Goal: Task Accomplishment & Management: Manage account settings

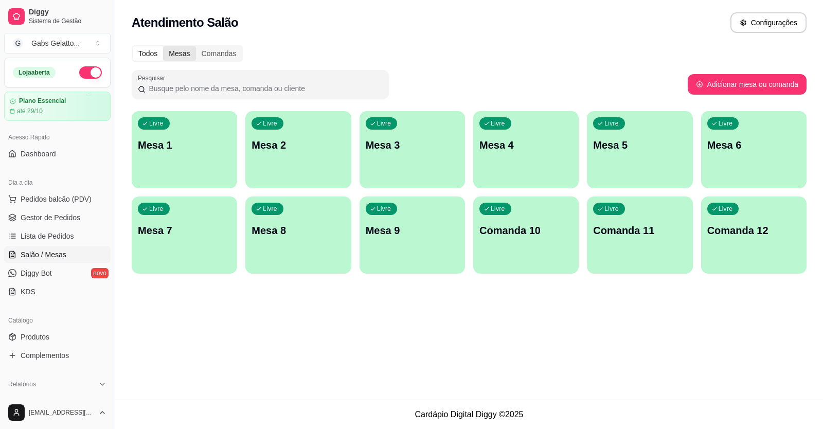
click at [180, 56] on div "Mesas" at bounding box center [179, 53] width 32 height 14
click at [163, 46] on input "Mesas" at bounding box center [163, 46] width 0 height 0
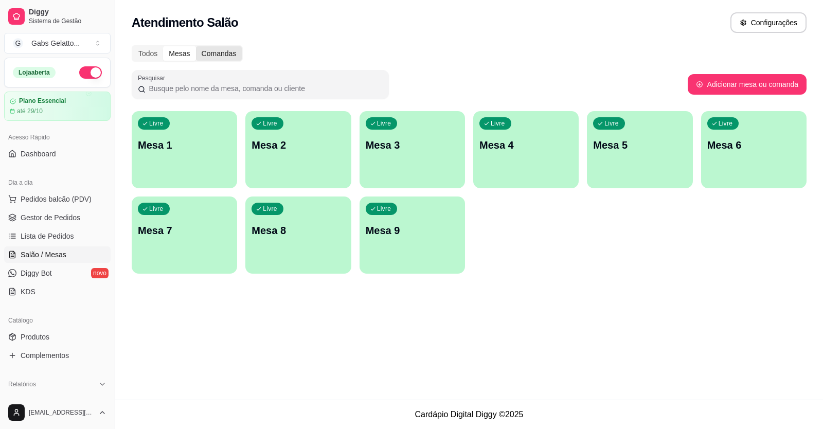
click at [215, 51] on div "Comandas" at bounding box center [219, 53] width 46 height 14
click at [196, 46] on input "Comandas" at bounding box center [196, 46] width 0 height 0
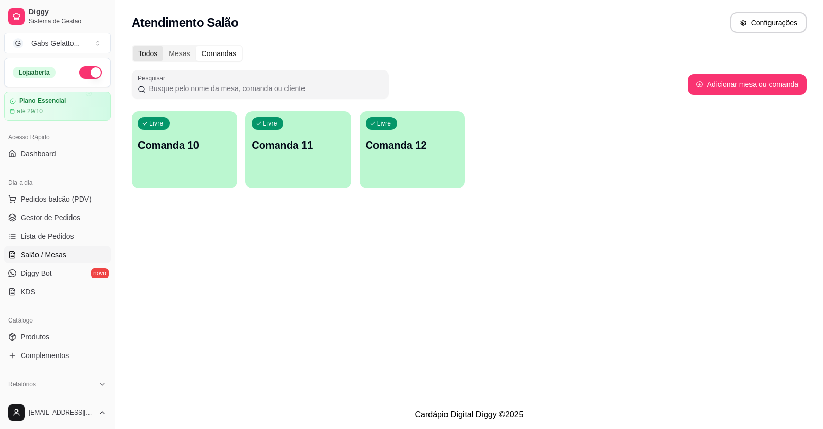
click at [144, 56] on div "Todos" at bounding box center [148, 53] width 30 height 14
click at [52, 237] on span "Lista de Pedidos" at bounding box center [48, 236] width 54 height 10
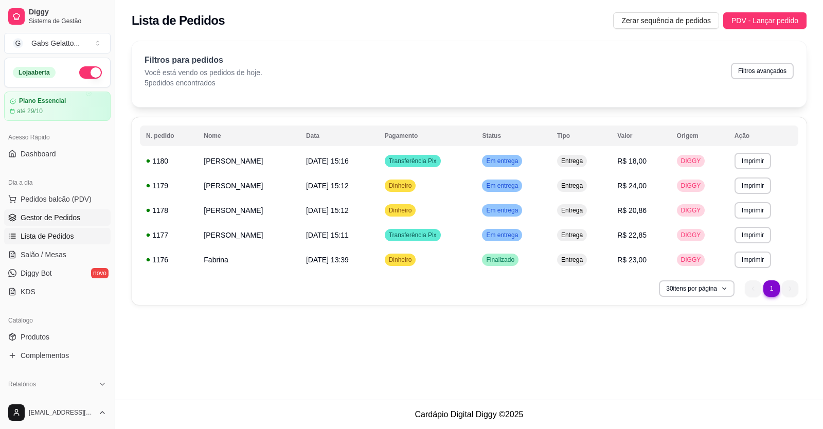
click at [63, 213] on span "Gestor de Pedidos" at bounding box center [51, 218] width 60 height 10
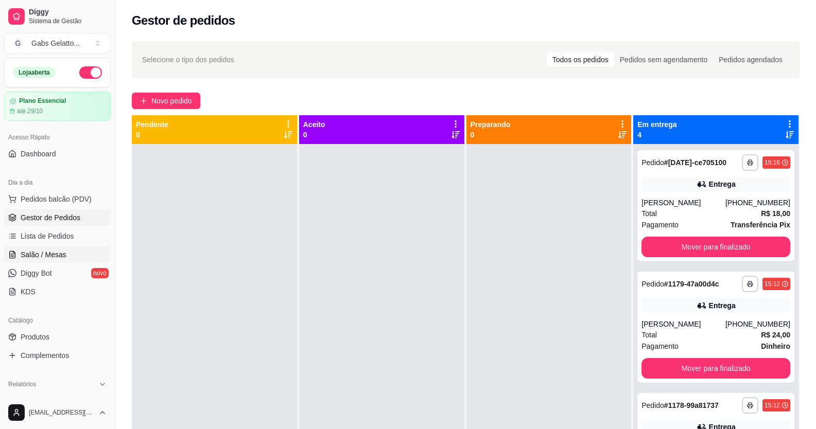
click at [57, 246] on link "Salão / Mesas" at bounding box center [57, 254] width 107 height 16
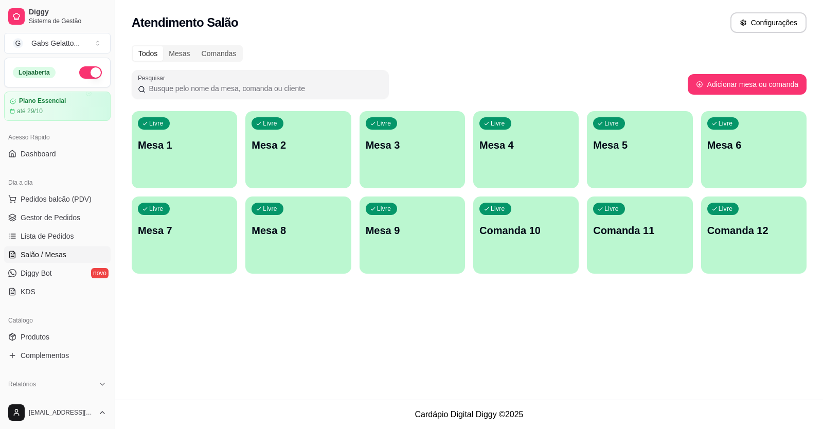
click at [780, 3] on div "Atendimento Salão Configurações" at bounding box center [469, 19] width 708 height 39
click at [767, 27] on button "Configurações" at bounding box center [769, 22] width 76 height 21
drag, startPoint x: 241, startPoint y: 34, endPoint x: 241, endPoint y: 45, distance: 10.3
drag, startPoint x: 241, startPoint y: 45, endPoint x: 320, endPoint y: 41, distance: 78.3
drag, startPoint x: 320, startPoint y: 41, endPoint x: 46, endPoint y: 201, distance: 316.8
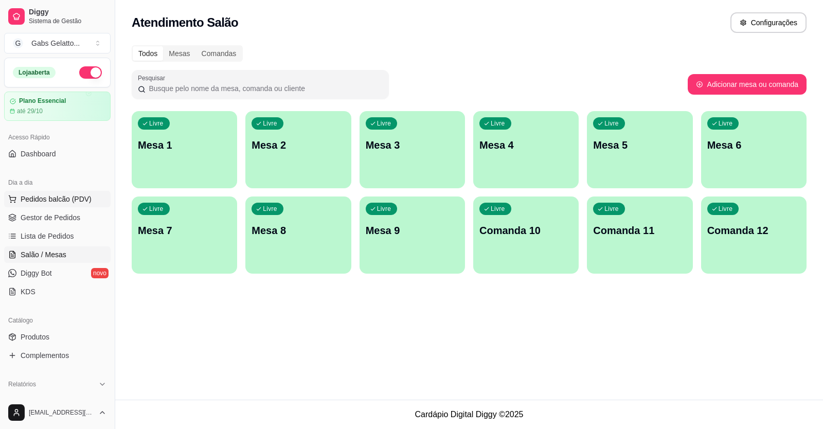
click at [46, 201] on span "Pedidos balcão (PDV)" at bounding box center [56, 199] width 71 height 10
click at [46, 201] on img at bounding box center [76, 187] width 95 height 64
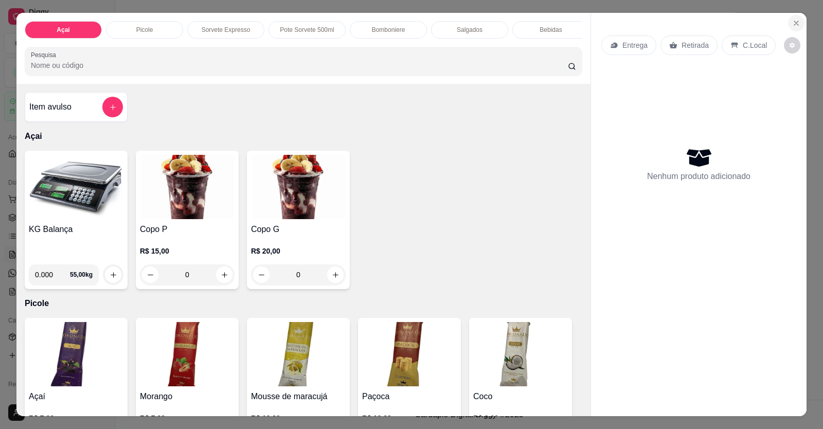
click at [792, 21] on icon "Close" at bounding box center [796, 23] width 8 height 8
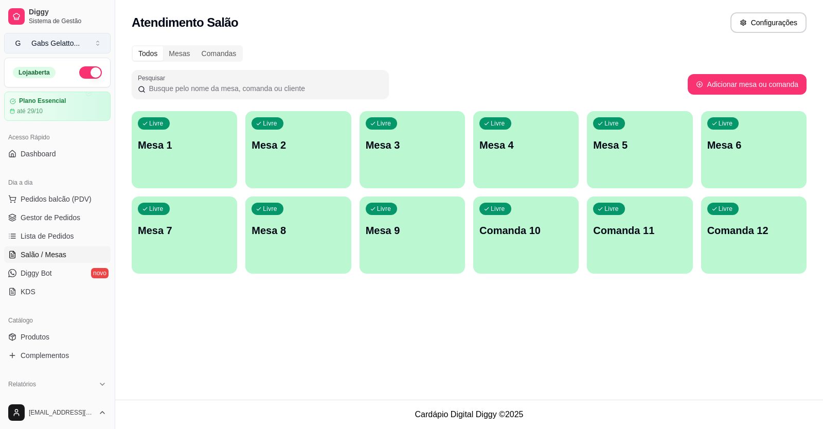
click at [100, 42] on button "G Gabs Gelatto ..." at bounding box center [57, 43] width 107 height 21
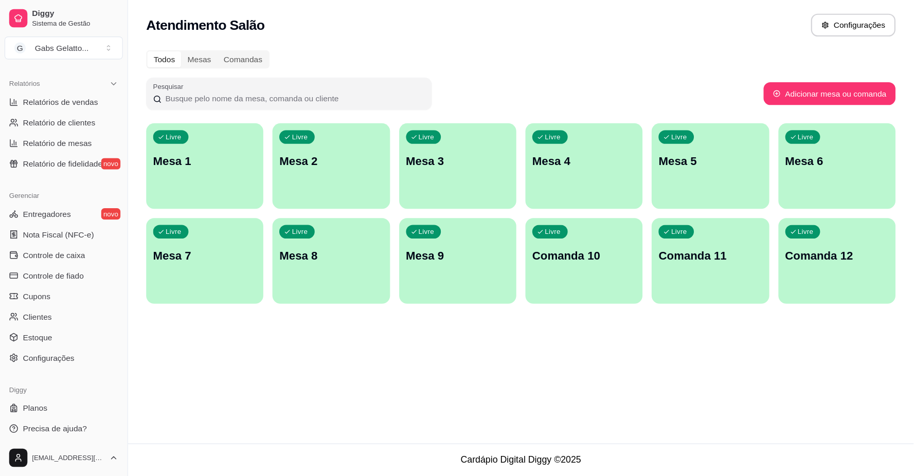
scroll to position [311, 0]
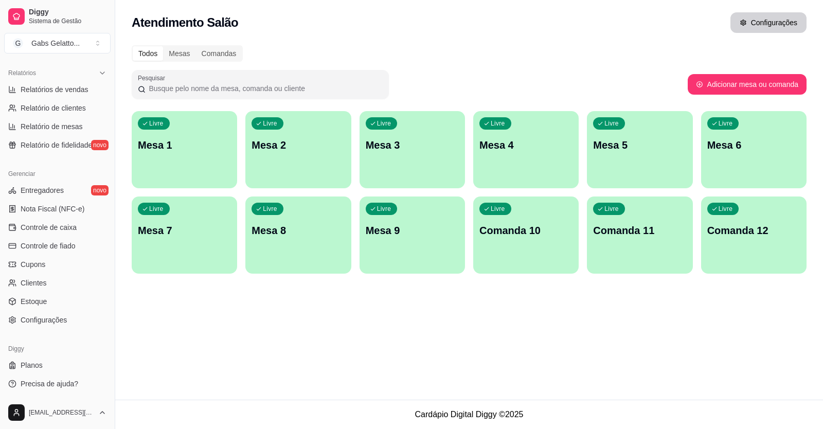
click at [750, 23] on button "Configurações" at bounding box center [769, 22] width 76 height 21
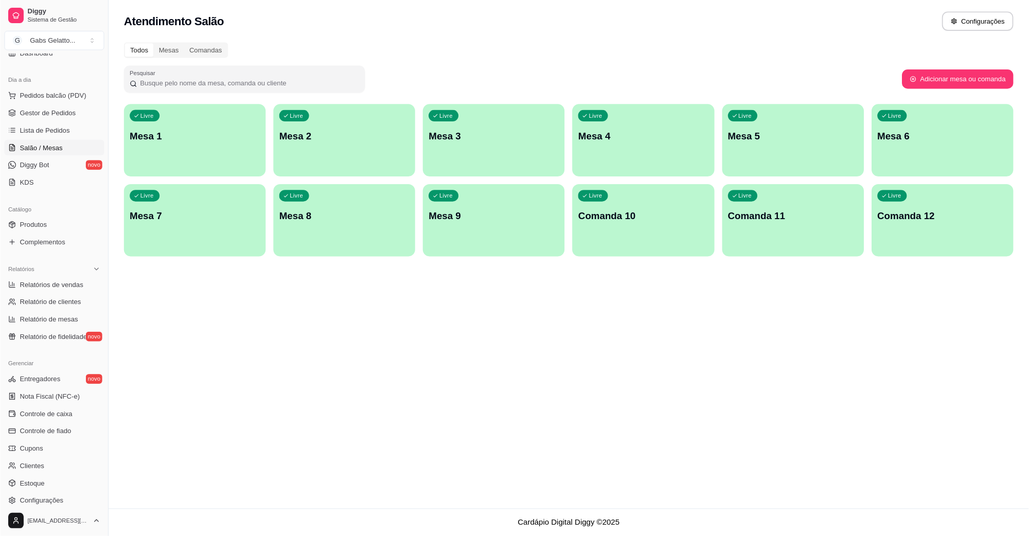
scroll to position [97, 0]
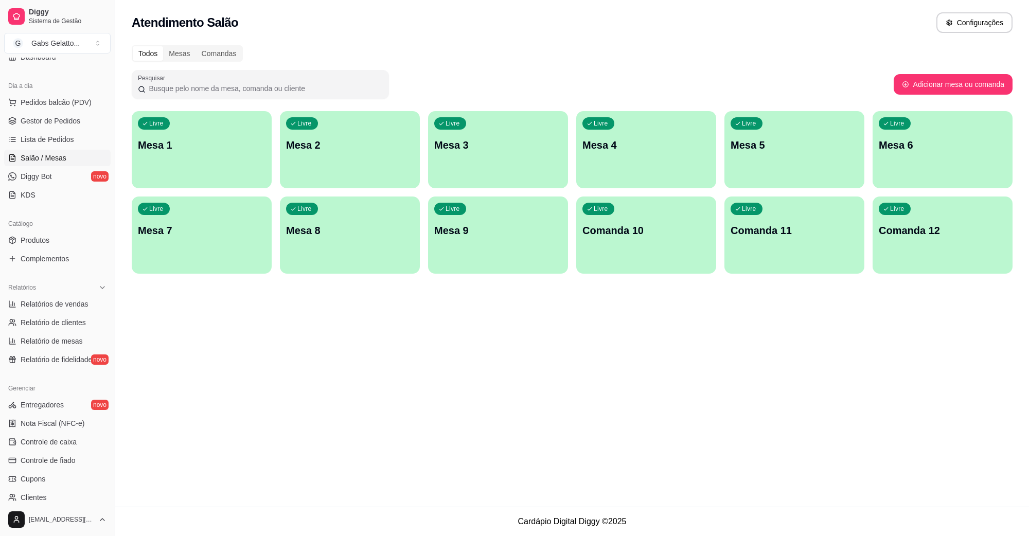
drag, startPoint x: 673, startPoint y: 0, endPoint x: 552, endPoint y: 32, distance: 125.1
click at [552, 32] on div "Atendimento Salão Configurações" at bounding box center [572, 22] width 881 height 21
click at [188, 348] on div "Atendimento Salão Configurações Todos Mesas Comandas Pesquisar Adicionar mesa o…" at bounding box center [572, 253] width 914 height 507
click at [174, 429] on div "Atendimento Salão Configurações Todos Mesas Comandas Pesquisar Adicionar mesa o…" at bounding box center [572, 253] width 914 height 507
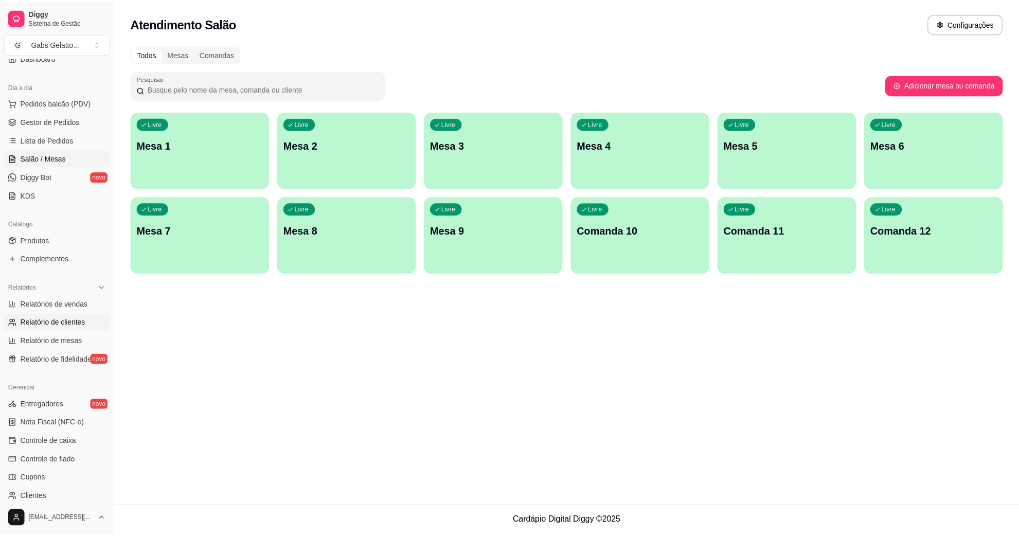
scroll to position [0, 0]
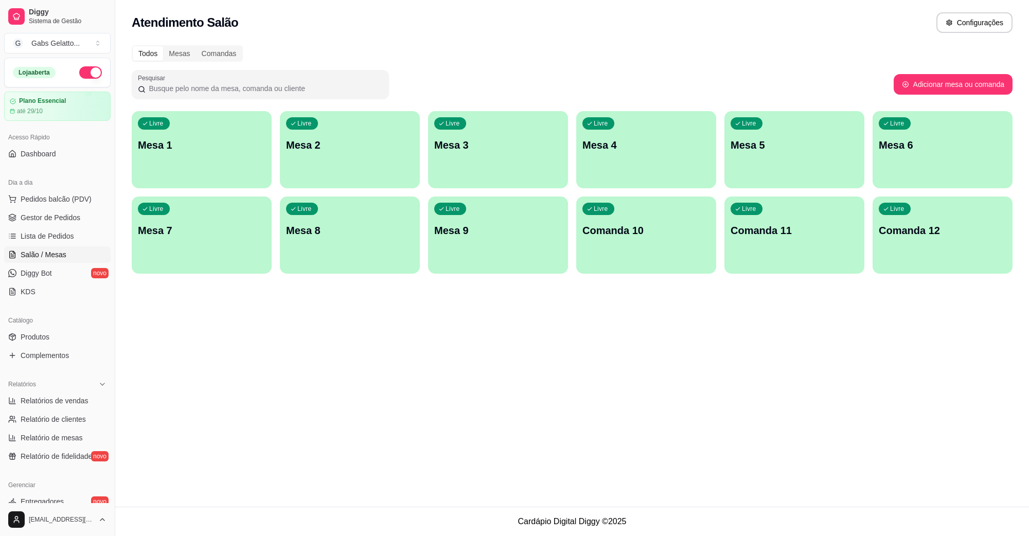
click at [190, 354] on div "Atendimento Salão Configurações Todos Mesas Comandas Pesquisar Adicionar mesa o…" at bounding box center [572, 253] width 914 height 507
click at [51, 225] on link "Gestor de Pedidos" at bounding box center [57, 217] width 107 height 16
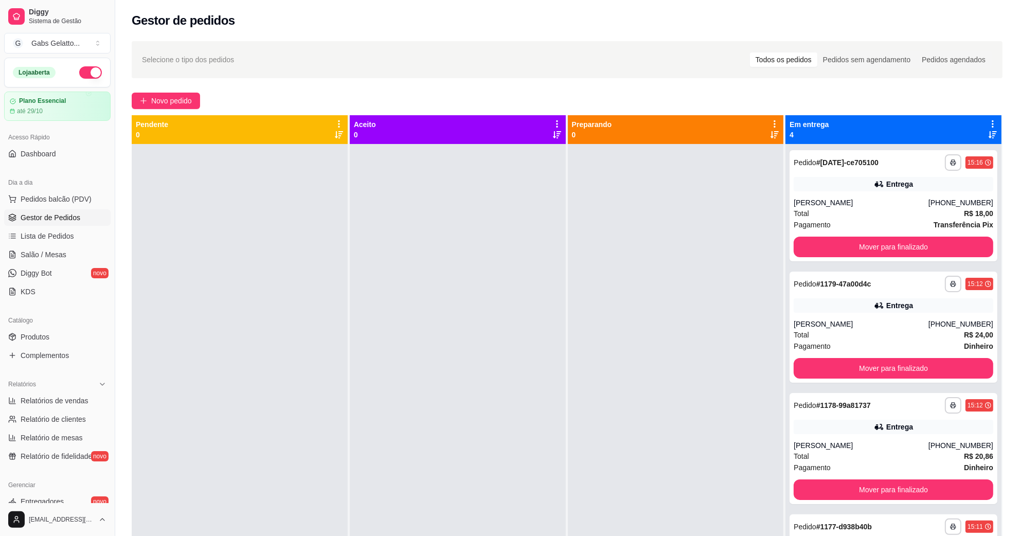
scroll to position [29, 0]
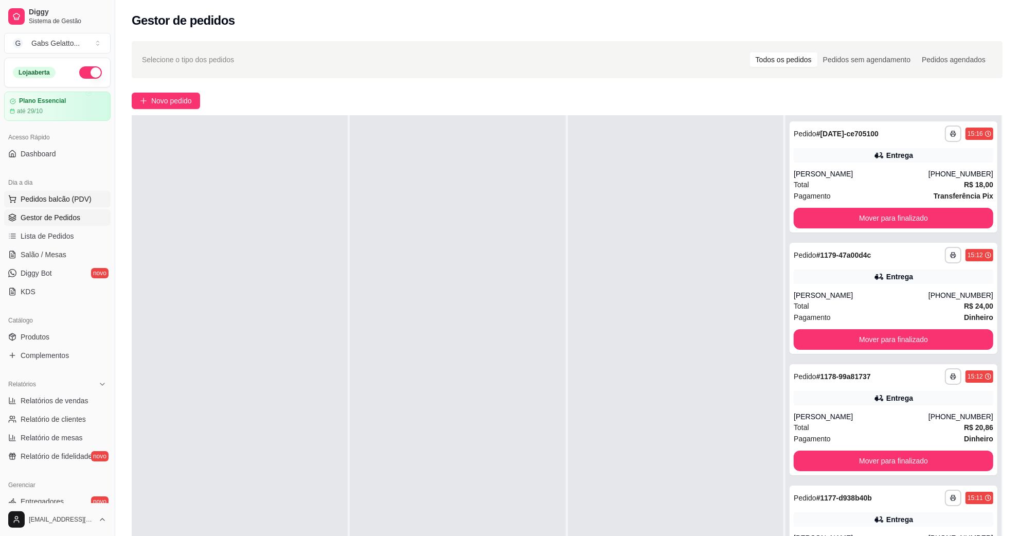
click at [76, 203] on span "Pedidos balcão (PDV)" at bounding box center [56, 199] width 71 height 10
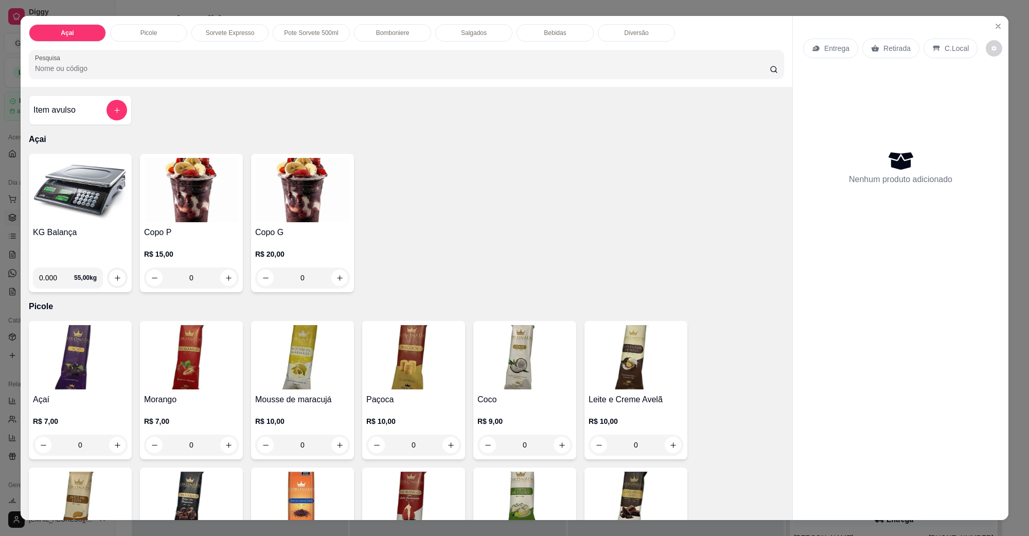
click at [65, 220] on img at bounding box center [80, 190] width 95 height 64
click at [815, 27] on icon "Close" at bounding box center [998, 26] width 4 height 4
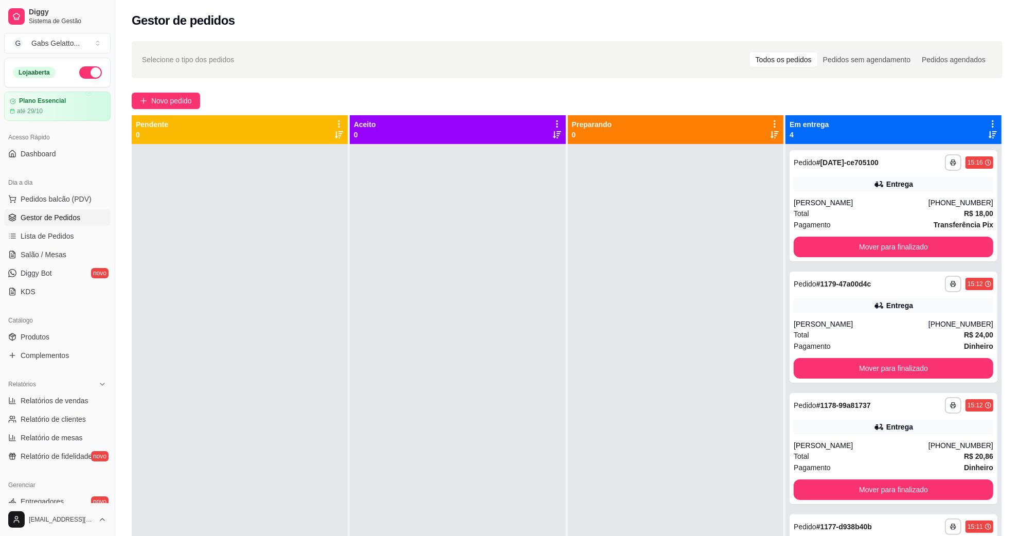
click at [86, 190] on div "Dia a dia Pedidos balcão (PDV) Gestor de Pedidos Lista de Pedidos Salão / Mesas…" at bounding box center [57, 237] width 115 height 134
click at [61, 204] on span "Pedidos balcão (PDV)" at bounding box center [56, 199] width 71 height 10
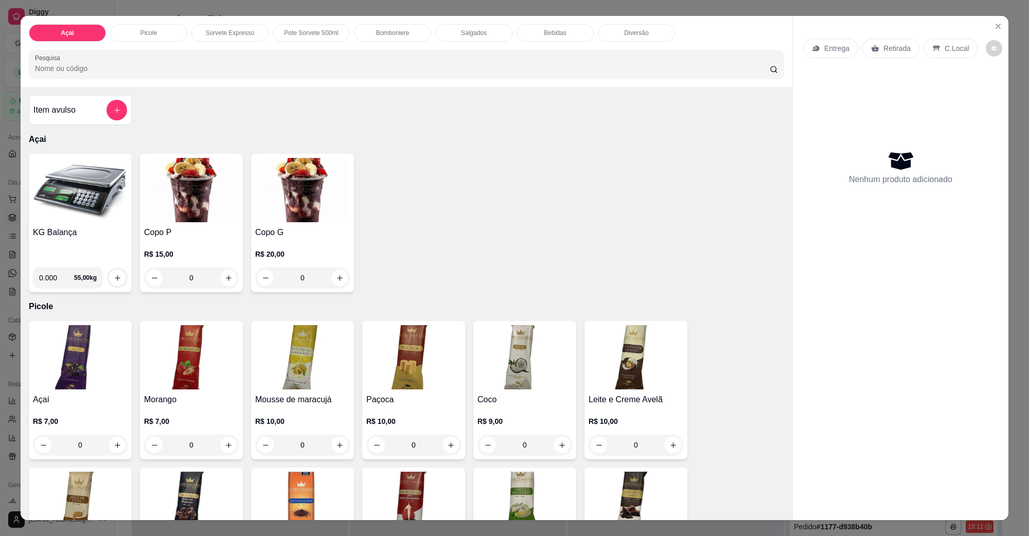
click at [51, 219] on img at bounding box center [80, 190] width 95 height 64
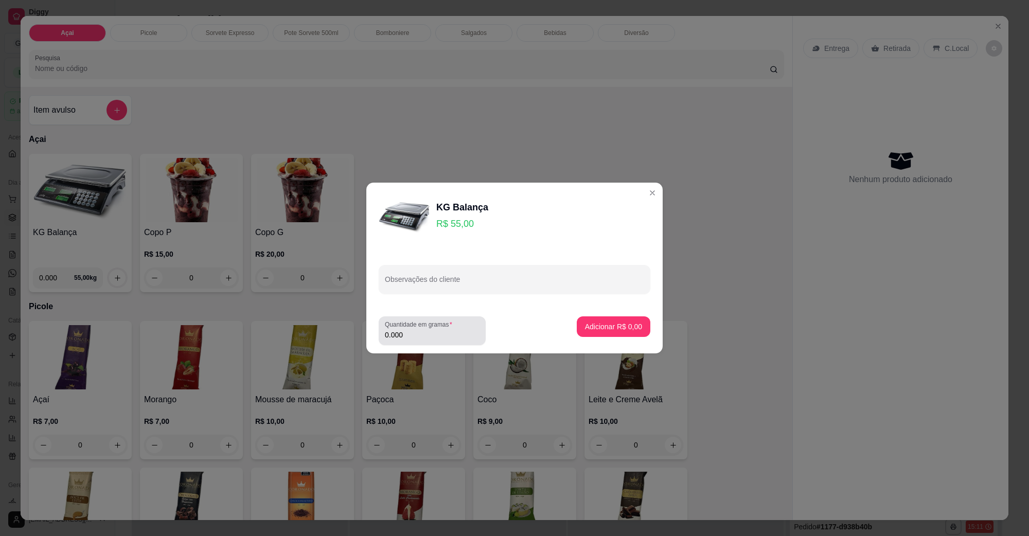
click at [431, 334] on input "0.000" at bounding box center [432, 335] width 95 height 10
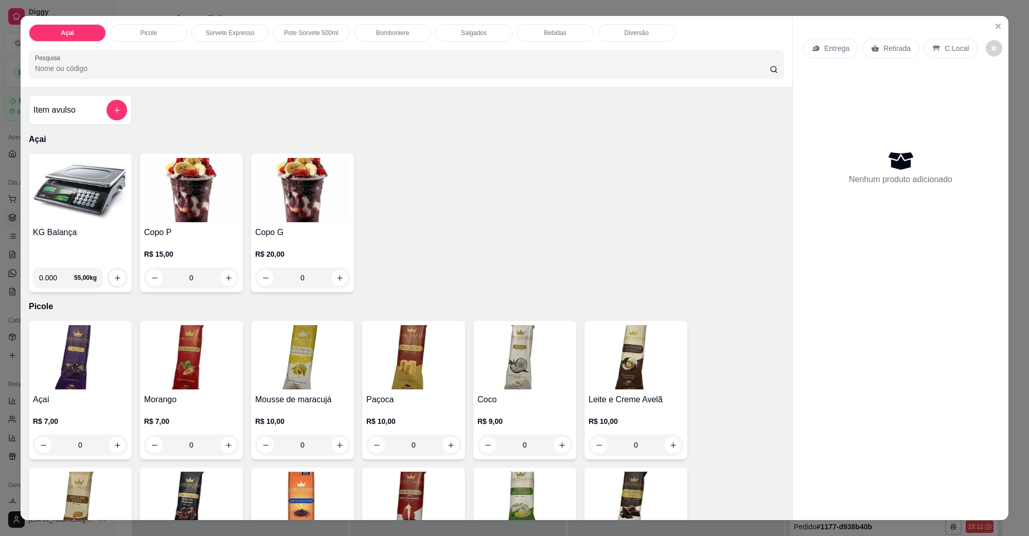
click at [100, 201] on img at bounding box center [80, 190] width 95 height 64
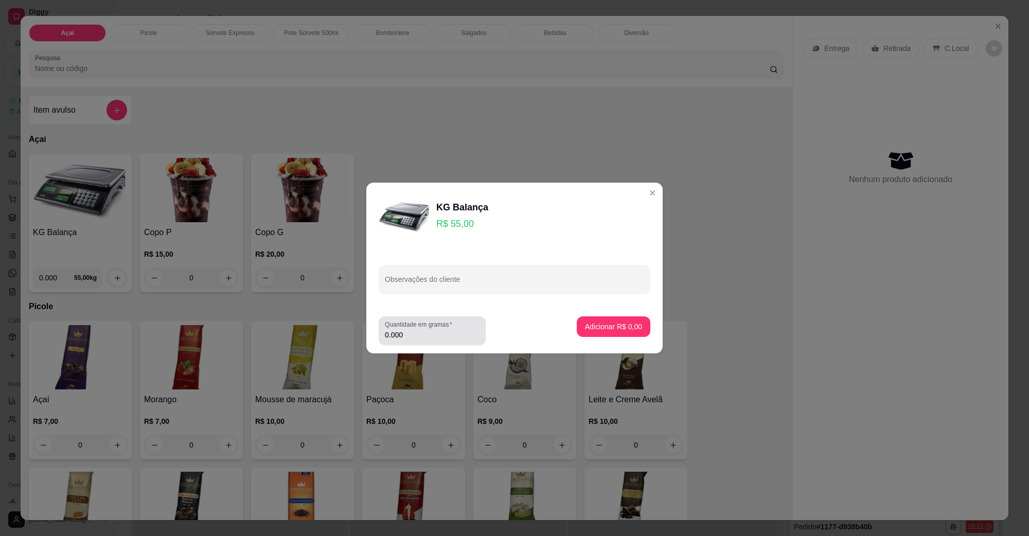
click at [423, 345] on div "Quantidade em gramas 0.000" at bounding box center [432, 330] width 107 height 29
type input "0.296"
click at [615, 337] on div "Adicionar R$ 16,28" at bounding box center [612, 330] width 78 height 29
click at [615, 332] on button "Adicionar R$ 16,28" at bounding box center [612, 327] width 76 height 20
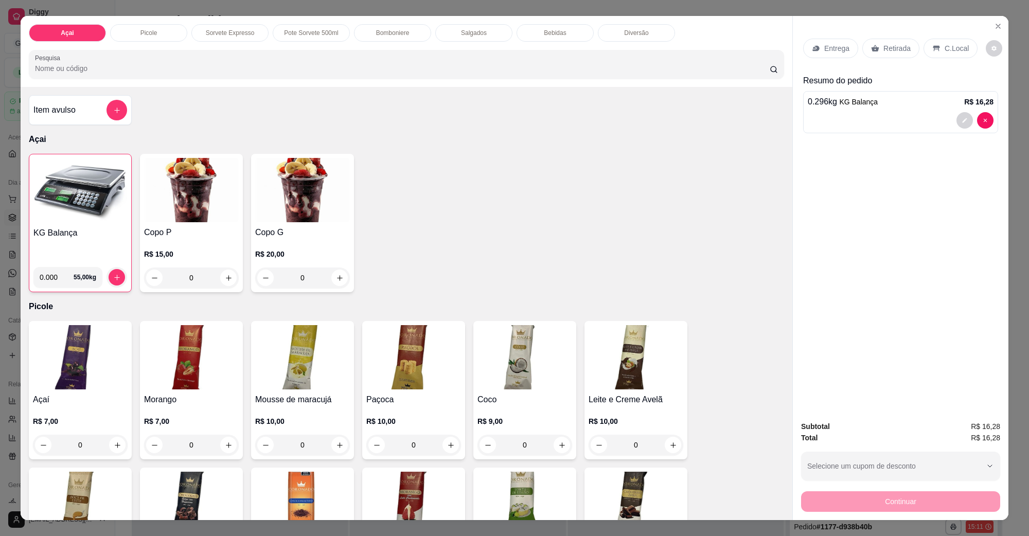
click at [815, 45] on p "C.Local" at bounding box center [957, 48] width 24 height 10
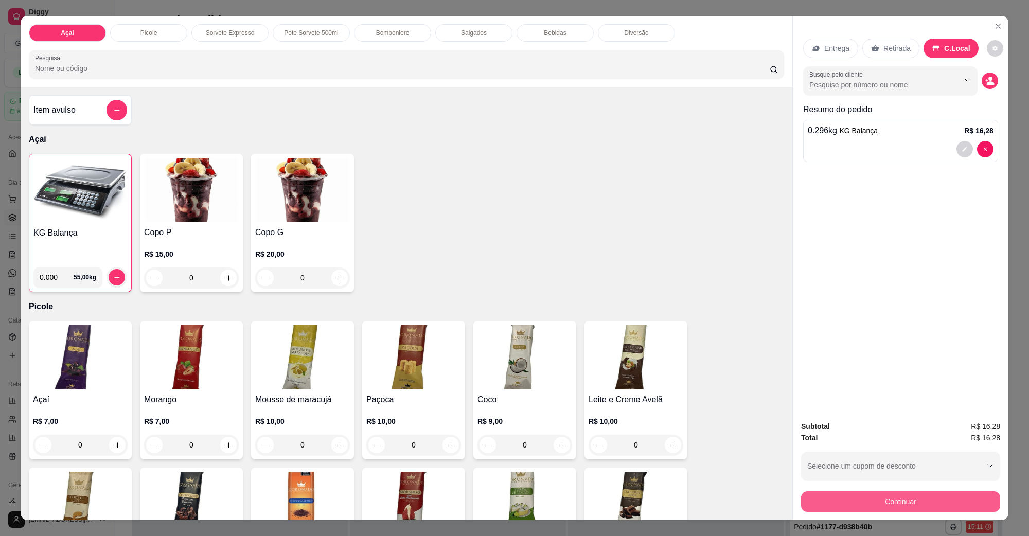
click at [815, 429] on button "Continuar" at bounding box center [900, 501] width 199 height 21
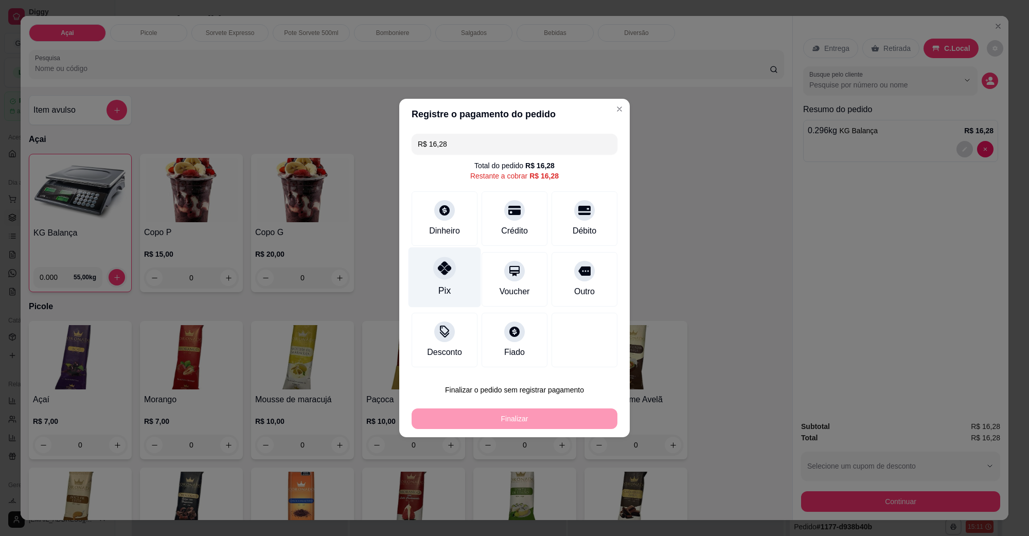
click at [435, 263] on div "Pix" at bounding box center [445, 277] width 73 height 60
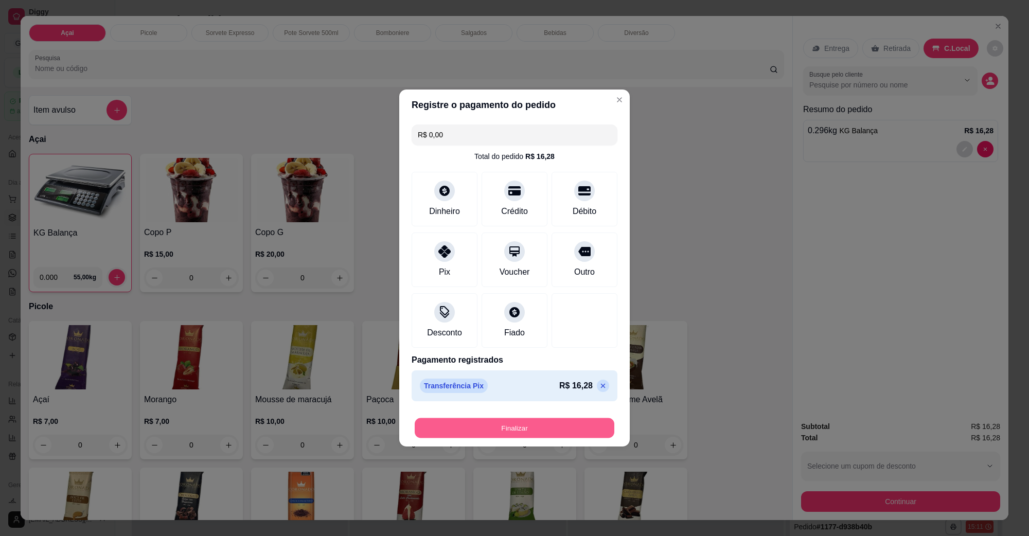
click at [521, 424] on button "Finalizar" at bounding box center [515, 428] width 200 height 20
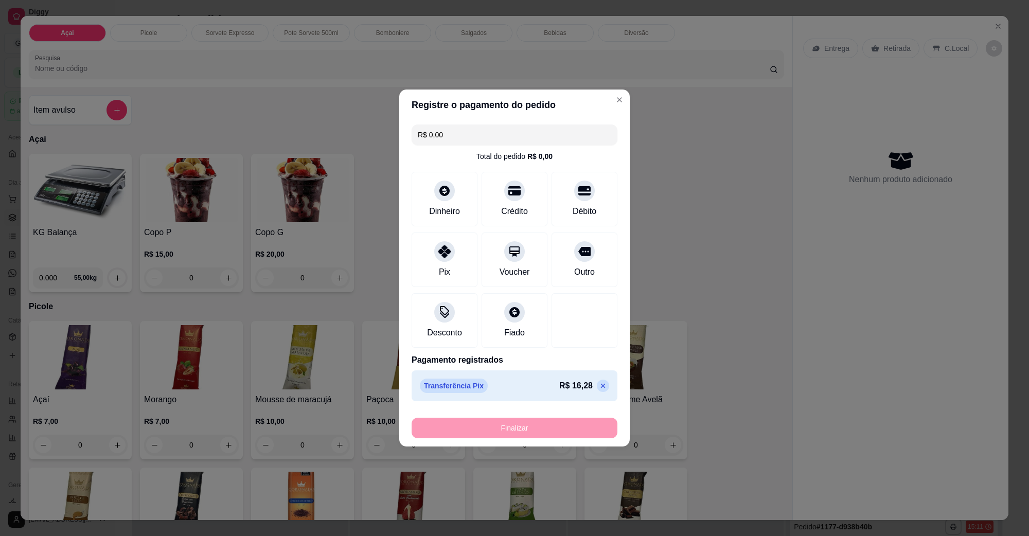
type input "-R$ 16,28"
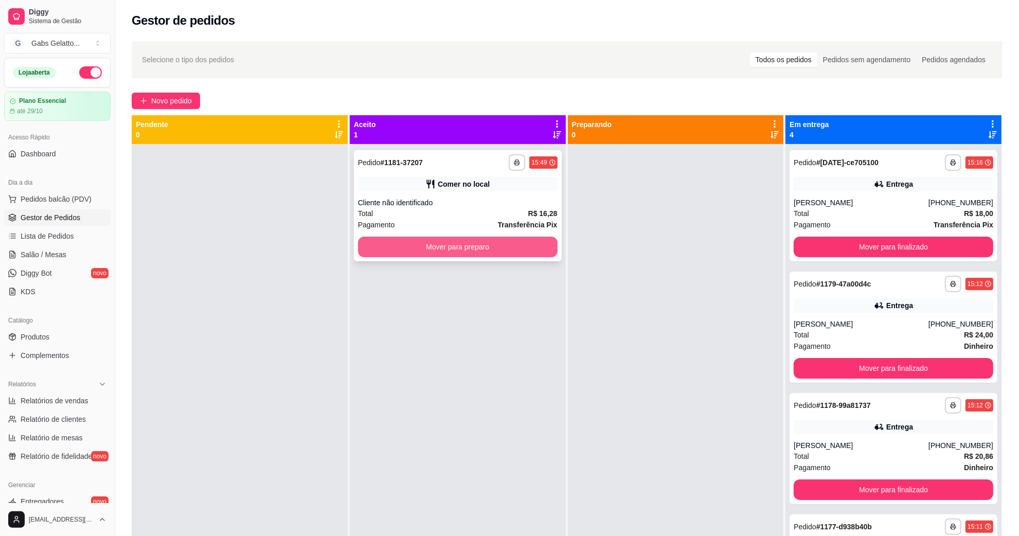
click at [451, 243] on button "Mover para preparo" at bounding box center [458, 247] width 200 height 21
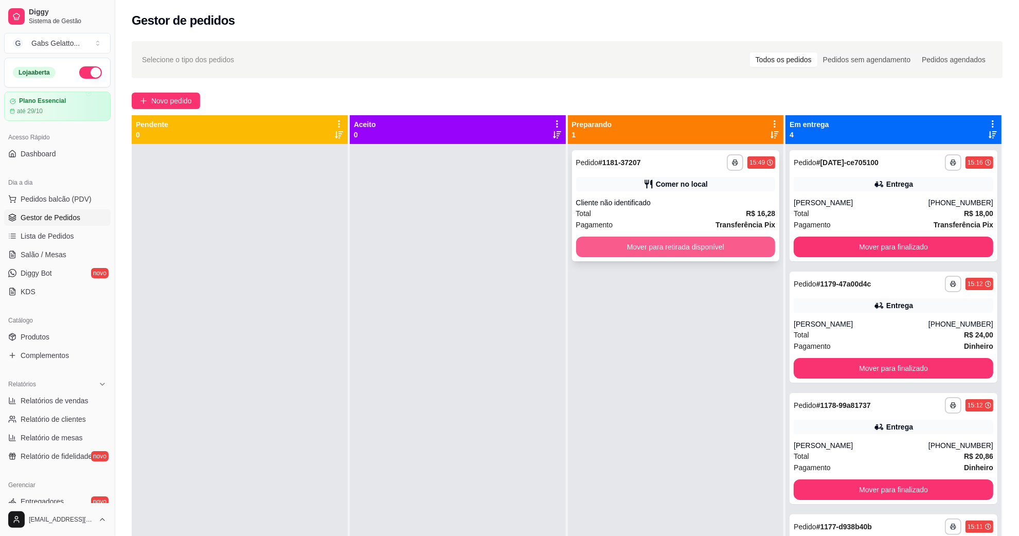
click at [603, 243] on button "Mover para retirada disponível" at bounding box center [676, 247] width 200 height 21
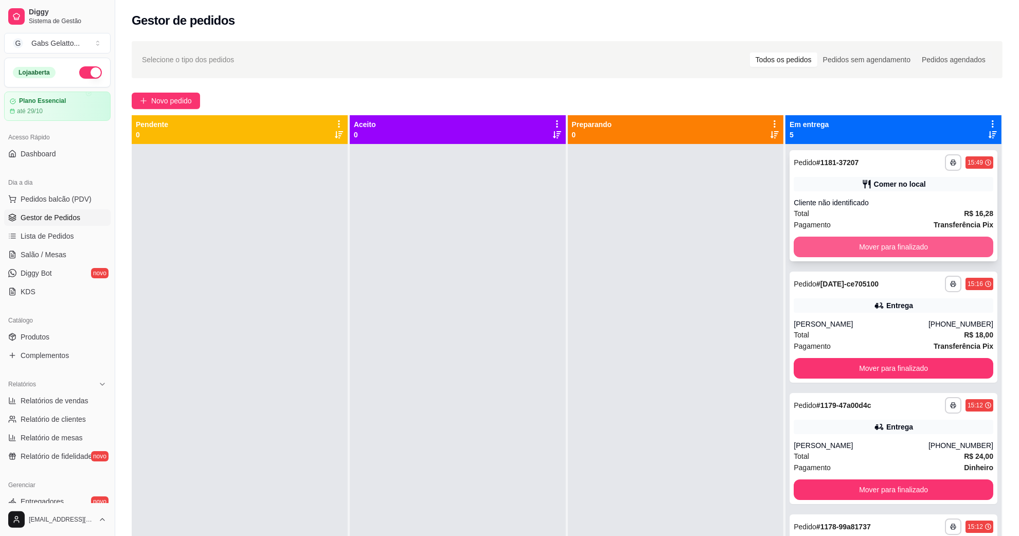
click at [815, 240] on button "Mover para finalizado" at bounding box center [894, 247] width 200 height 21
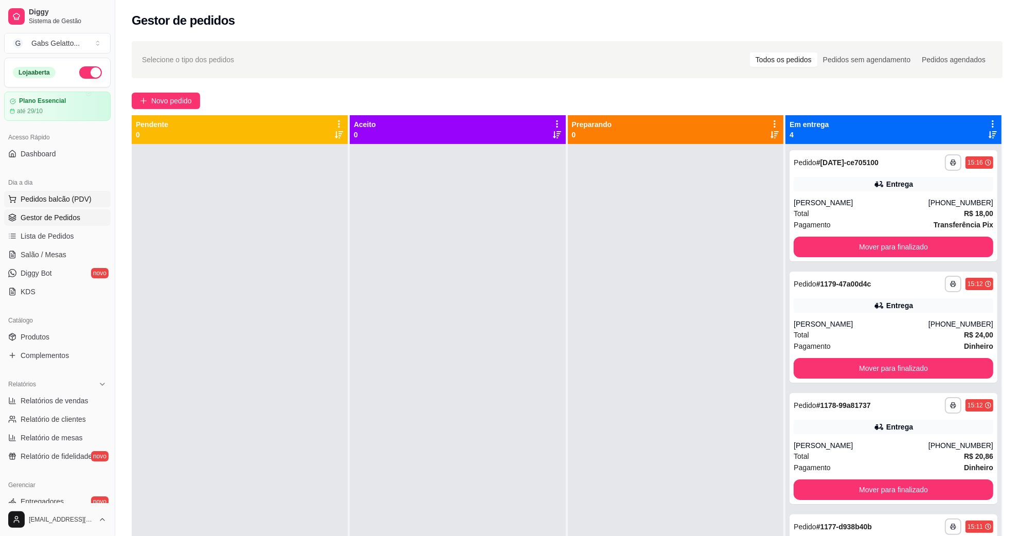
click at [91, 199] on button "Pedidos balcão (PDV)" at bounding box center [57, 199] width 107 height 16
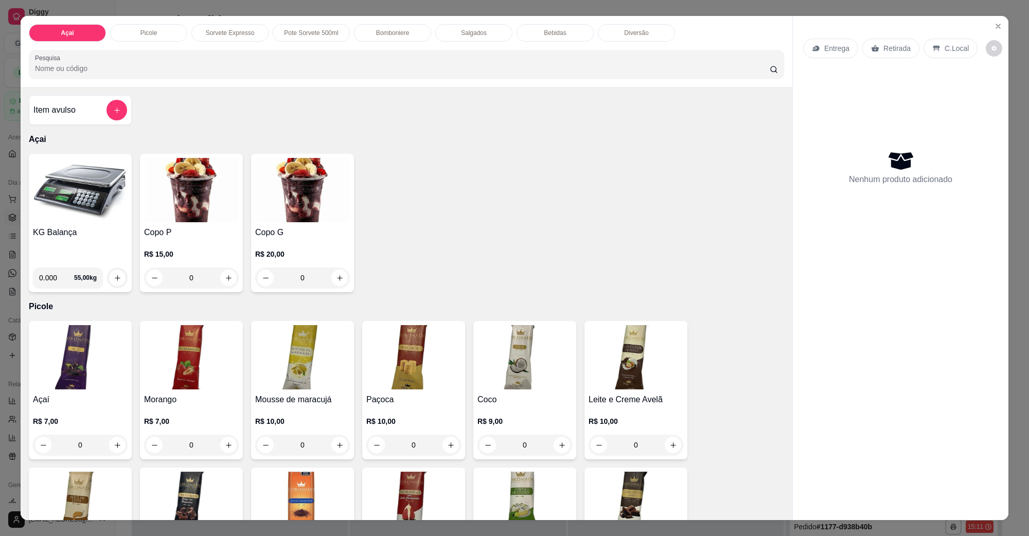
click at [83, 194] on img at bounding box center [80, 190] width 95 height 64
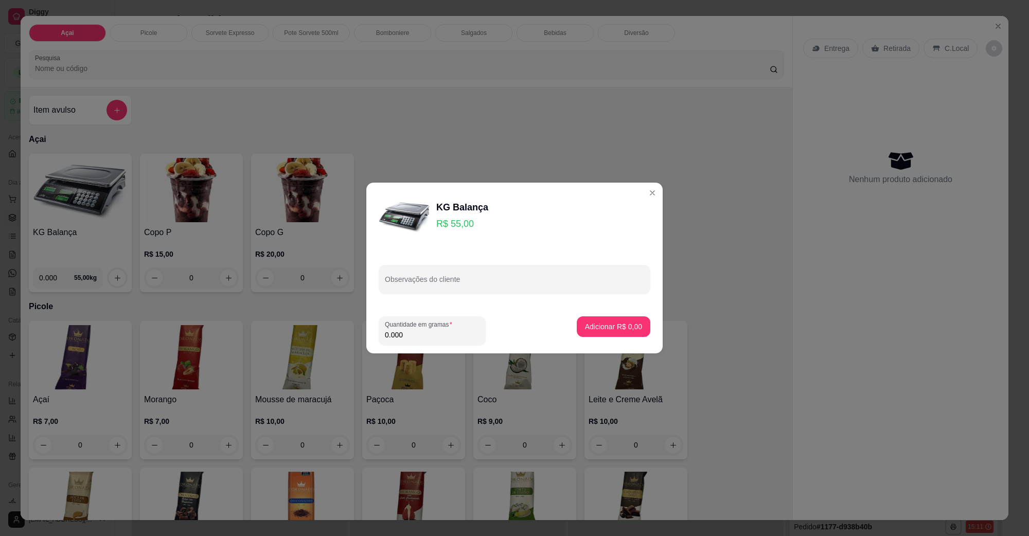
click at [417, 335] on input "0.000" at bounding box center [432, 335] width 95 height 10
click at [419, 330] on input "0.000" at bounding box center [424, 335] width 78 height 10
click at [418, 332] on input "0.000" at bounding box center [432, 335] width 95 height 10
type input "0.428"
click at [597, 323] on p "Adicionar R$ 23,54" at bounding box center [611, 327] width 61 height 10
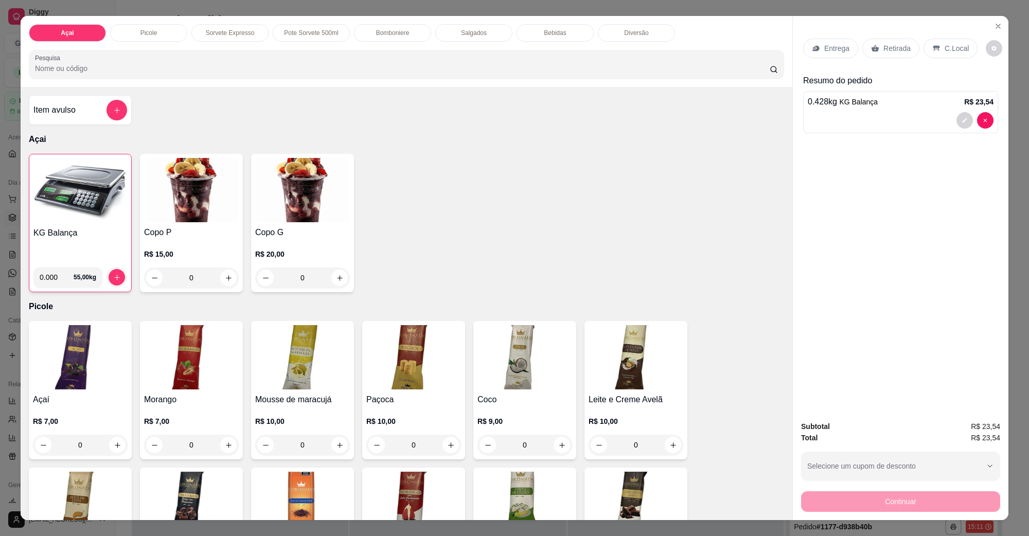
click at [815, 47] on p "C.Local" at bounding box center [957, 48] width 24 height 10
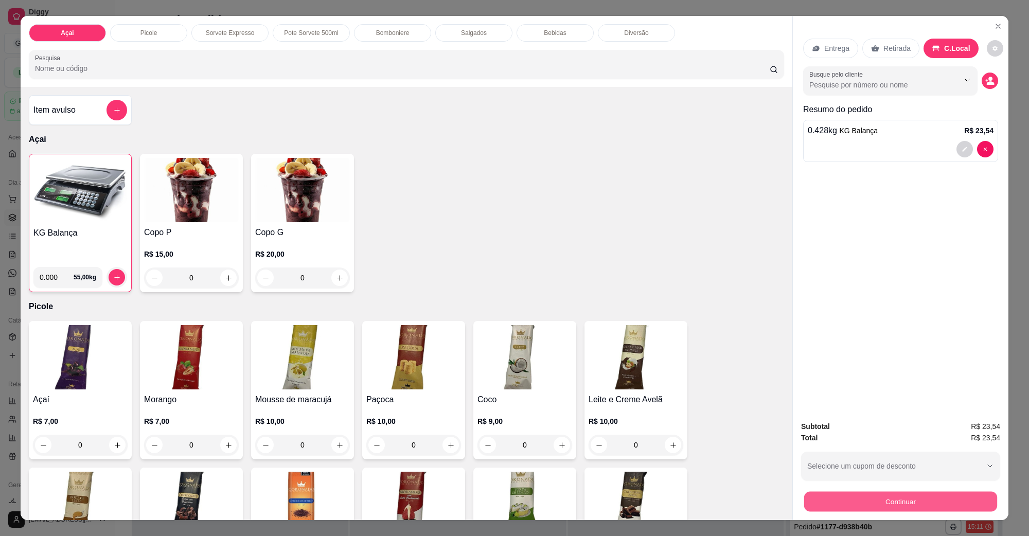
click at [815, 429] on button "Continuar" at bounding box center [900, 501] width 193 height 20
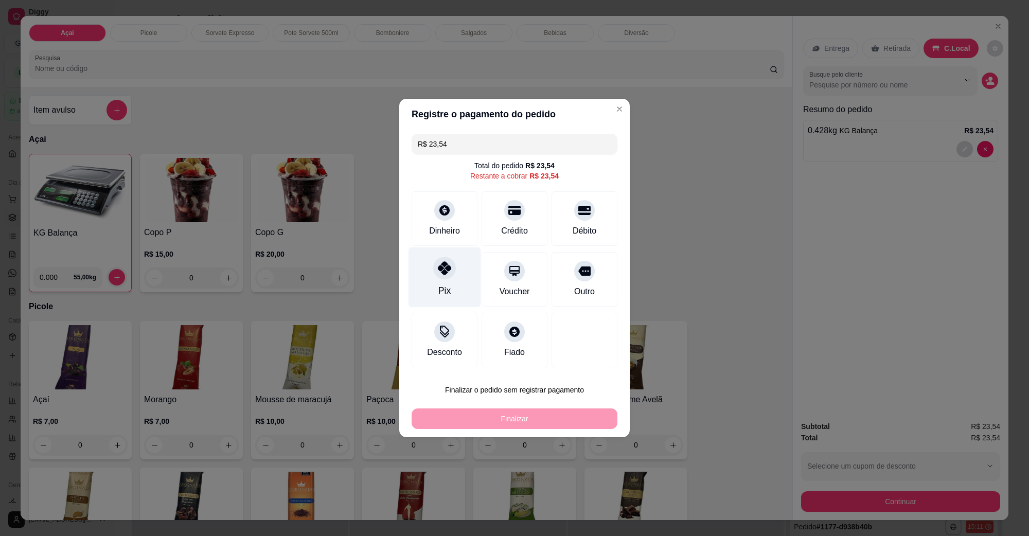
click at [447, 269] on icon at bounding box center [444, 267] width 13 height 13
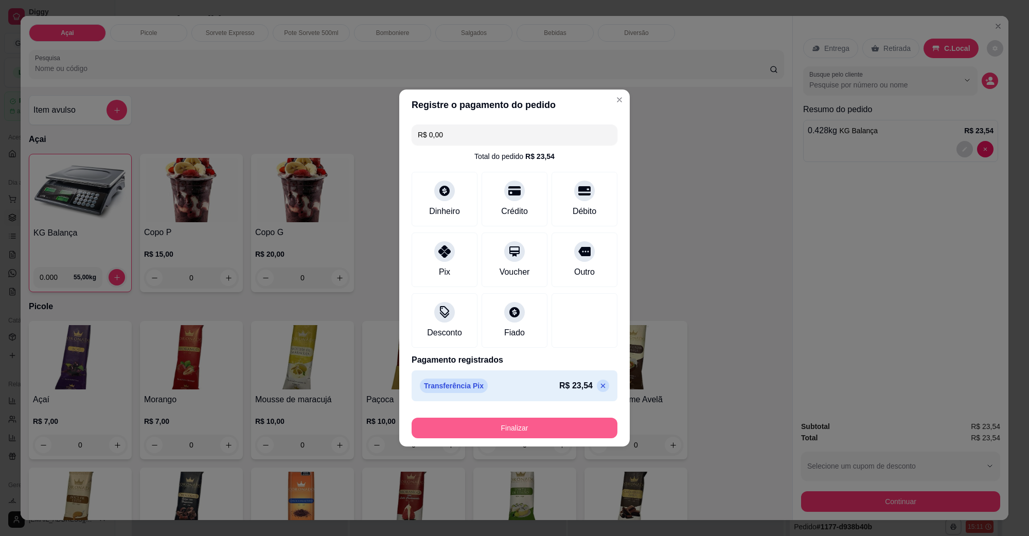
click at [541, 425] on button "Finalizar" at bounding box center [515, 428] width 206 height 21
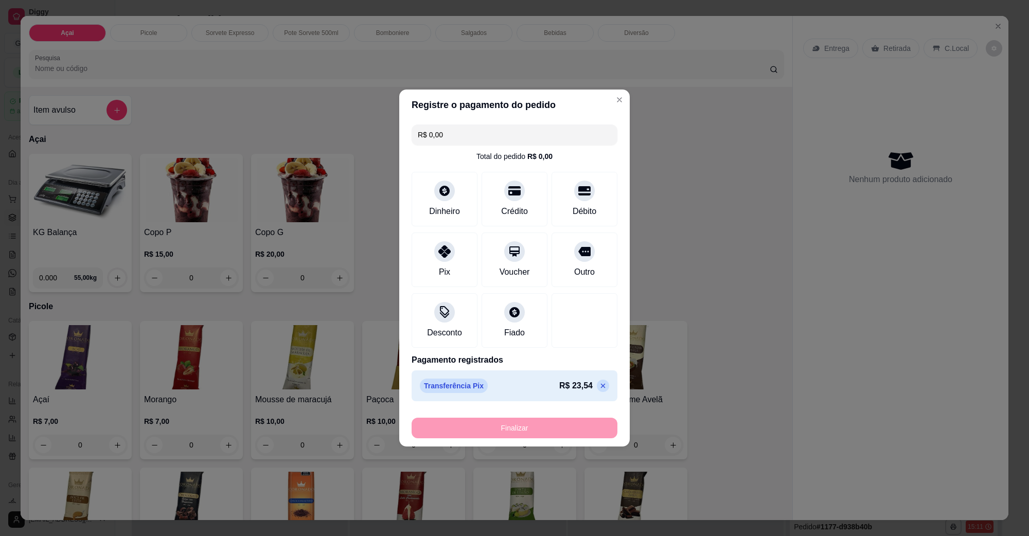
type input "-R$ 23,54"
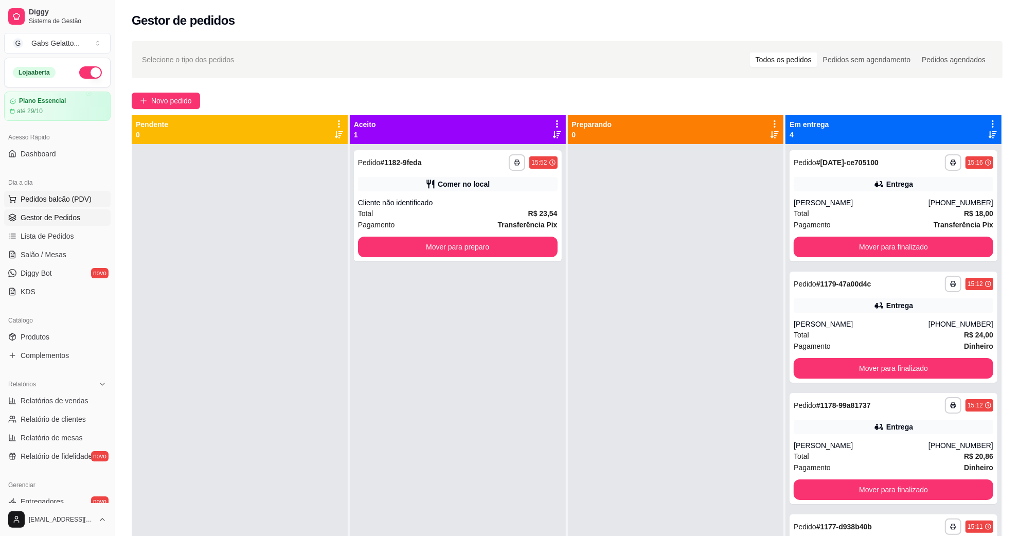
click at [87, 204] on span "Pedidos balcão (PDV)" at bounding box center [56, 199] width 71 height 10
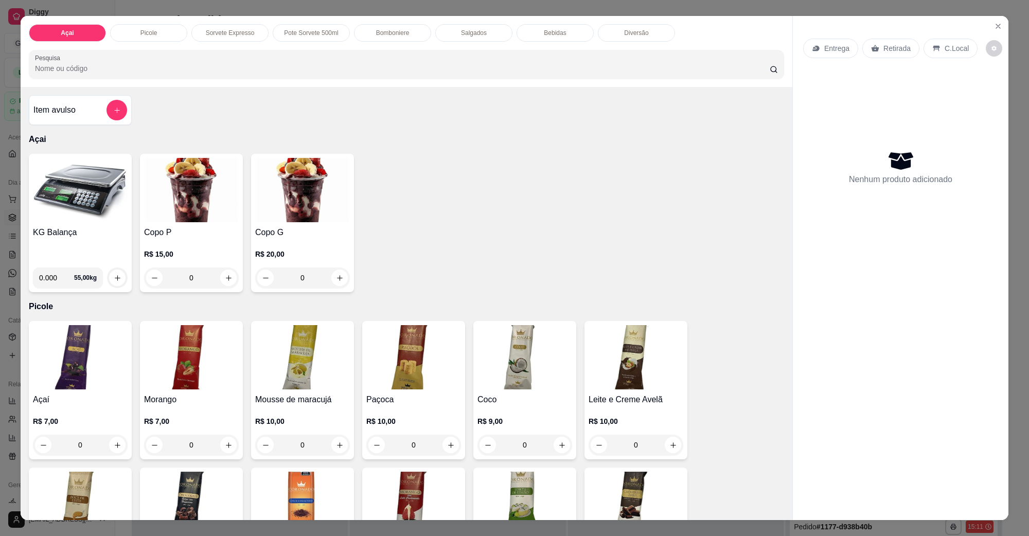
click at [58, 219] on img at bounding box center [80, 190] width 95 height 64
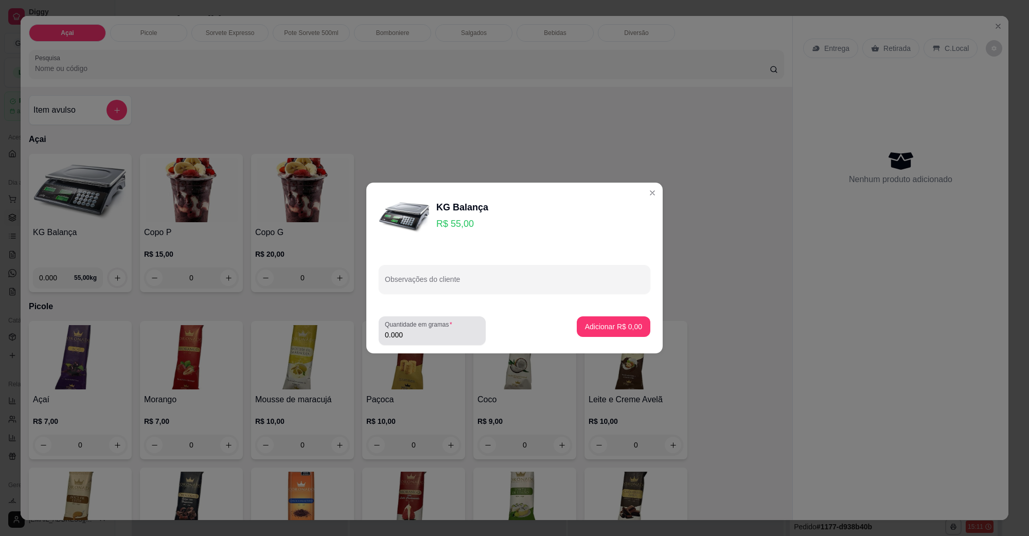
click at [453, 341] on div "Quantidade em gramas 0.000" at bounding box center [432, 330] width 107 height 29
type input "0.380"
click at [592, 323] on p "Adicionar R$ 20,90" at bounding box center [611, 327] width 61 height 10
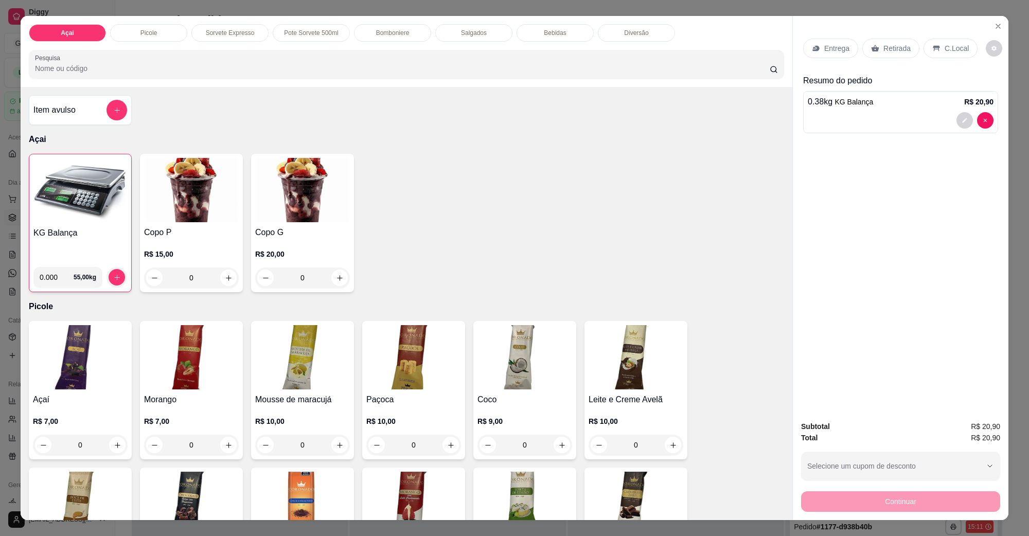
click at [815, 40] on div "C.Local" at bounding box center [951, 49] width 54 height 20
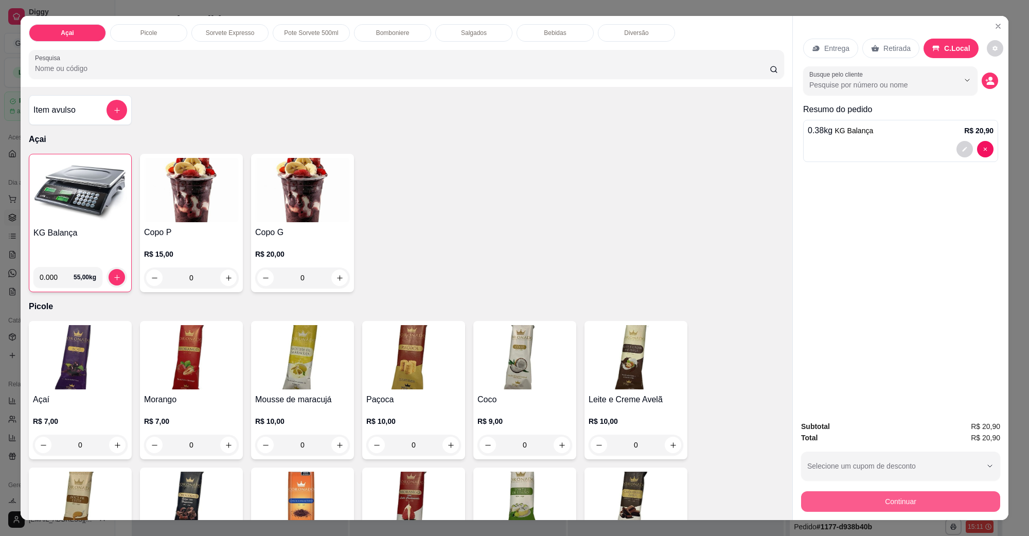
click at [815, 429] on button "Continuar" at bounding box center [900, 501] width 199 height 21
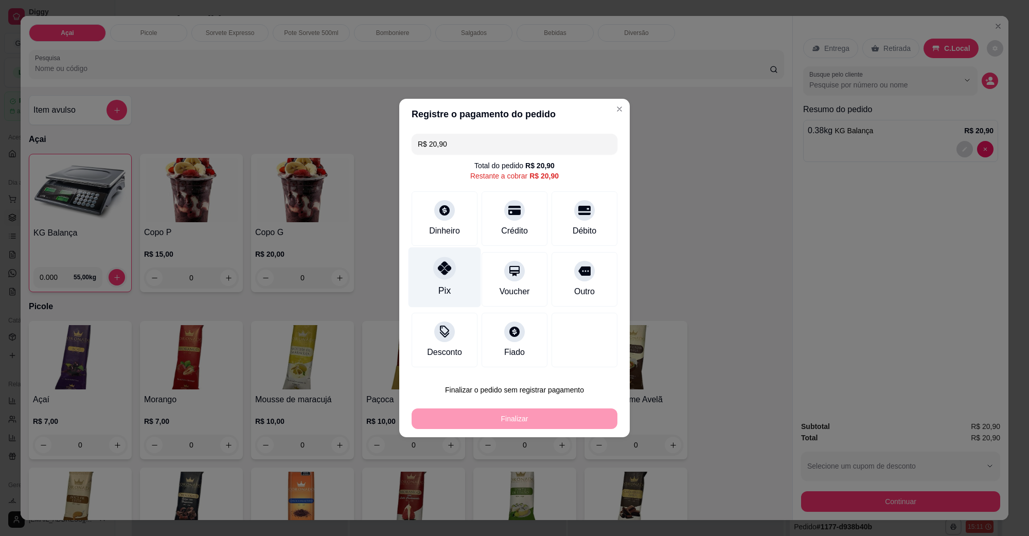
click at [436, 278] on div at bounding box center [444, 268] width 23 height 23
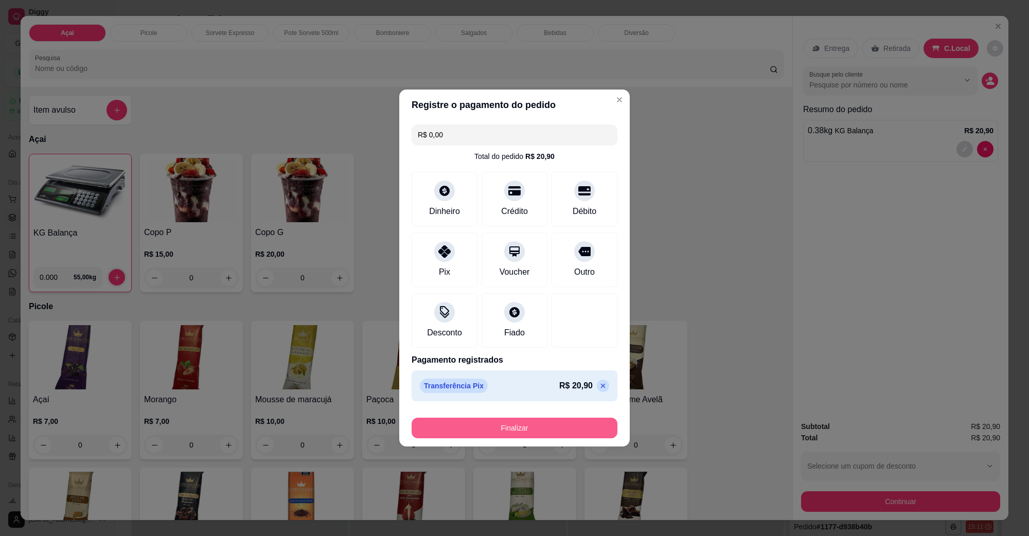
click at [556, 429] on button "Finalizar" at bounding box center [515, 428] width 206 height 21
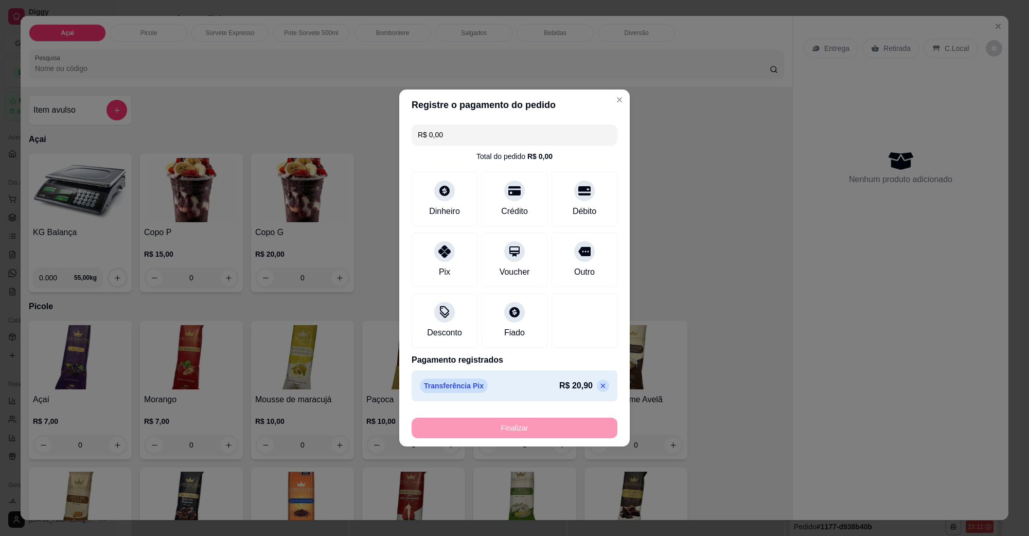
type input "-R$ 20,90"
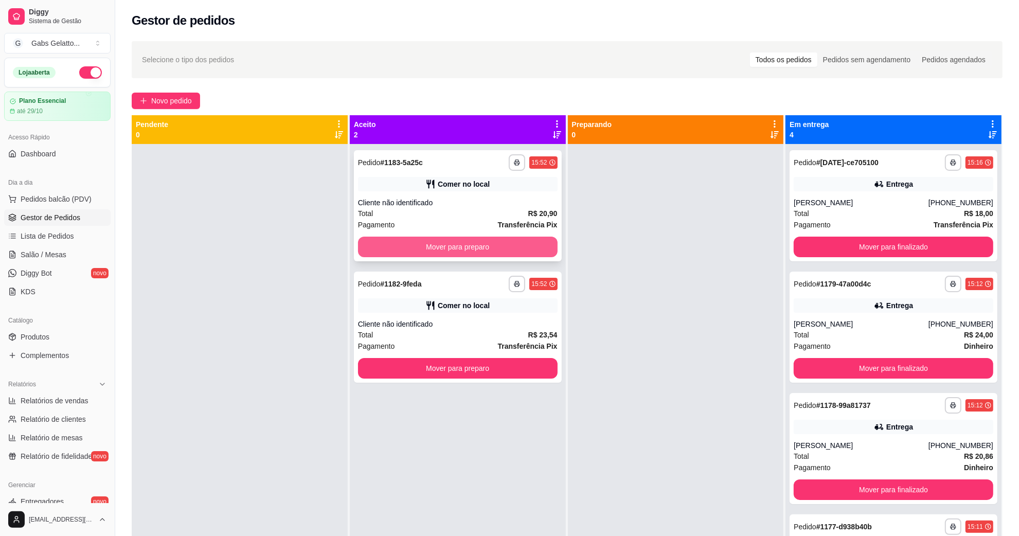
click at [526, 256] on button "Mover para preparo" at bounding box center [458, 247] width 200 height 21
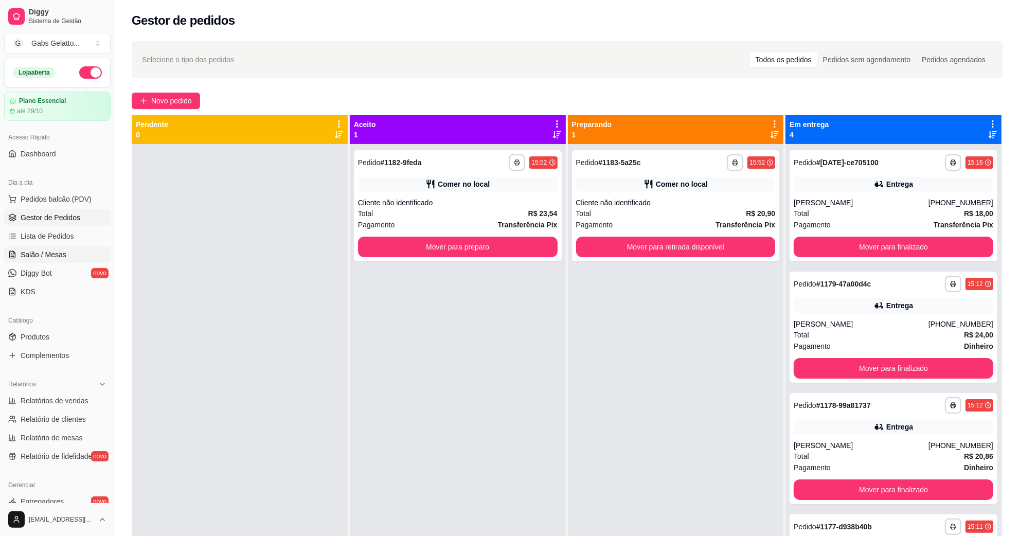
click at [48, 252] on span "Salão / Mesas" at bounding box center [44, 255] width 46 height 10
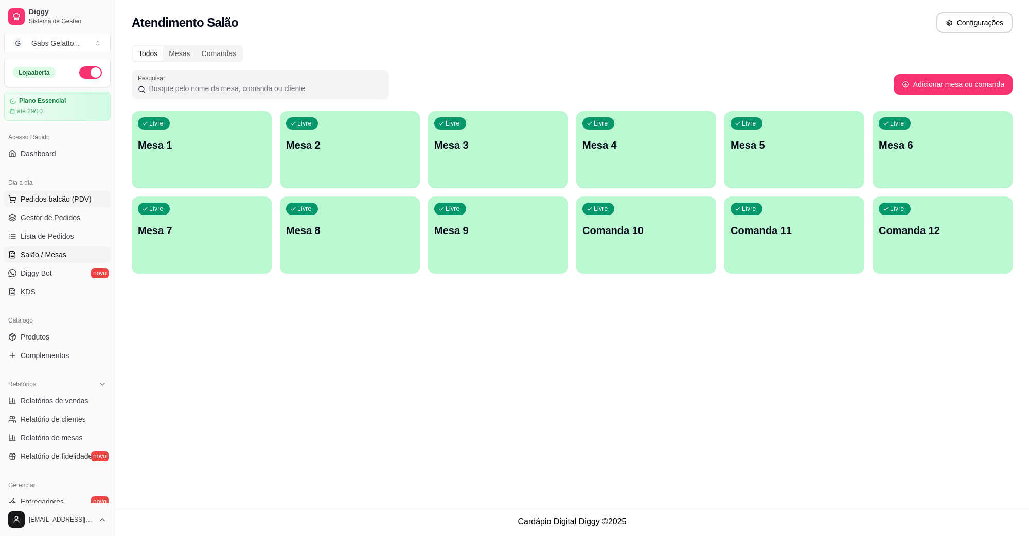
click at [64, 202] on span "Pedidos balcão (PDV)" at bounding box center [56, 199] width 71 height 10
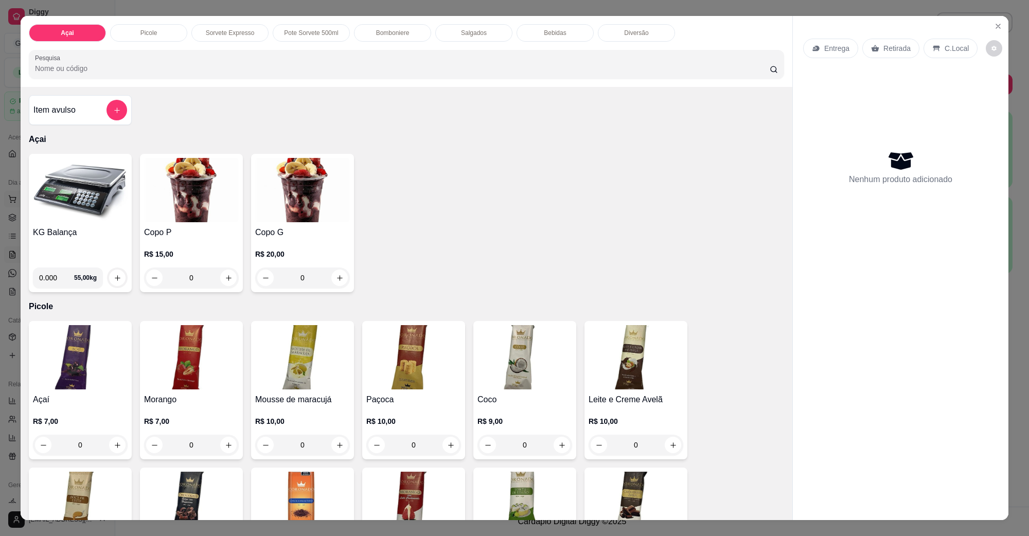
click at [64, 202] on img at bounding box center [80, 190] width 95 height 64
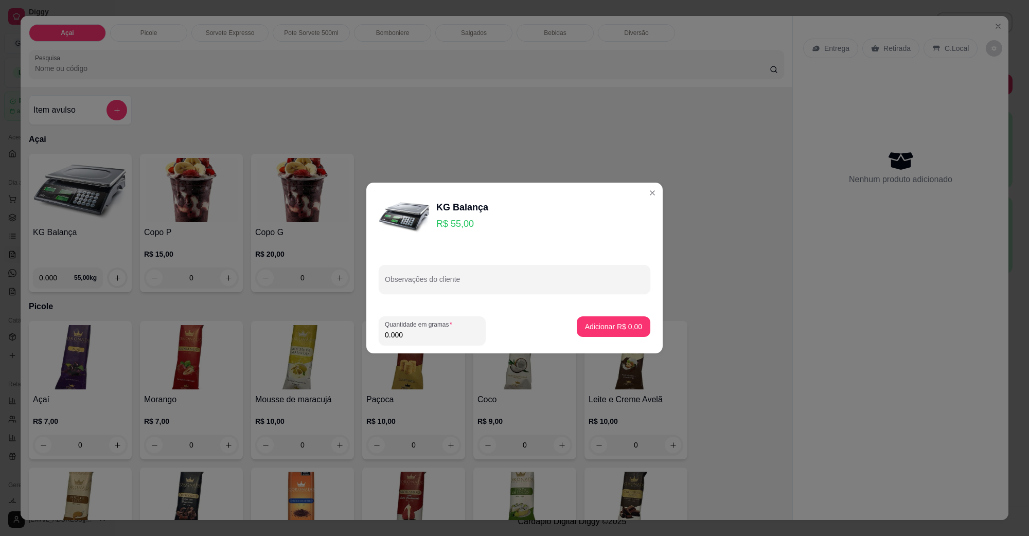
click at [410, 335] on input "0.000" at bounding box center [432, 335] width 95 height 10
type input "0.422"
click at [623, 325] on p "Adicionar R$ 23,21" at bounding box center [611, 327] width 61 height 10
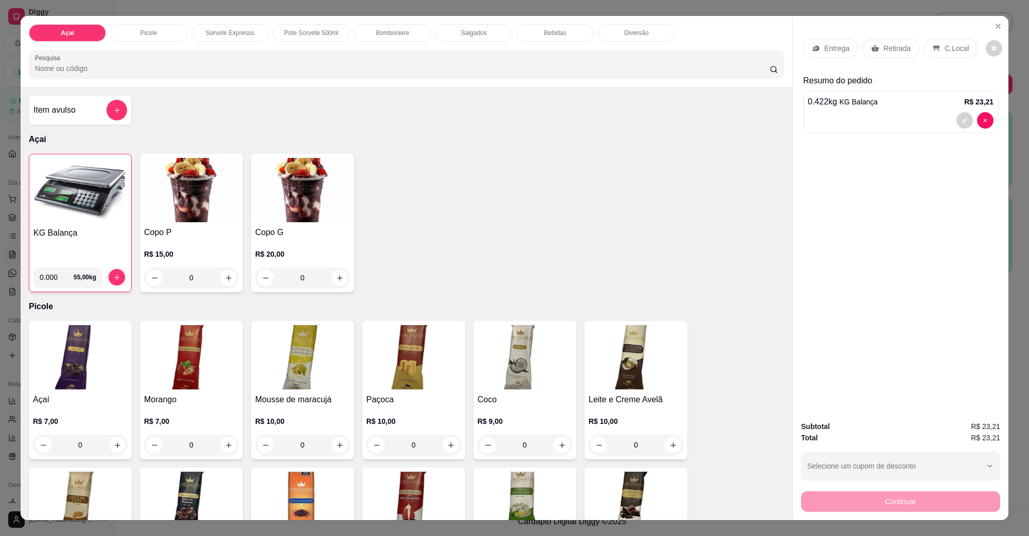
click at [815, 45] on p "C.Local" at bounding box center [957, 48] width 24 height 10
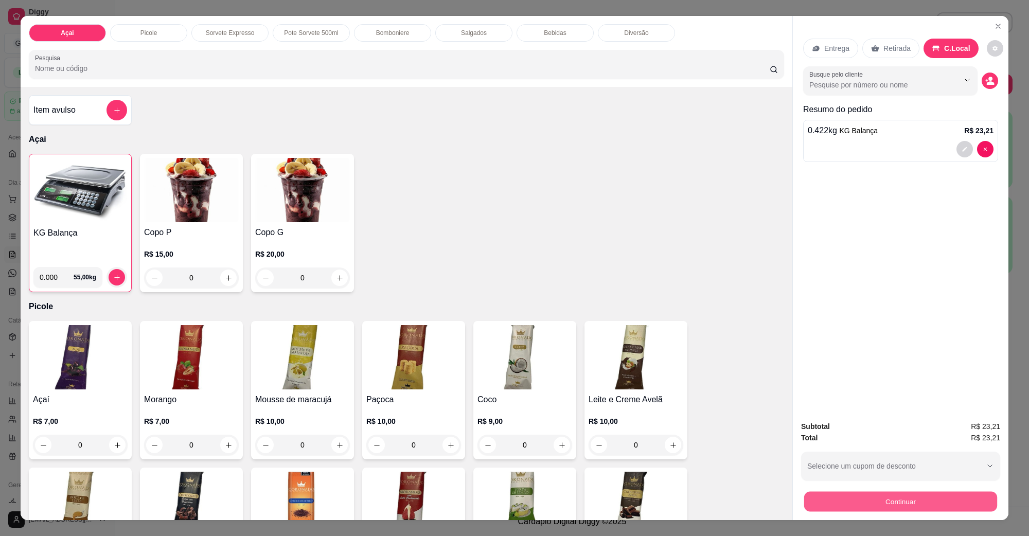
click at [815, 429] on button "Continuar" at bounding box center [900, 501] width 193 height 20
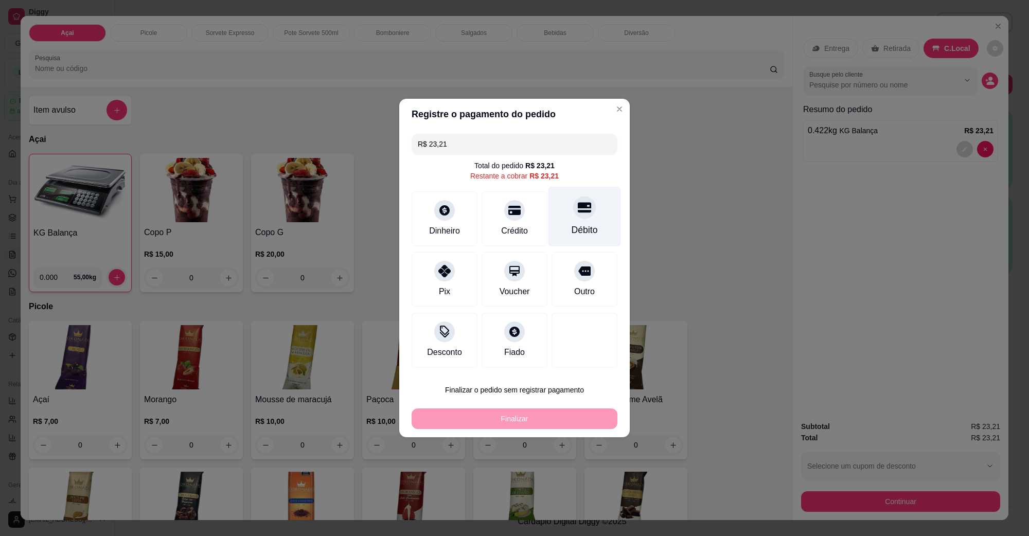
click at [590, 192] on div "Débito" at bounding box center [584, 217] width 73 height 60
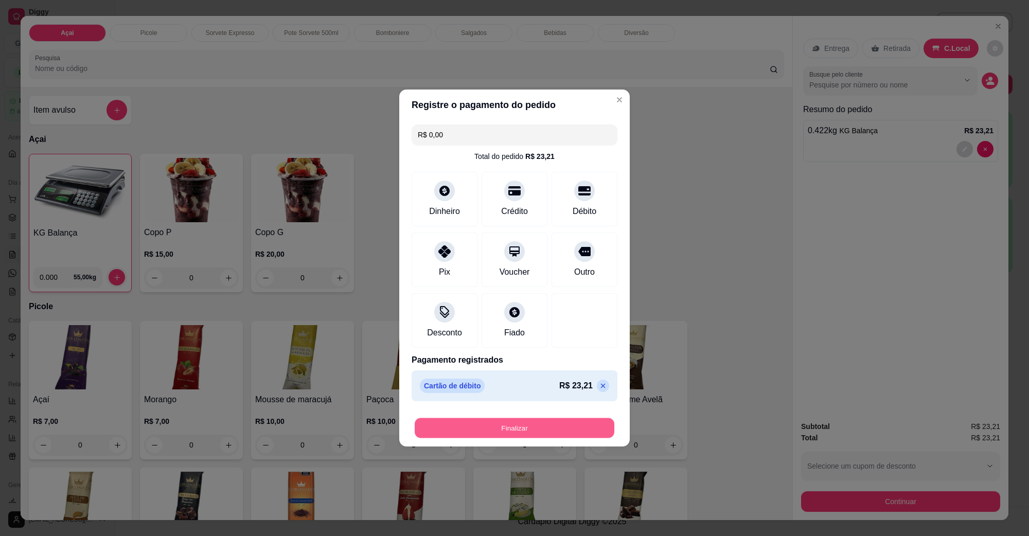
click at [505, 420] on button "Finalizar" at bounding box center [515, 428] width 200 height 20
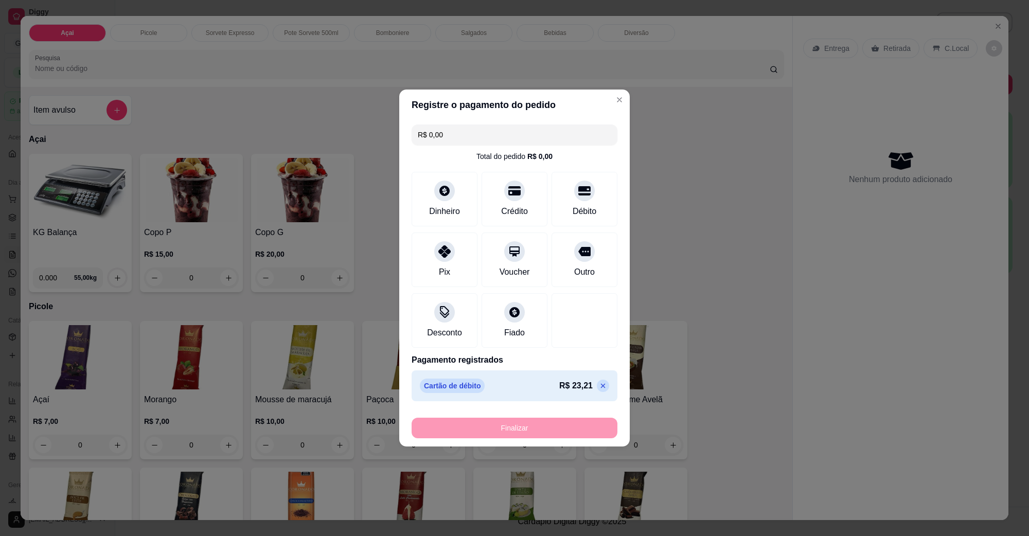
type input "-R$ 23,21"
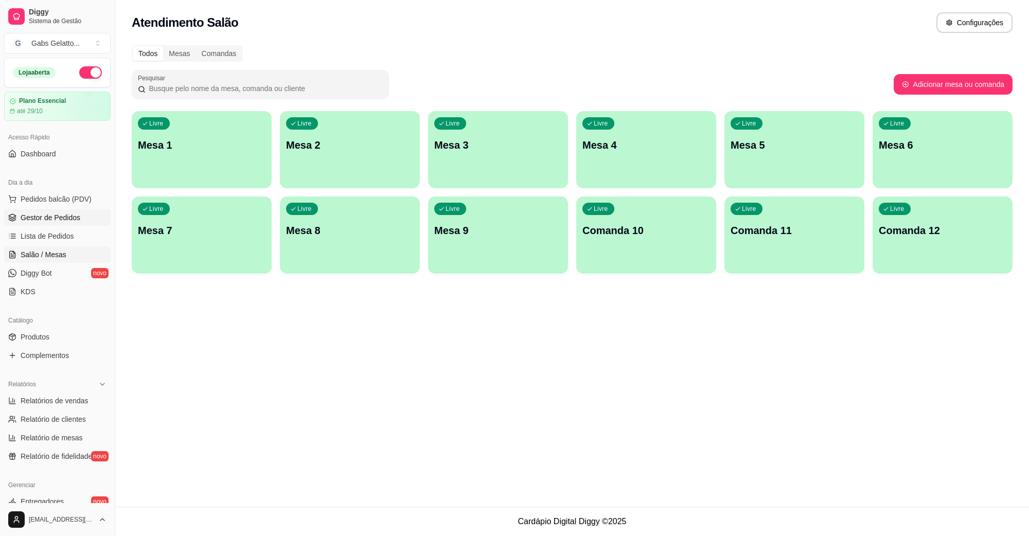
click at [76, 222] on span "Gestor de Pedidos" at bounding box center [51, 218] width 60 height 10
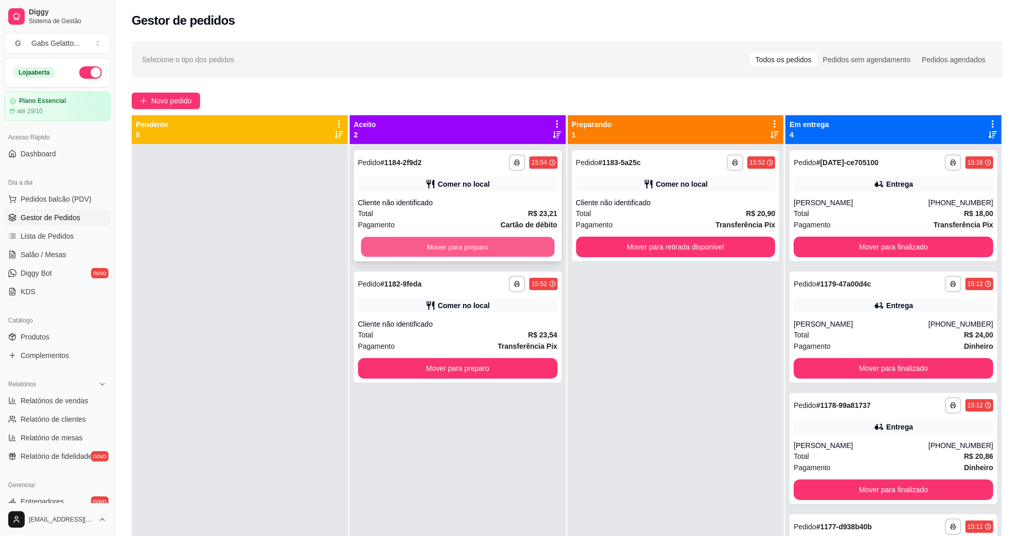
click at [440, 247] on button "Mover para preparo" at bounding box center [457, 247] width 193 height 20
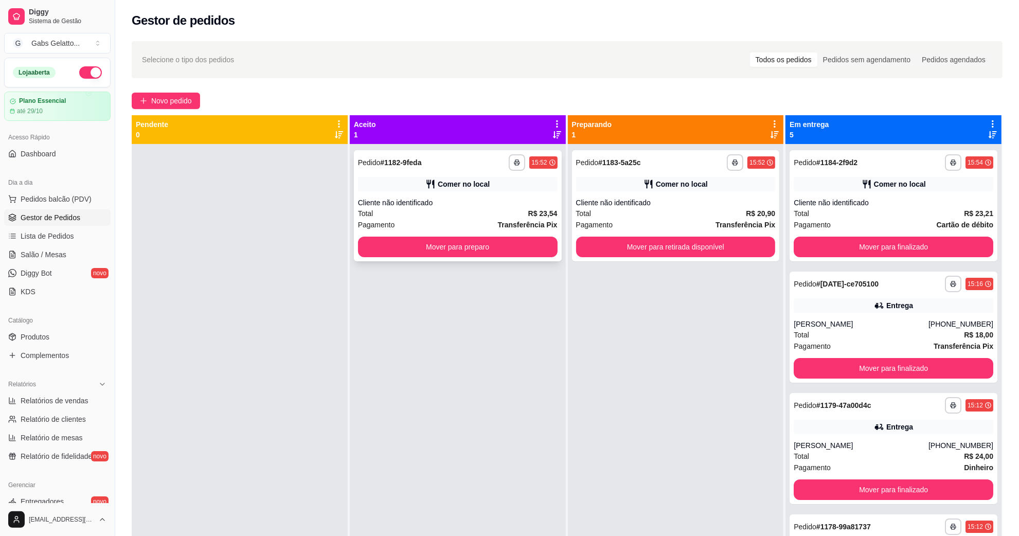
click at [523, 235] on div "**********" at bounding box center [458, 205] width 208 height 111
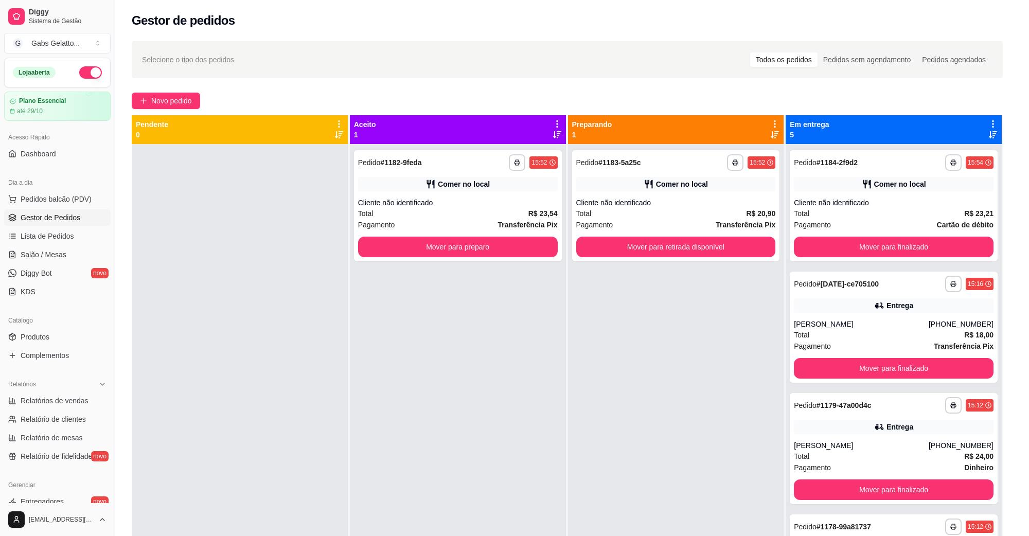
click at [652, 243] on div "feito há 2 minutos Horário do pedido [DATE] 15:52 Status do pedido ACEITO Entra…" at bounding box center [514, 266] width 296 height 274
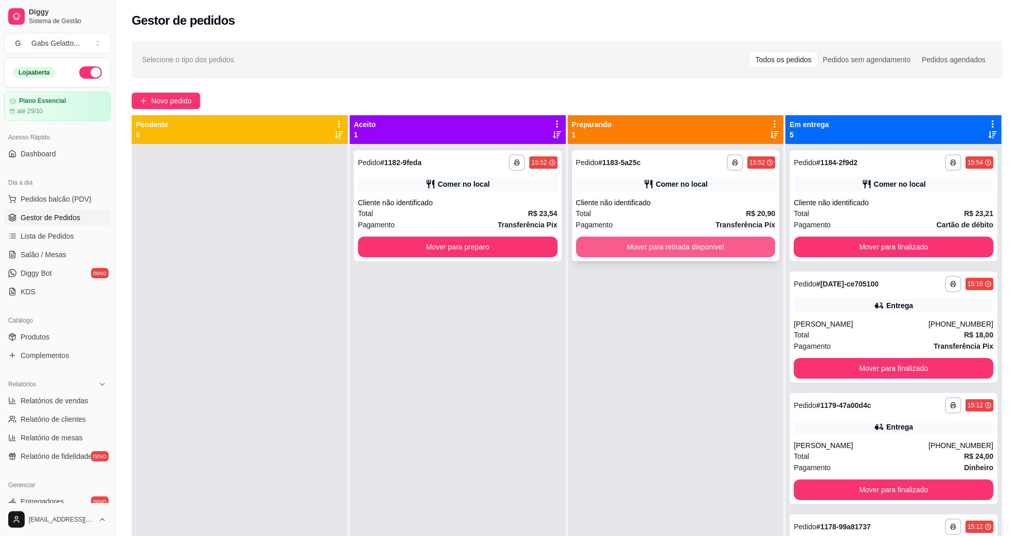
click at [712, 249] on button "Mover para retirada disponível" at bounding box center [676, 247] width 200 height 21
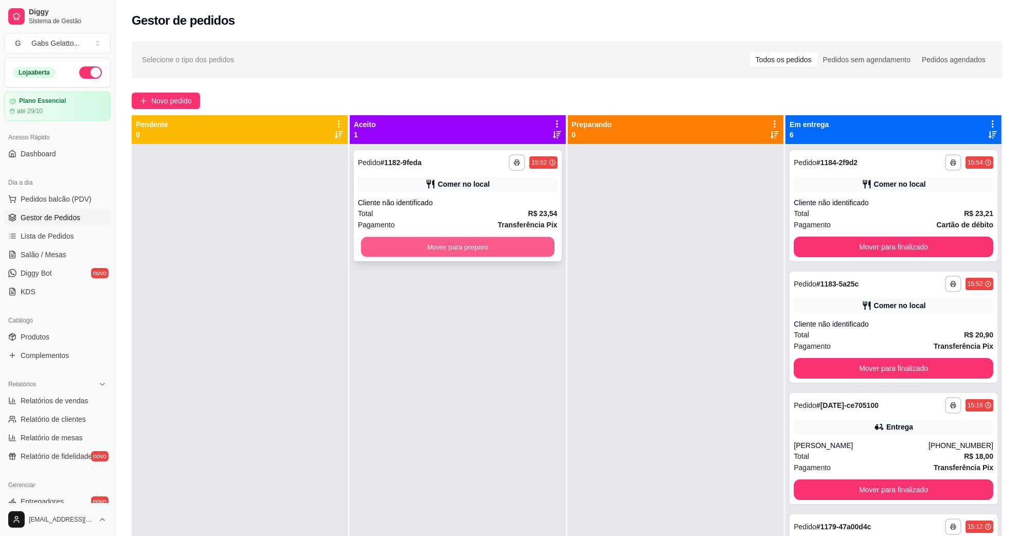
click at [533, 242] on button "Mover para preparo" at bounding box center [457, 247] width 193 height 20
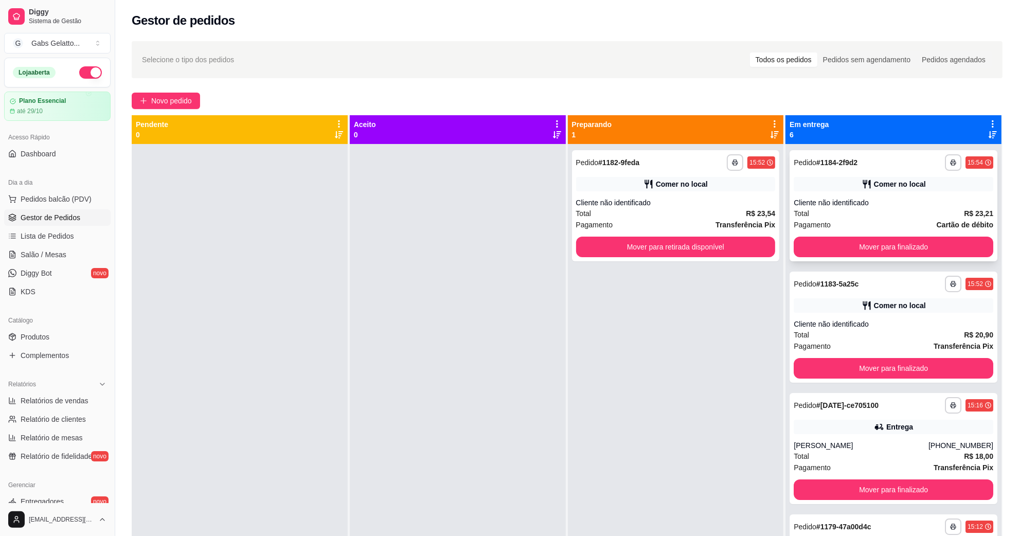
click at [790, 250] on div "**********" at bounding box center [894, 205] width 208 height 111
click at [719, 247] on button "Mover para retirada disponível" at bounding box center [676, 247] width 200 height 21
drag, startPoint x: 719, startPoint y: 247, endPoint x: 803, endPoint y: 263, distance: 85.4
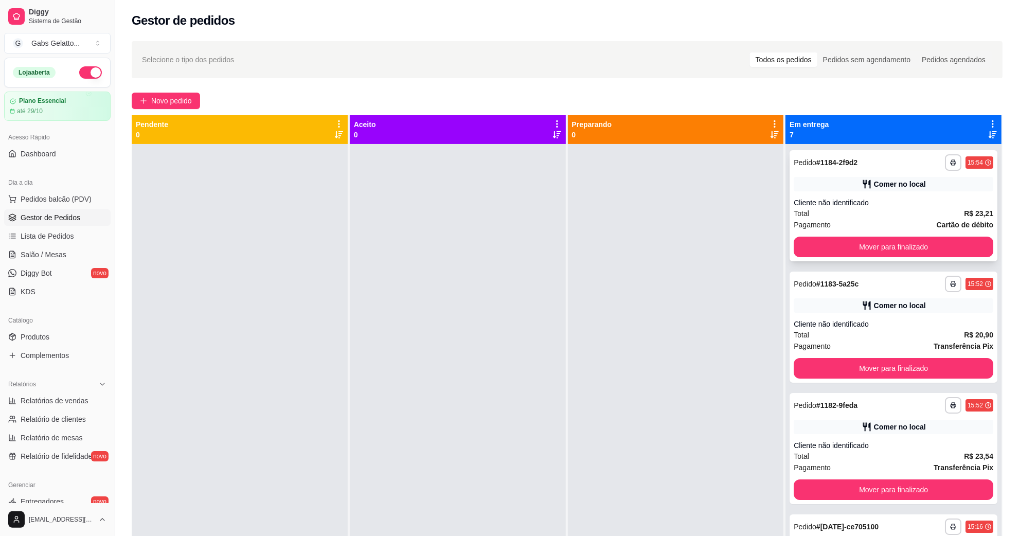
click at [815, 258] on div "**********" at bounding box center [894, 205] width 208 height 111
click at [815, 251] on button "Mover para finalizado" at bounding box center [894, 247] width 200 height 21
click at [815, 364] on button "Mover para finalizado" at bounding box center [894, 368] width 200 height 21
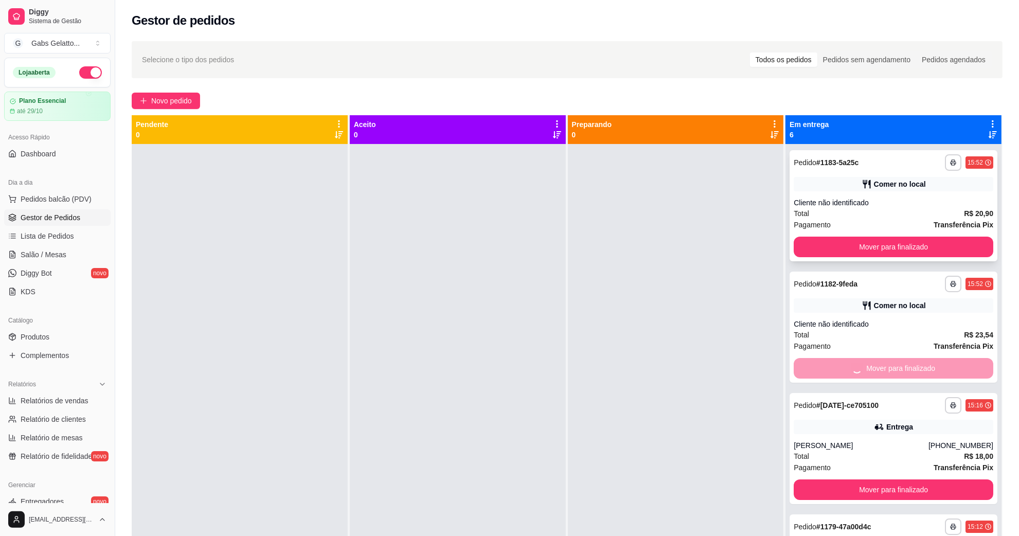
click at [815, 261] on div "**********" at bounding box center [894, 205] width 208 height 111
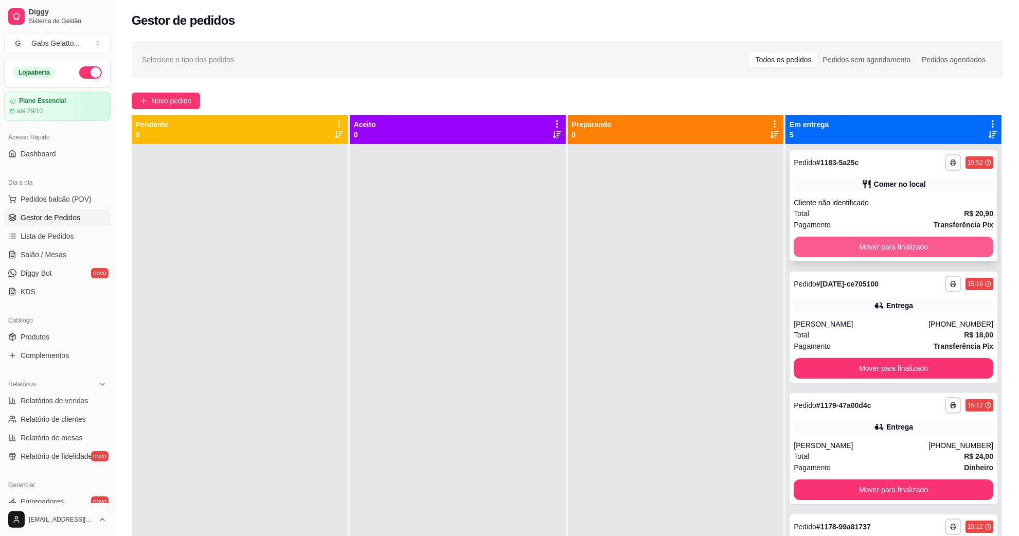
click at [815, 250] on button "Mover para finalizado" at bounding box center [894, 247] width 200 height 21
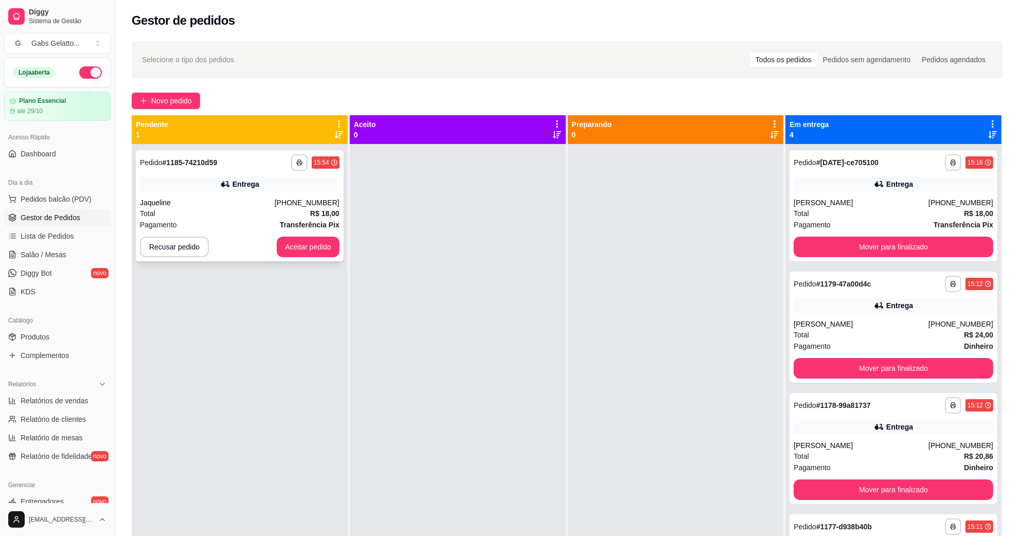
click at [294, 234] on div "**********" at bounding box center [240, 205] width 208 height 111
click at [317, 245] on button "Aceitar pedido" at bounding box center [308, 247] width 61 height 20
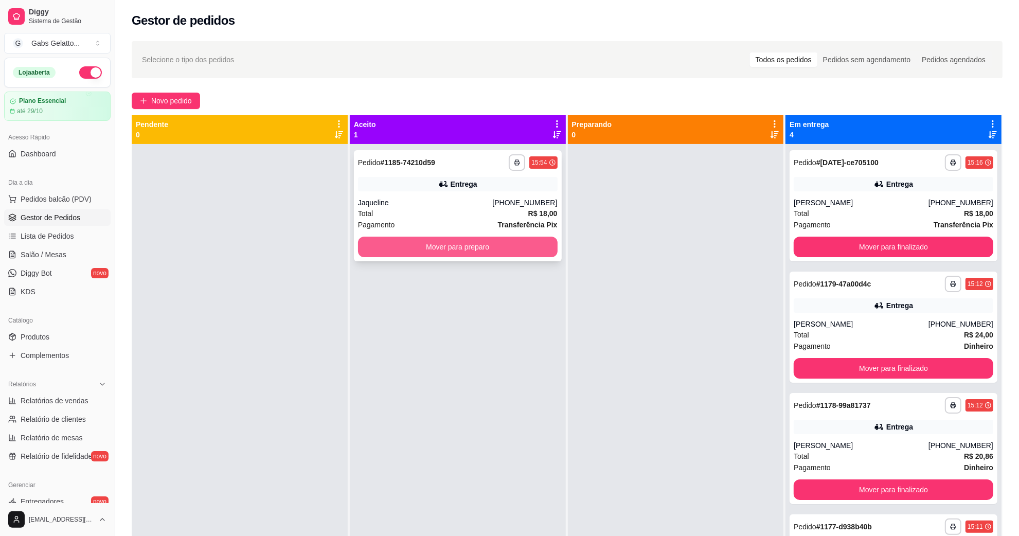
click at [438, 243] on button "Mover para preparo" at bounding box center [458, 247] width 200 height 21
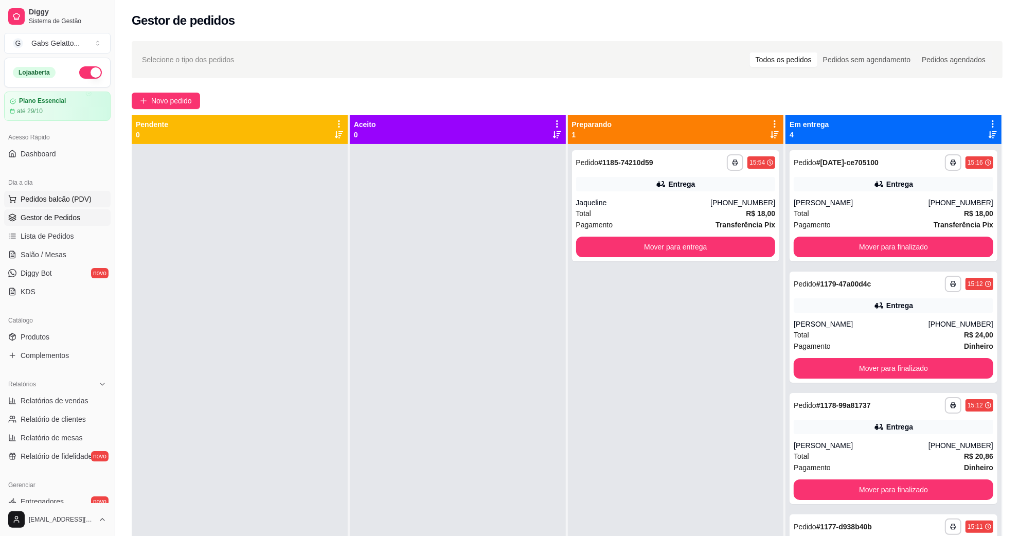
click at [78, 198] on span "Pedidos balcão (PDV)" at bounding box center [56, 199] width 71 height 10
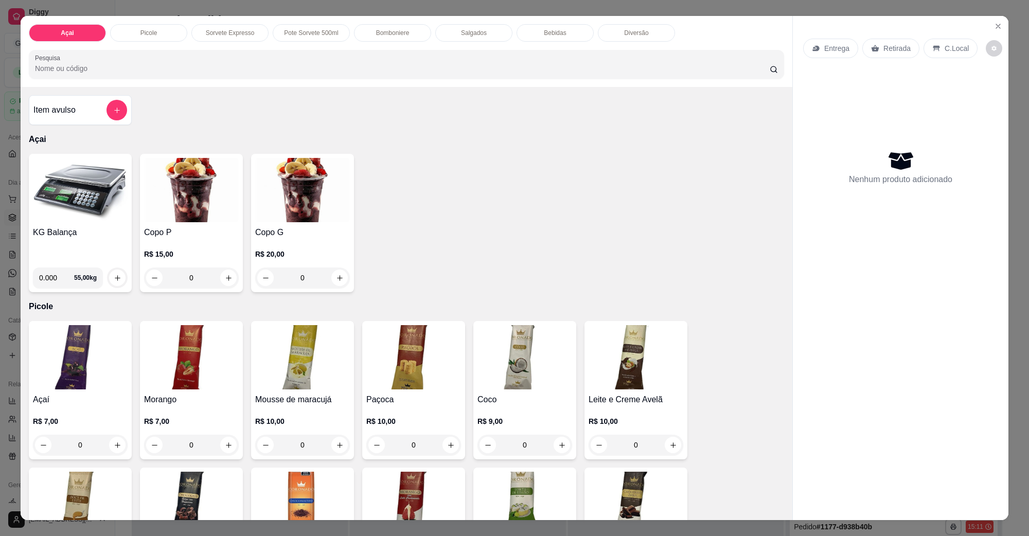
click at [578, 24] on div "Bebidas" at bounding box center [555, 32] width 77 height 17
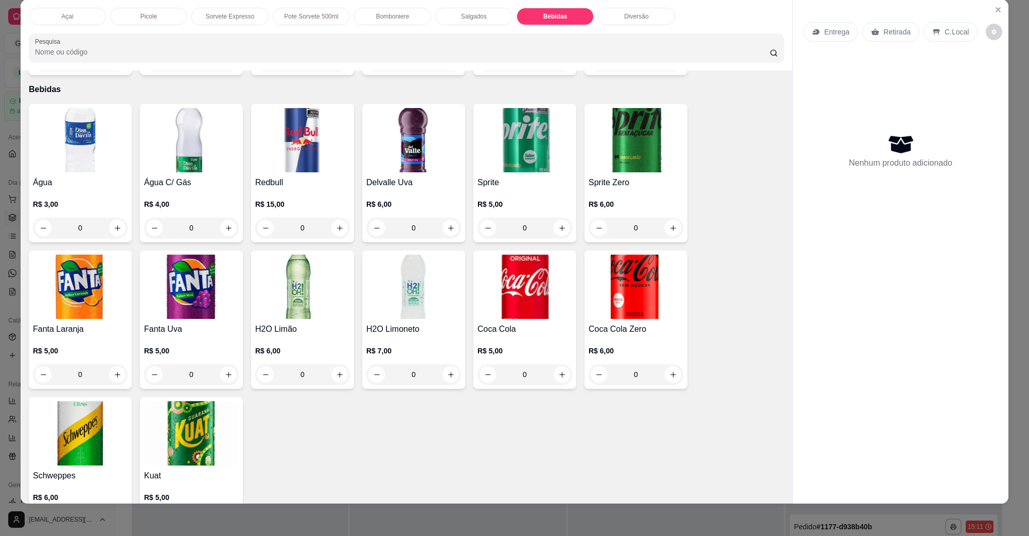
click at [99, 145] on img at bounding box center [80, 140] width 95 height 64
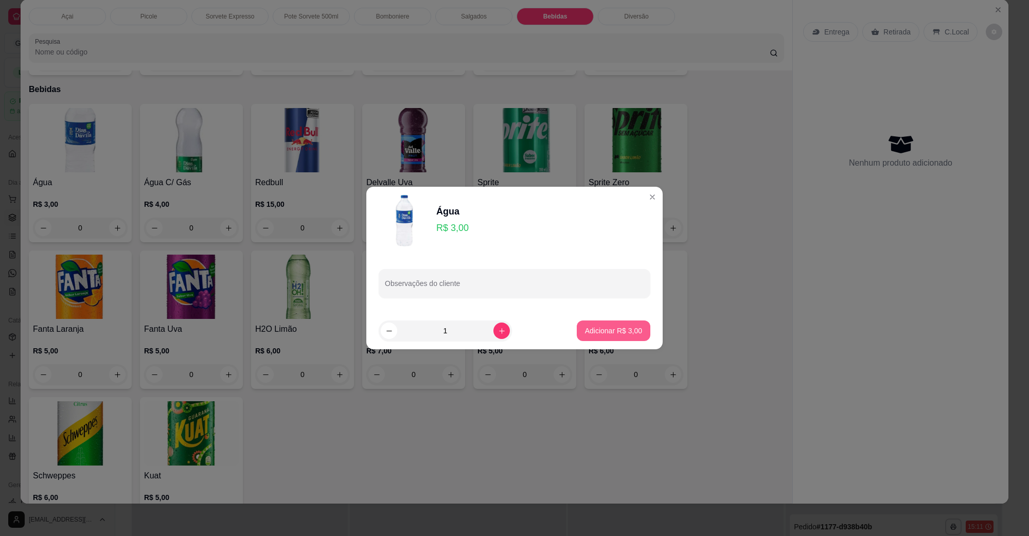
click at [623, 316] on footer "1 Adicionar R$ 3,00" at bounding box center [514, 330] width 296 height 37
click at [618, 335] on p "Adicionar R$ 3,00" at bounding box center [613, 331] width 57 height 10
type input "1"
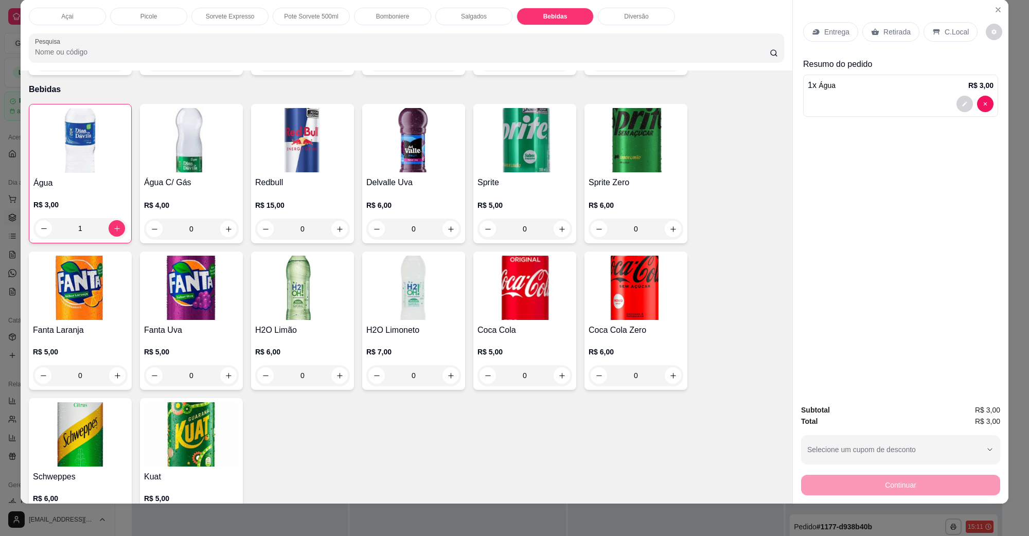
click at [815, 29] on p "C.Local" at bounding box center [957, 32] width 24 height 10
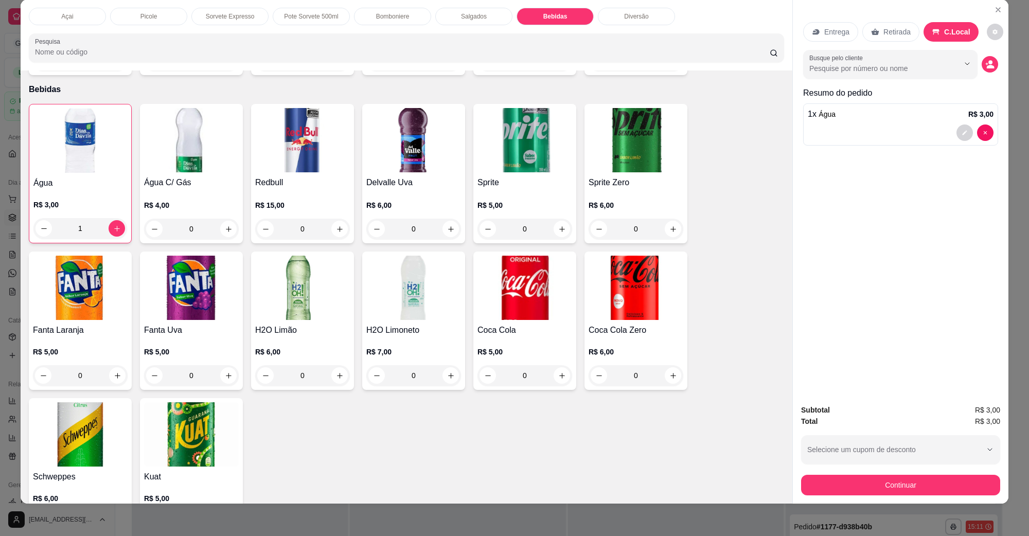
click at [815, 429] on div "Subtotal R$ 3,00 Total R$ 3,00 Selecione um cupom de desconto [PERSON_NAME] um …" at bounding box center [901, 450] width 216 height 108
click at [815, 429] on button "Continuar" at bounding box center [900, 485] width 199 height 21
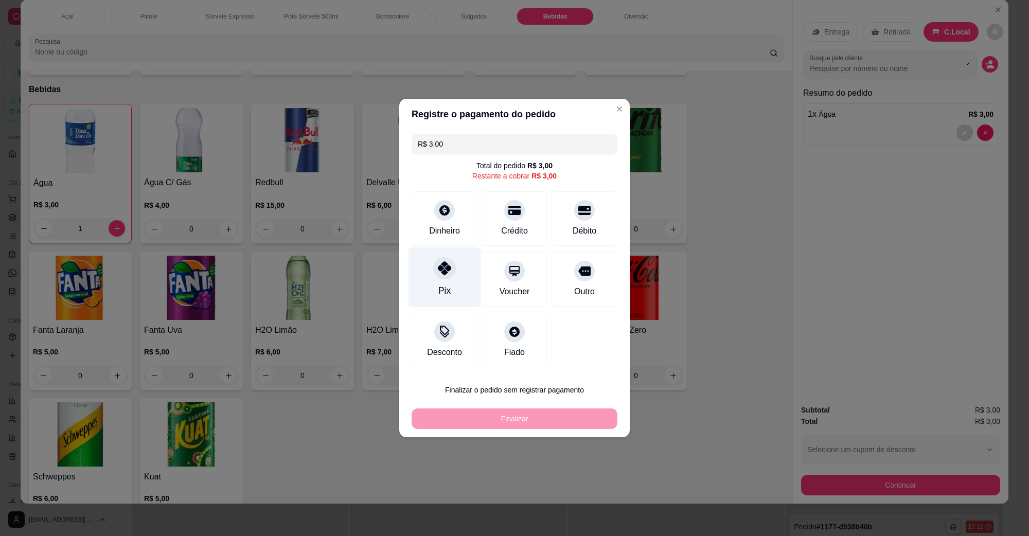
click at [446, 276] on div at bounding box center [444, 268] width 23 height 23
type input "R$ 0,00"
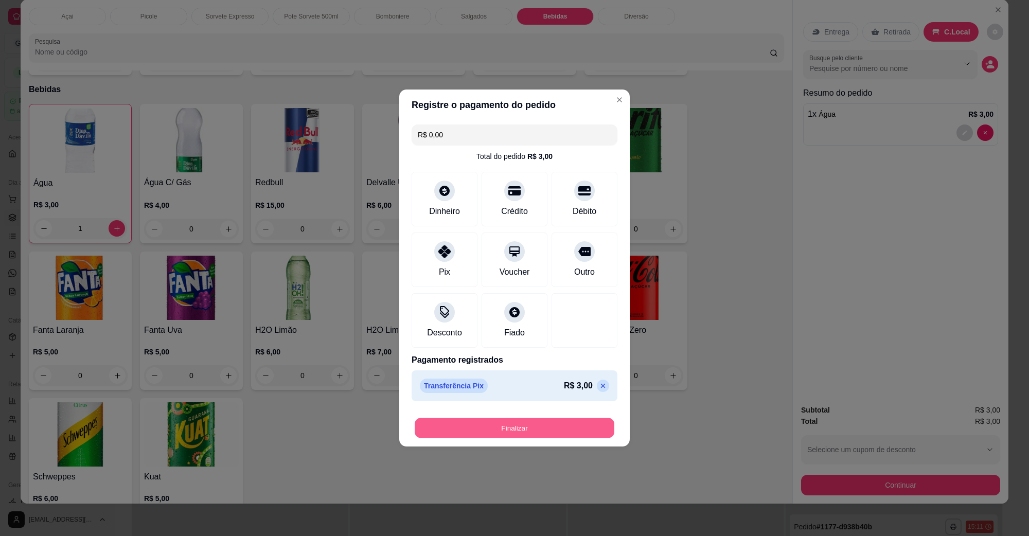
click at [531, 429] on button "Finalizar" at bounding box center [515, 428] width 200 height 20
type input "0"
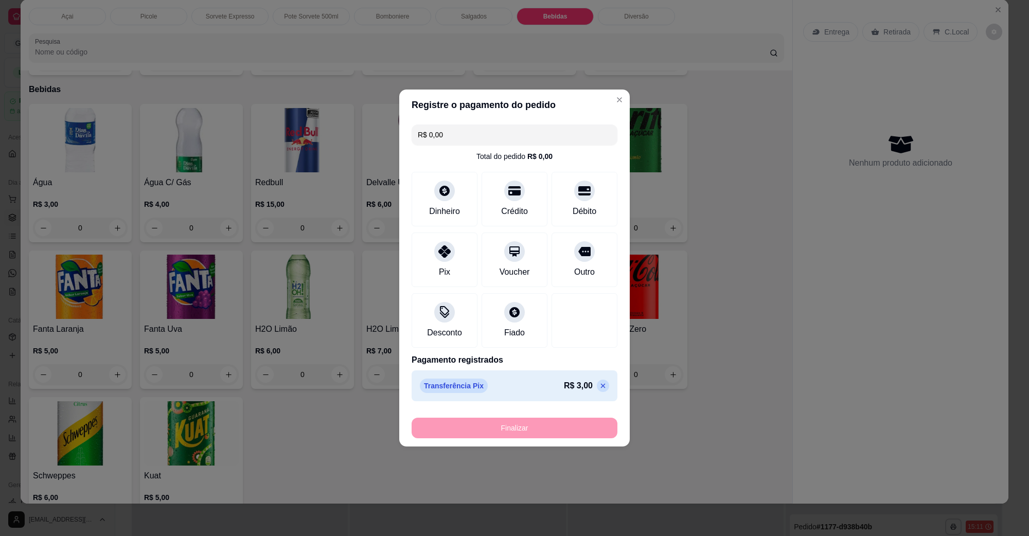
type input "-R$ 3,00"
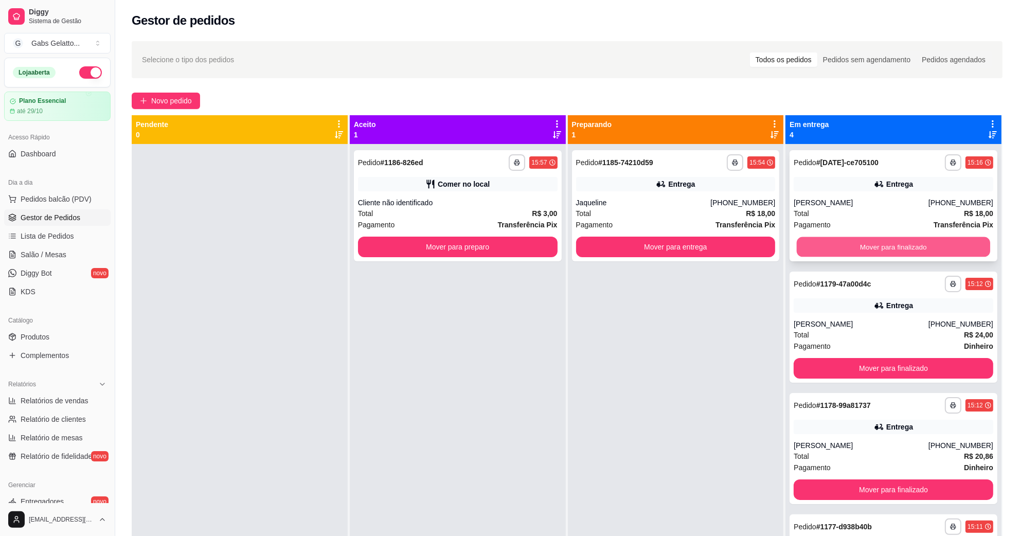
click at [815, 251] on button "Mover para finalizado" at bounding box center [893, 247] width 193 height 20
click at [815, 247] on button "Mover para finalizado" at bounding box center [893, 247] width 193 height 20
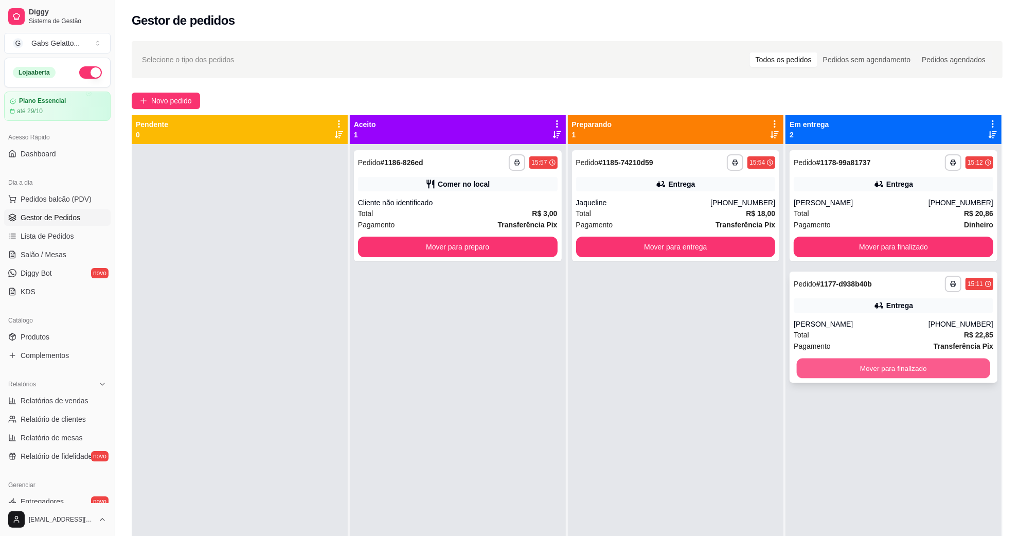
click at [815, 375] on button "Mover para finalizado" at bounding box center [893, 369] width 193 height 20
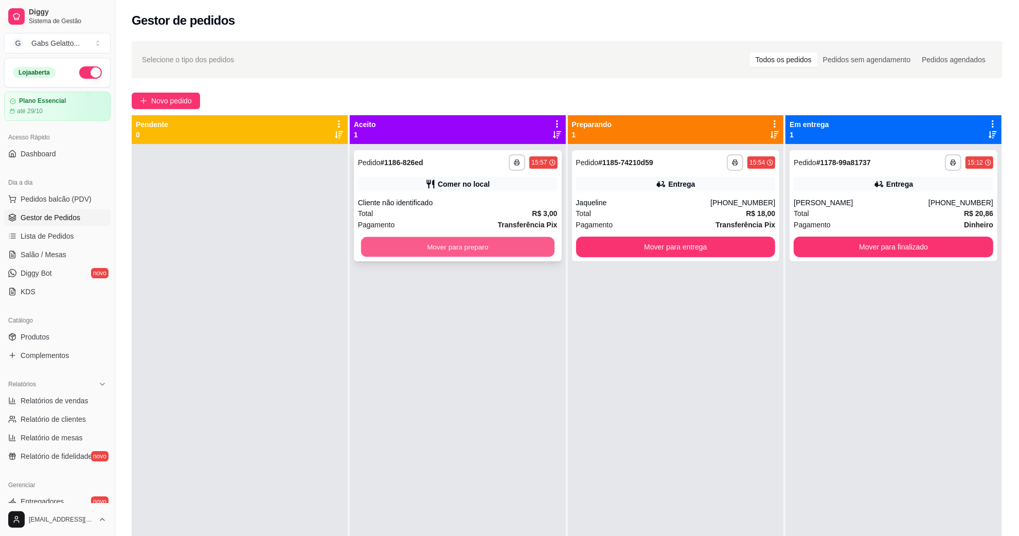
click at [481, 244] on button "Mover para preparo" at bounding box center [457, 247] width 193 height 20
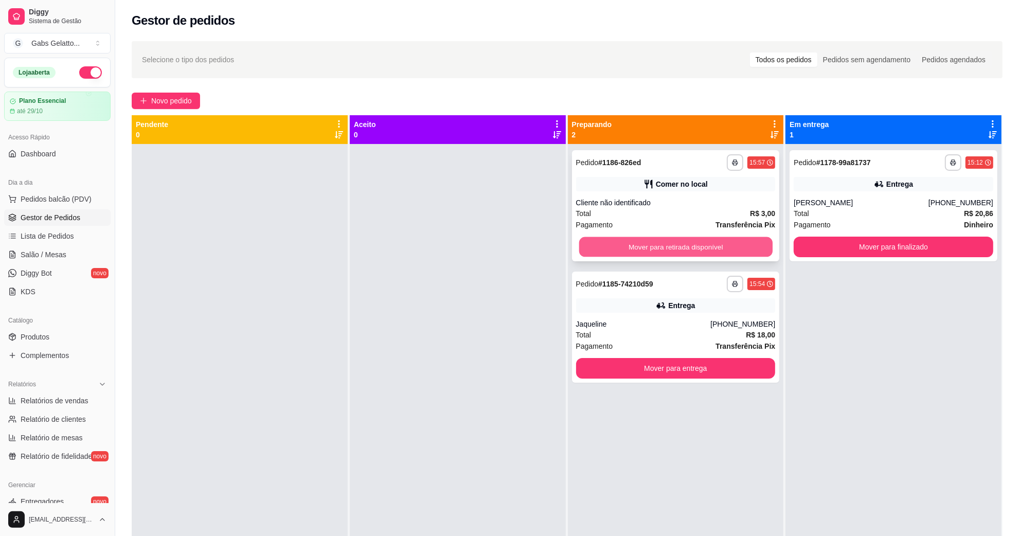
click at [641, 247] on button "Mover para retirada disponível" at bounding box center [675, 247] width 193 height 20
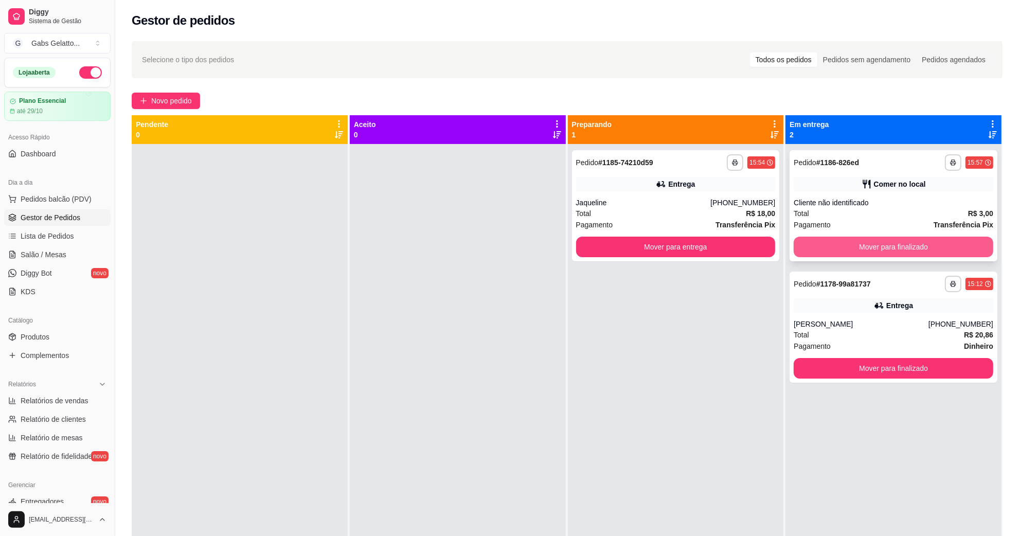
click at [815, 247] on button "Mover para finalizado" at bounding box center [894, 247] width 200 height 21
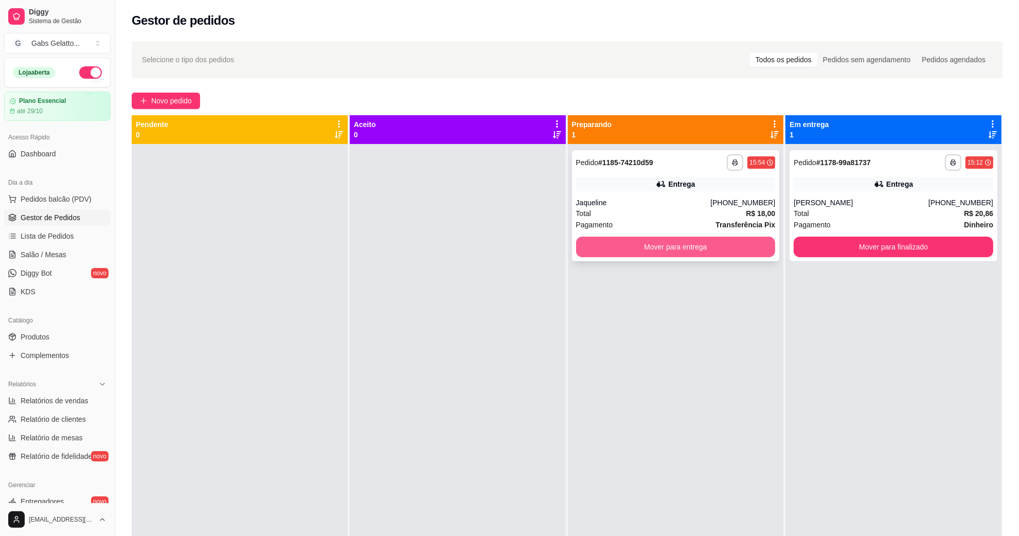
click at [718, 244] on button "Mover para entrega" at bounding box center [676, 247] width 200 height 21
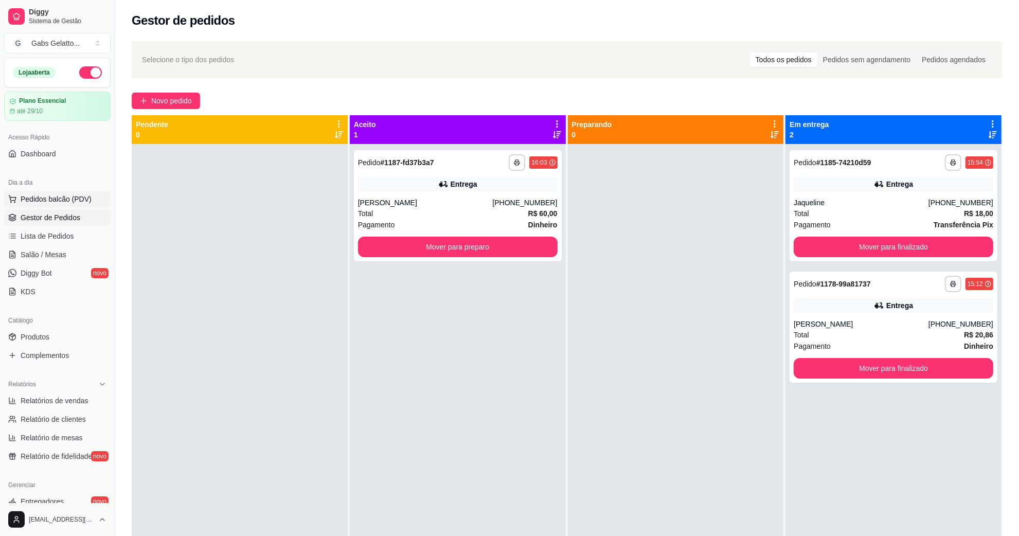
click at [73, 197] on span "Pedidos balcão (PDV)" at bounding box center [56, 199] width 71 height 10
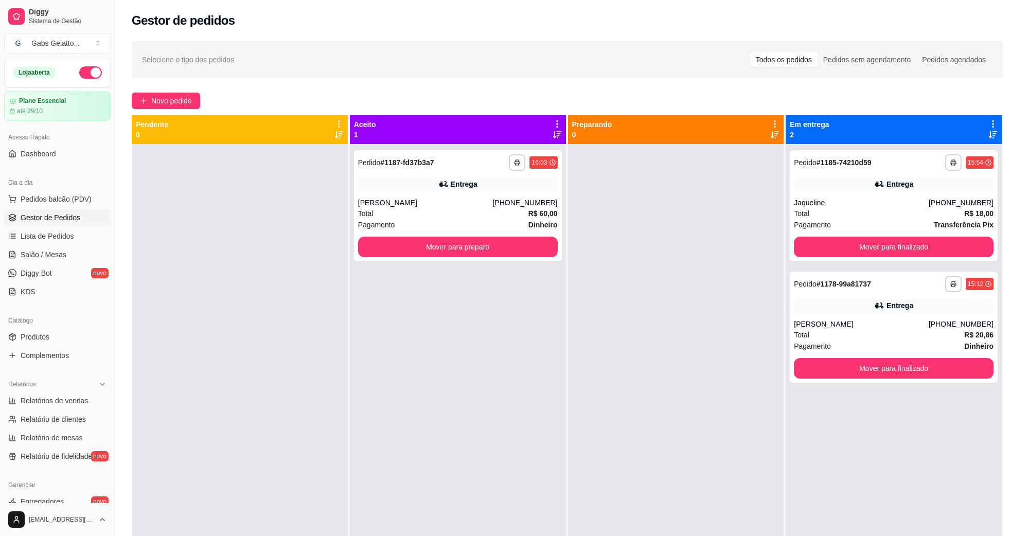
click at [40, 229] on h4 "KG Balança" at bounding box center [80, 232] width 95 height 12
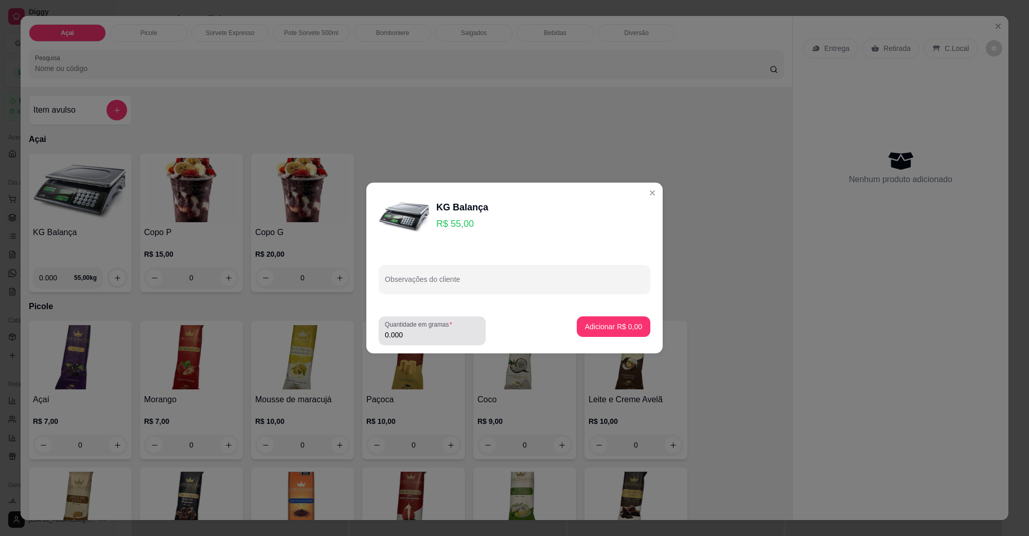
click at [451, 340] on div "0.000" at bounding box center [432, 331] width 95 height 21
type input "0.571"
click at [624, 320] on button "Adicionar R$ 31,40" at bounding box center [612, 326] width 78 height 21
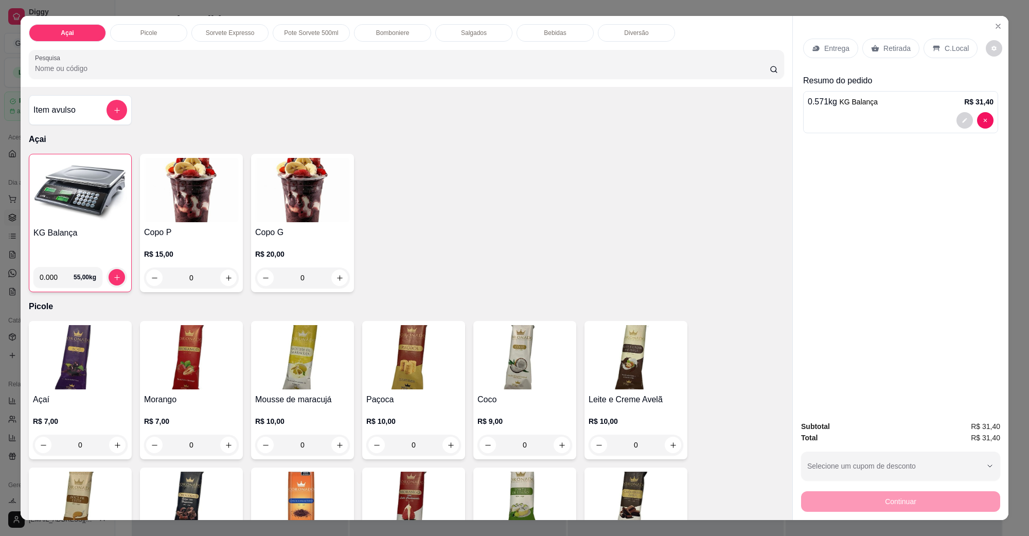
drag, startPoint x: 961, startPoint y: 44, endPoint x: 951, endPoint y: 45, distance: 10.3
click at [815, 44] on div "C.Local" at bounding box center [951, 49] width 54 height 20
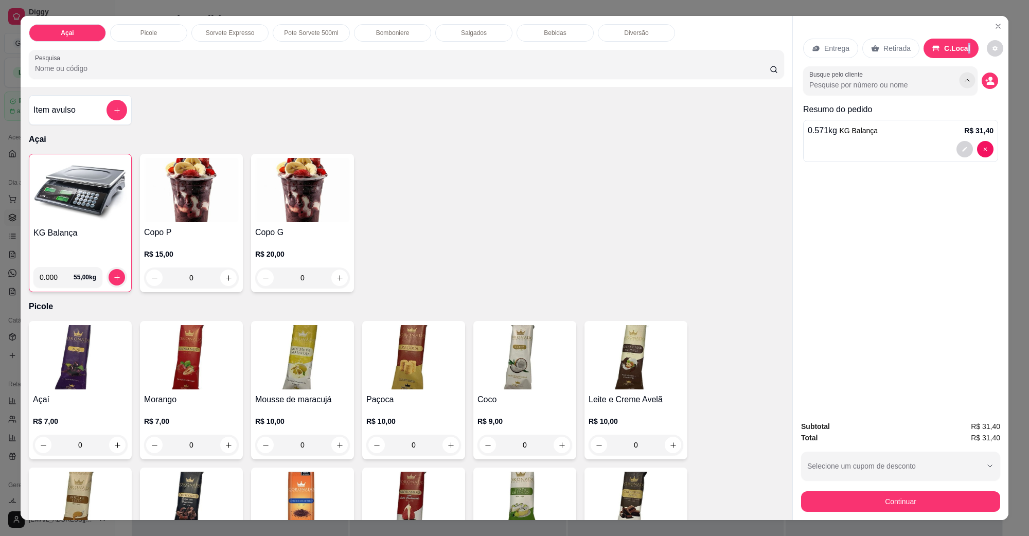
click at [815, 75] on button "Show suggestions" at bounding box center [967, 81] width 16 height 16
click at [815, 85] on input "Busque pelo cliente" at bounding box center [875, 85] width 133 height 10
type input "ray"
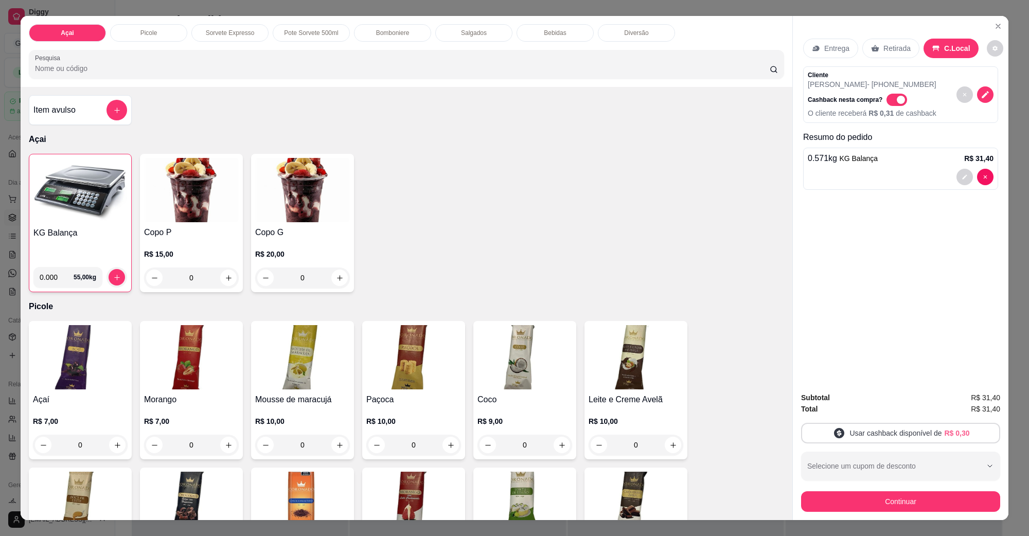
click at [815, 429] on span "R$ 0,30" at bounding box center [956, 433] width 25 height 10
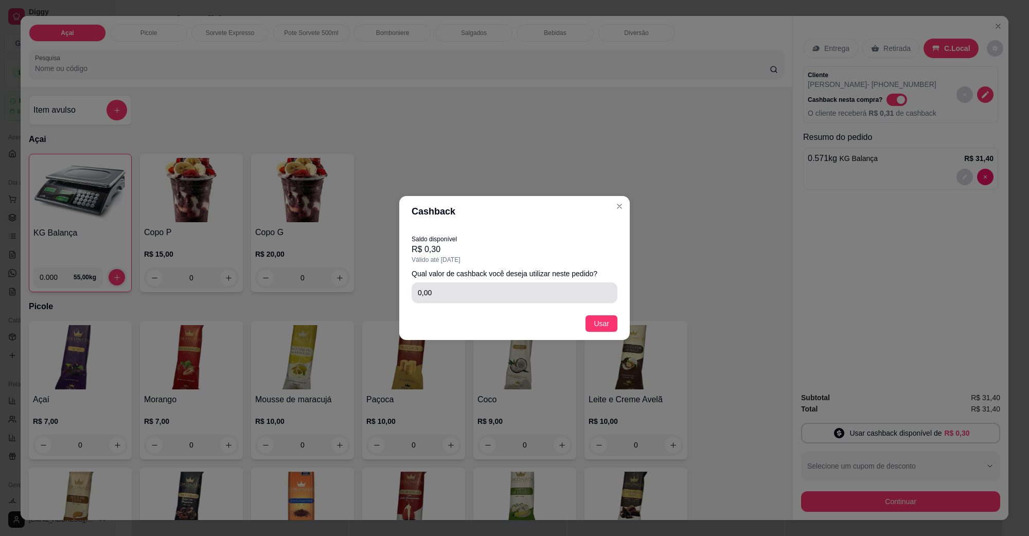
click at [521, 291] on input "0,00" at bounding box center [514, 292] width 193 height 21
type input "0,30"
click at [603, 322] on span "Usar" at bounding box center [601, 323] width 15 height 11
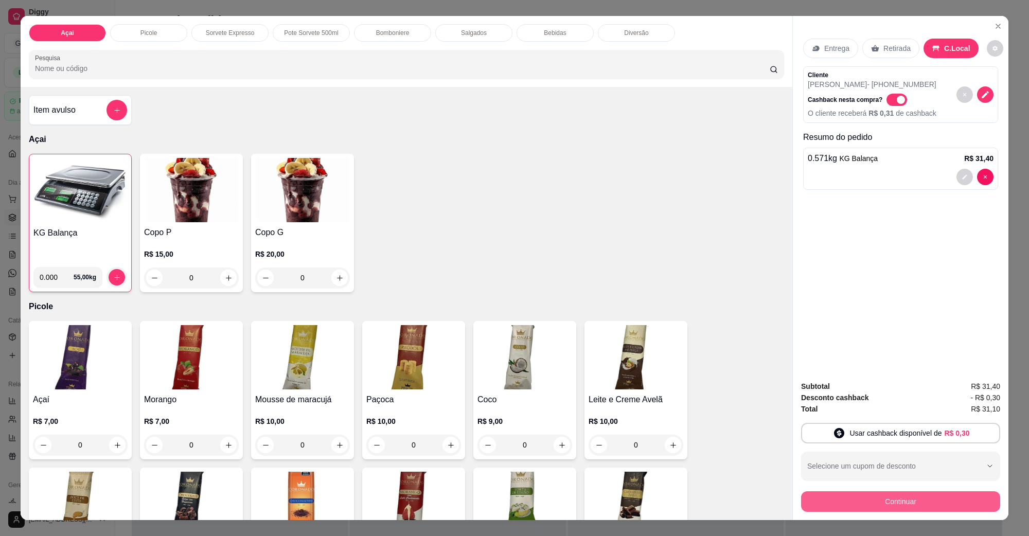
click at [815, 429] on button "Continuar" at bounding box center [900, 501] width 199 height 21
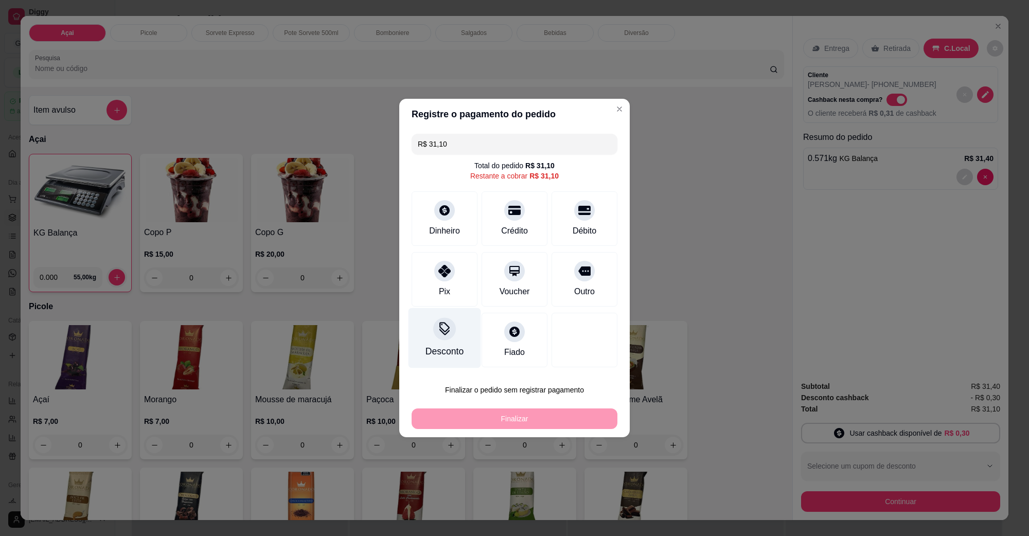
click at [454, 341] on div "Desconto" at bounding box center [445, 338] width 73 height 60
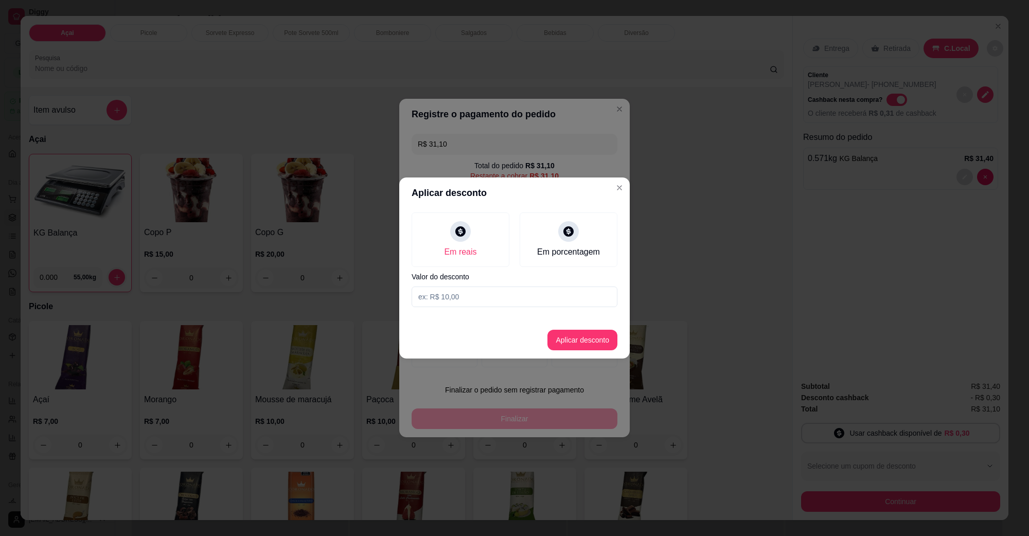
click at [490, 291] on input at bounding box center [515, 297] width 206 height 21
type input "1,10"
click at [456, 249] on div "Em reais" at bounding box center [460, 250] width 36 height 13
click at [579, 334] on button "Aplicar desconto" at bounding box center [582, 340] width 67 height 20
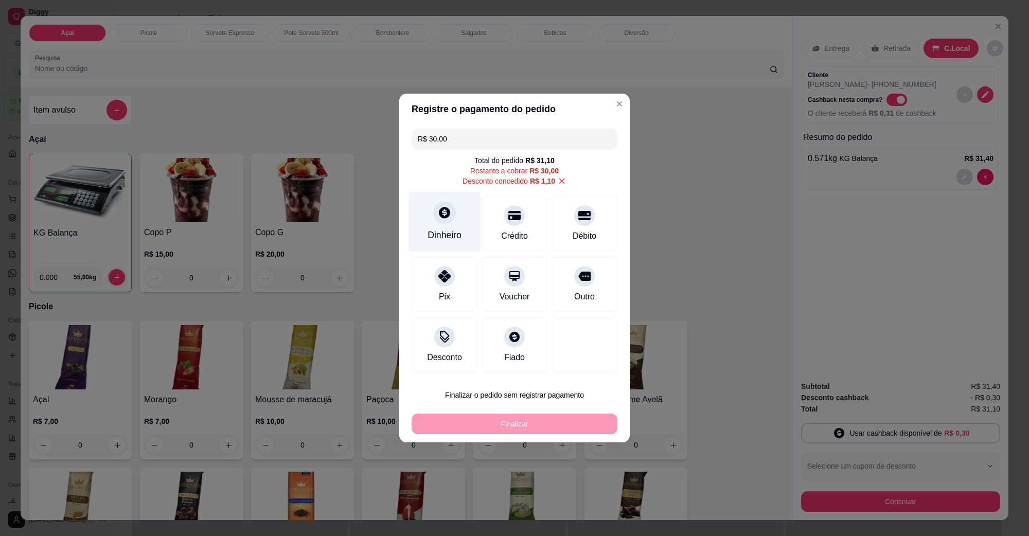
click at [435, 217] on div at bounding box center [444, 212] width 23 height 23
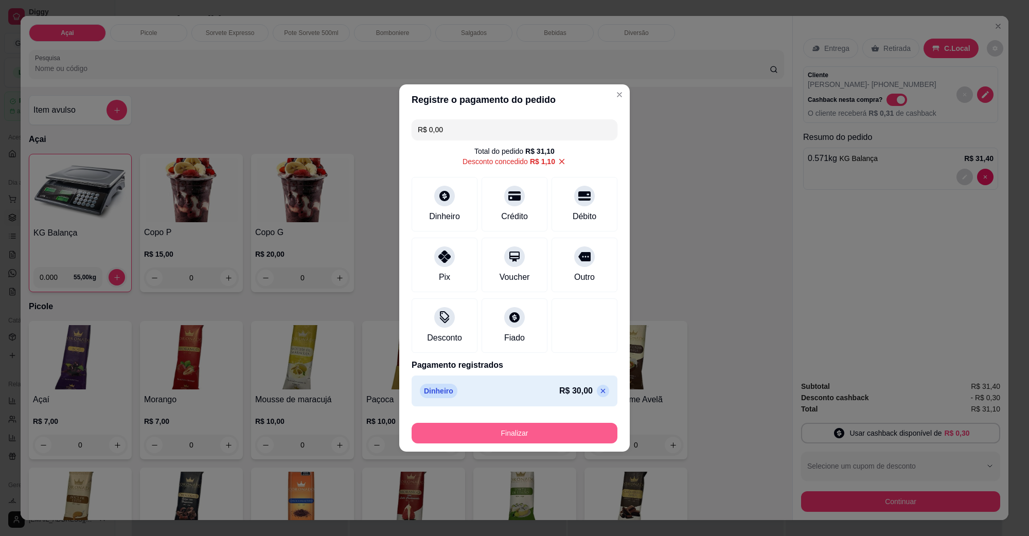
click at [526, 429] on button "Finalizar" at bounding box center [515, 433] width 206 height 21
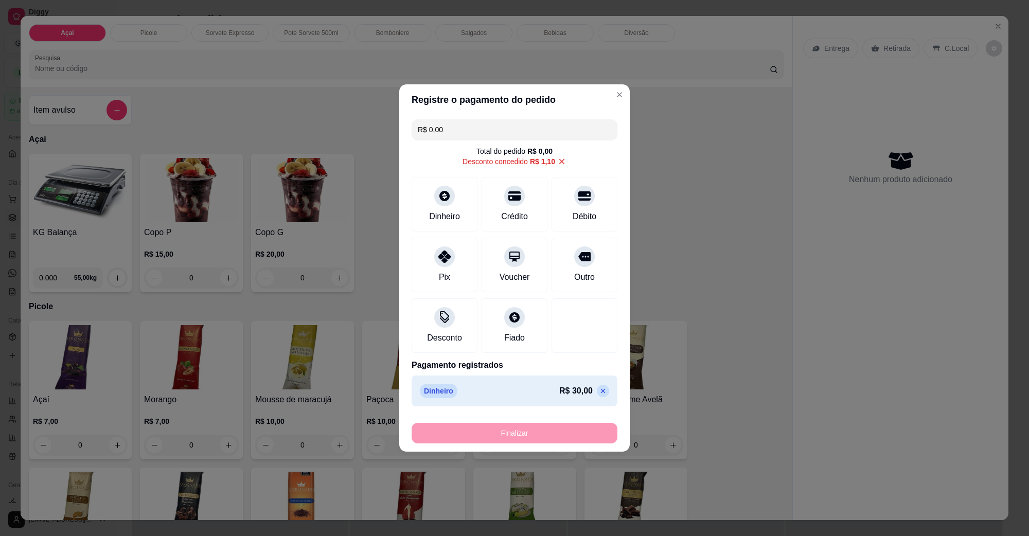
type input "-R$ 31,10"
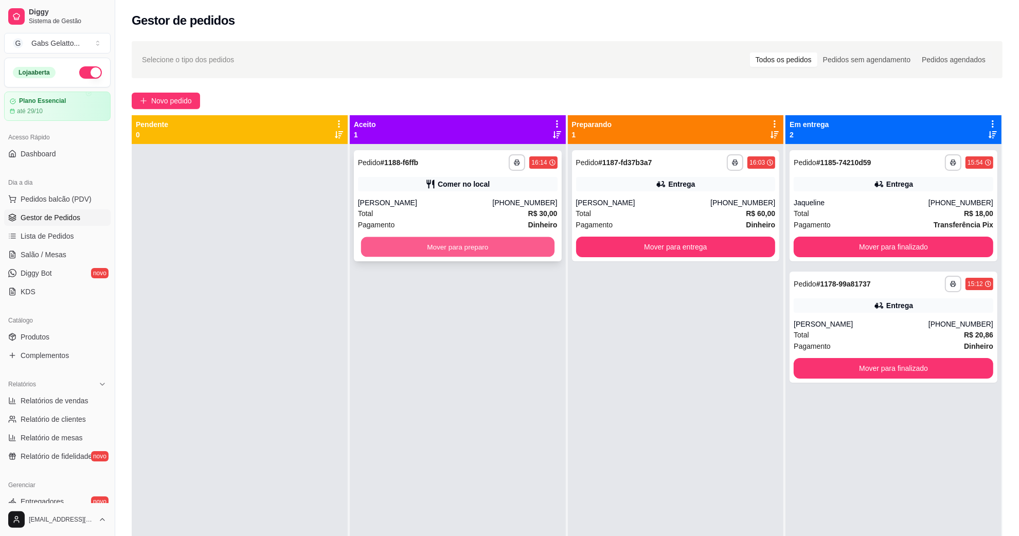
click at [394, 237] on button "Mover para preparo" at bounding box center [457, 247] width 193 height 20
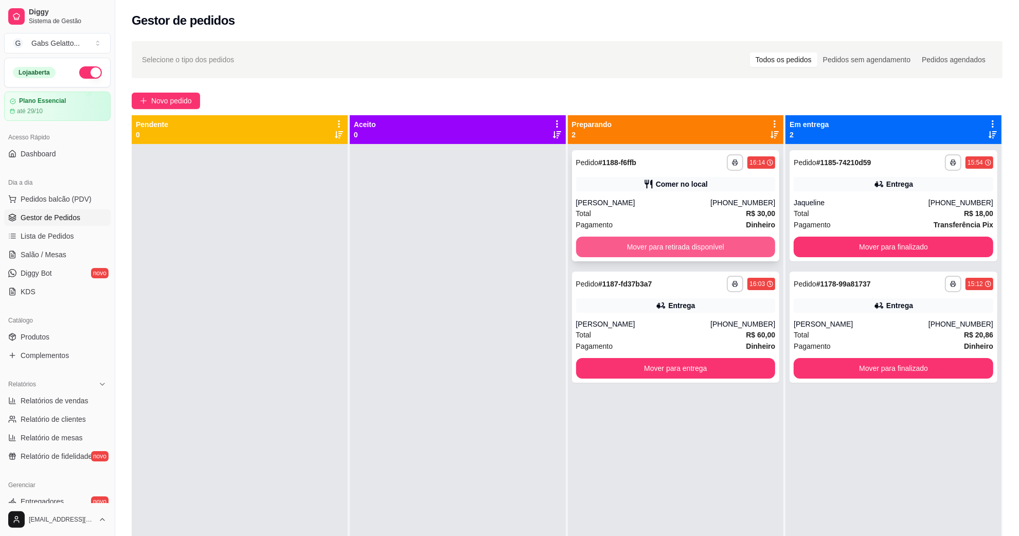
click at [639, 243] on button "Mover para retirada disponível" at bounding box center [676, 247] width 200 height 21
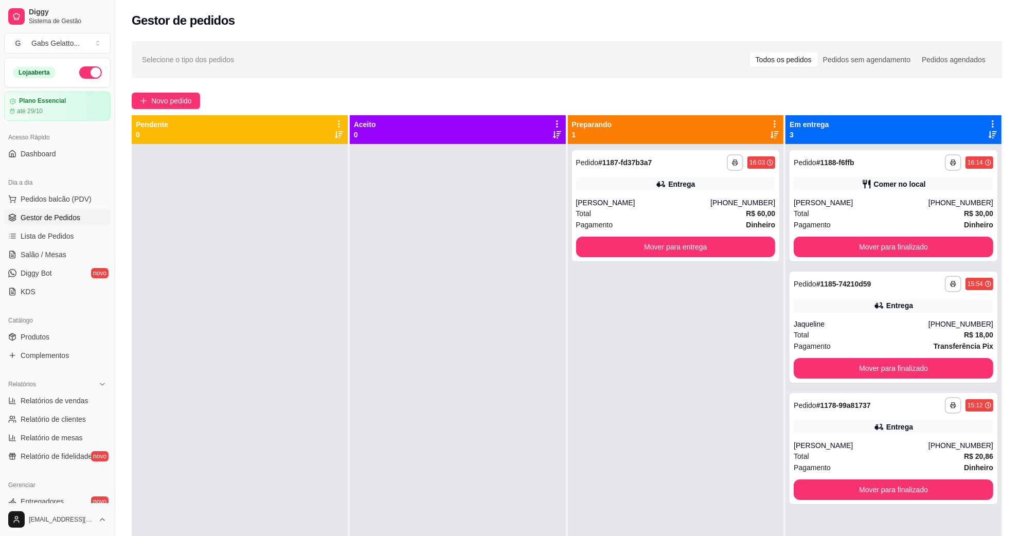
click at [815, 269] on div "**********" at bounding box center [894, 412] width 216 height 536
click at [815, 253] on button "Mover para finalizado" at bounding box center [894, 247] width 200 height 21
click at [815, 249] on button "Mover para finalizado" at bounding box center [894, 247] width 200 height 21
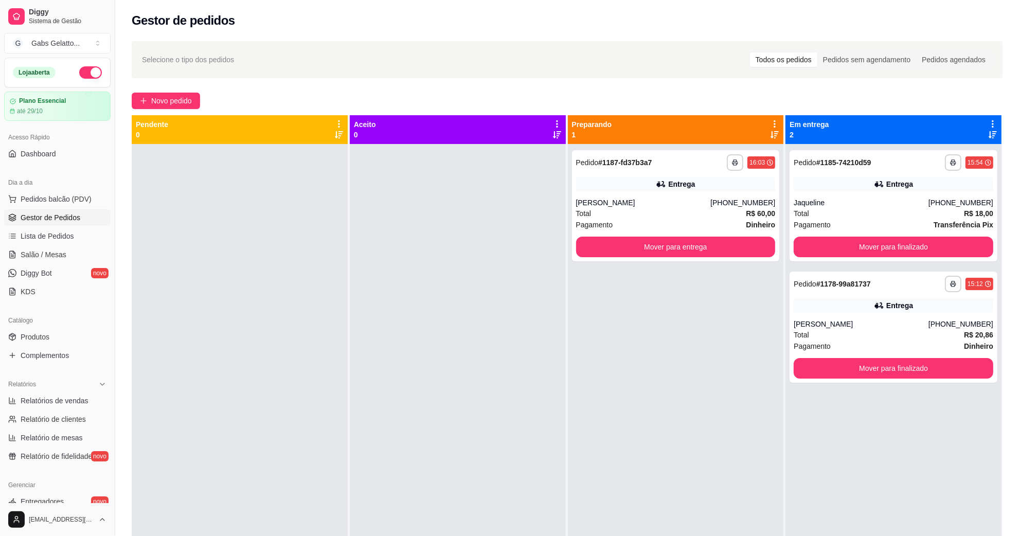
click at [652, 297] on div "**********" at bounding box center [676, 412] width 216 height 536
click at [815, 239] on button "Mover para finalizado" at bounding box center [894, 247] width 200 height 21
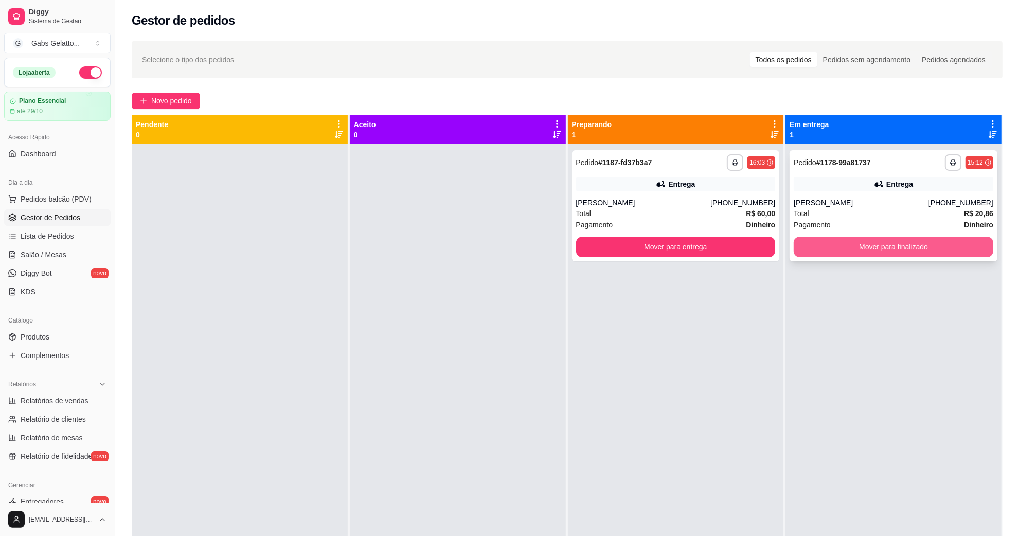
click at [815, 242] on button "Mover para finalizado" at bounding box center [894, 247] width 200 height 21
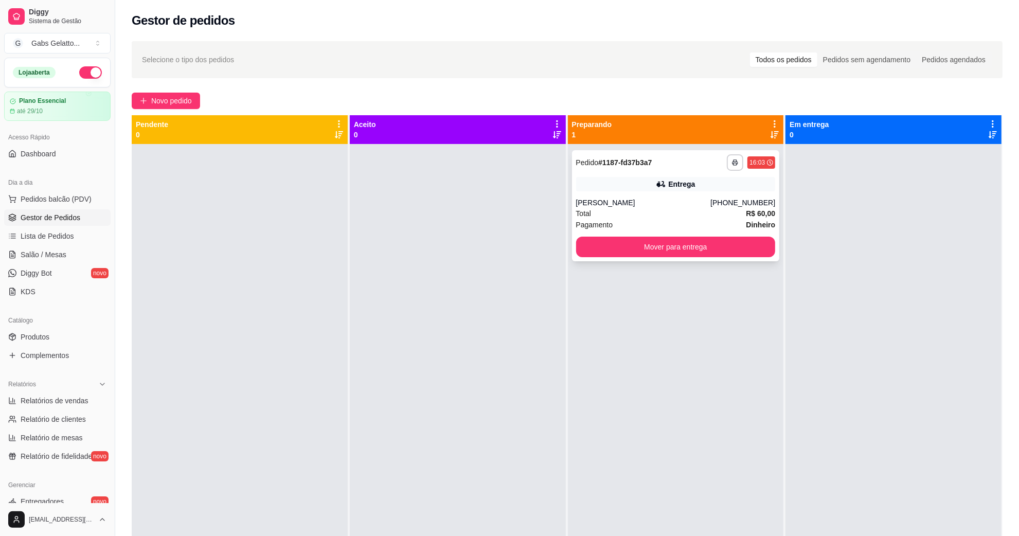
click at [648, 181] on div "Entrega" at bounding box center [676, 184] width 200 height 14
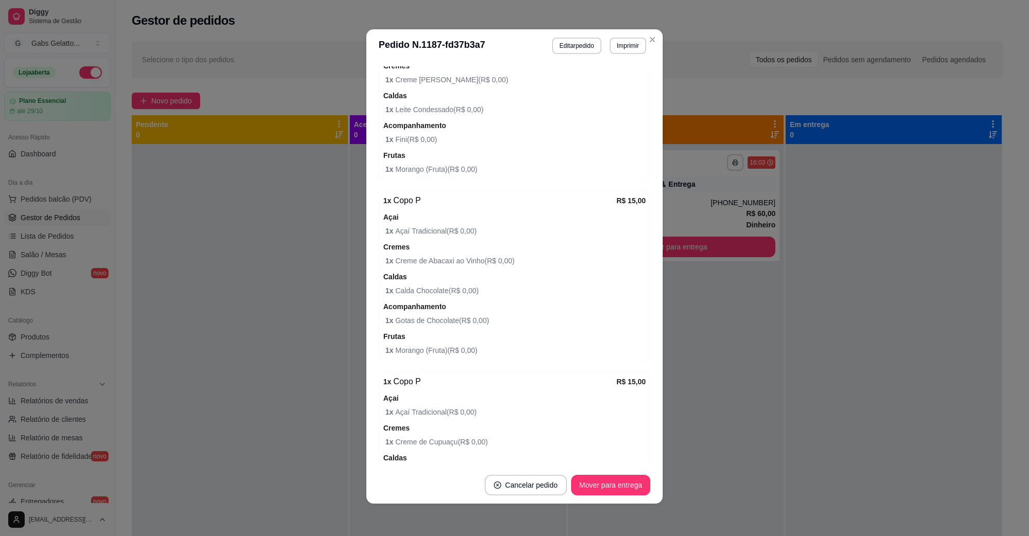
scroll to position [354, 0]
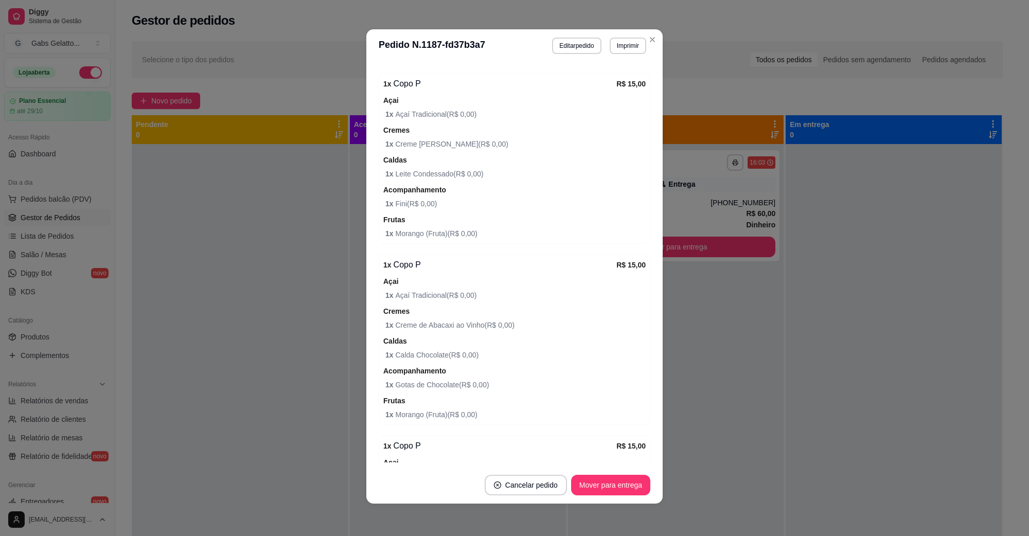
drag, startPoint x: 451, startPoint y: 331, endPoint x: 440, endPoint y: 371, distance: 42.1
click at [440, 372] on div "Acompanhamento 1 x Gotas de Chocolate ( R$ 0,00 )" at bounding box center [514, 378] width 262 height 26
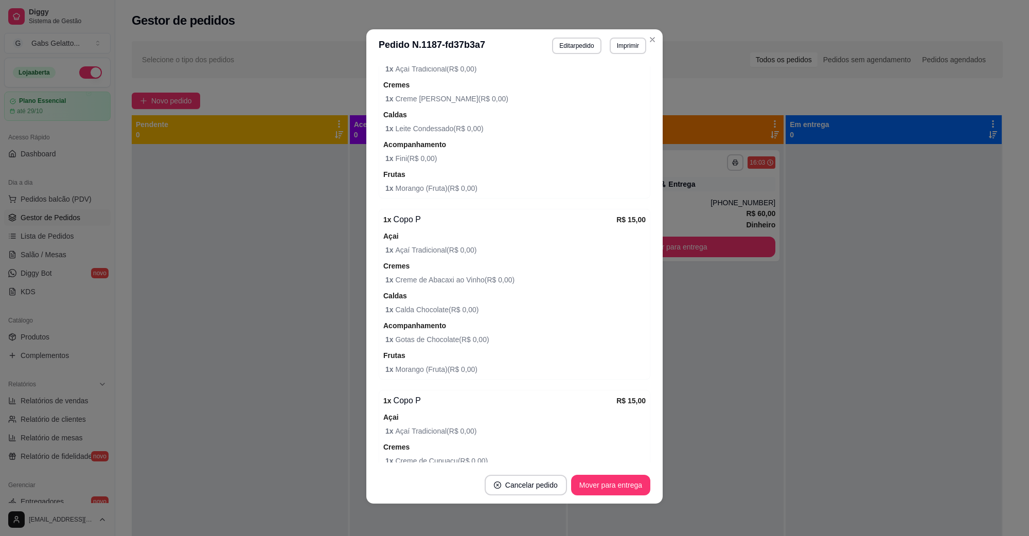
scroll to position [374, 0]
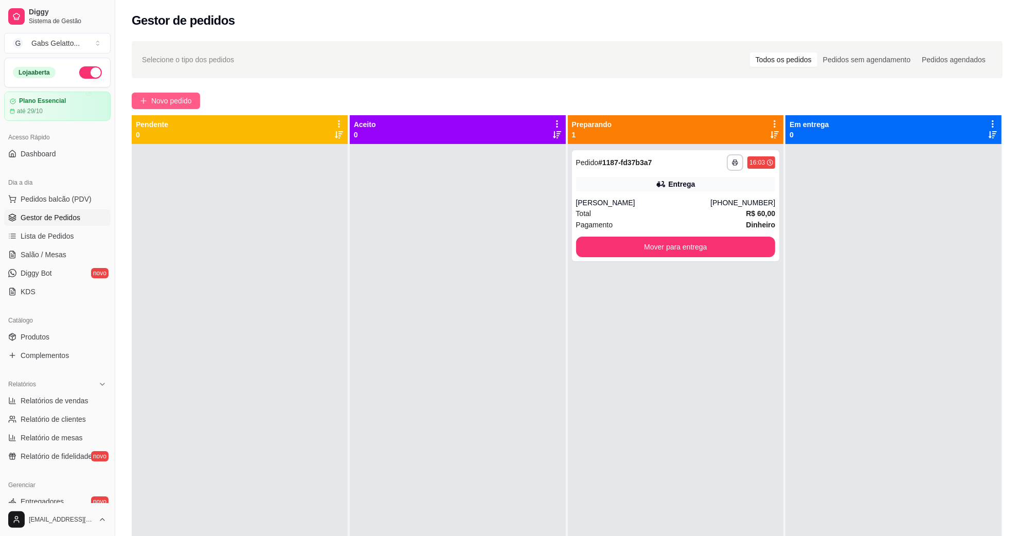
click at [178, 100] on span "Novo pedido" at bounding box center [171, 100] width 41 height 11
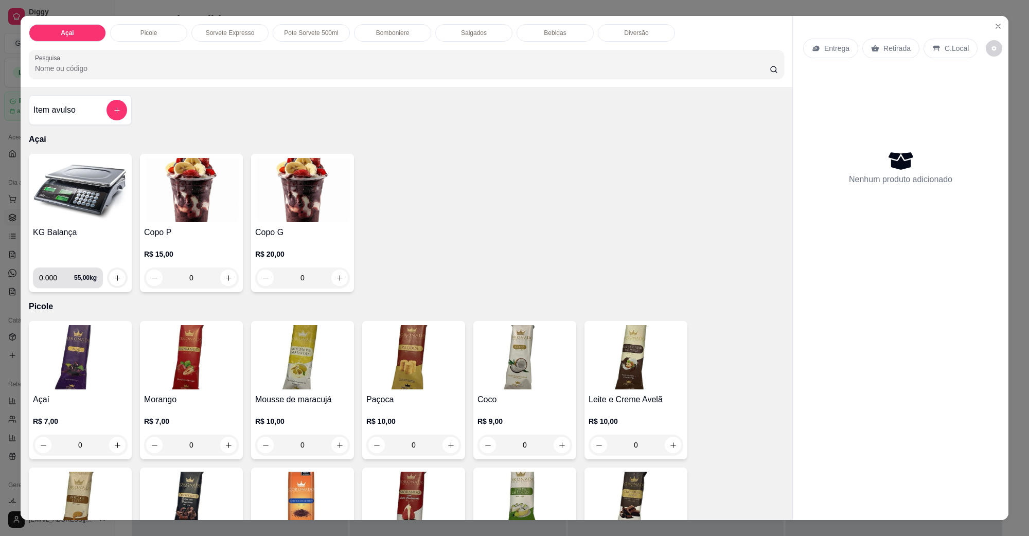
click at [52, 276] on input "0.000" at bounding box center [56, 278] width 35 height 21
type input "0.200"
click at [115, 278] on icon "increase-product-quantity" at bounding box center [118, 278] width 8 height 8
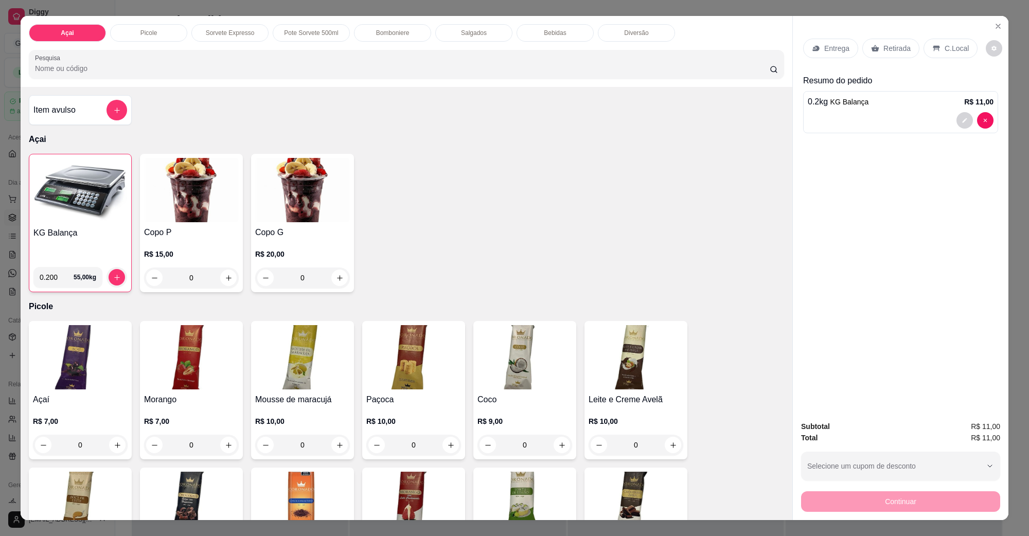
scroll to position [16, 0]
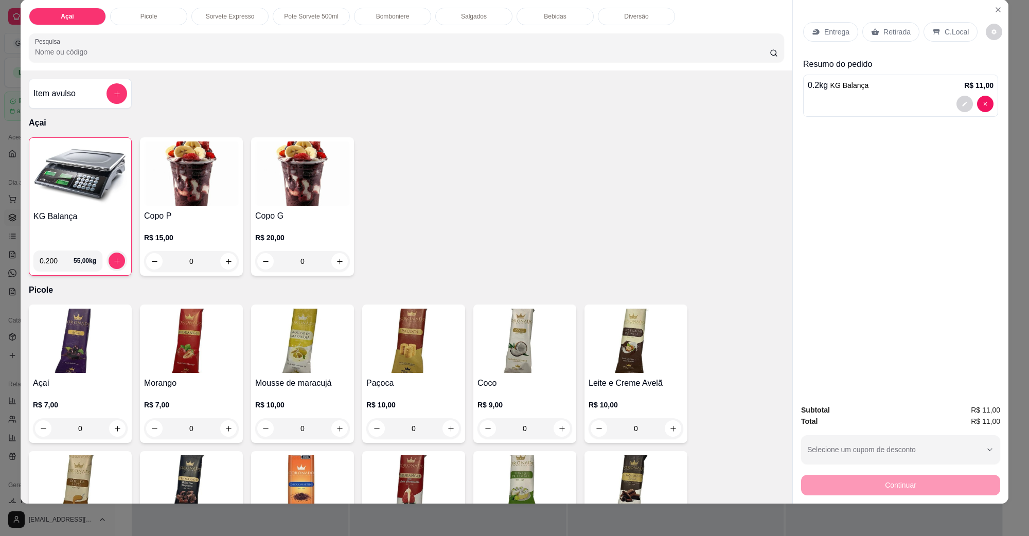
click at [815, 27] on p "C.Local" at bounding box center [957, 32] width 24 height 10
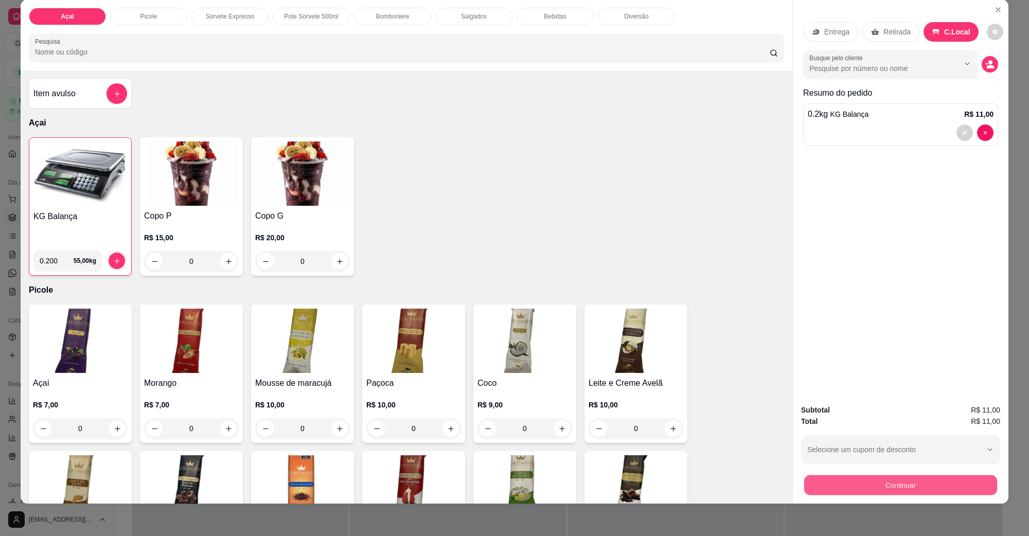
click at [815, 429] on button "Continuar" at bounding box center [900, 485] width 193 height 20
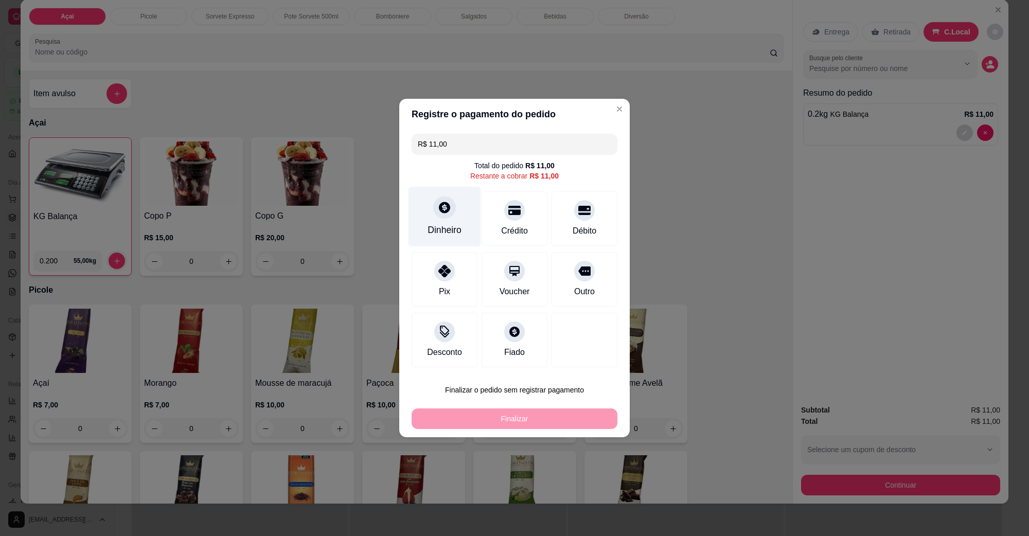
click at [445, 224] on div "Dinheiro" at bounding box center [445, 229] width 34 height 13
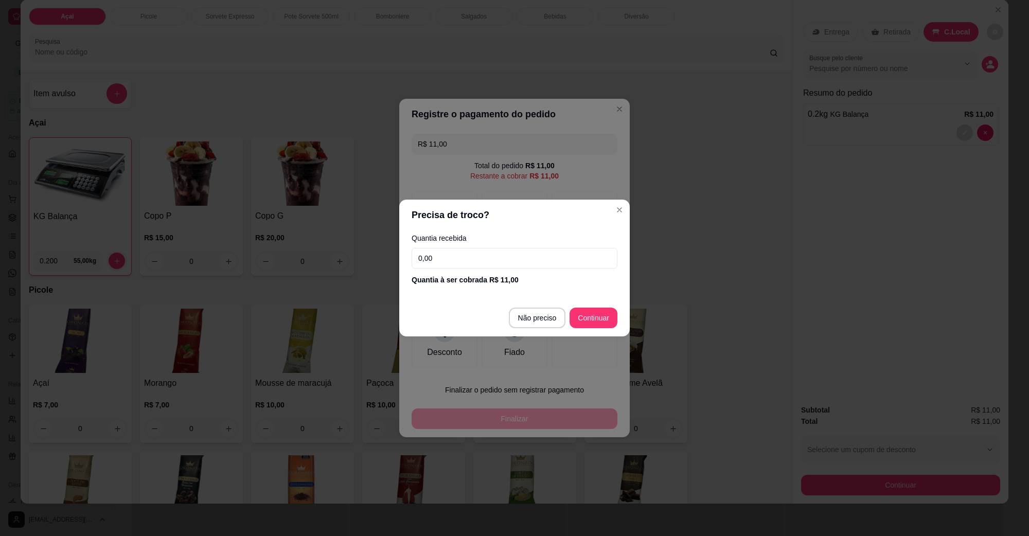
click at [458, 263] on input "0,00" at bounding box center [515, 258] width 206 height 21
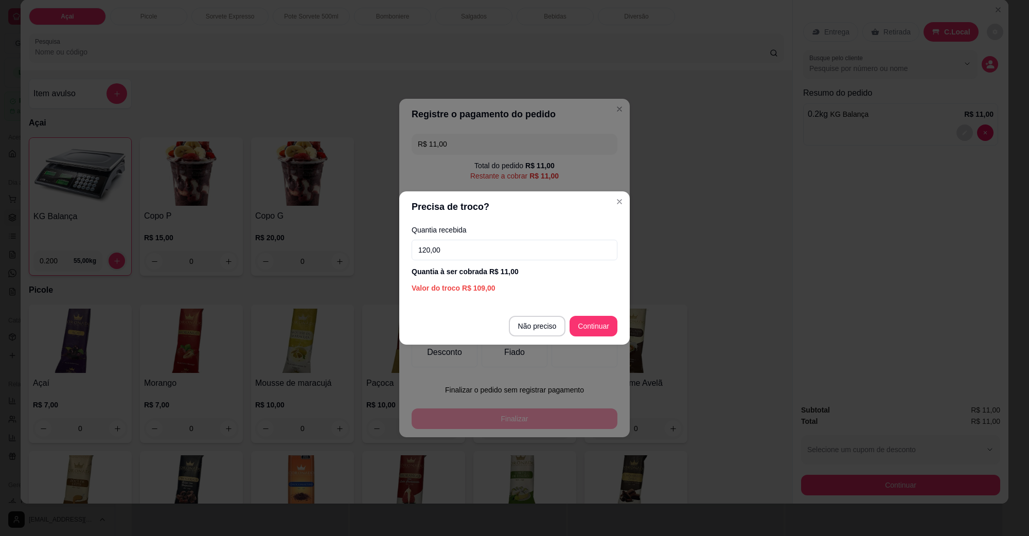
type input "12,00"
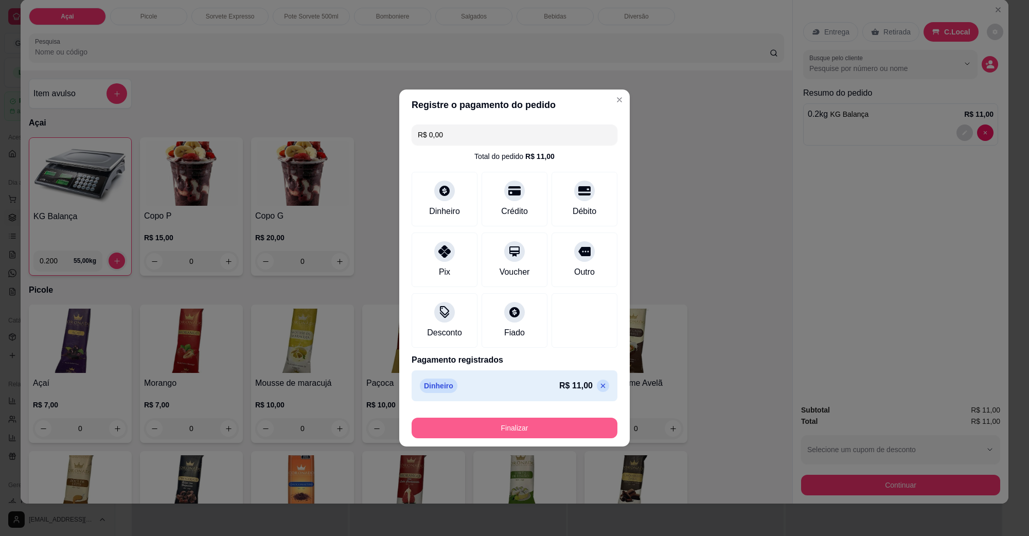
click at [554, 429] on button "Finalizar" at bounding box center [515, 428] width 206 height 21
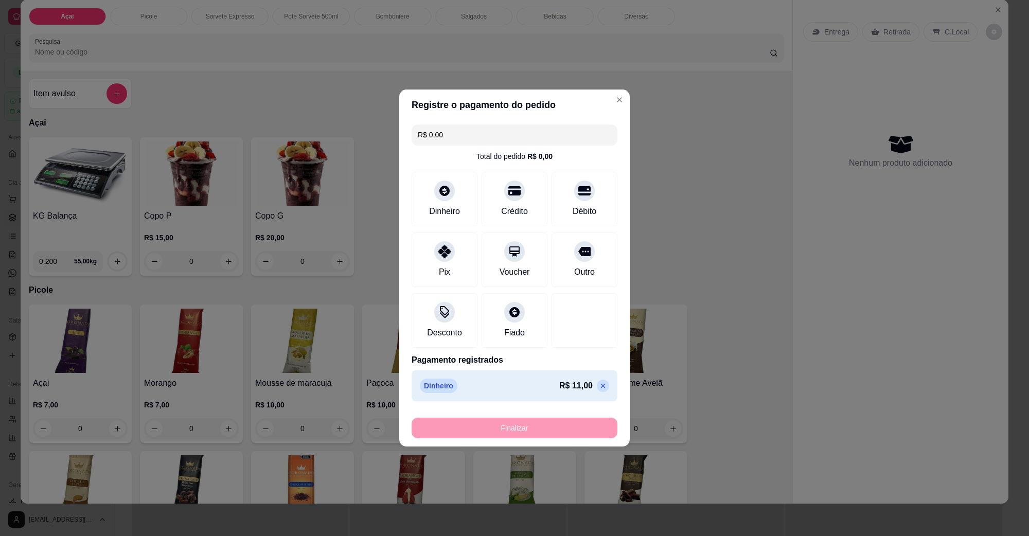
type input "-R$ 11,00"
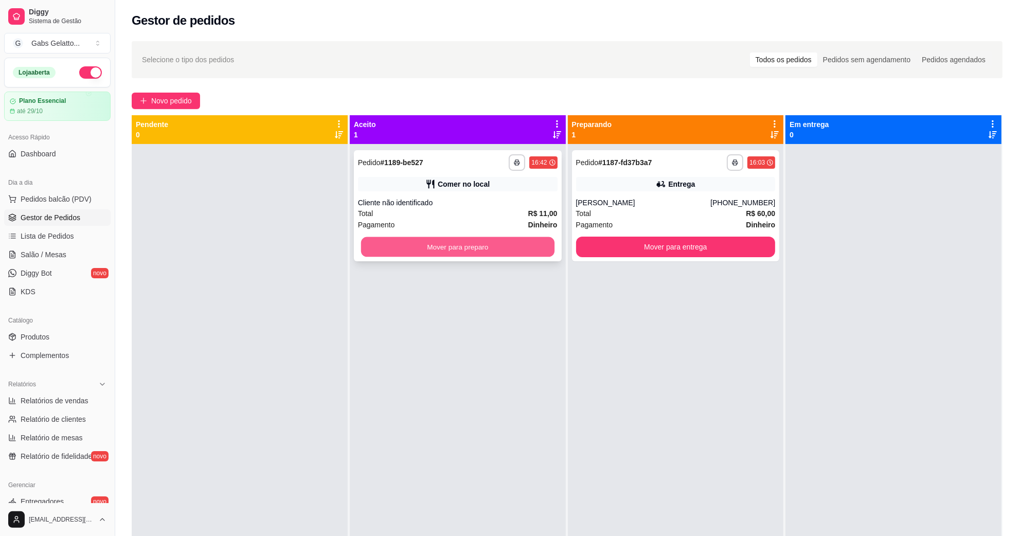
click at [464, 243] on button "Mover para preparo" at bounding box center [457, 247] width 193 height 20
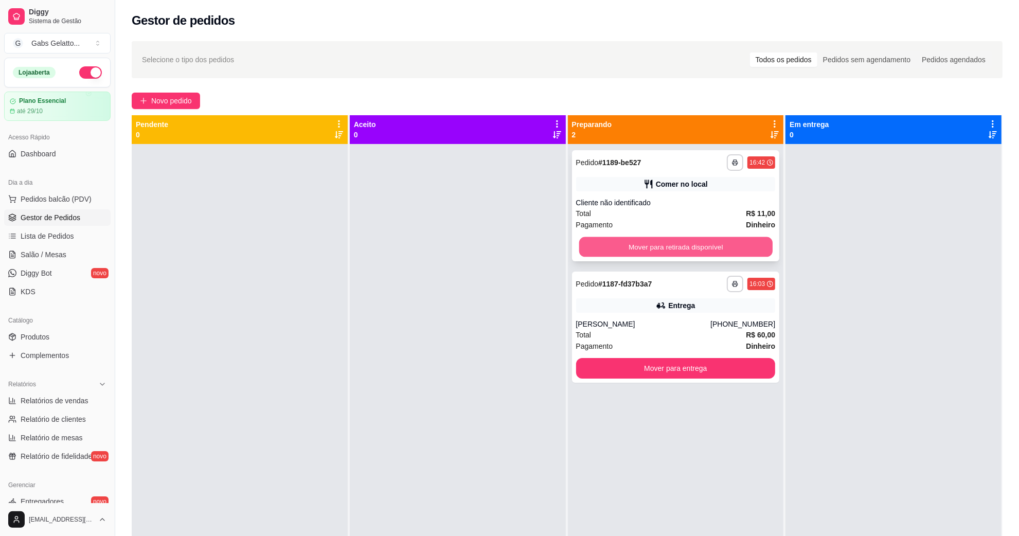
click at [659, 240] on button "Mover para retirada disponível" at bounding box center [675, 247] width 193 height 20
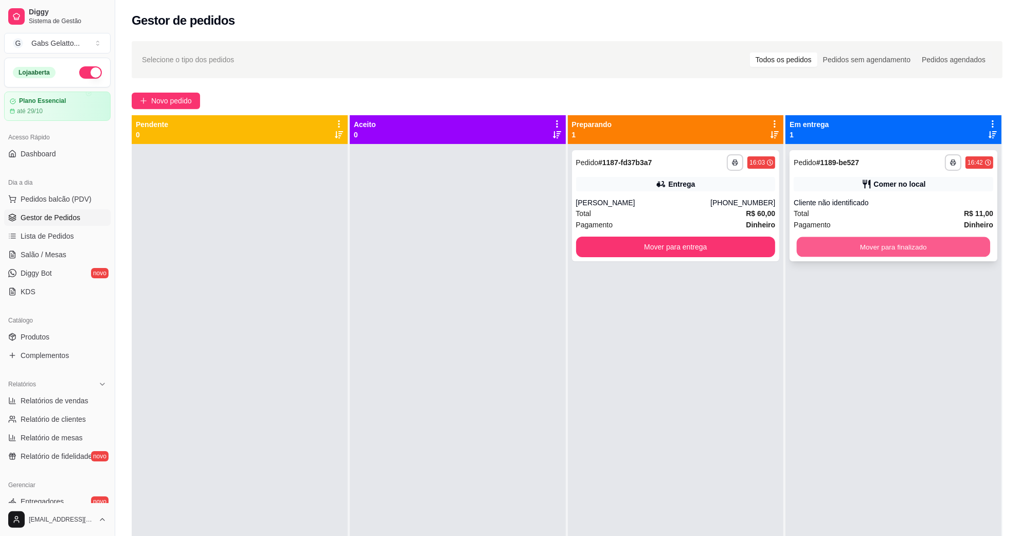
click at [815, 255] on button "Mover para finalizado" at bounding box center [893, 247] width 193 height 20
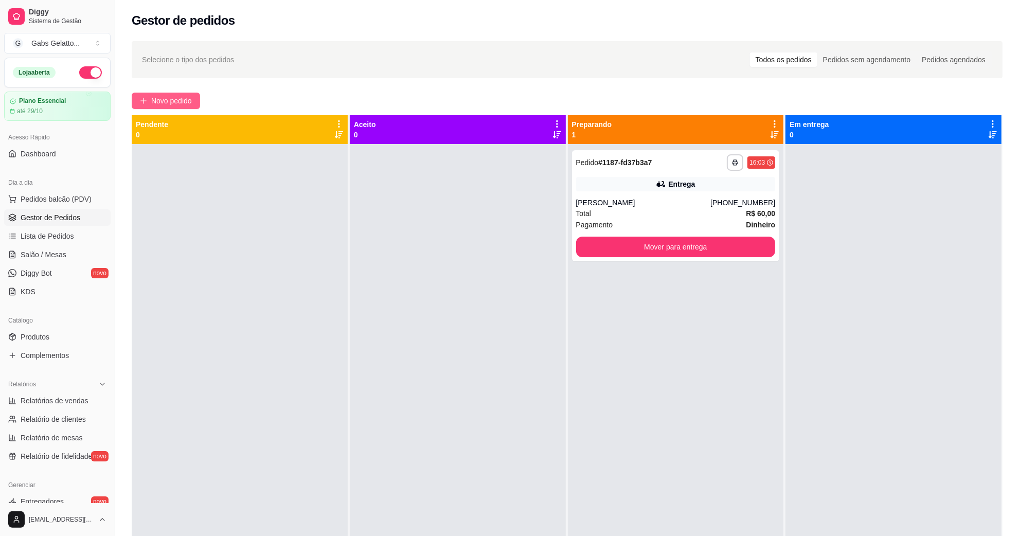
click at [153, 103] on span "Novo pedido" at bounding box center [171, 100] width 41 height 11
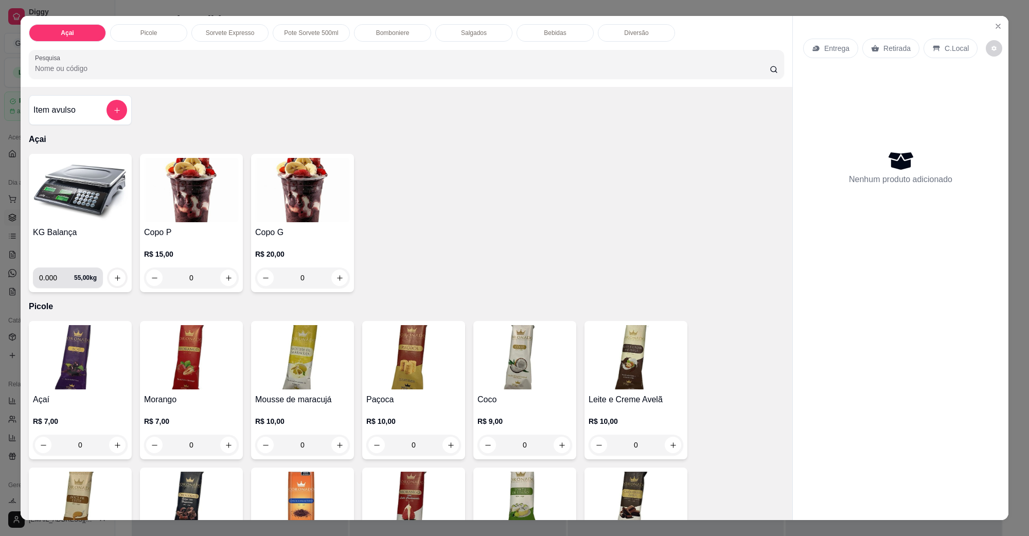
click at [55, 279] on input "0.000" at bounding box center [56, 278] width 35 height 21
type input "0.324"
click at [114, 278] on icon "increase-product-quantity" at bounding box center [118, 278] width 8 height 8
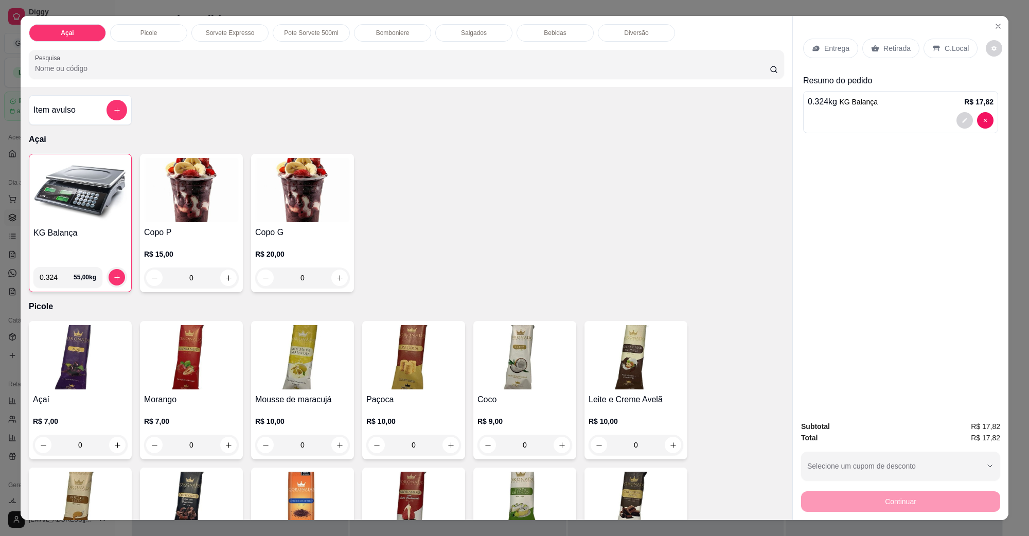
click at [815, 109] on div "0.324 kg KG Balança R$ 17,82" at bounding box center [900, 112] width 195 height 42
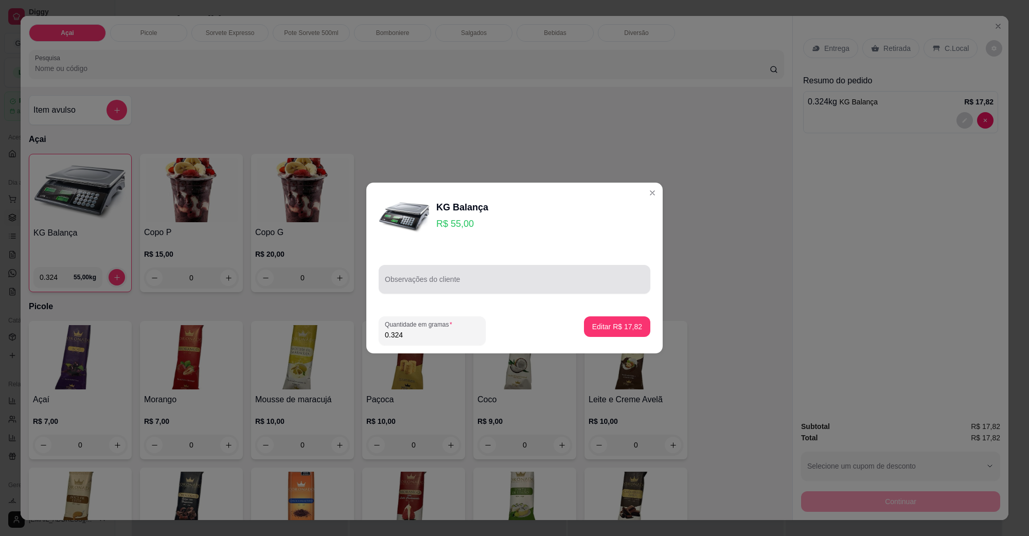
click at [445, 286] on input "Observações do cliente" at bounding box center [514, 283] width 259 height 10
type input "1"
click at [595, 333] on button "Editar R$ 17,82" at bounding box center [617, 326] width 66 height 21
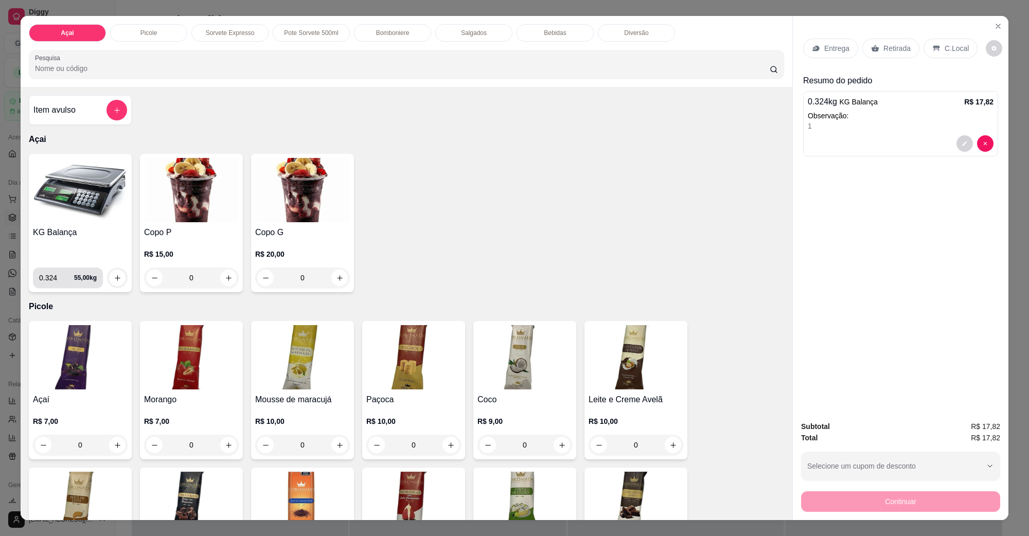
click at [53, 278] on input "0.324" at bounding box center [56, 278] width 35 height 21
type input "0.432"
click at [114, 279] on icon "increase-product-quantity" at bounding box center [118, 278] width 8 height 8
click at [815, 45] on p "C.Local" at bounding box center [957, 48] width 24 height 10
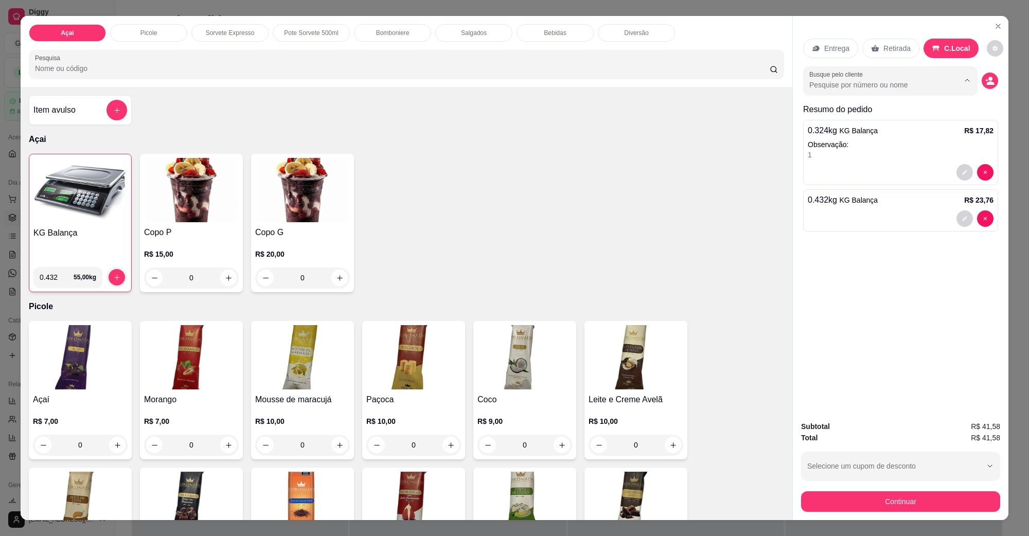
click at [815, 86] on input "Busque pelo cliente" at bounding box center [875, 85] width 133 height 10
type input "[PERSON_NAME]"
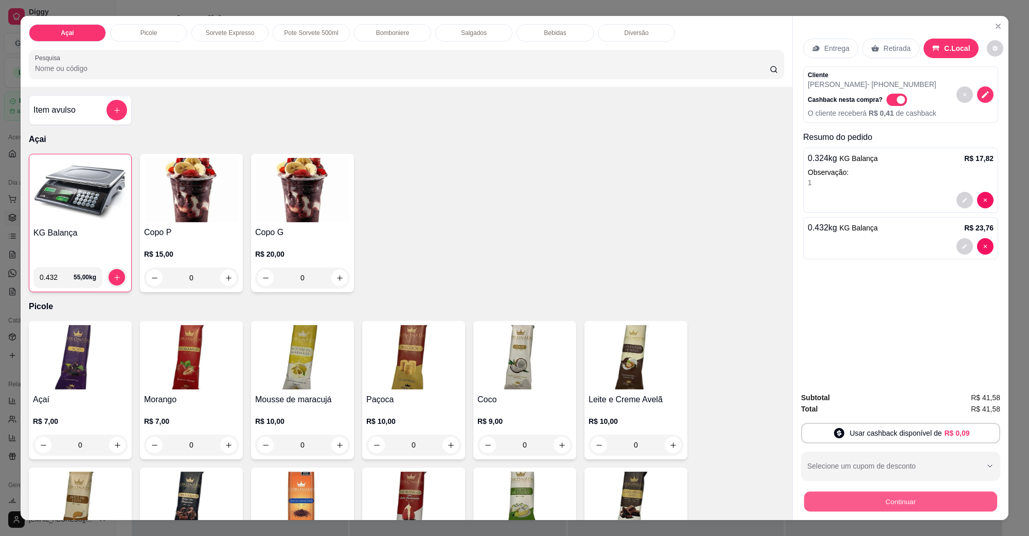
click at [815, 429] on button "Continuar" at bounding box center [900, 501] width 193 height 20
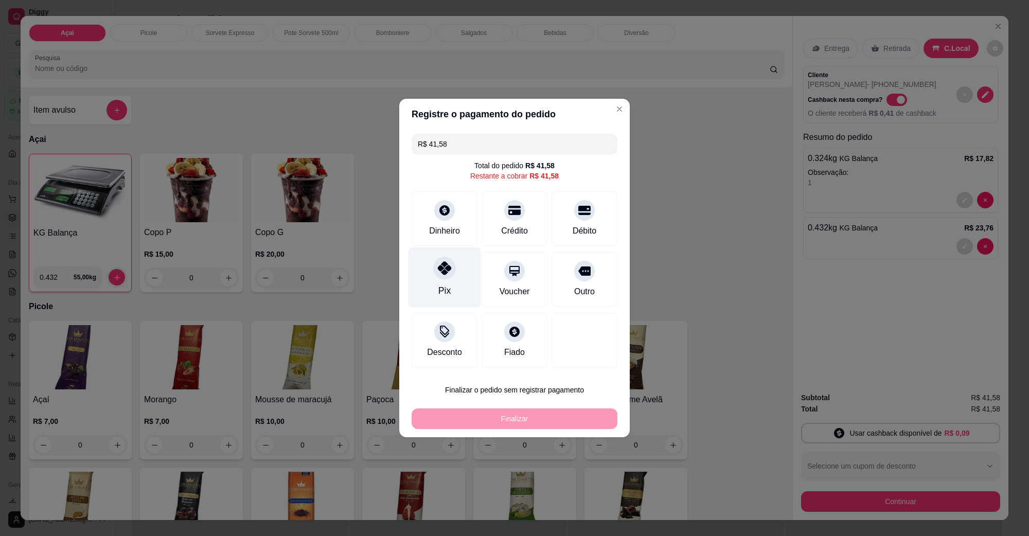
click at [449, 276] on div at bounding box center [444, 268] width 23 height 23
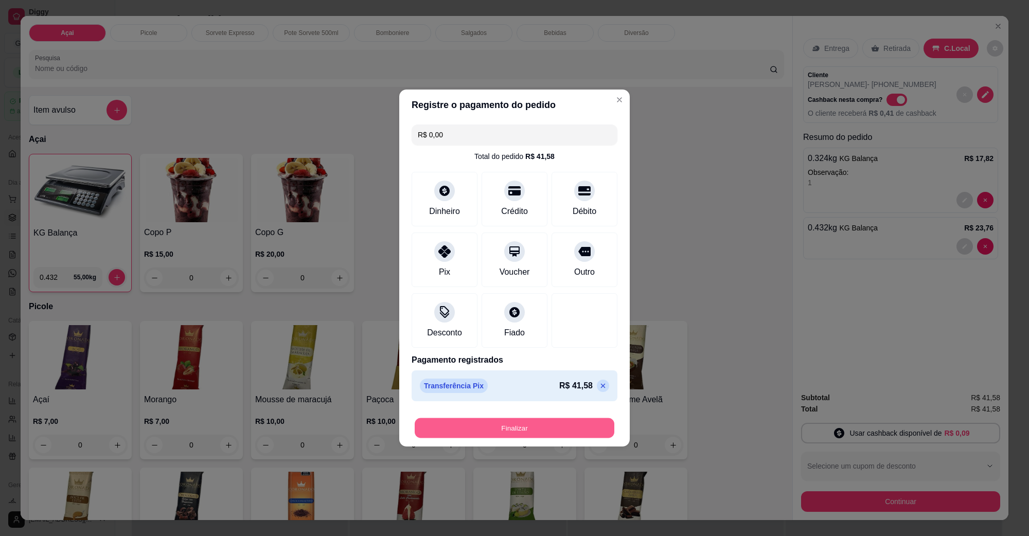
click at [490, 429] on button "Finalizar" at bounding box center [515, 428] width 200 height 20
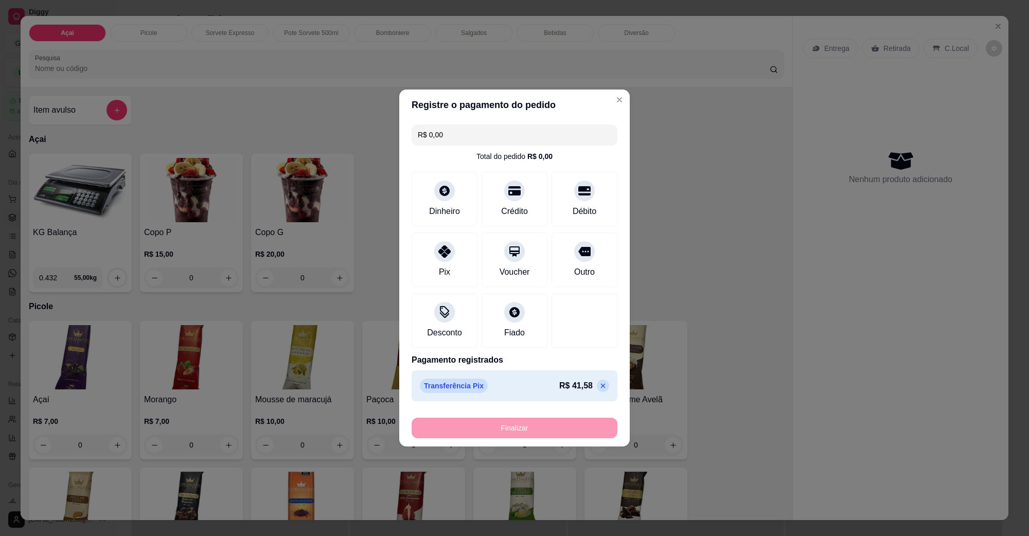
type input "-R$ 41,58"
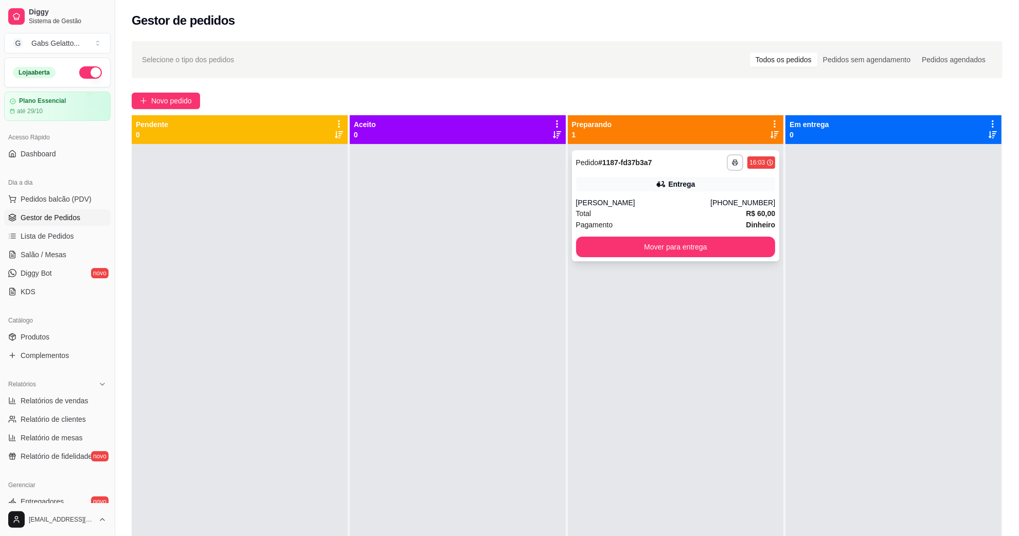
click at [672, 191] on div "**********" at bounding box center [676, 205] width 208 height 111
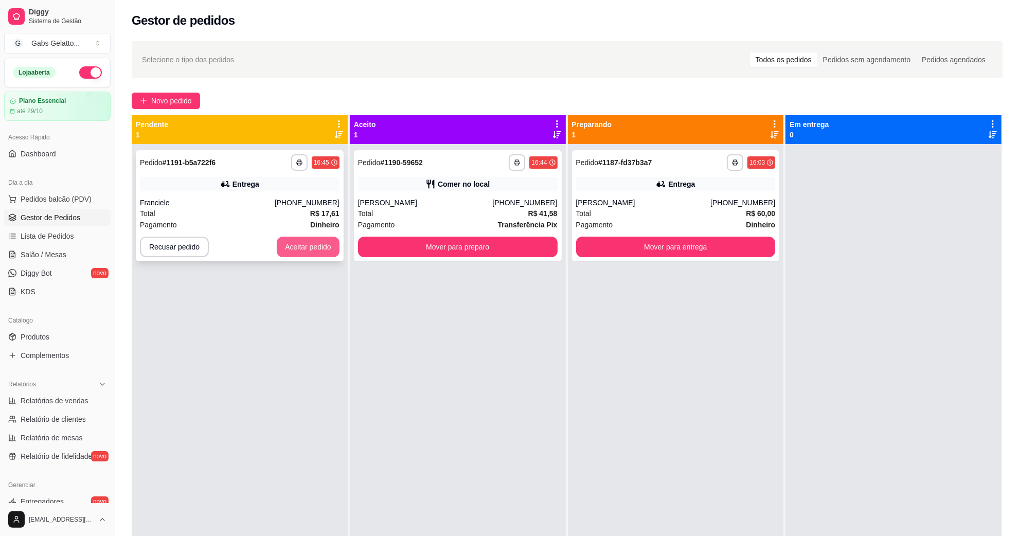
click at [318, 245] on button "Aceitar pedido" at bounding box center [308, 247] width 63 height 21
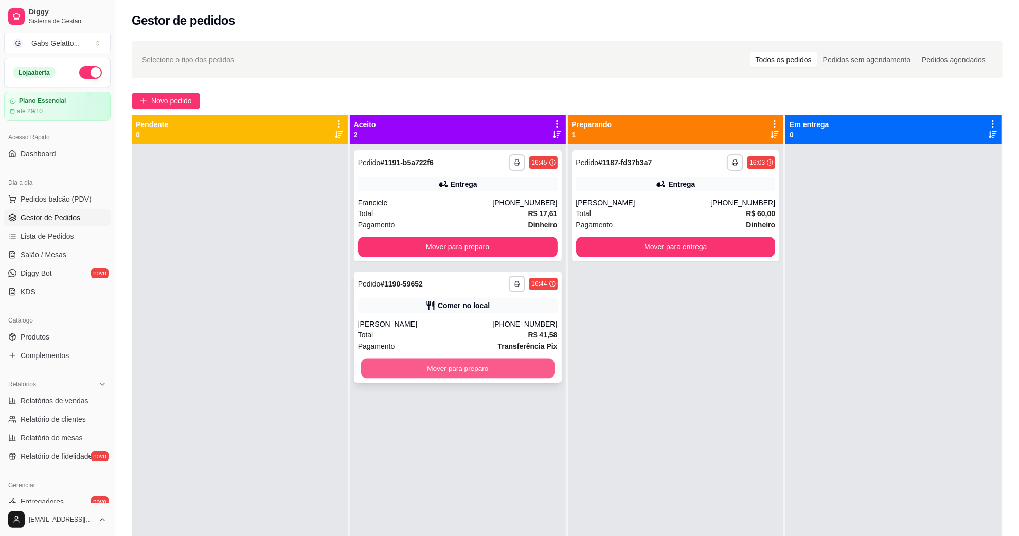
click at [454, 367] on button "Mover para preparo" at bounding box center [457, 369] width 193 height 20
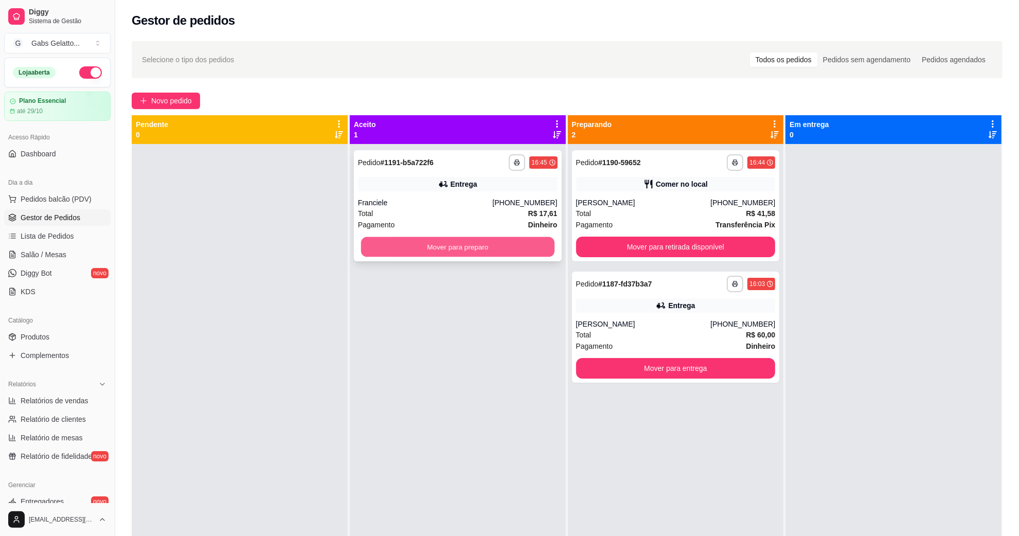
click at [469, 245] on button "Mover para preparo" at bounding box center [457, 247] width 193 height 20
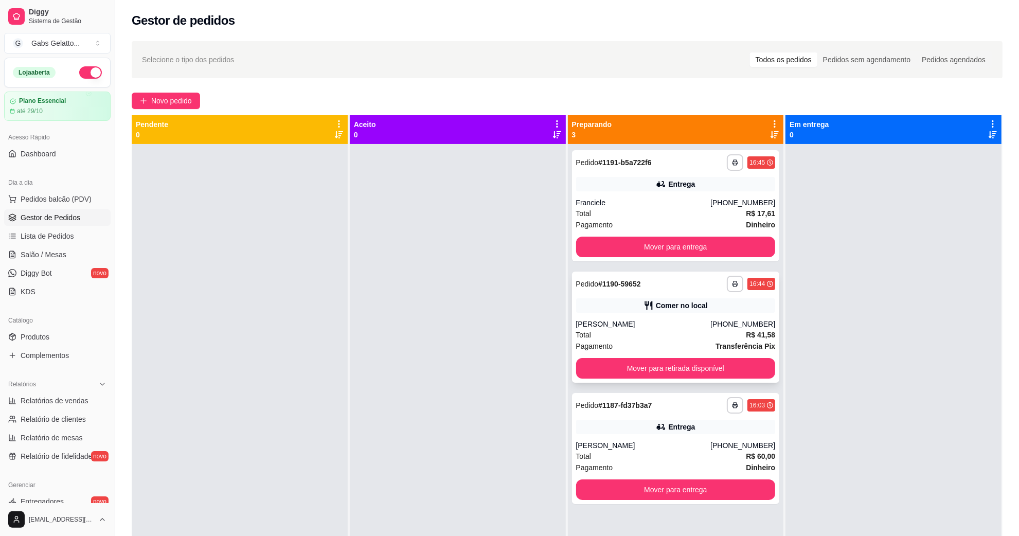
click at [683, 377] on button "Mover para retirada disponível" at bounding box center [676, 368] width 200 height 21
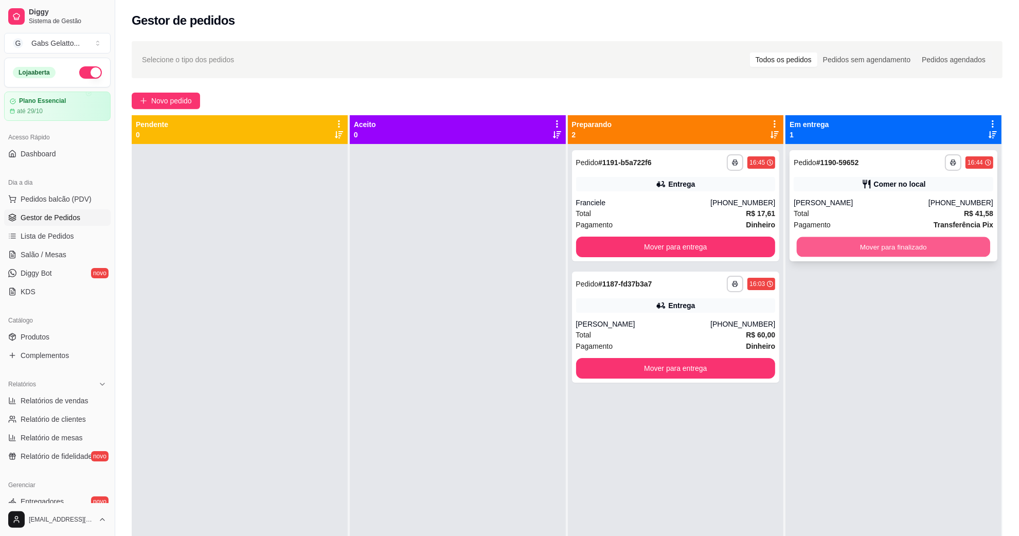
click at [815, 245] on button "Mover para finalizado" at bounding box center [893, 247] width 193 height 20
click at [815, 250] on button "Mover para finalizado" at bounding box center [894, 247] width 200 height 21
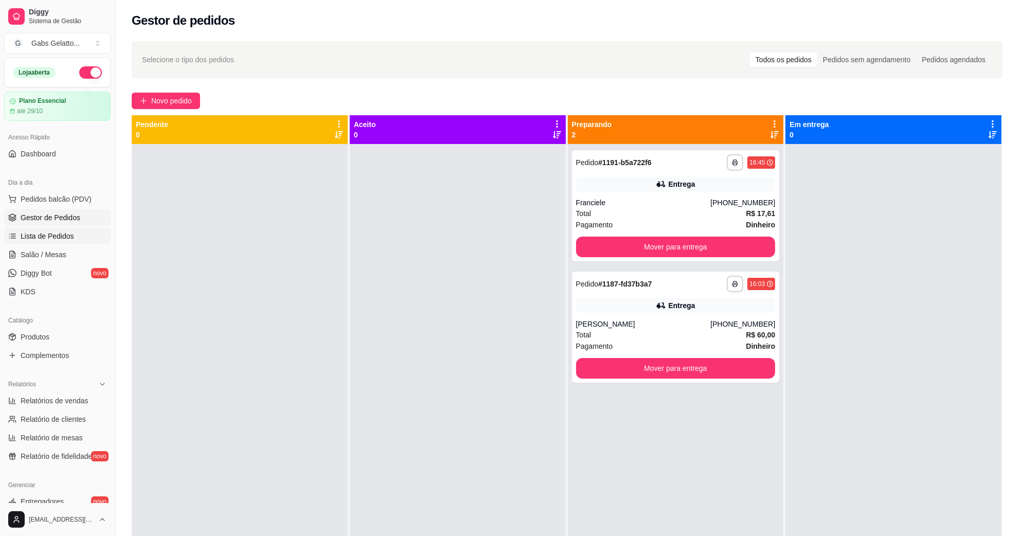
click at [39, 235] on span "Lista de Pedidos" at bounding box center [48, 236] width 54 height 10
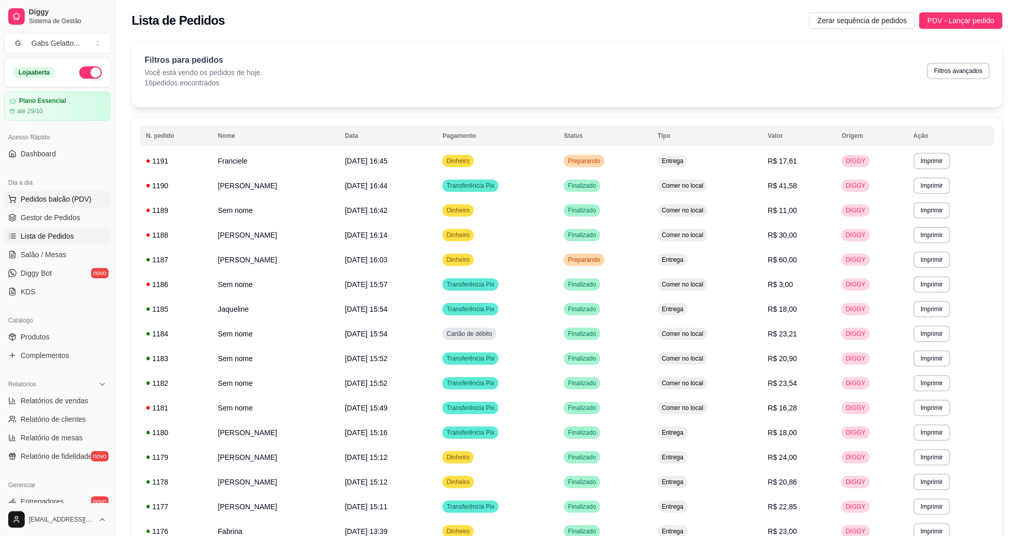
click at [42, 200] on span "Pedidos balcão (PDV)" at bounding box center [56, 199] width 71 height 10
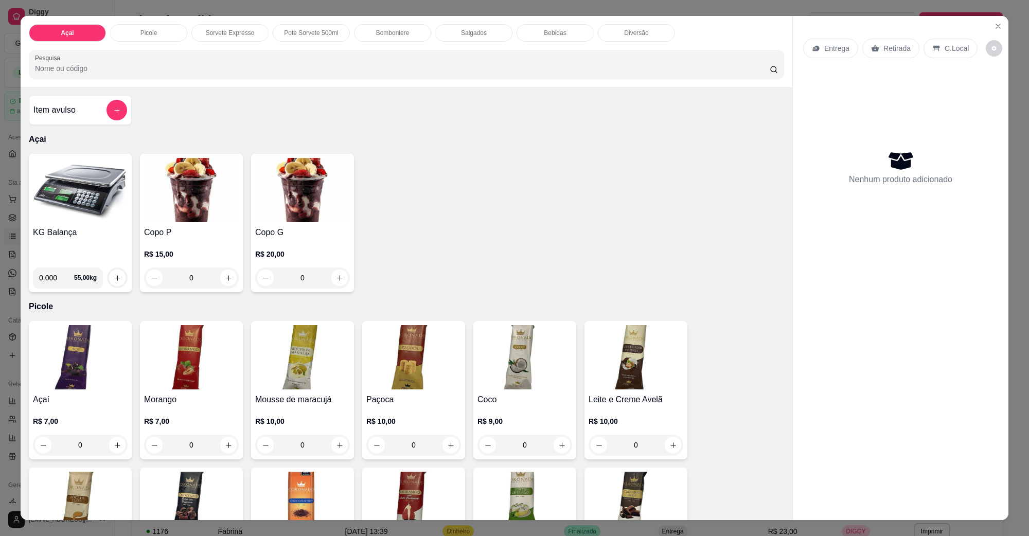
click at [50, 224] on div "KG Balança 0.000 55,00 kg" at bounding box center [80, 223] width 103 height 138
click at [815, 29] on icon "Close" at bounding box center [998, 26] width 8 height 8
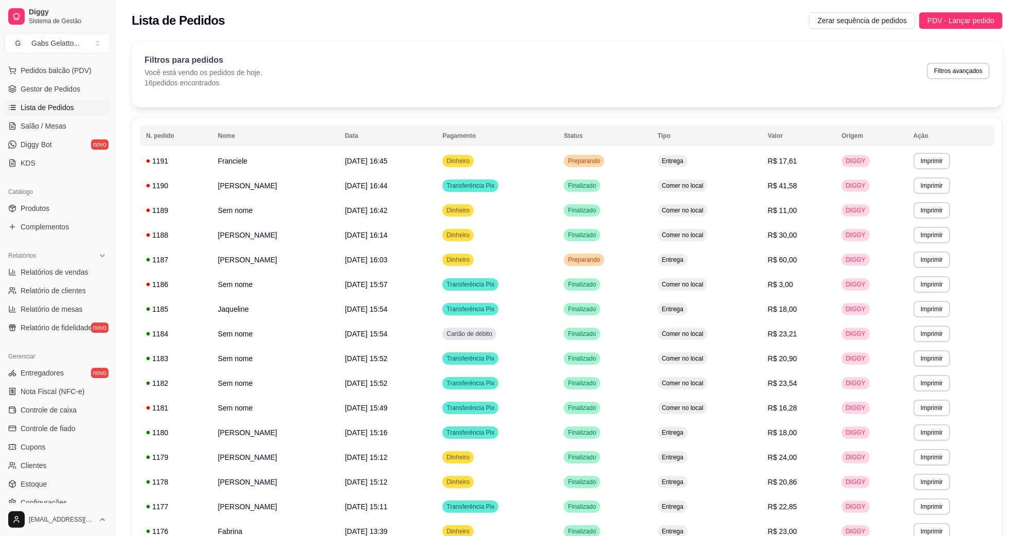
scroll to position [193, 0]
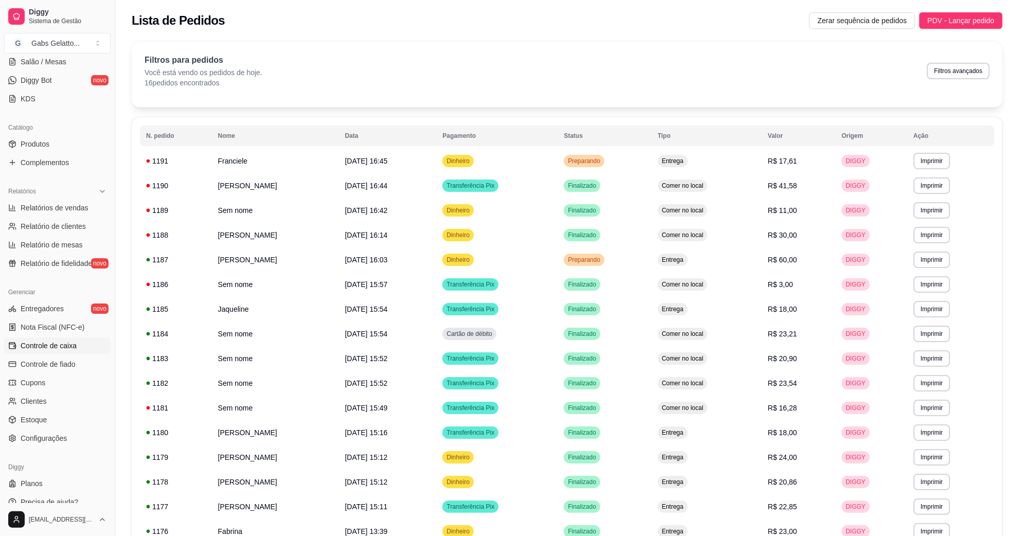
click at [66, 350] on span "Controle de caixa" at bounding box center [49, 346] width 56 height 10
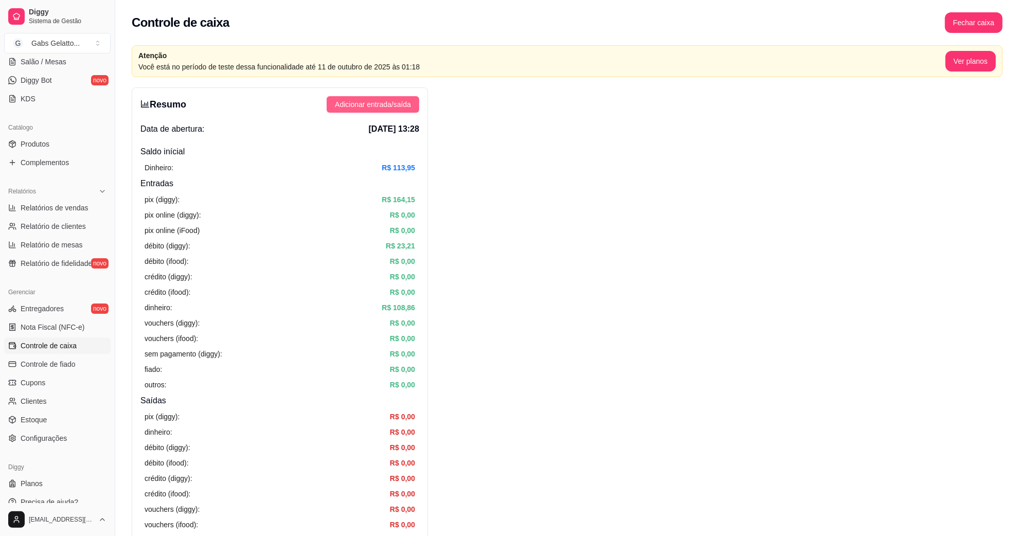
click at [387, 107] on span "Adicionar entrada/saída" at bounding box center [373, 104] width 76 height 11
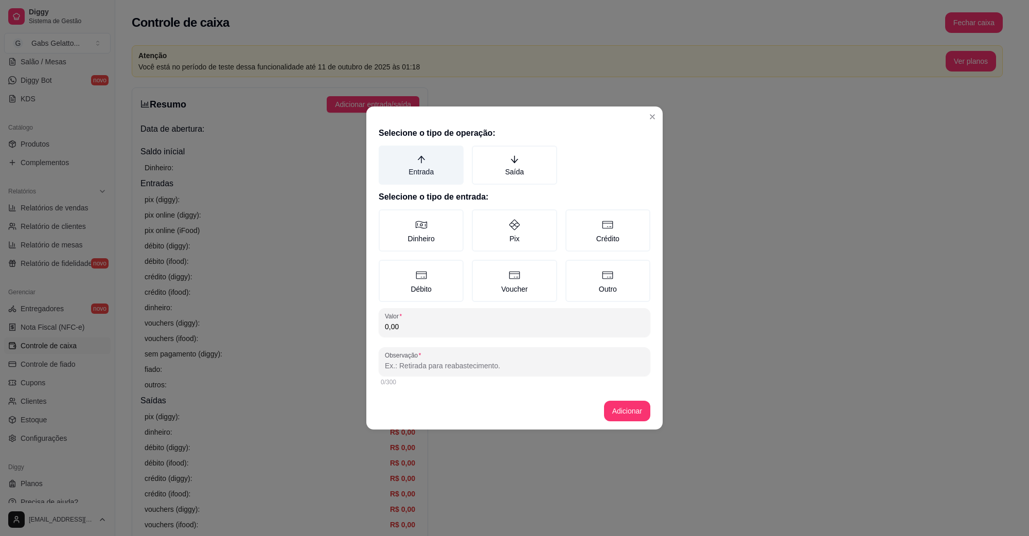
click at [428, 165] on label "Entrada" at bounding box center [421, 165] width 85 height 39
click at [386, 153] on button "Entrada" at bounding box center [382, 149] width 8 height 8
click at [431, 232] on label "Dinheiro" at bounding box center [421, 230] width 85 height 42
click at [386, 217] on button "Dinheiro" at bounding box center [382, 213] width 8 height 8
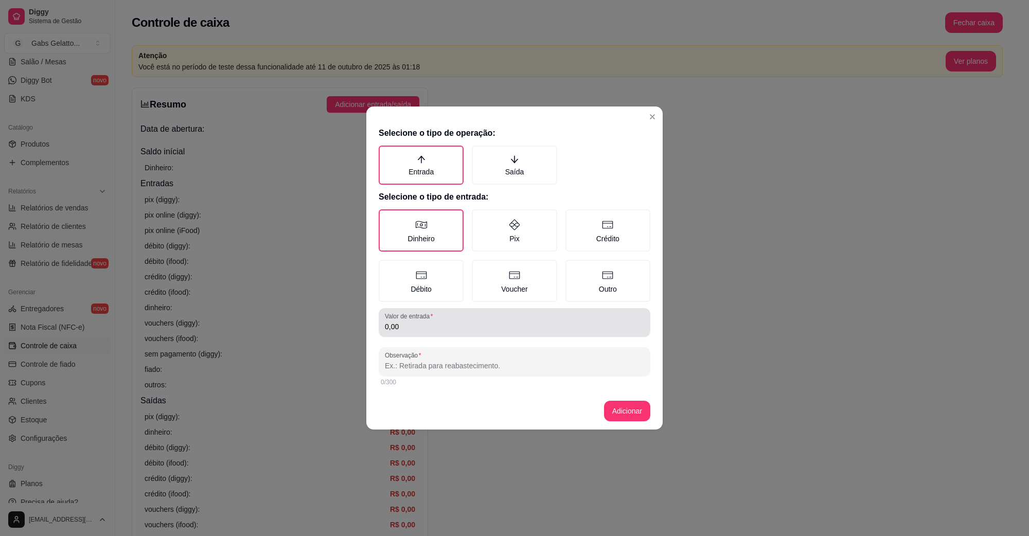
click at [423, 318] on label "Valor de entrada" at bounding box center [410, 316] width 51 height 9
click at [423, 322] on input "0,00" at bounding box center [514, 327] width 259 height 10
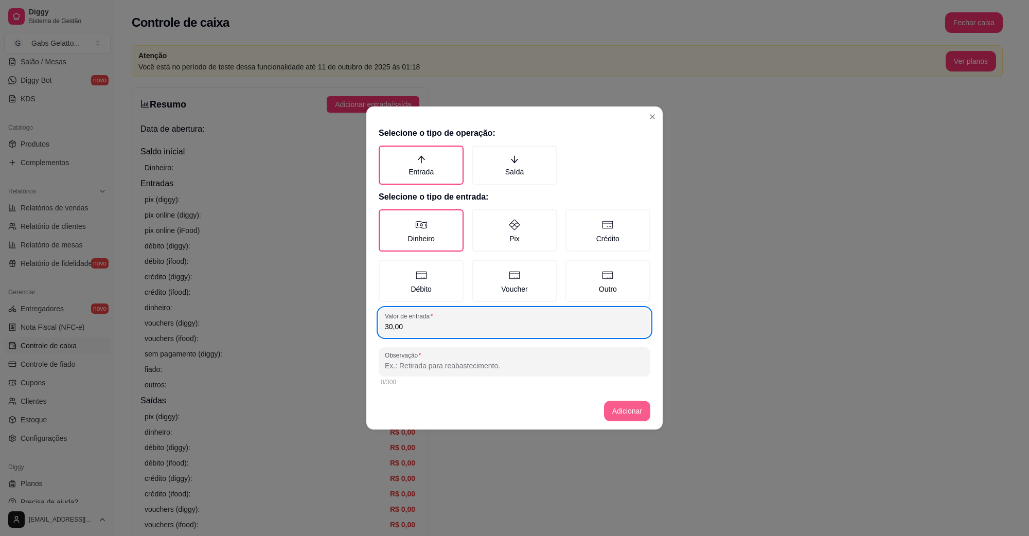
type input "30,00"
click at [618, 415] on button "Adicionar" at bounding box center [627, 411] width 46 height 21
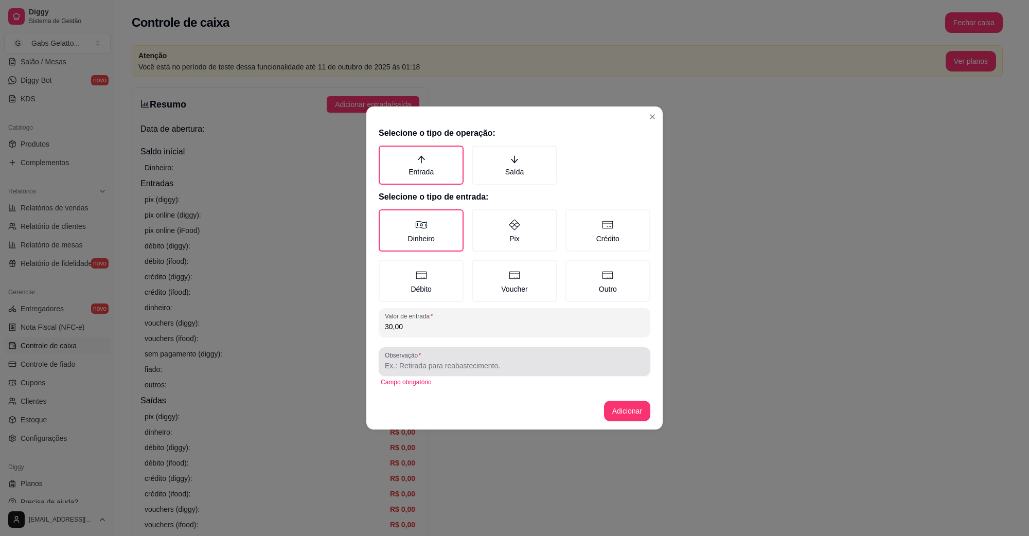
click at [455, 371] on div "Observação" at bounding box center [515, 361] width 272 height 29
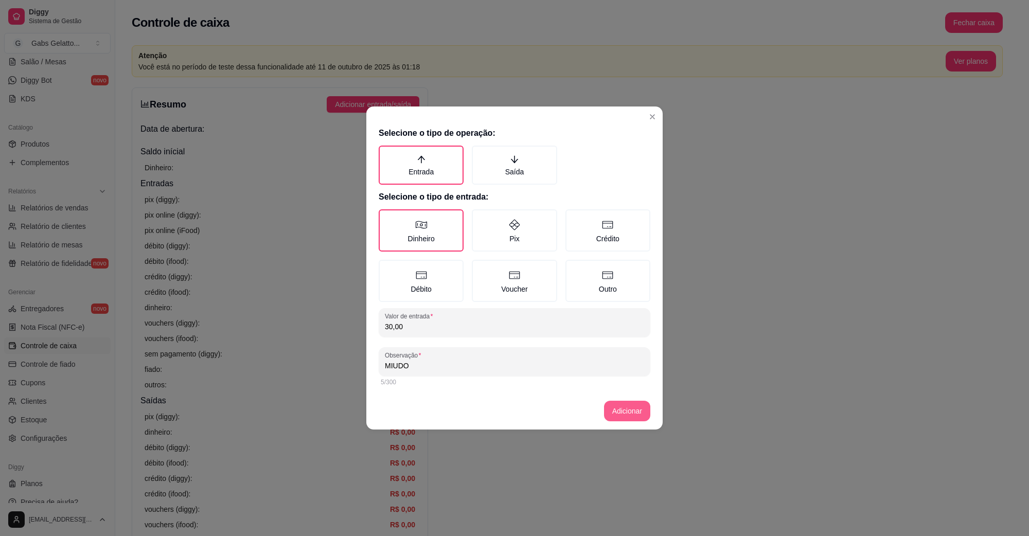
type input "MIUDO"
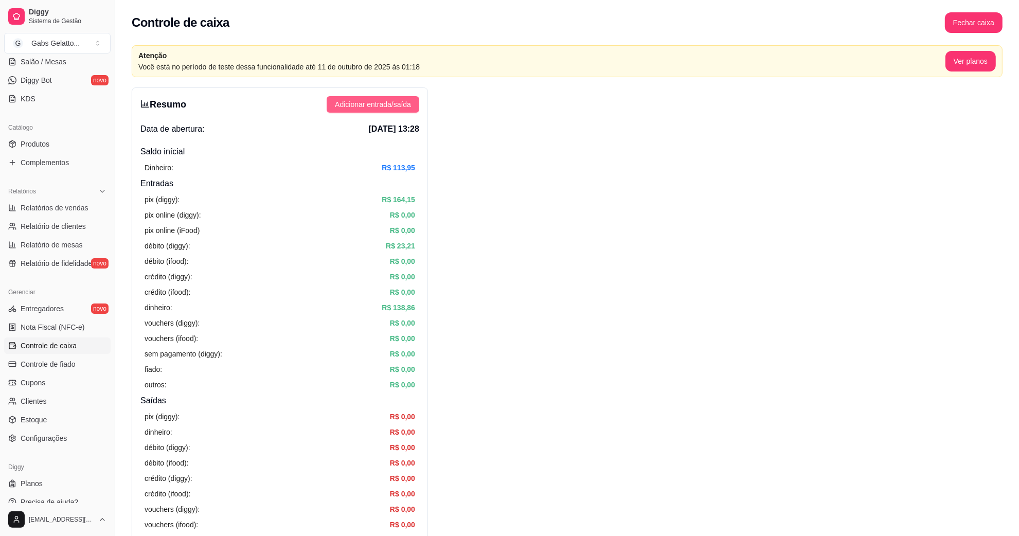
click at [382, 97] on button "Adicionar entrada/saída" at bounding box center [373, 104] width 93 height 16
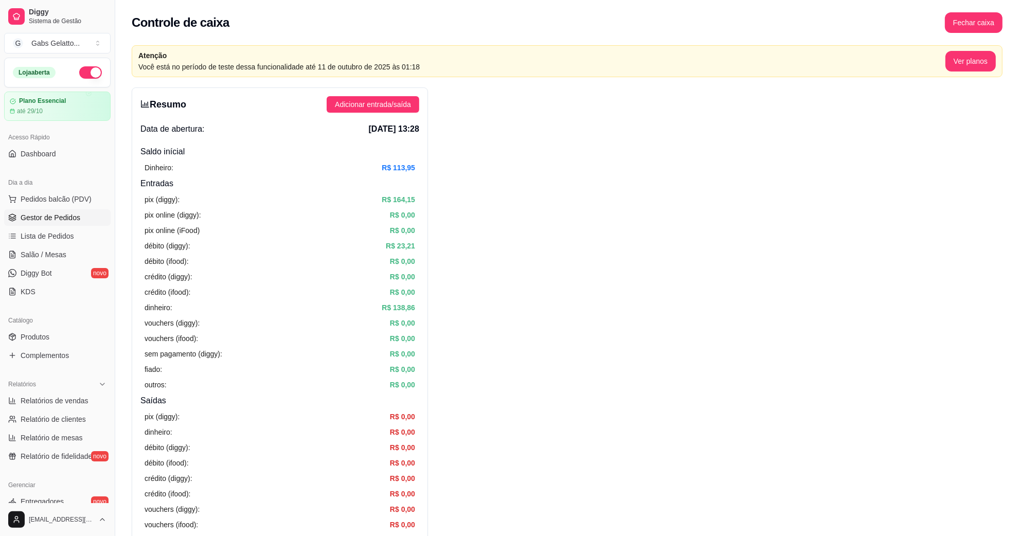
click at [61, 211] on link "Gestor de Pedidos" at bounding box center [57, 217] width 107 height 16
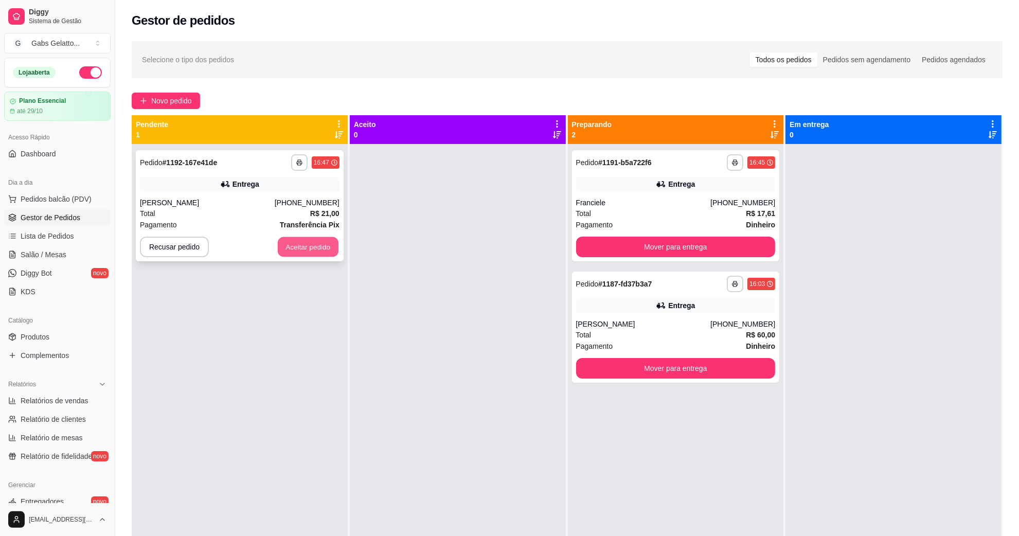
click at [290, 245] on button "Aceitar pedido" at bounding box center [308, 247] width 61 height 20
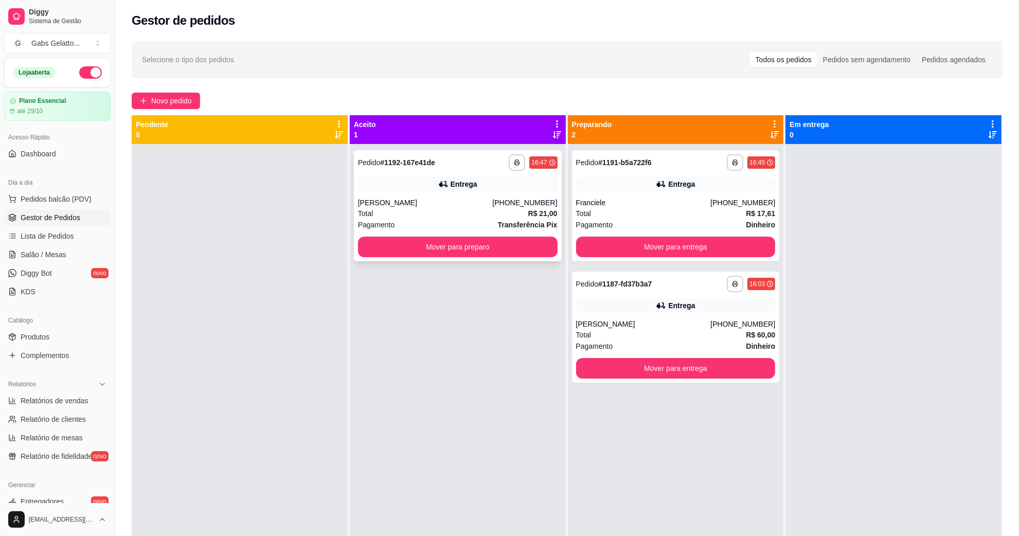
click at [475, 258] on div "**********" at bounding box center [458, 205] width 208 height 111
click at [499, 250] on button "Mover para preparo" at bounding box center [458, 247] width 200 height 21
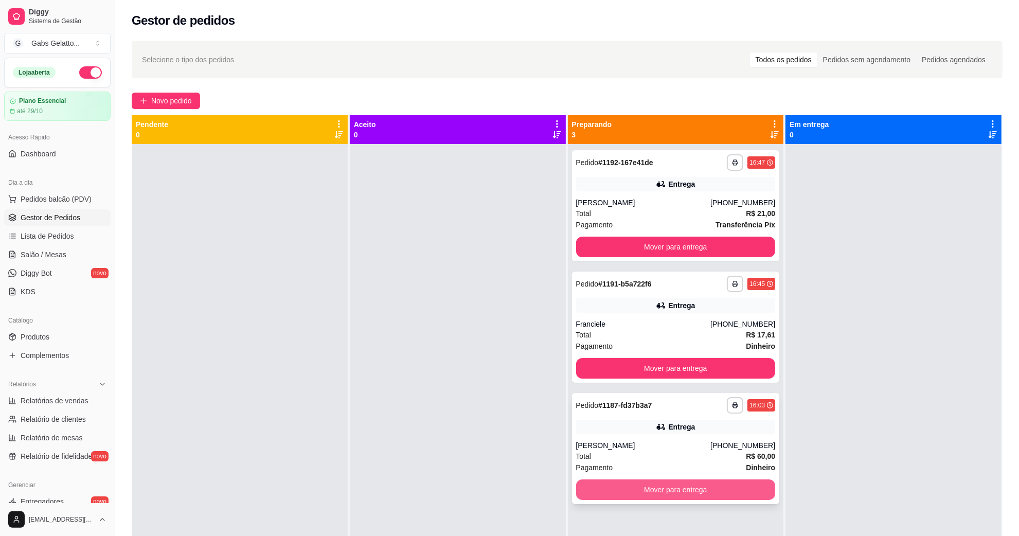
click at [640, 429] on button "Mover para entrega" at bounding box center [676, 490] width 200 height 21
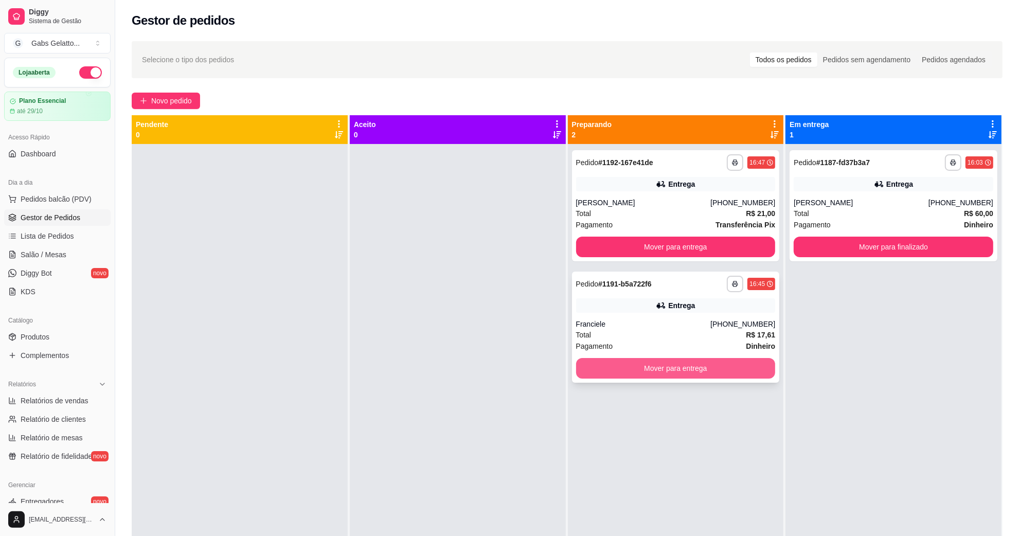
click at [670, 369] on button "Mover para entrega" at bounding box center [676, 368] width 200 height 21
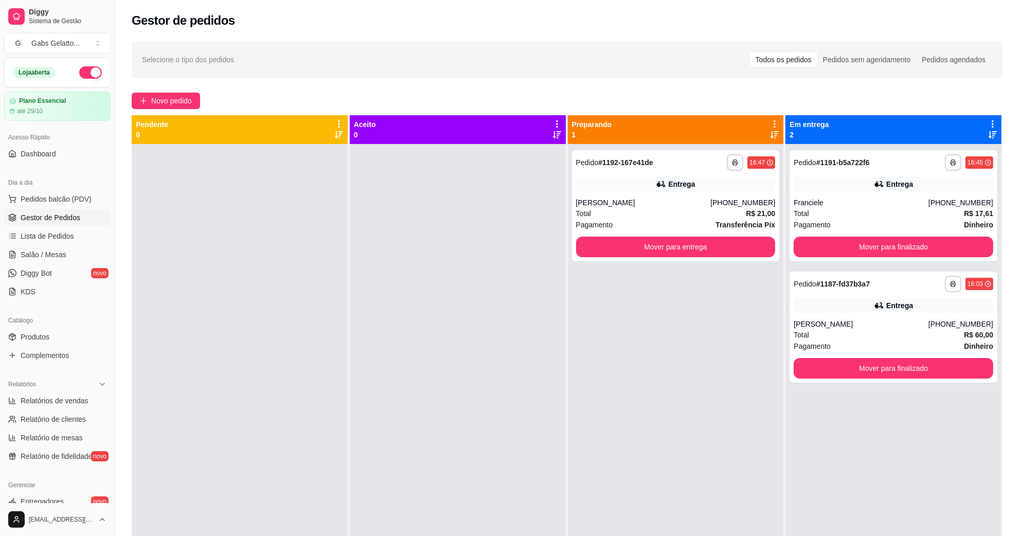
click at [328, 334] on div at bounding box center [240, 412] width 216 height 536
click at [652, 247] on button "Mover para entrega" at bounding box center [676, 247] width 200 height 21
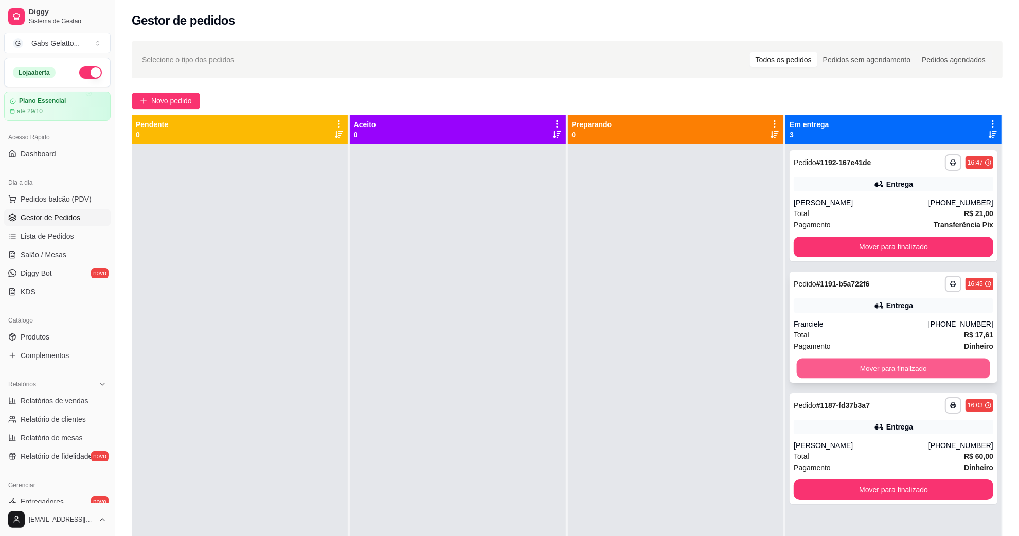
click at [798, 361] on button "Mover para finalizado" at bounding box center [893, 369] width 193 height 20
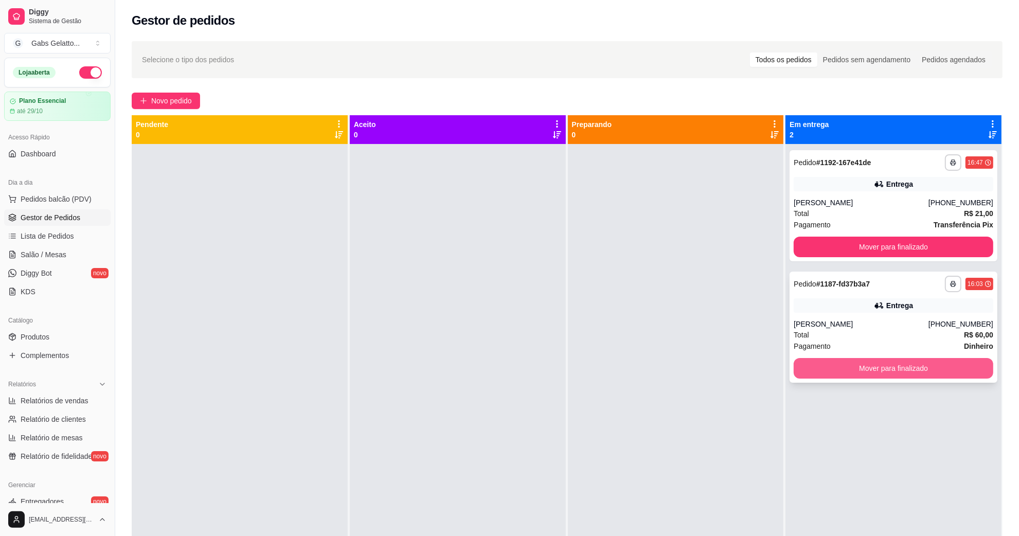
click at [815, 368] on button "Mover para finalizado" at bounding box center [894, 368] width 200 height 21
drag, startPoint x: 153, startPoint y: 469, endPoint x: 0, endPoint y: 561, distance: 178.4
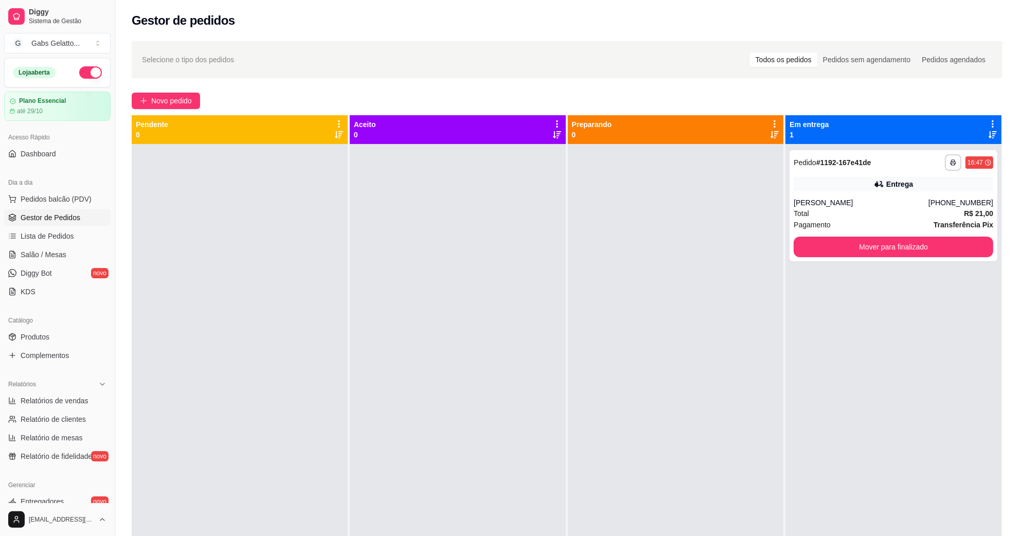
drag, startPoint x: 0, startPoint y: 561, endPoint x: 317, endPoint y: 403, distance: 354.4
click at [317, 403] on div at bounding box center [240, 412] width 216 height 536
click at [52, 200] on span "Pedidos balcão (PDV)" at bounding box center [56, 199] width 71 height 10
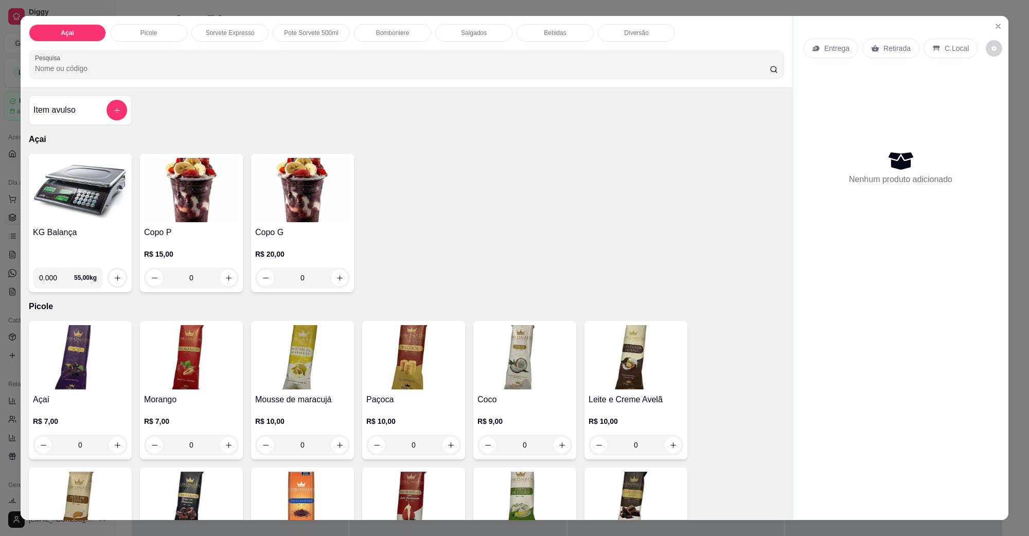
click at [68, 214] on img at bounding box center [80, 190] width 95 height 64
click at [815, 28] on icon "Close" at bounding box center [998, 26] width 8 height 8
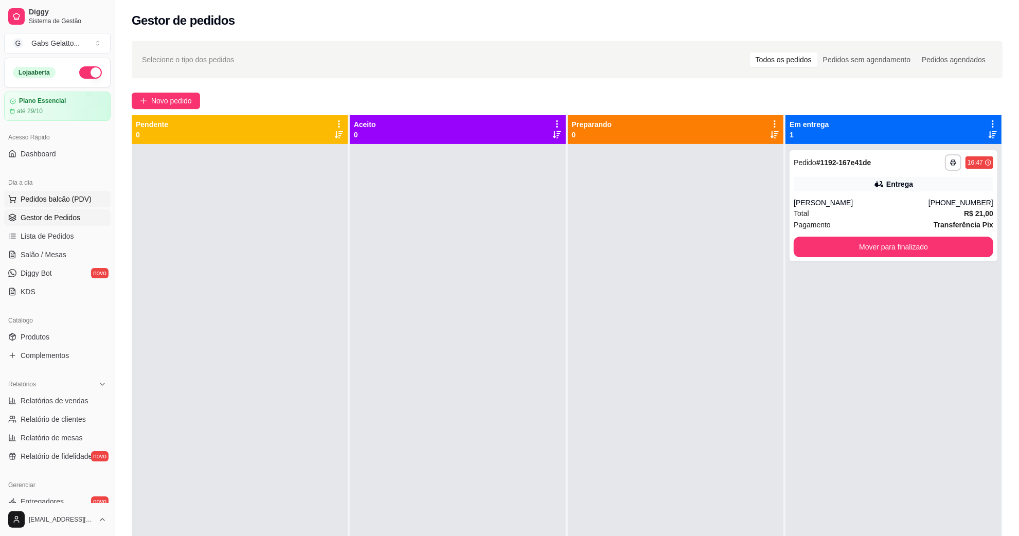
click at [59, 201] on span "Pedidos balcão (PDV)" at bounding box center [56, 199] width 71 height 10
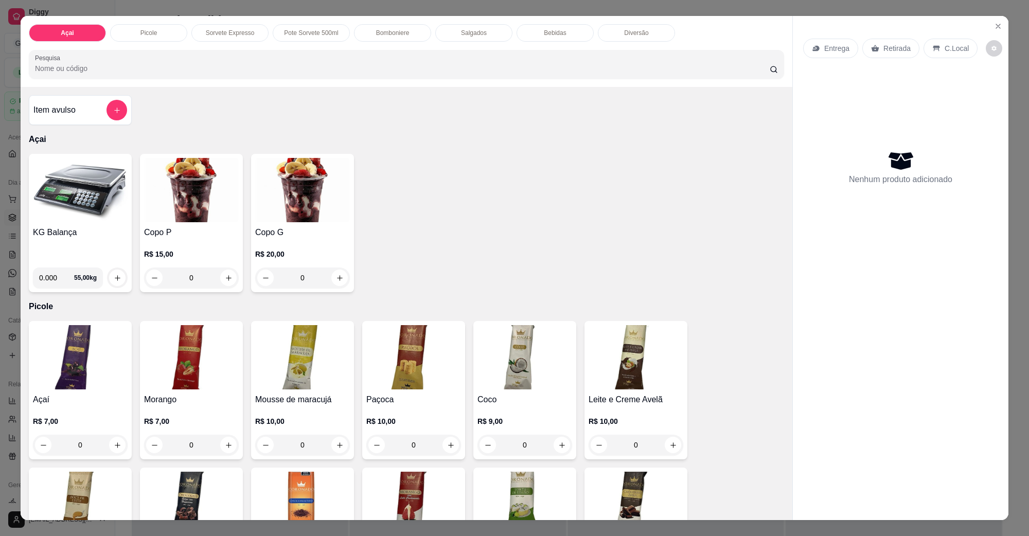
click at [84, 215] on img at bounding box center [80, 190] width 95 height 64
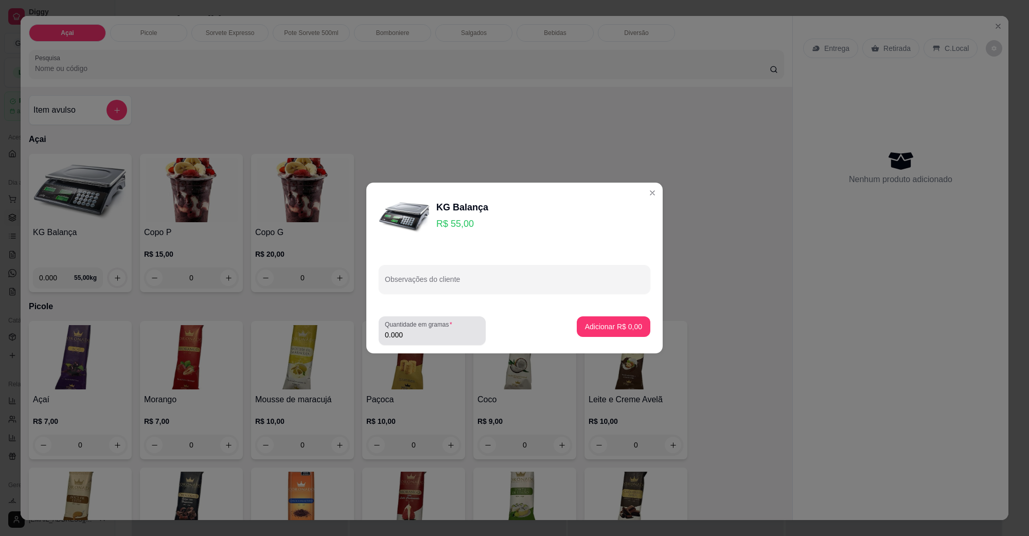
click at [419, 338] on input "0.000" at bounding box center [432, 335] width 95 height 10
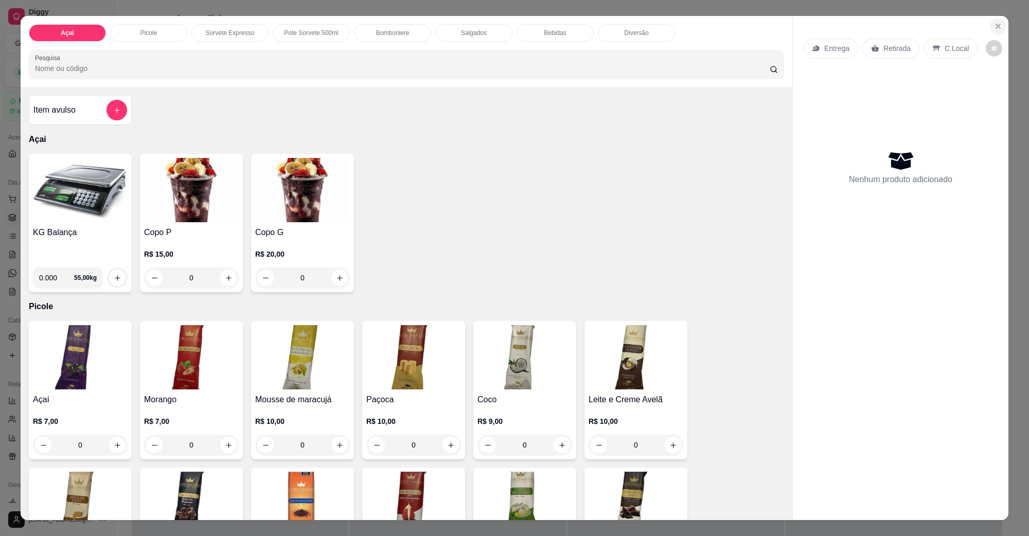
click at [815, 27] on icon "Close" at bounding box center [998, 26] width 8 height 8
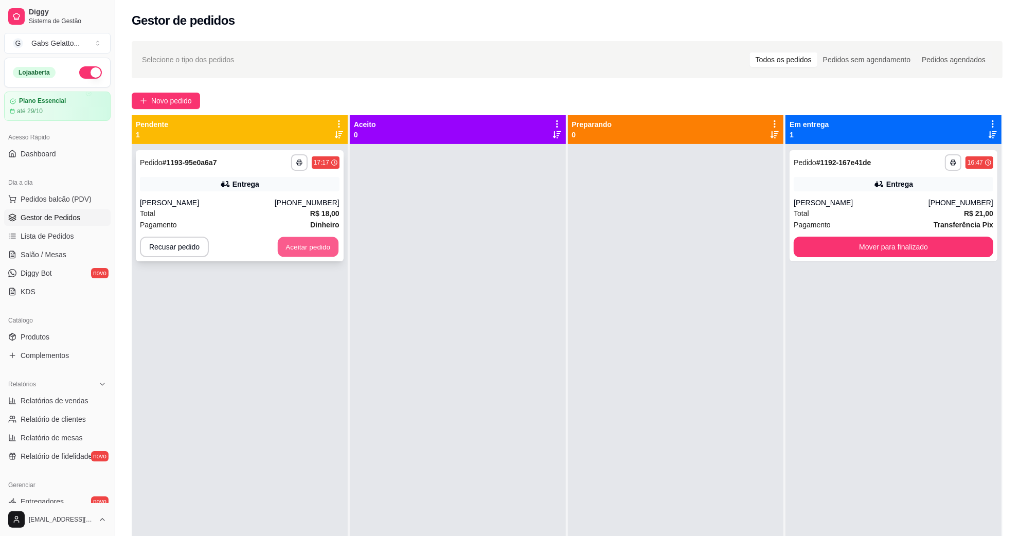
click at [327, 248] on button "Aceitar pedido" at bounding box center [308, 247] width 61 height 20
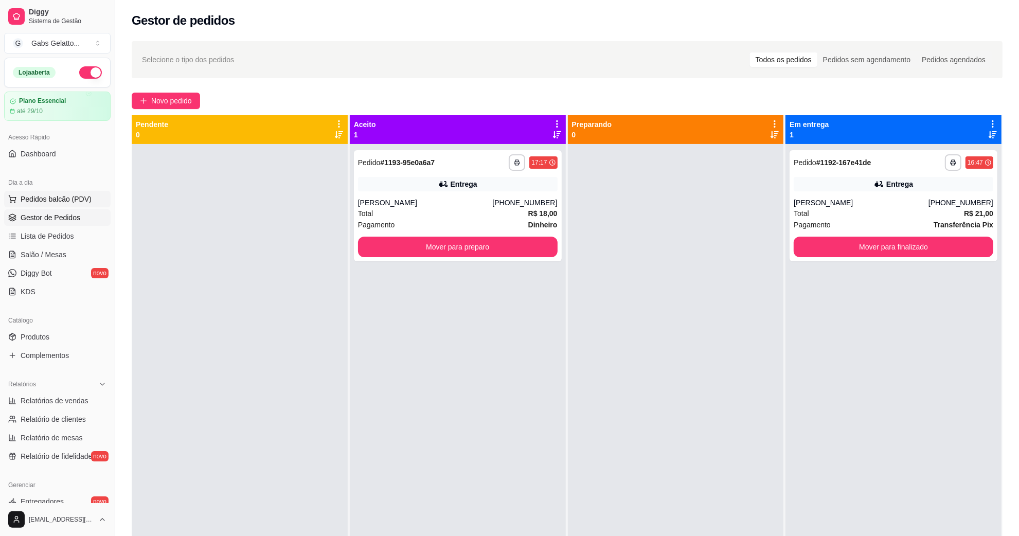
click at [56, 194] on span "Pedidos balcão (PDV)" at bounding box center [56, 199] width 71 height 10
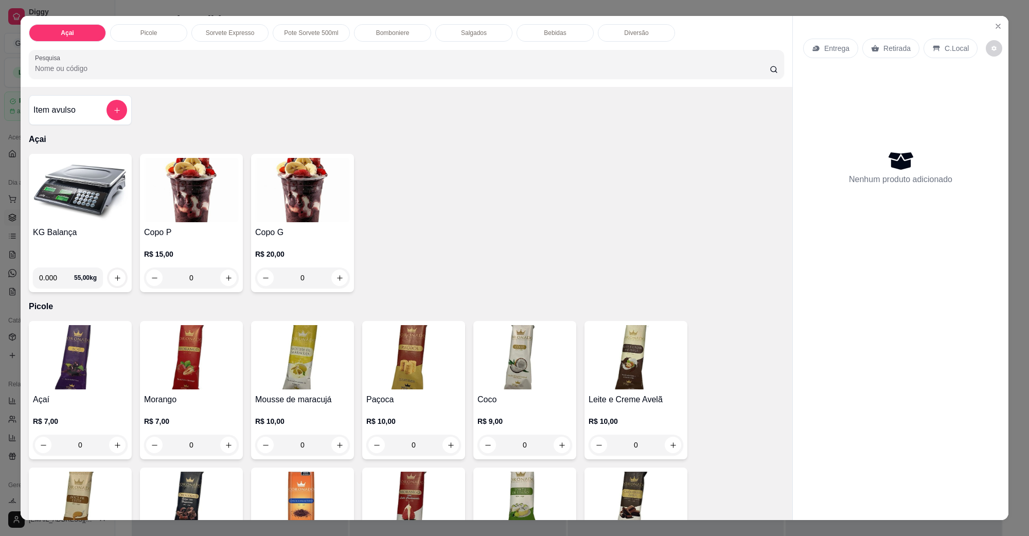
click at [68, 247] on div "KG Balança" at bounding box center [80, 242] width 95 height 33
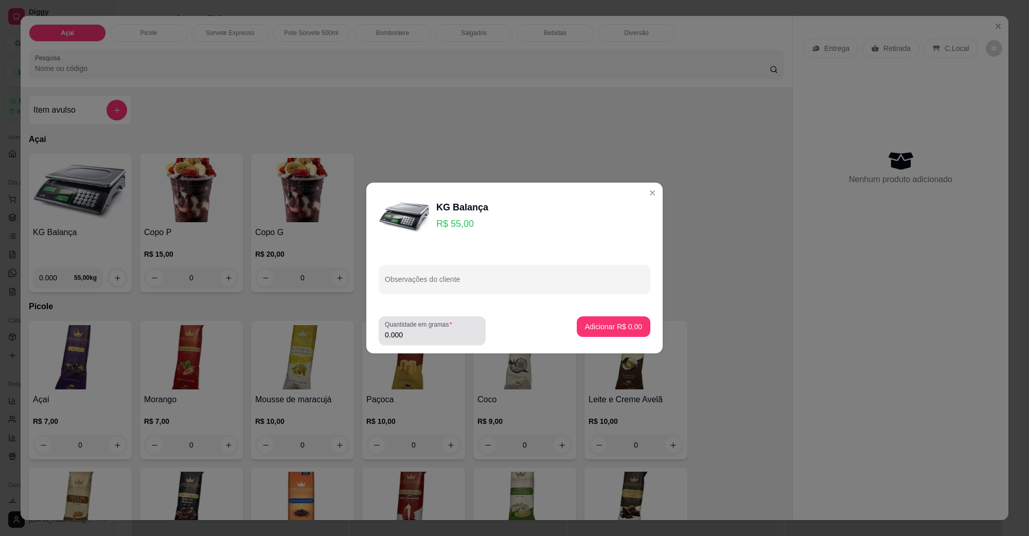
click at [427, 339] on input "0.000" at bounding box center [432, 335] width 95 height 10
type input "0.658"
click at [612, 325] on p "Adicionar R$ 36,19" at bounding box center [612, 327] width 60 height 10
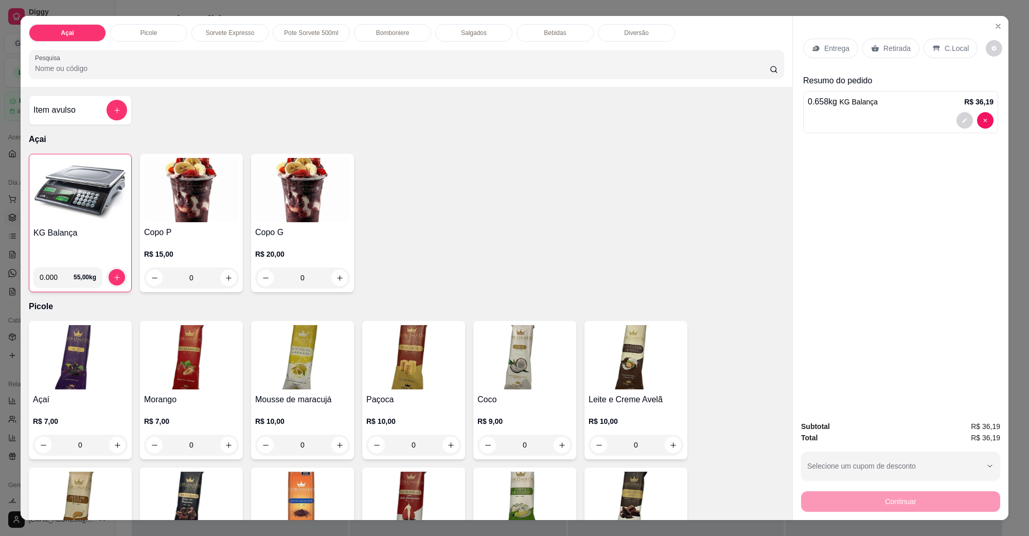
click at [815, 53] on p "C.Local" at bounding box center [957, 48] width 24 height 10
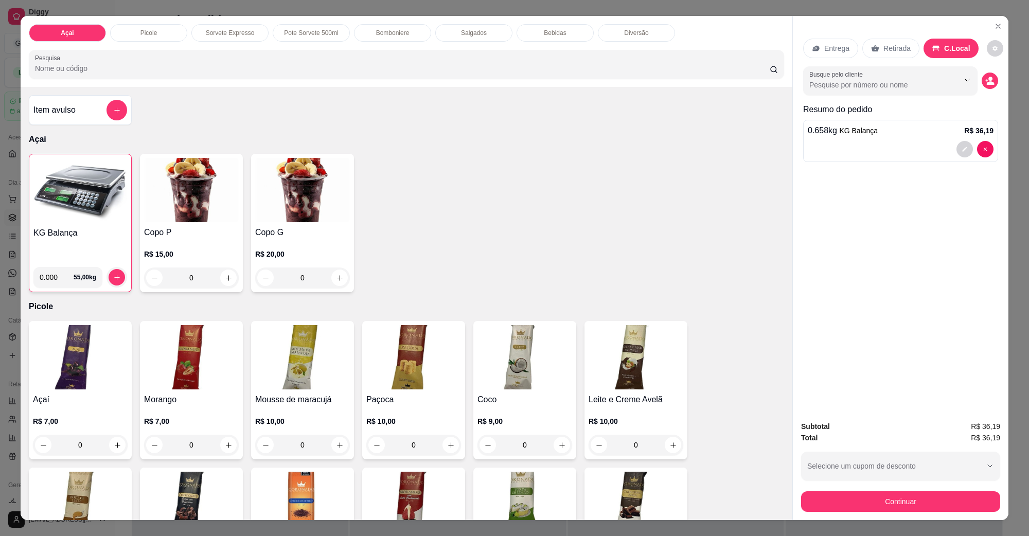
click at [815, 86] on input "Busque pelo cliente" at bounding box center [875, 85] width 133 height 10
type input "[PERSON_NAME]"
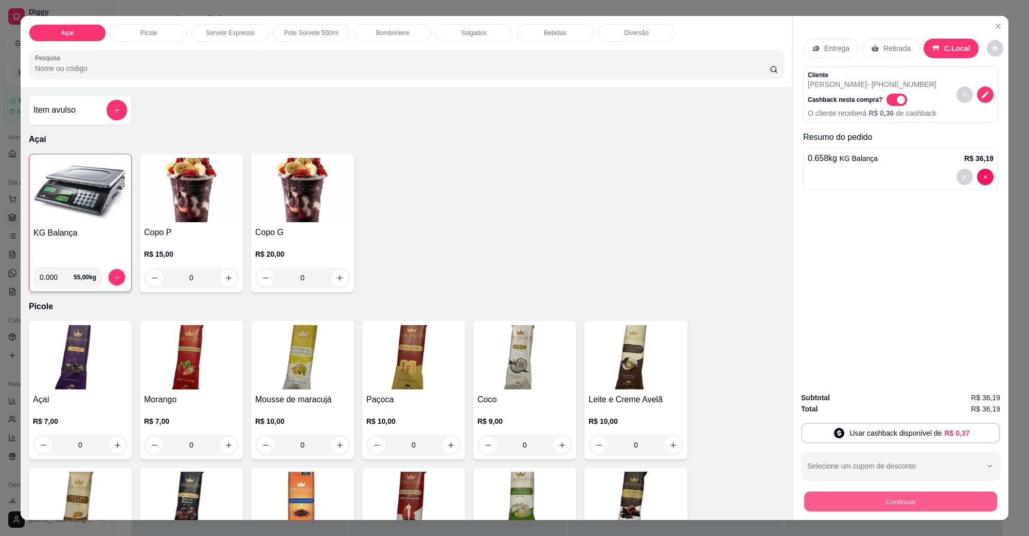
click at [815, 429] on button "Continuar" at bounding box center [900, 501] width 193 height 20
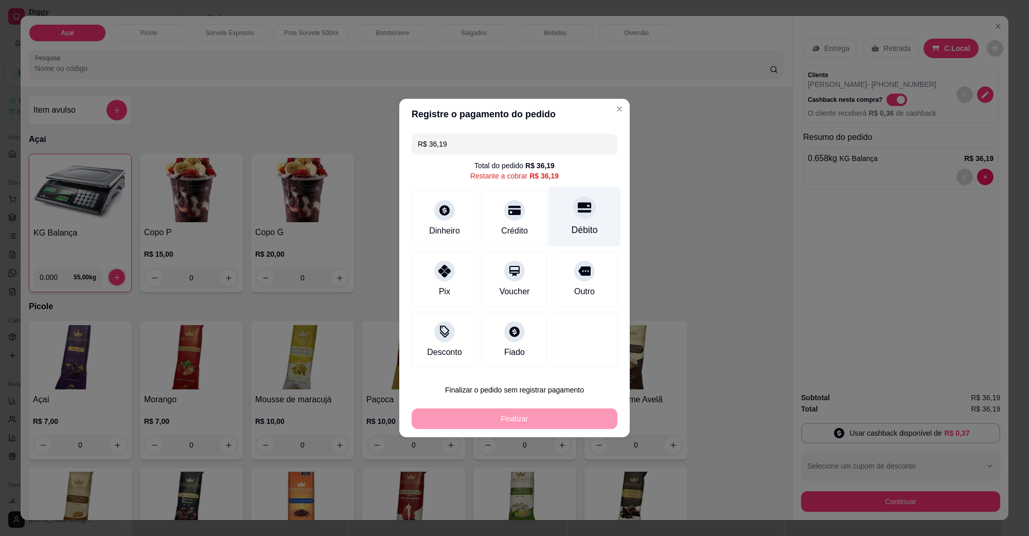
click at [594, 216] on div "Débito" at bounding box center [584, 217] width 73 height 60
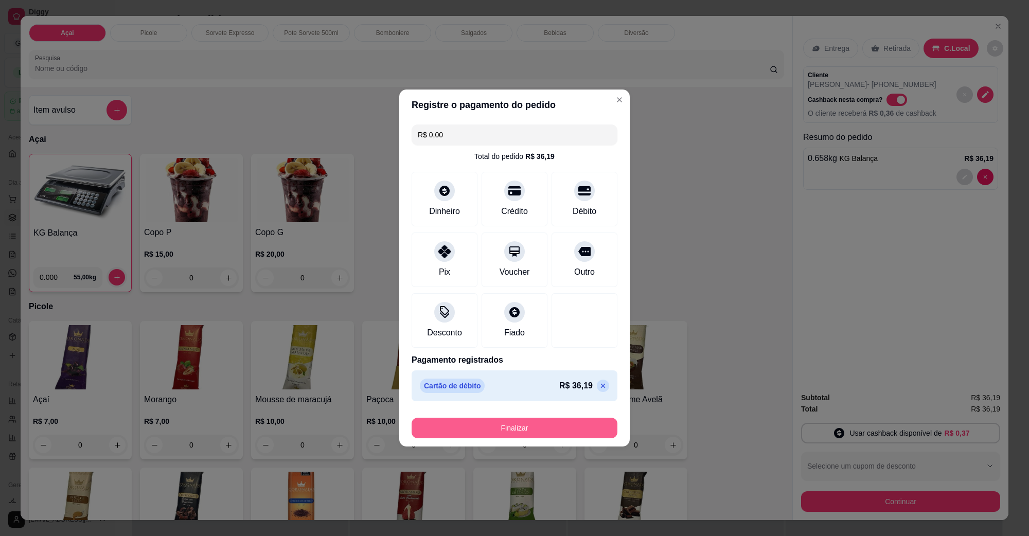
click at [515, 424] on button "Finalizar" at bounding box center [515, 428] width 206 height 21
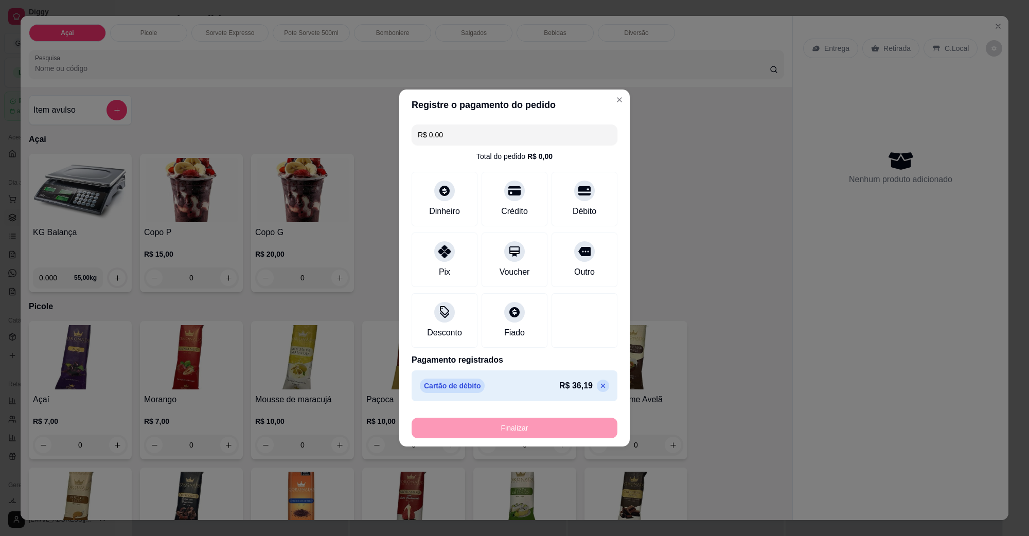
type input "-R$ 36,19"
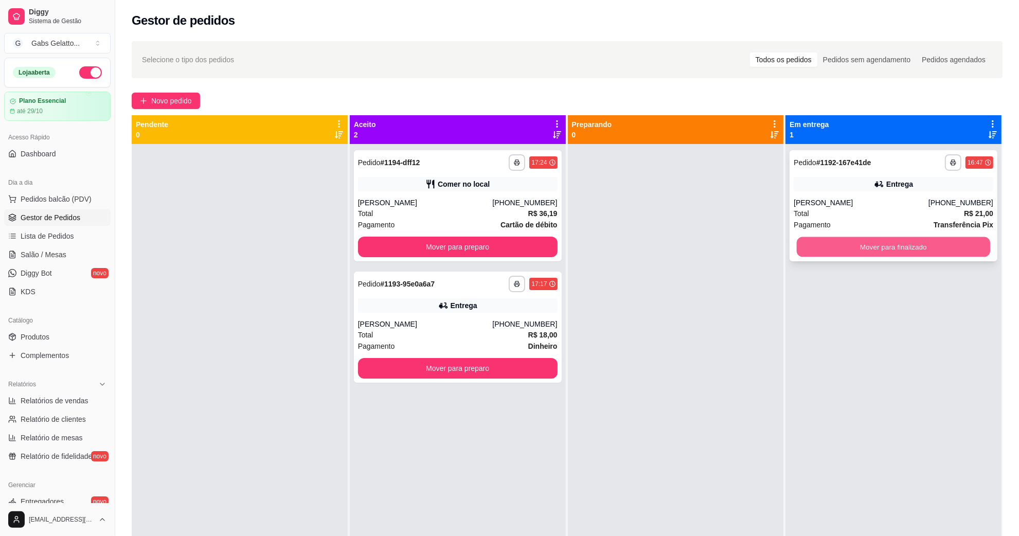
click at [815, 254] on button "Mover para finalizado" at bounding box center [893, 247] width 193 height 20
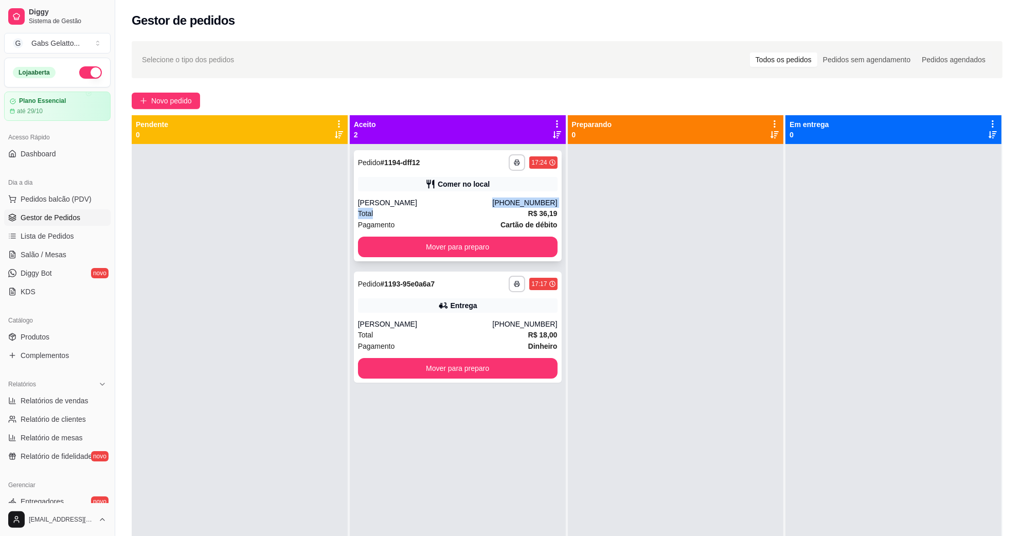
click at [488, 207] on div "**********" at bounding box center [458, 205] width 208 height 111
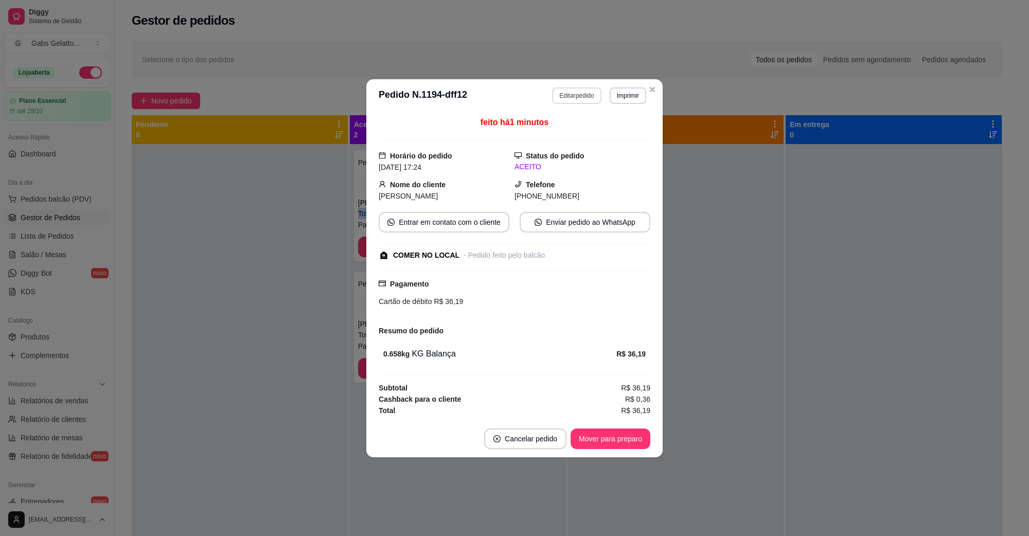
click at [588, 98] on button "Editar pedido" at bounding box center [576, 95] width 49 height 16
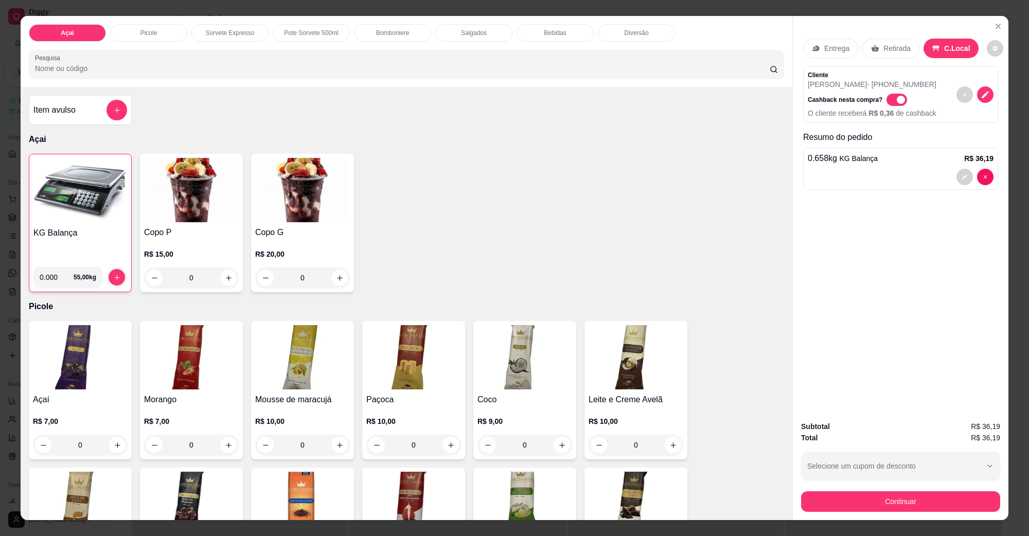
click at [815, 77] on p "Cliente" at bounding box center [872, 75] width 129 height 8
click at [815, 94] on icon "decrease-product-quantity" at bounding box center [985, 94] width 9 height 9
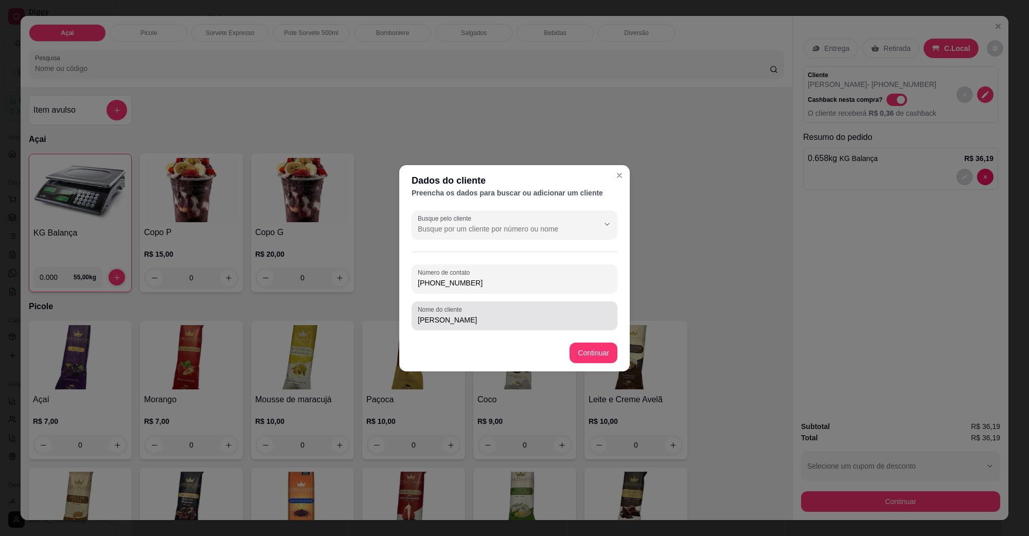
click at [500, 324] on input "[PERSON_NAME]" at bounding box center [514, 320] width 193 height 10
type input "[PERSON_NAME]"
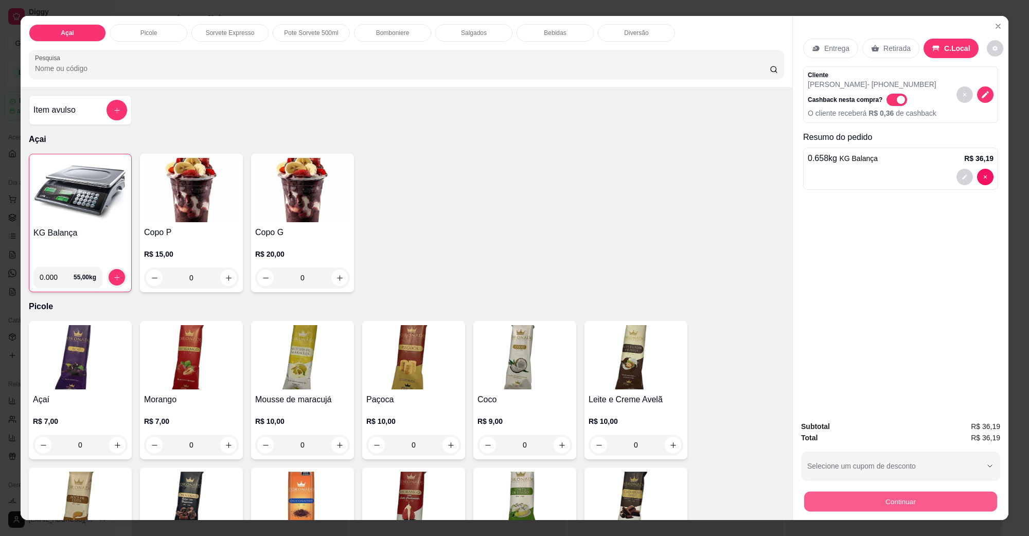
click at [815, 429] on button "Continuar" at bounding box center [900, 501] width 193 height 20
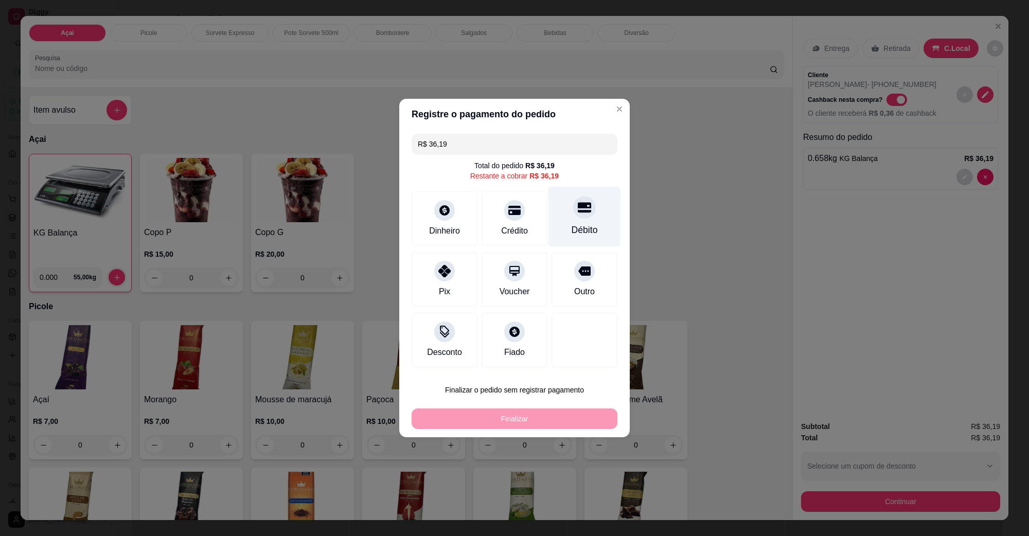
click at [565, 211] on div "Débito" at bounding box center [584, 217] width 73 height 60
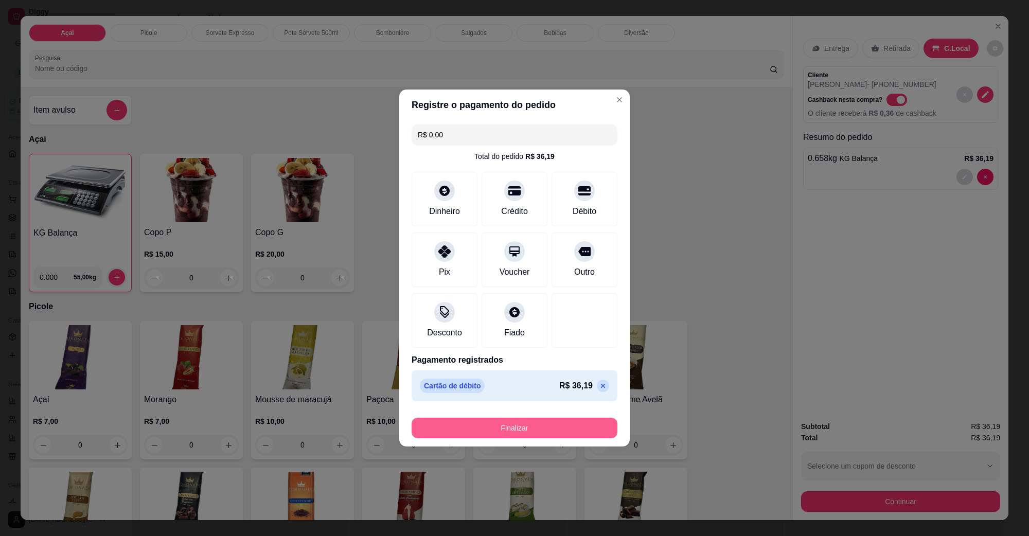
click at [505, 422] on button "Finalizar" at bounding box center [515, 428] width 206 height 21
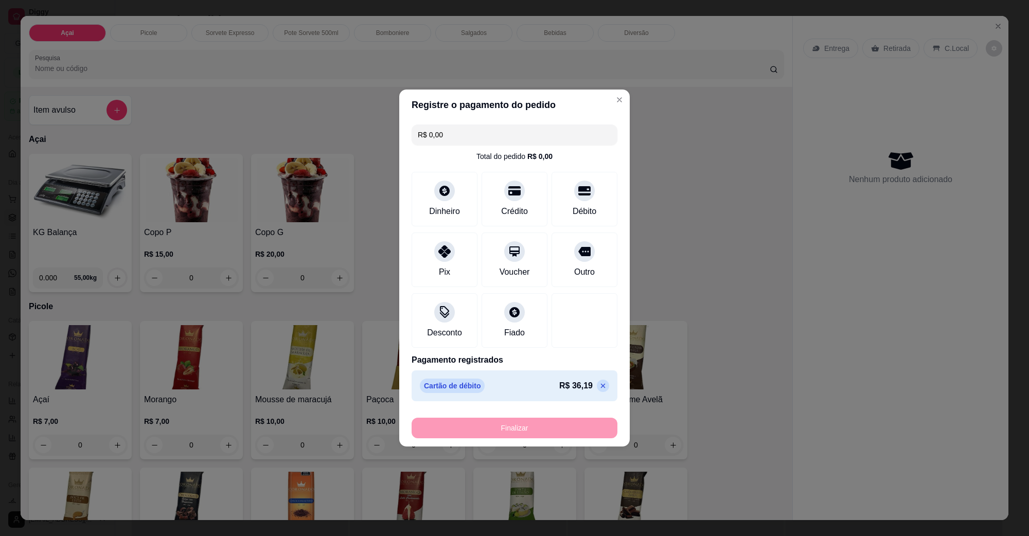
type input "-R$ 36,19"
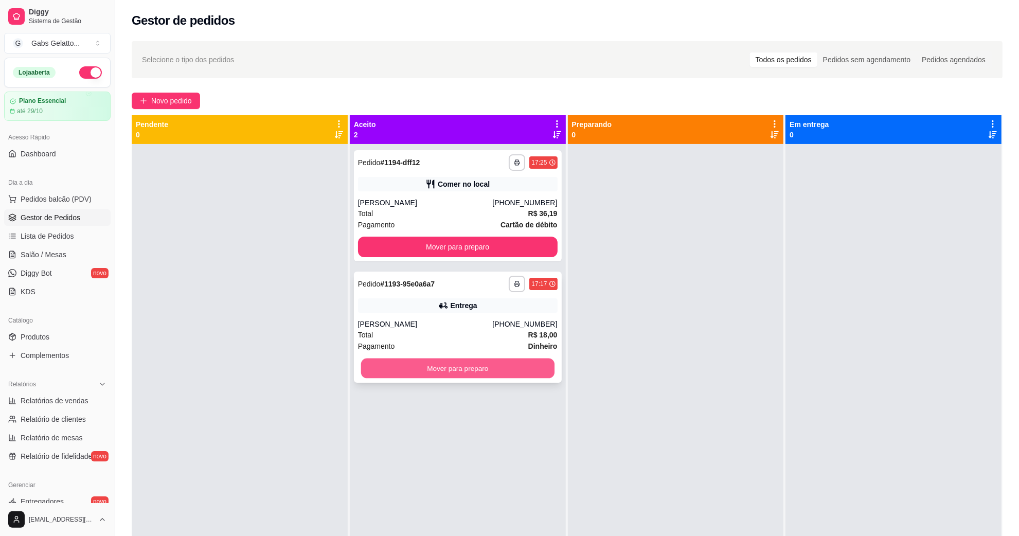
click at [491, 363] on button "Mover para preparo" at bounding box center [457, 369] width 193 height 20
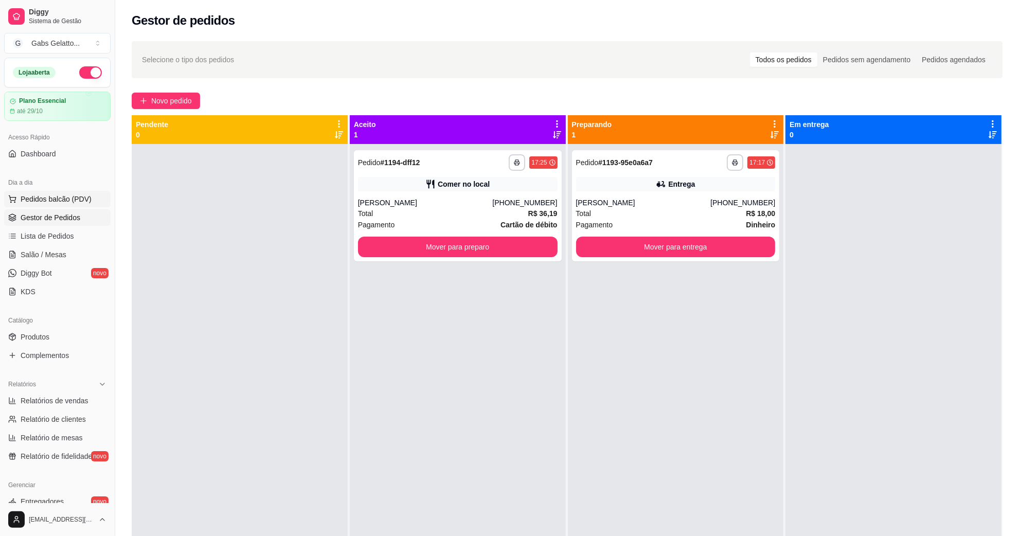
click at [63, 197] on span "Pedidos balcão (PDV)" at bounding box center [56, 199] width 71 height 10
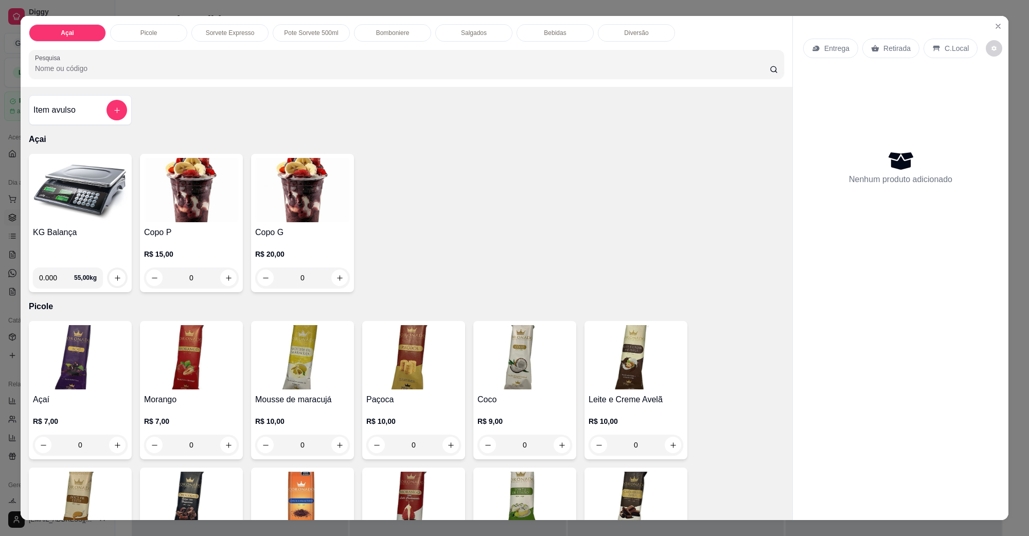
click at [98, 225] on div "KG Balança 0.000 55,00 kg" at bounding box center [80, 223] width 103 height 138
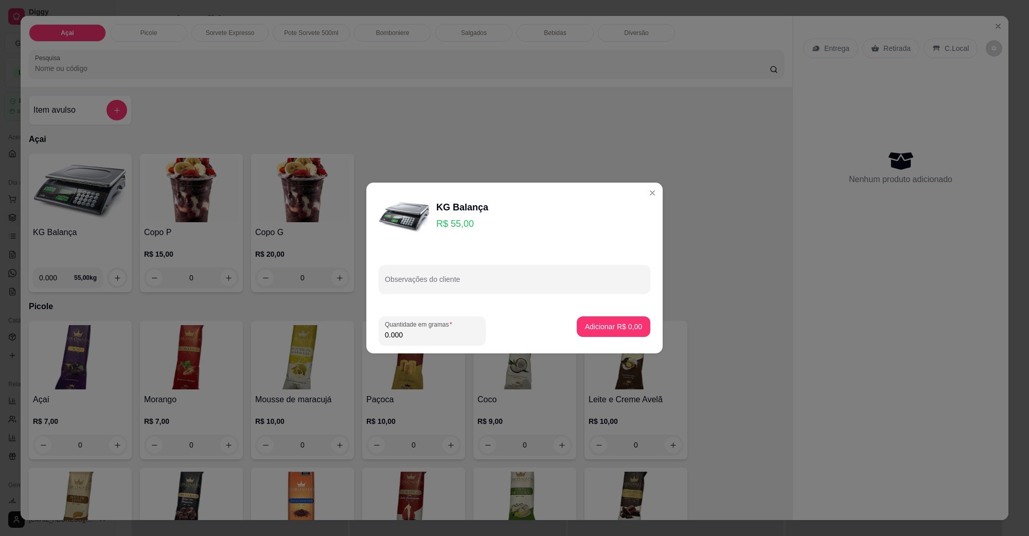
click at [428, 336] on input "0.000" at bounding box center [432, 335] width 95 height 10
type input "0.324"
click at [601, 322] on p "Adicionar R$ 17,82" at bounding box center [612, 327] width 60 height 10
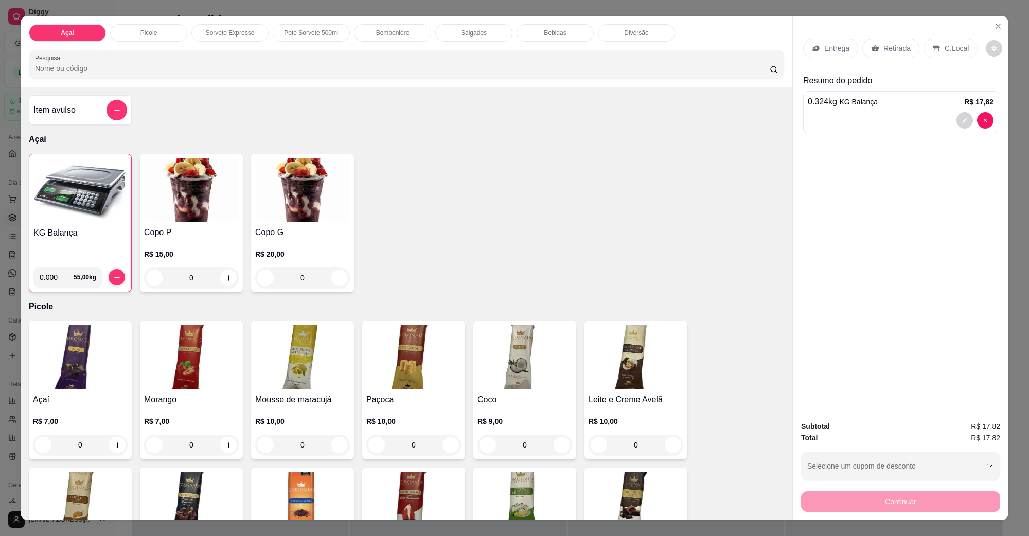
click at [815, 49] on p "C.Local" at bounding box center [957, 48] width 24 height 10
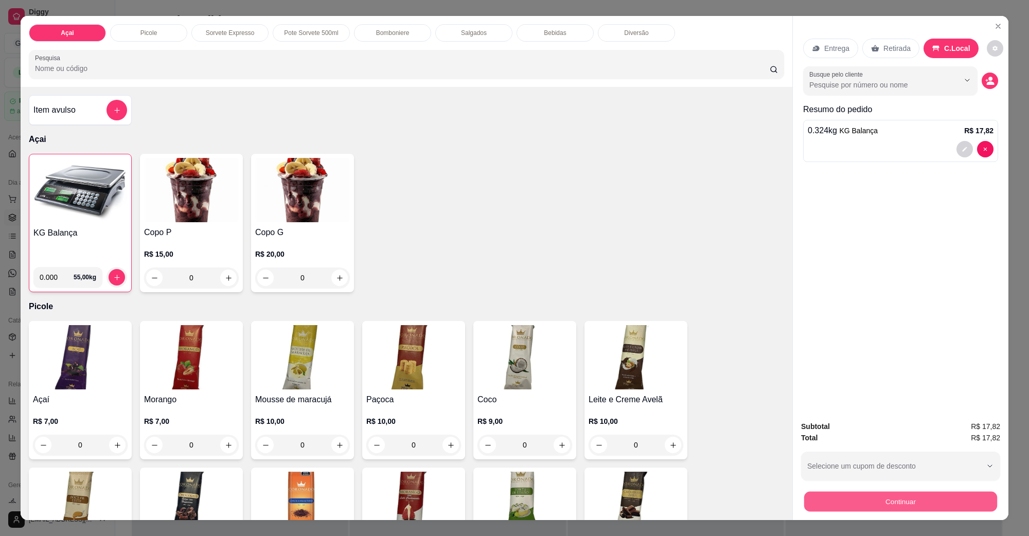
click at [815, 429] on button "Continuar" at bounding box center [900, 501] width 193 height 20
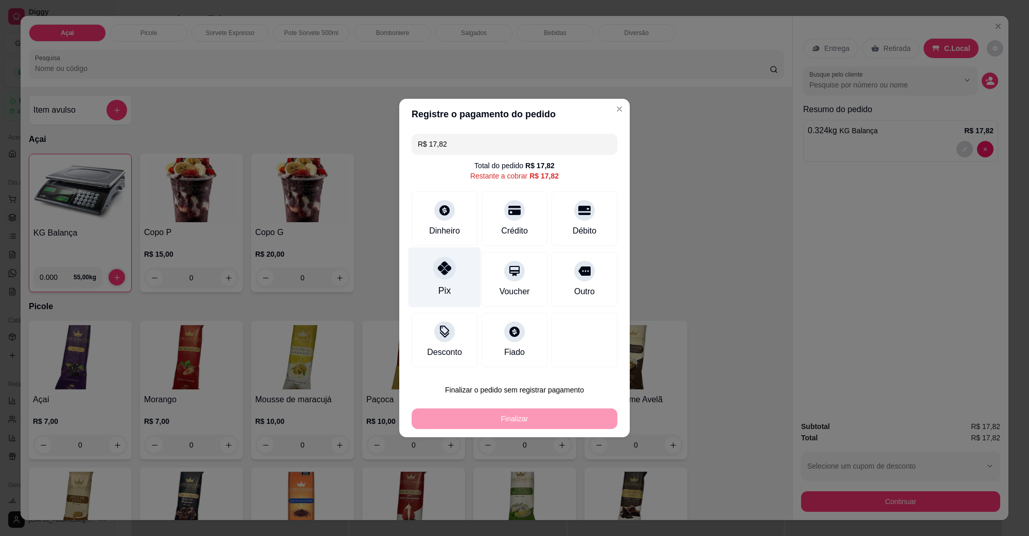
click at [441, 273] on icon at bounding box center [444, 267] width 13 height 13
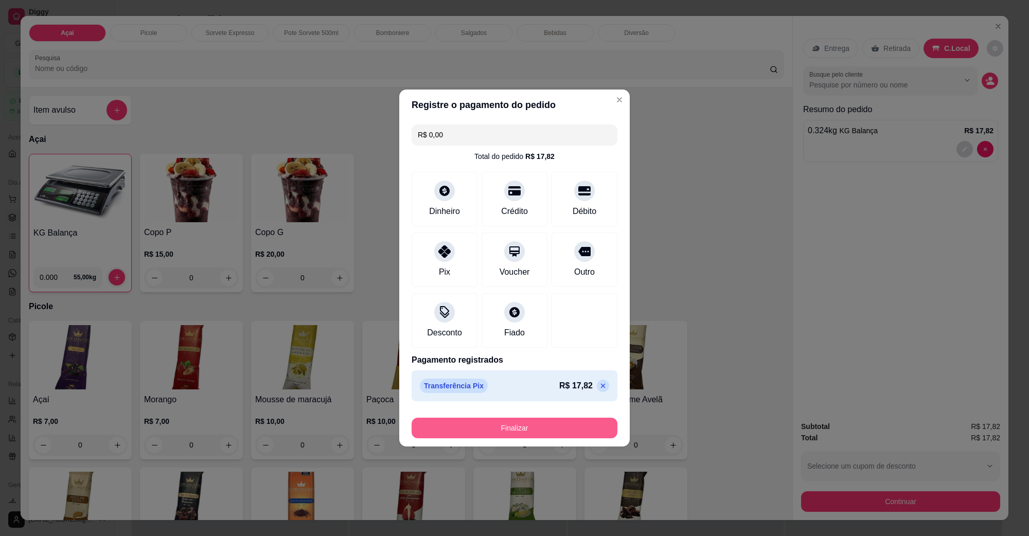
click at [540, 429] on button "Finalizar" at bounding box center [515, 428] width 206 height 21
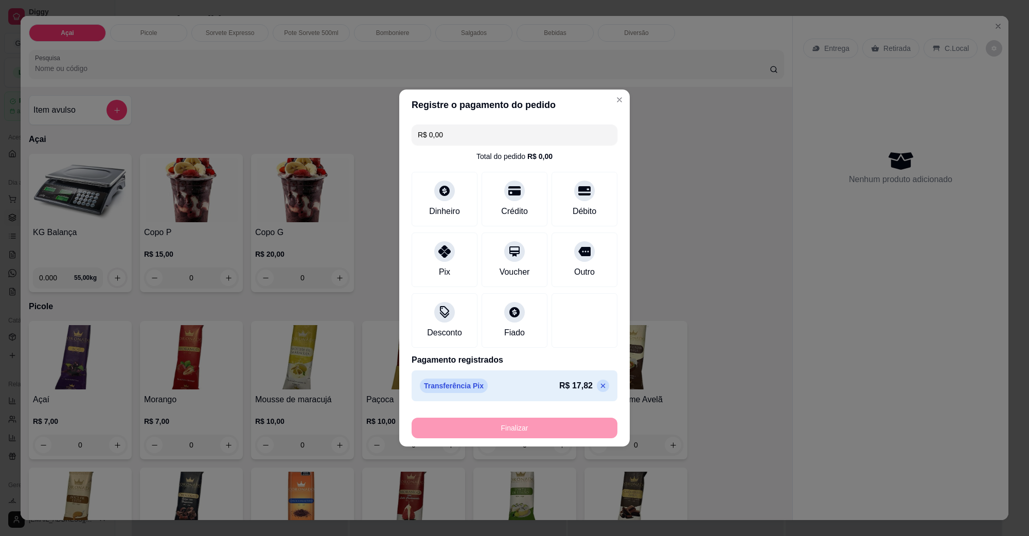
type input "-R$ 17,82"
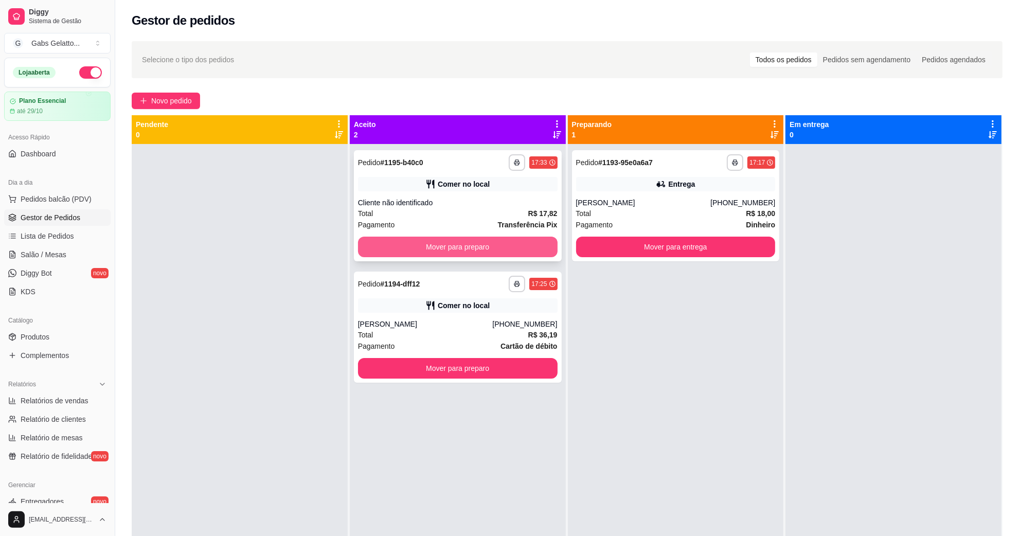
click at [498, 253] on button "Mover para preparo" at bounding box center [458, 247] width 200 height 21
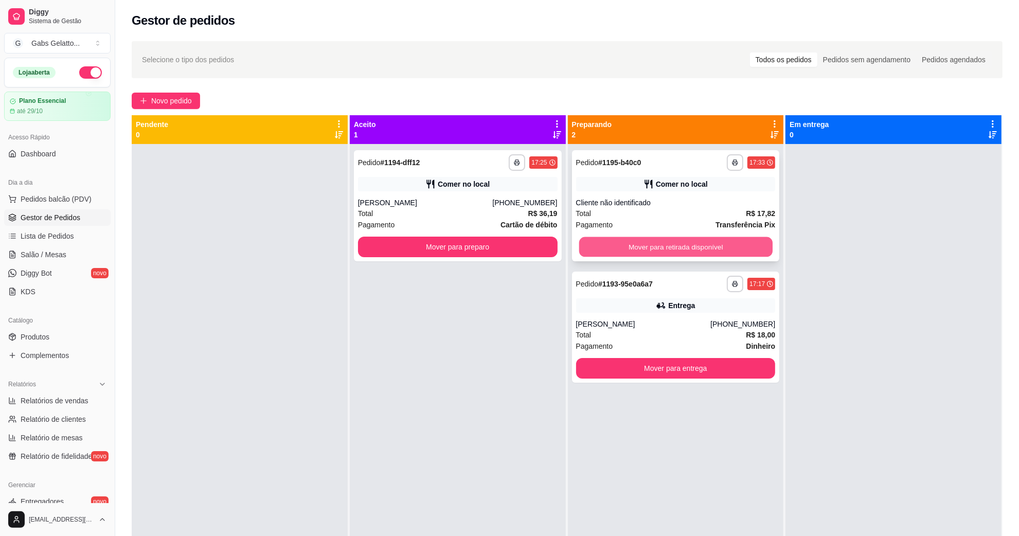
click at [657, 240] on button "Mover para retirada disponível" at bounding box center [675, 247] width 193 height 20
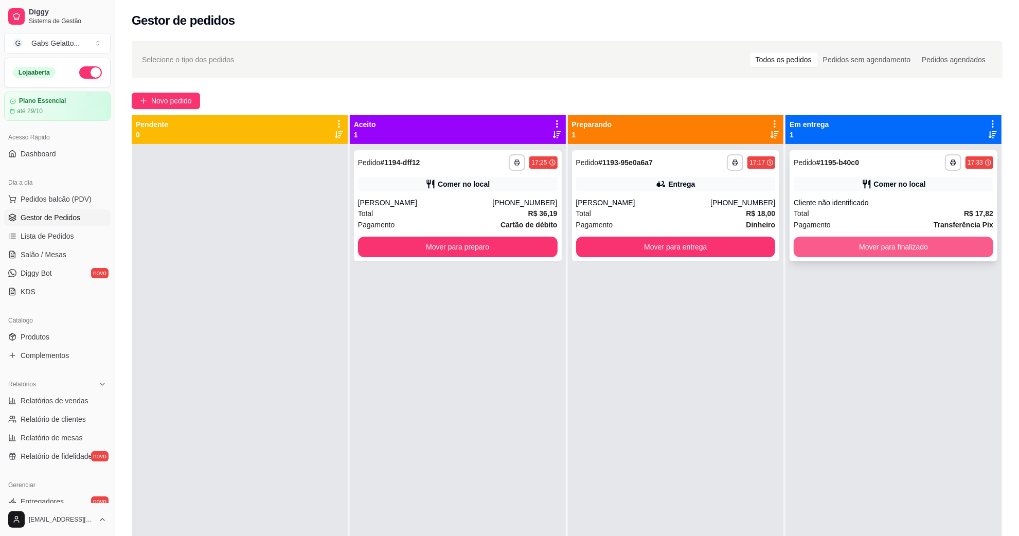
click at [815, 245] on button "Mover para finalizado" at bounding box center [894, 247] width 200 height 21
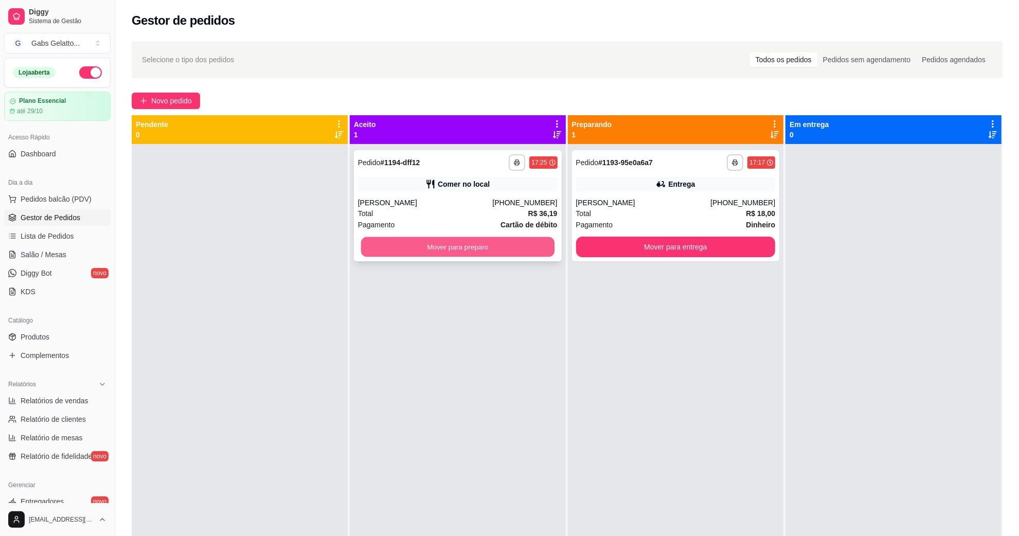
click at [434, 247] on button "Mover para preparo" at bounding box center [457, 247] width 193 height 20
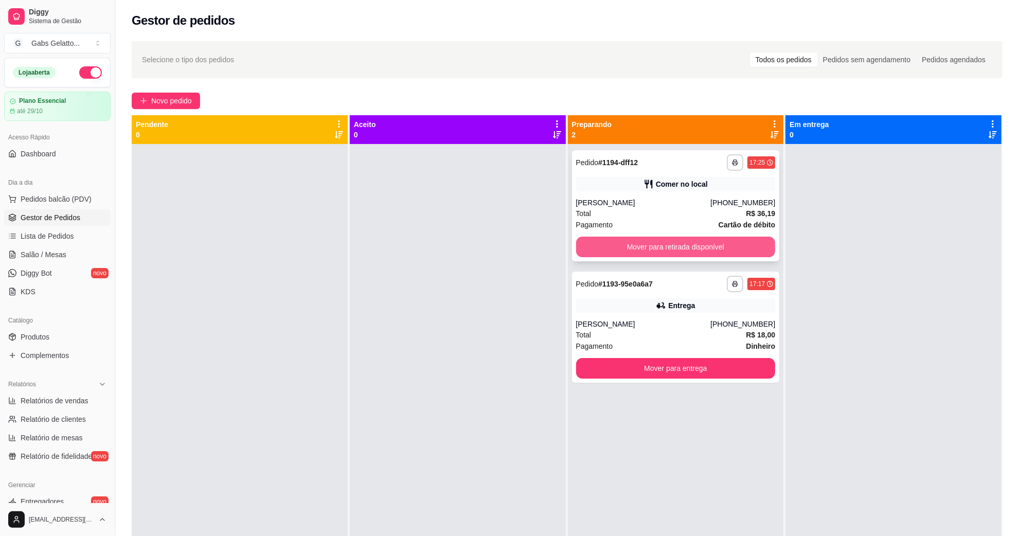
click at [650, 242] on button "Mover para retirada disponível" at bounding box center [676, 247] width 200 height 21
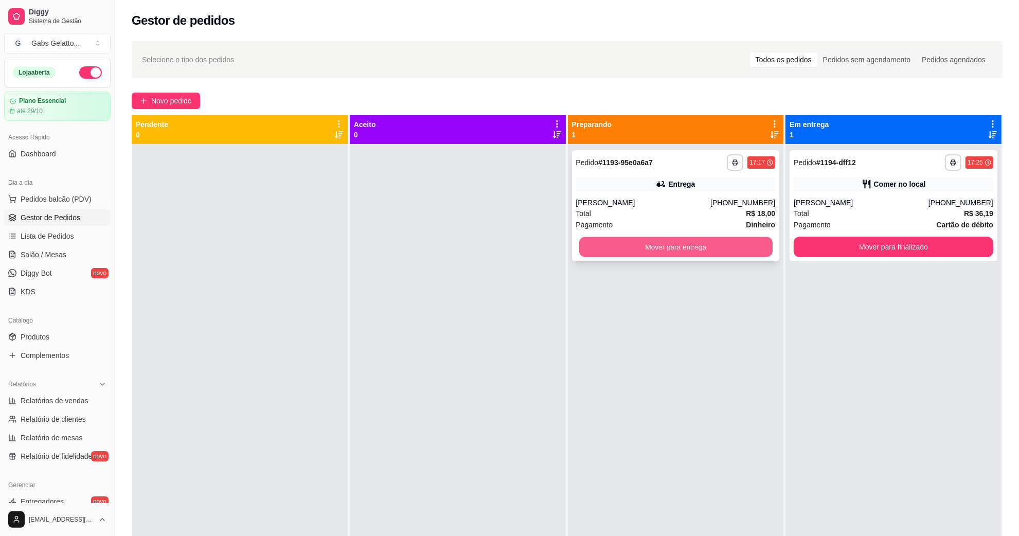
click at [679, 245] on button "Mover para entrega" at bounding box center [675, 247] width 193 height 20
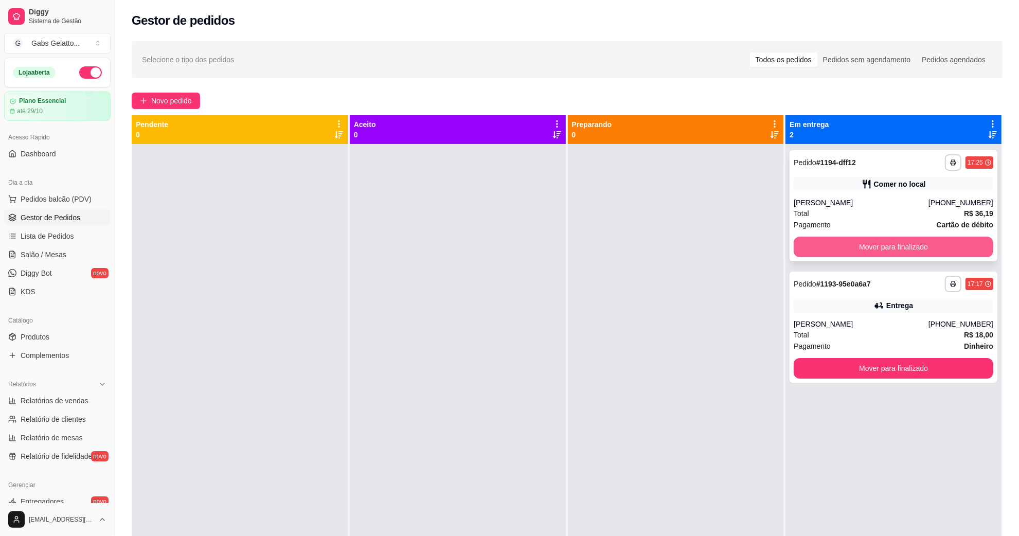
click at [815, 247] on button "Mover para finalizado" at bounding box center [894, 247] width 200 height 21
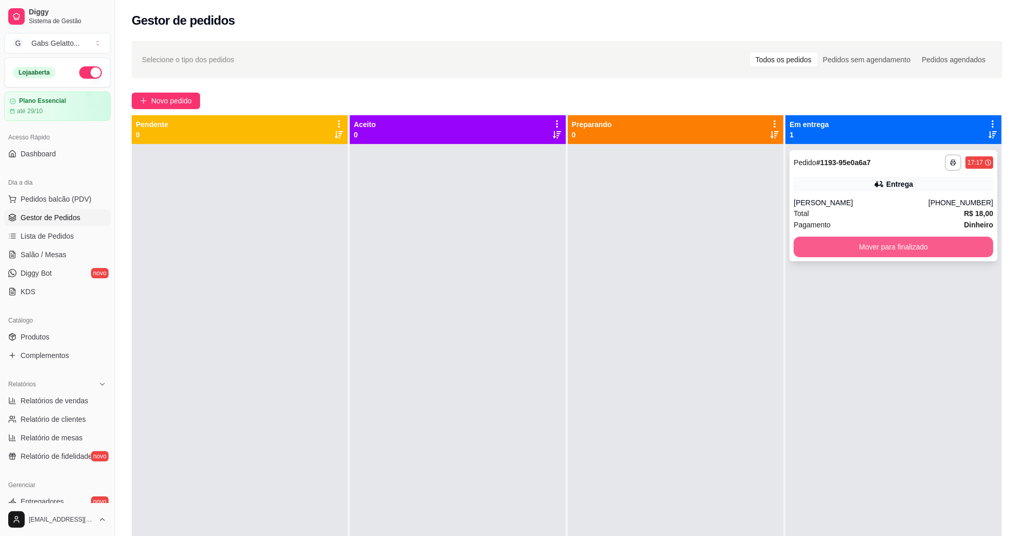
click at [815, 241] on button "Mover para finalizado" at bounding box center [894, 247] width 200 height 21
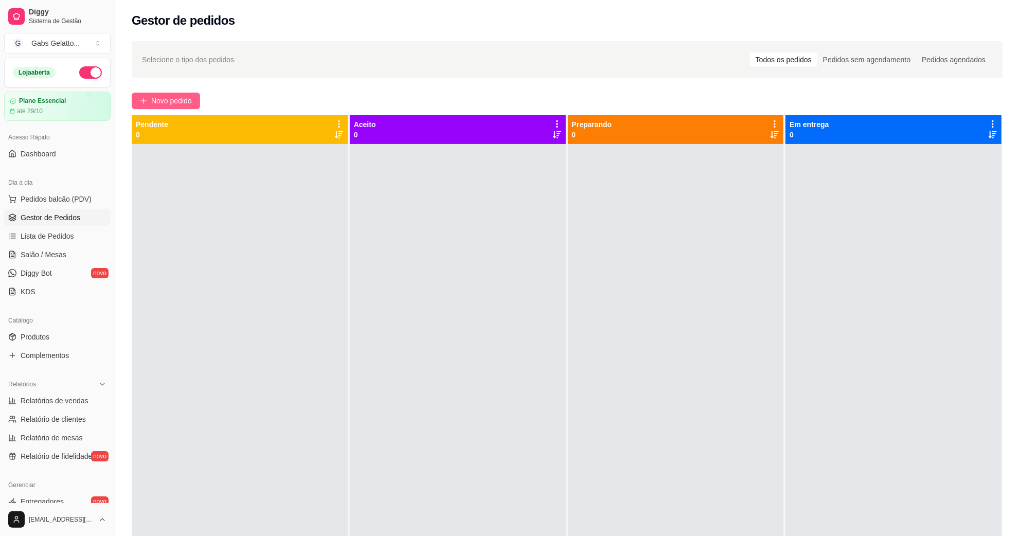
click at [165, 93] on button "Novo pedido" at bounding box center [166, 101] width 68 height 16
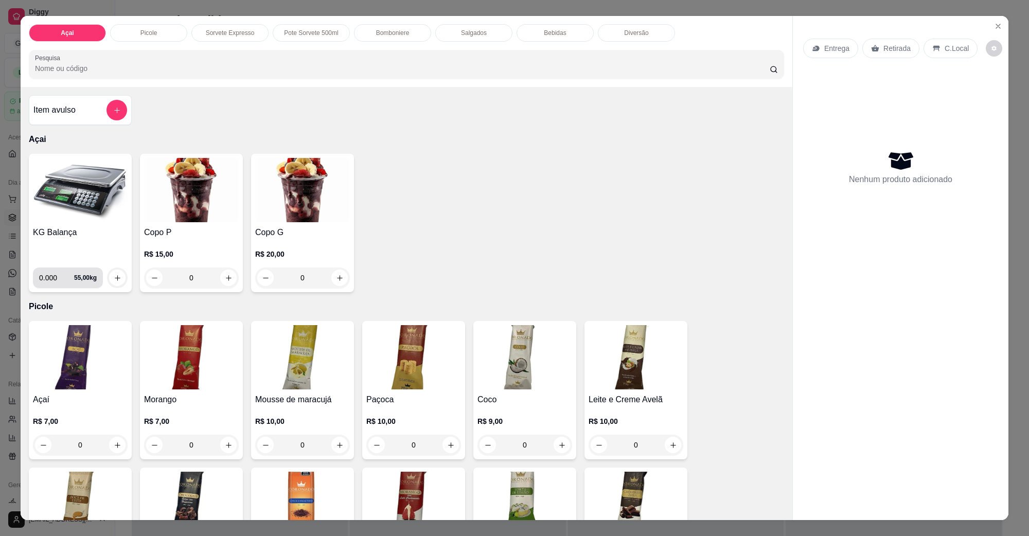
click at [45, 275] on input "0.000" at bounding box center [56, 278] width 35 height 21
click at [51, 283] on input "0.000" at bounding box center [56, 278] width 35 height 21
type input "0.204"
click at [116, 284] on button "increase-product-quantity" at bounding box center [117, 278] width 16 height 16
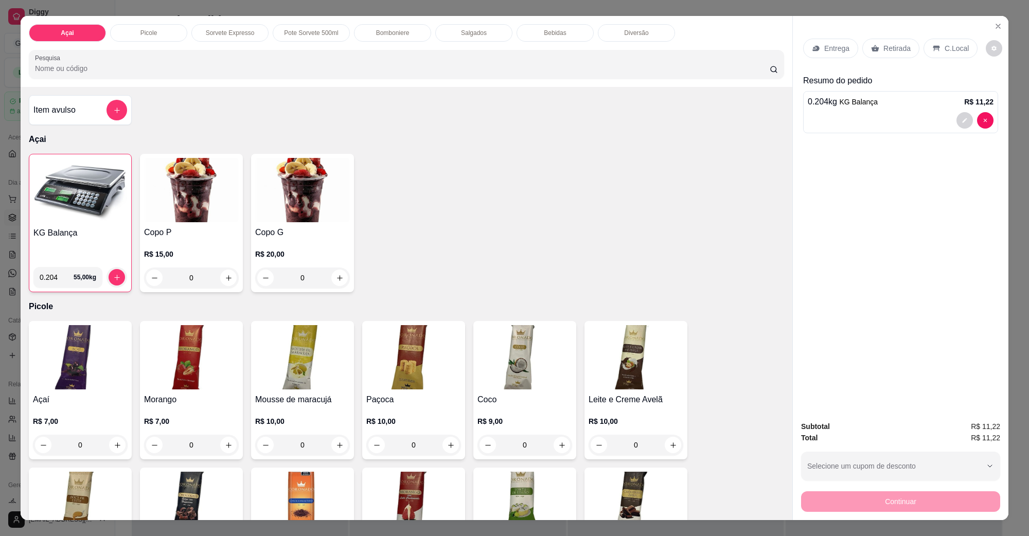
click at [815, 103] on span "KG Balança" at bounding box center [858, 102] width 39 height 8
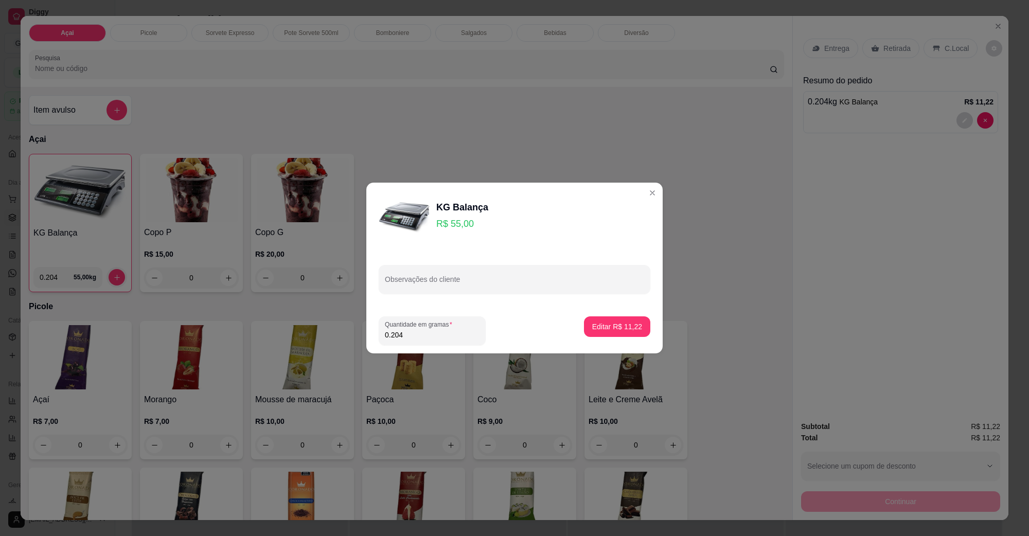
click at [428, 285] on input "Observações do cliente" at bounding box center [514, 283] width 259 height 10
type input "1"
click at [628, 332] on button "Editar R$ 11,22" at bounding box center [617, 327] width 64 height 20
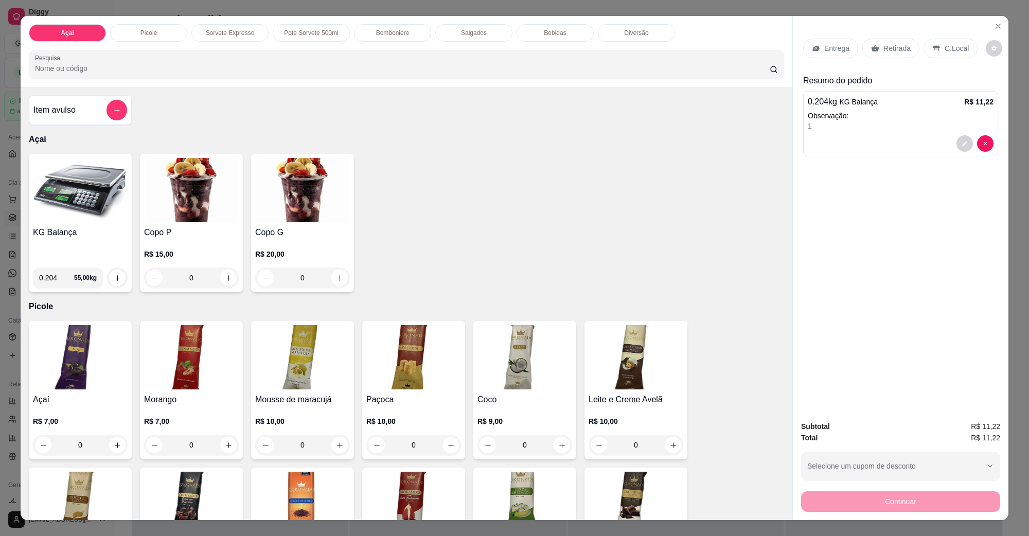
click at [57, 273] on input "0.204" at bounding box center [56, 278] width 35 height 21
type input "0.182"
click at [117, 282] on button "increase-product-quantity" at bounding box center [117, 278] width 16 height 16
click at [815, 42] on div "C.Local" at bounding box center [951, 49] width 54 height 20
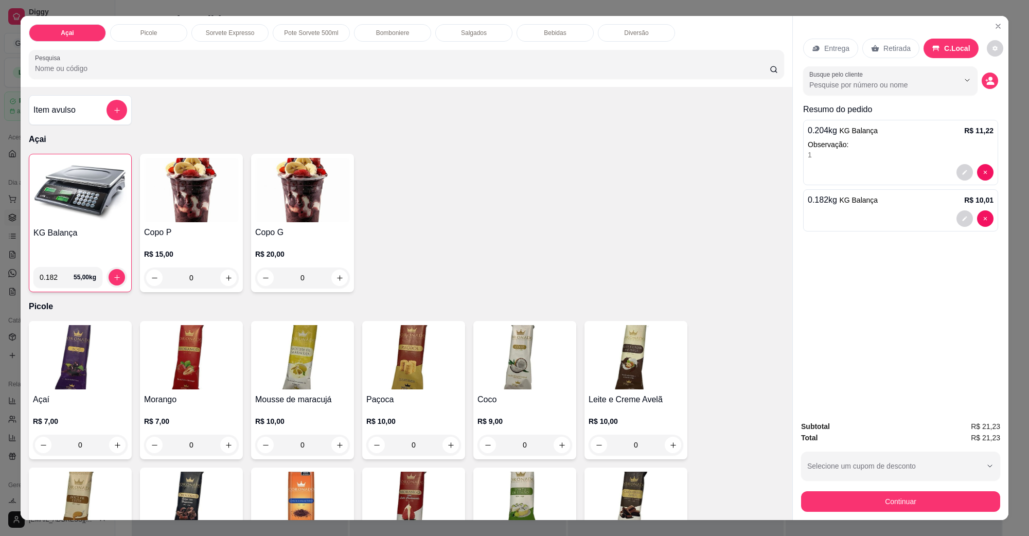
drag, startPoint x: 886, startPoint y: 61, endPoint x: 883, endPoint y: 65, distance: 5.3
click at [815, 65] on div "Entrega Retirada C.Local" at bounding box center [900, 48] width 195 height 36
click at [815, 85] on input "Busque pelo cliente" at bounding box center [875, 85] width 133 height 10
type input "[PERSON_NAME]"
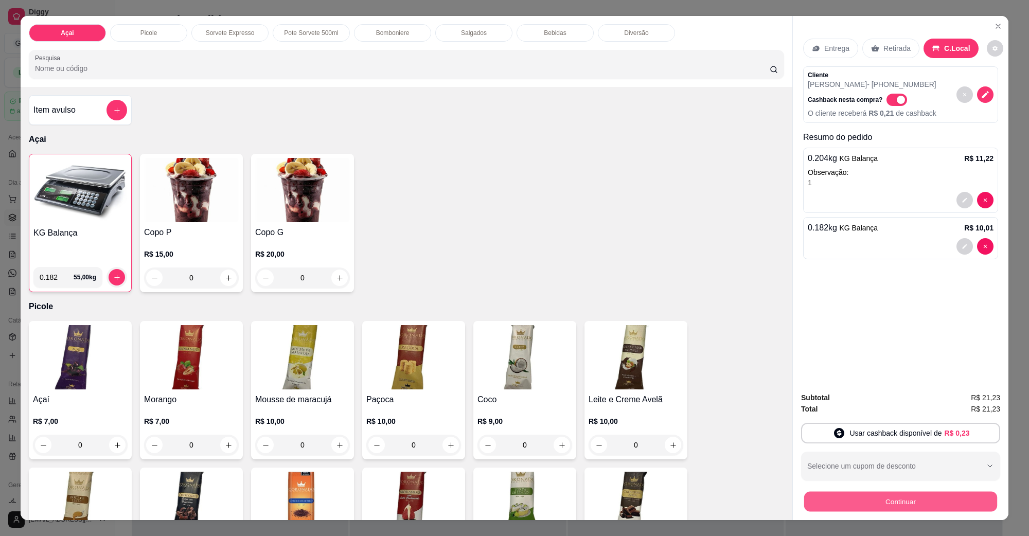
click at [815, 429] on button "Continuar" at bounding box center [900, 501] width 193 height 20
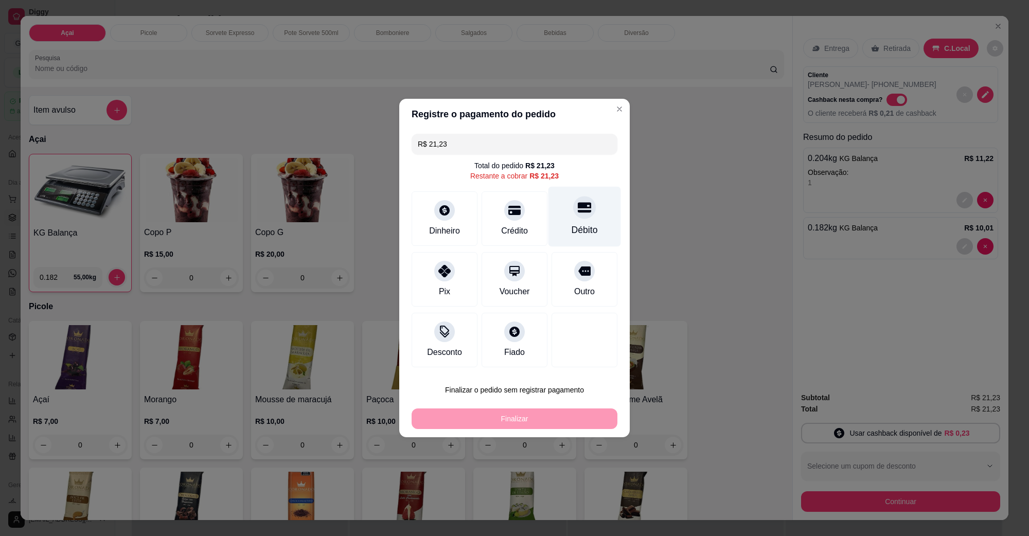
click at [578, 209] on icon at bounding box center [584, 207] width 13 height 13
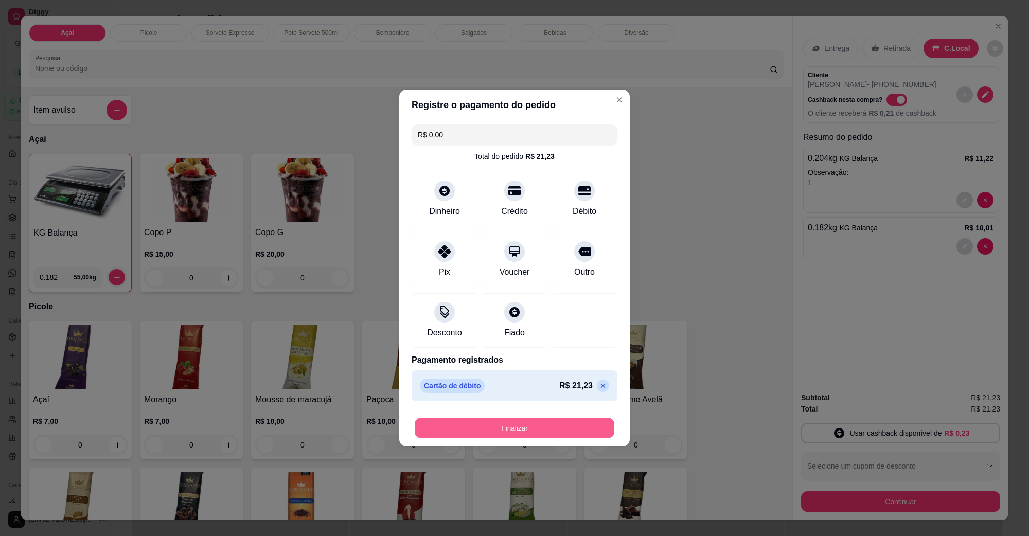
click at [521, 429] on button "Finalizar" at bounding box center [515, 428] width 200 height 20
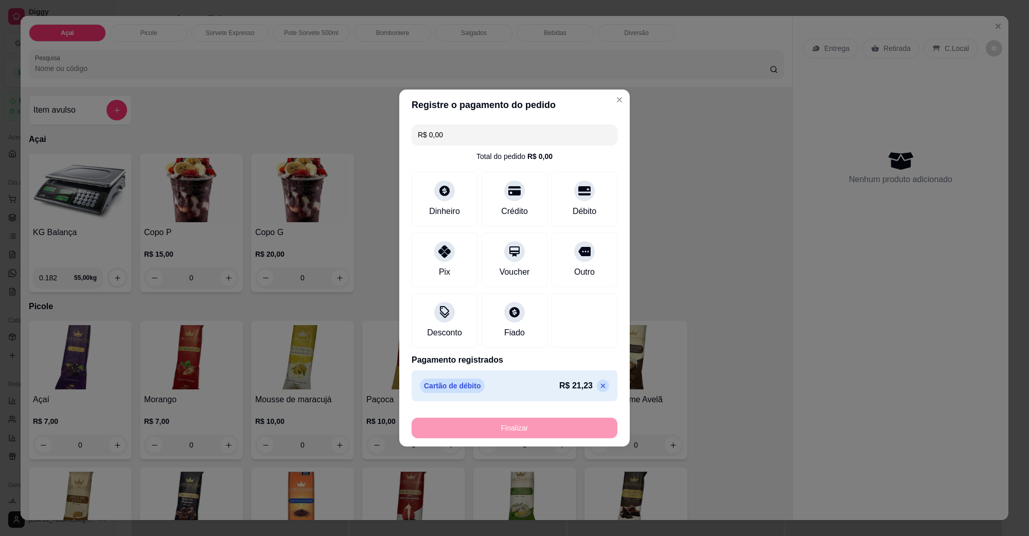
type input "-R$ 21,23"
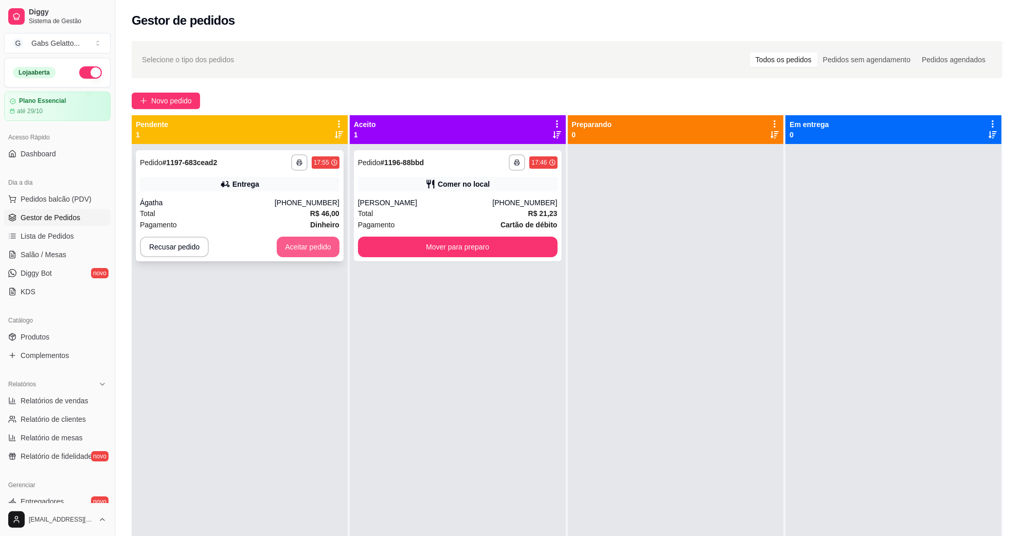
click at [315, 244] on button "Aceitar pedido" at bounding box center [308, 247] width 63 height 21
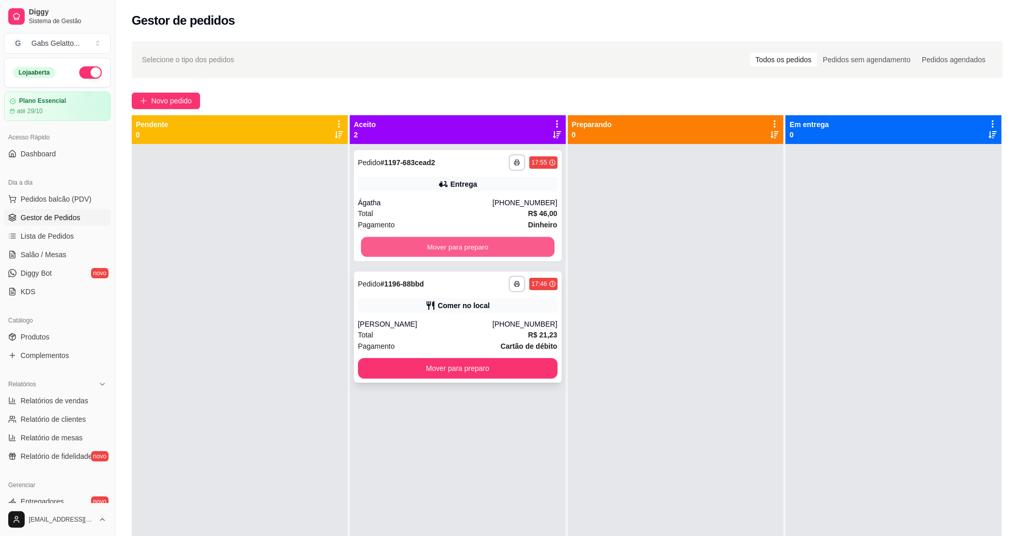
click at [411, 248] on button "Mover para preparo" at bounding box center [457, 247] width 193 height 20
click at [440, 250] on button "Mover para preparo" at bounding box center [457, 247] width 193 height 20
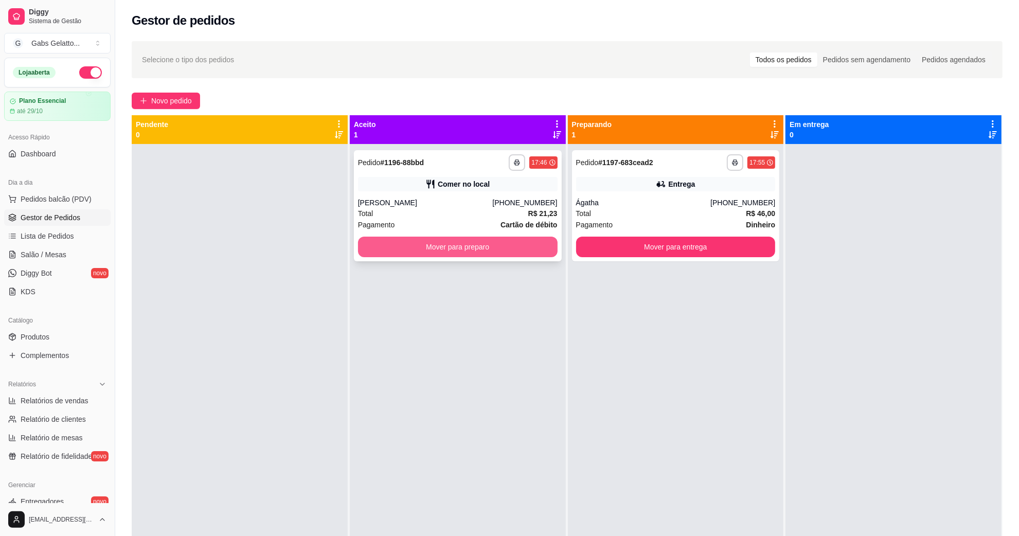
click at [501, 245] on button "Mover para preparo" at bounding box center [458, 247] width 200 height 21
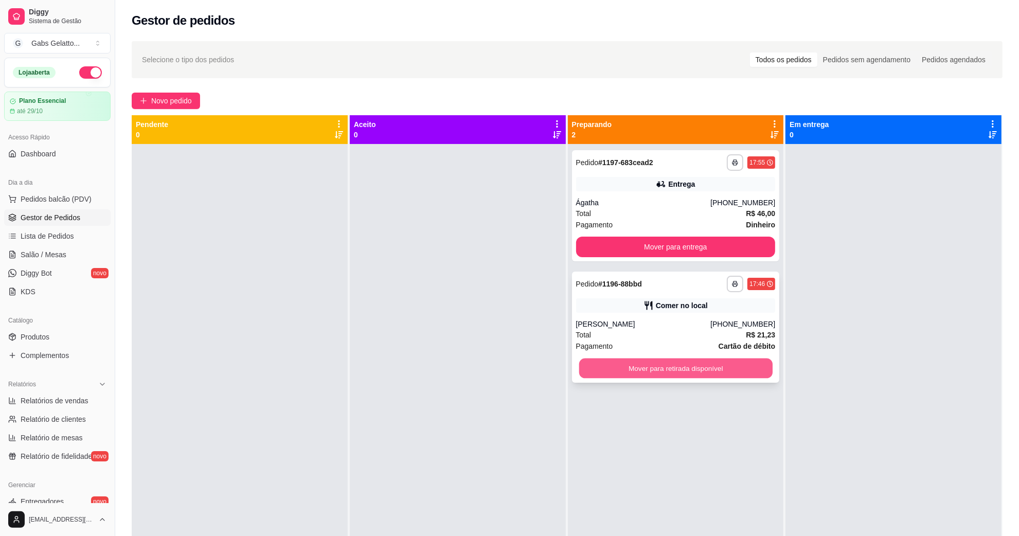
click at [682, 370] on button "Mover para retirada disponível" at bounding box center [675, 369] width 193 height 20
click at [735, 366] on button "Mover para retirada disponível" at bounding box center [675, 369] width 193 height 20
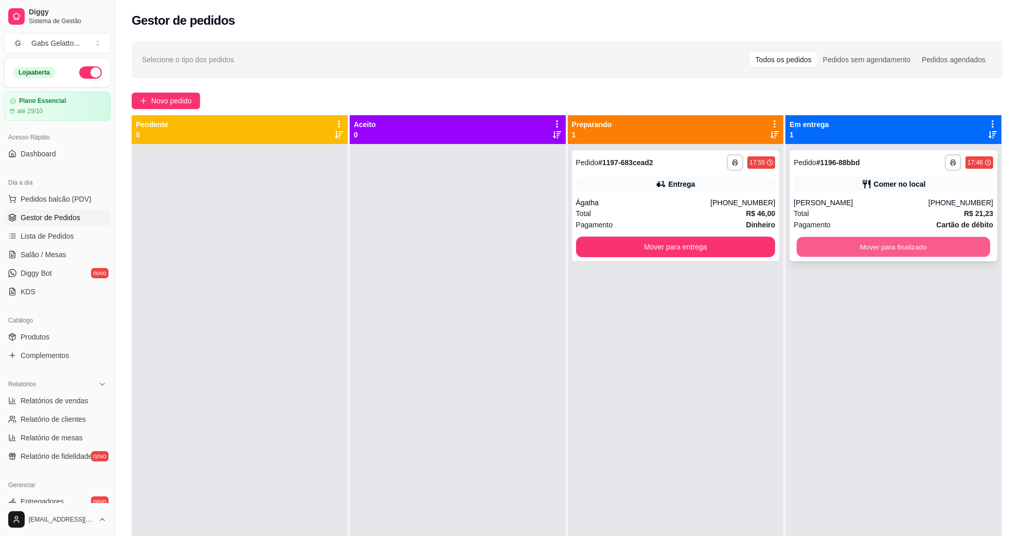
click at [815, 245] on button "Mover para finalizado" at bounding box center [893, 247] width 193 height 20
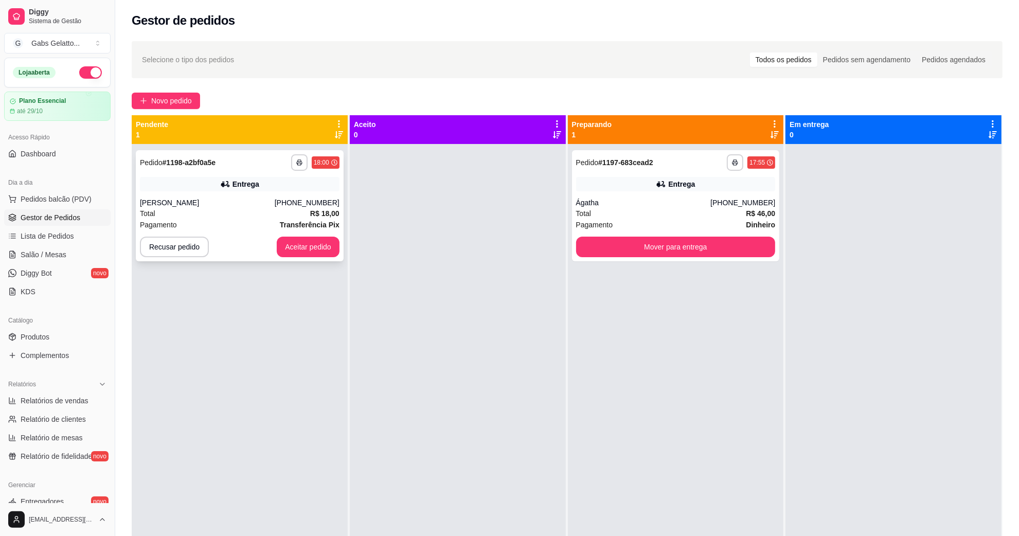
click at [310, 210] on div "Total R$ 18,00" at bounding box center [240, 213] width 200 height 11
click at [317, 241] on button "Aceitar pedido" at bounding box center [308, 247] width 61 height 20
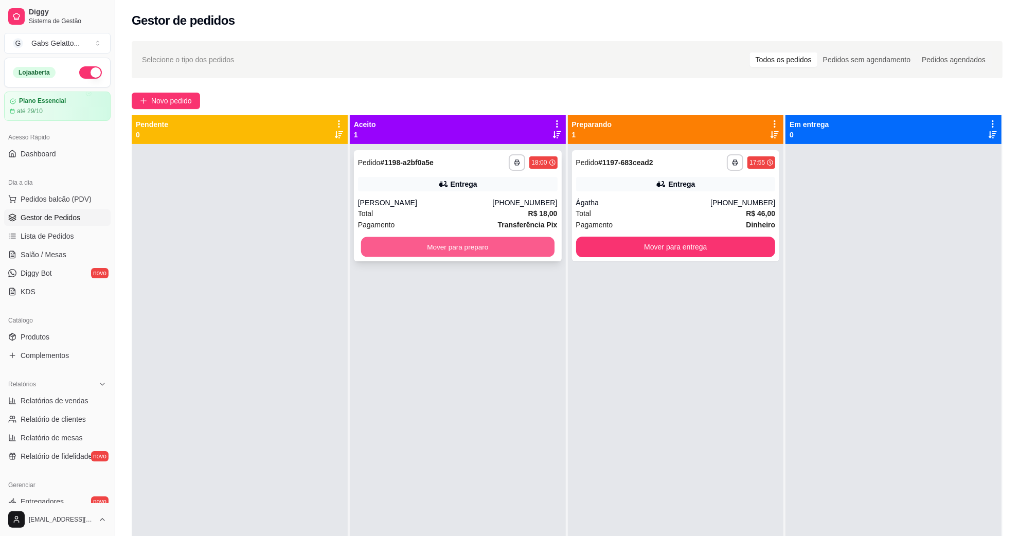
click at [382, 242] on button "Mover para preparo" at bounding box center [457, 247] width 193 height 20
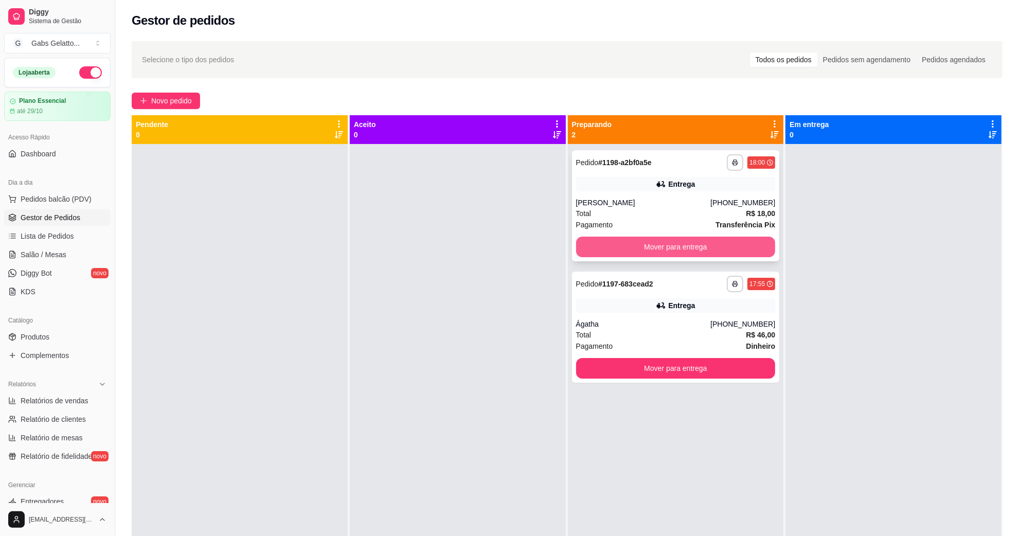
click at [639, 247] on button "Mover para entrega" at bounding box center [676, 247] width 200 height 21
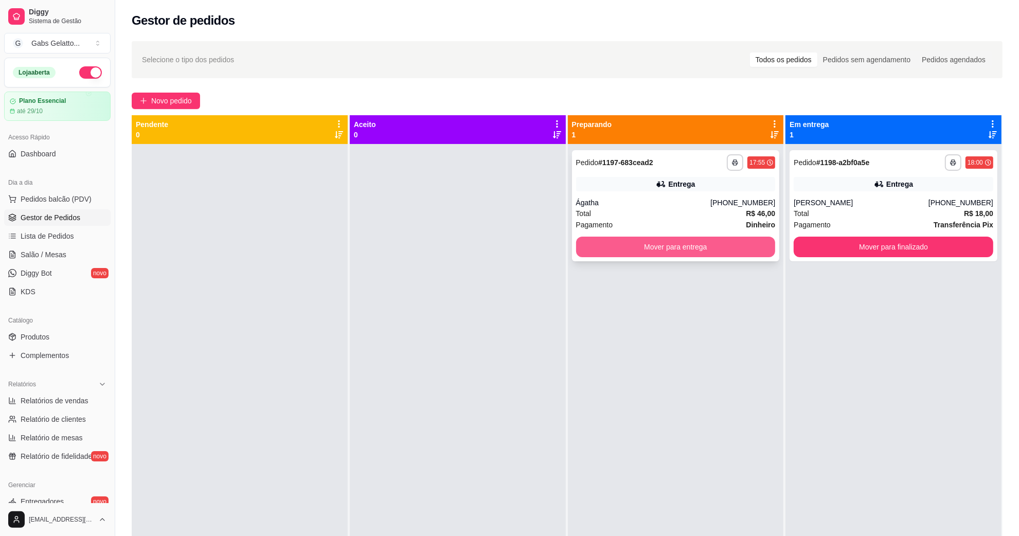
click at [664, 253] on button "Mover para entrega" at bounding box center [676, 247] width 200 height 21
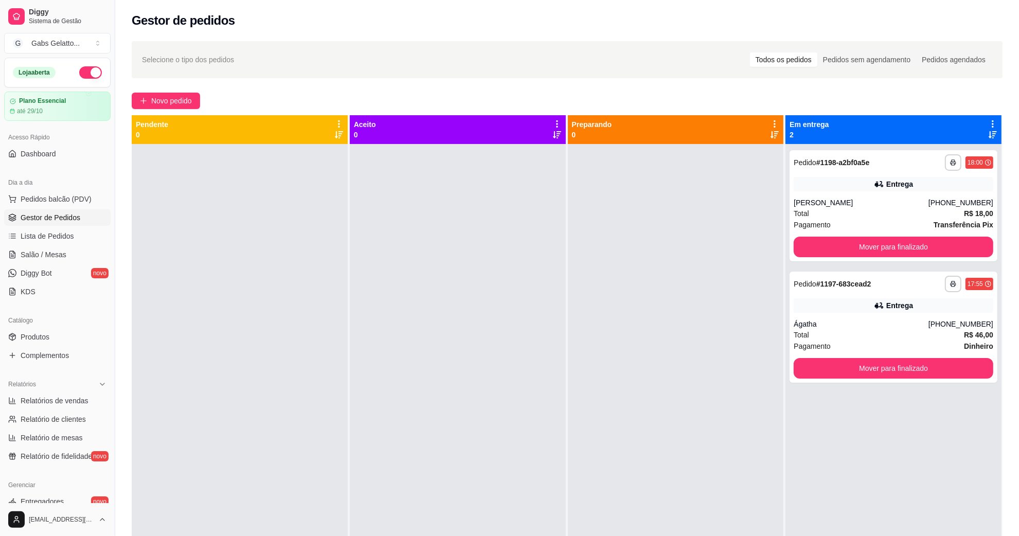
click at [661, 209] on div at bounding box center [676, 412] width 216 height 536
click at [815, 299] on div "Entrega" at bounding box center [894, 305] width 200 height 14
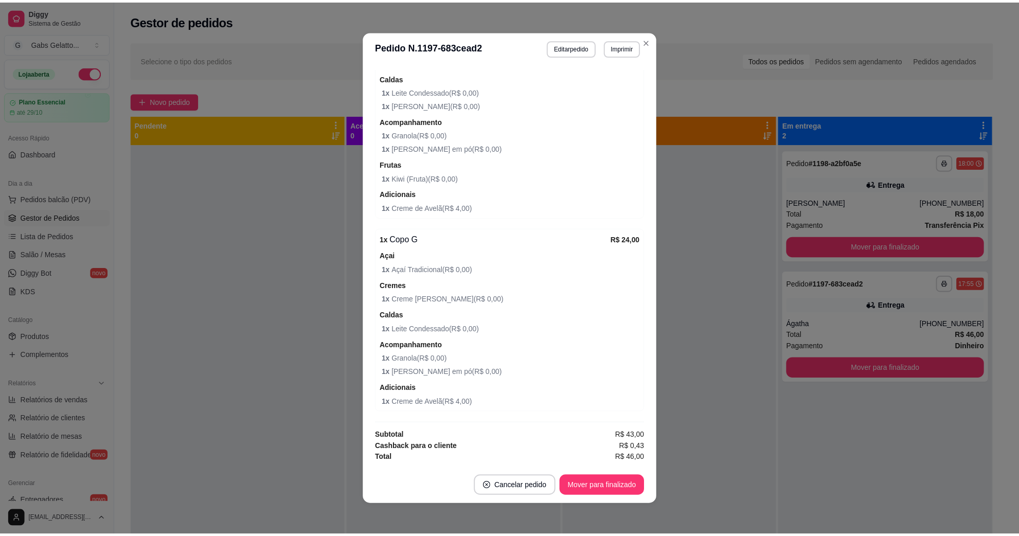
scroll to position [252, 0]
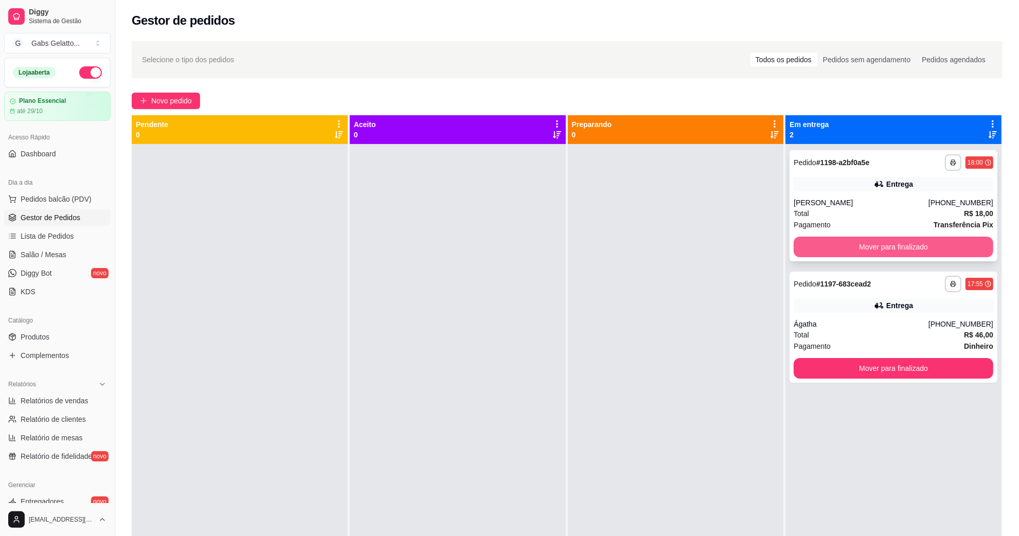
click at [815, 246] on button "Mover para finalizado" at bounding box center [894, 247] width 200 height 21
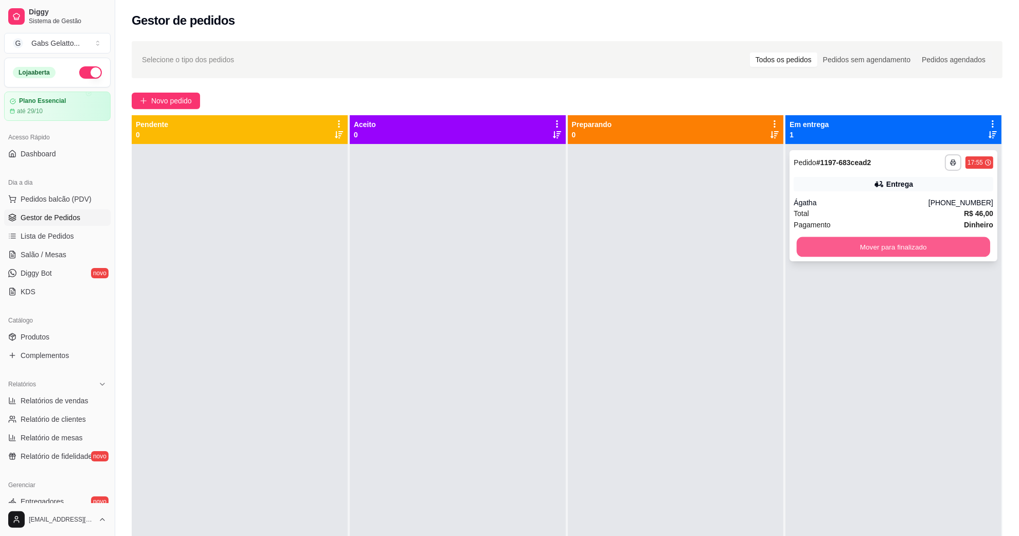
click at [815, 240] on button "Mover para finalizado" at bounding box center [893, 247] width 193 height 20
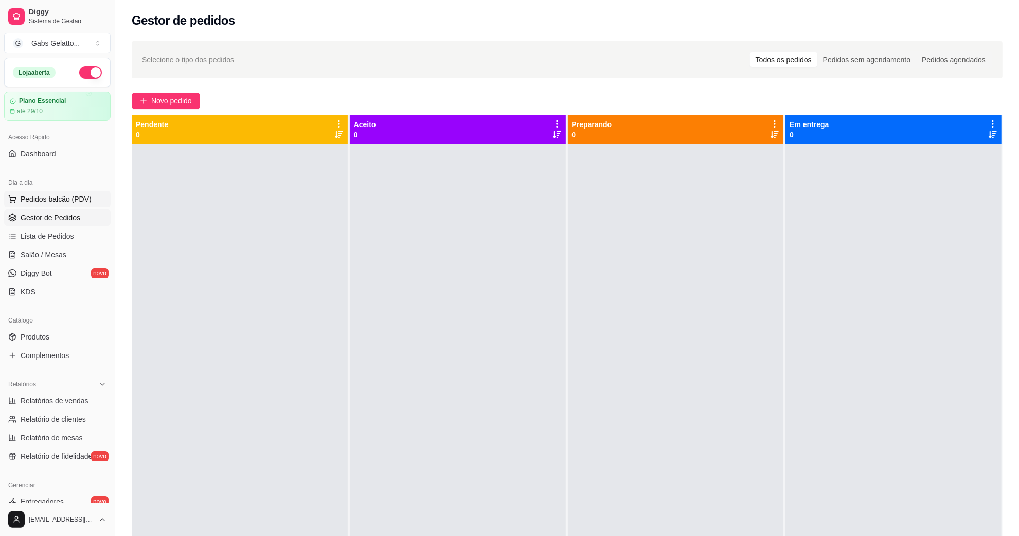
click at [71, 201] on span "Pedidos balcão (PDV)" at bounding box center [56, 199] width 71 height 10
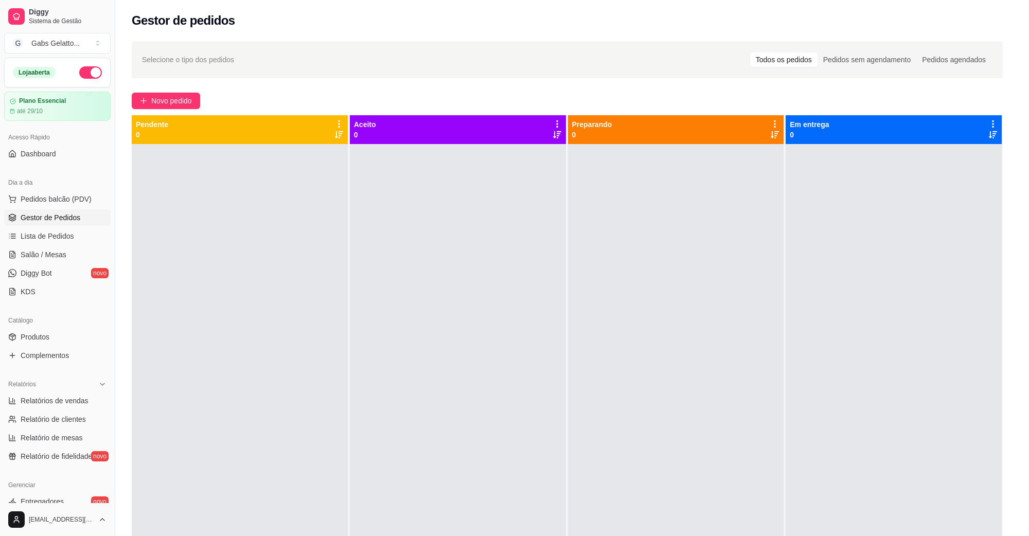
click at [47, 224] on div "KG Balança 0.000 55,00 kg" at bounding box center [80, 223] width 103 height 138
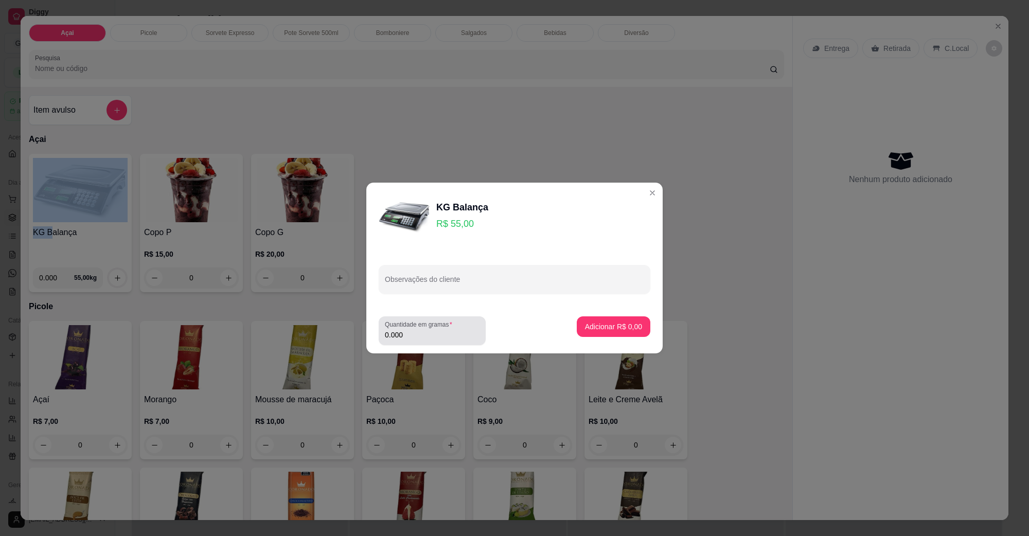
click at [434, 328] on label "Quantidade em gramas" at bounding box center [420, 324] width 71 height 9
click at [434, 330] on input "0.000" at bounding box center [432, 335] width 95 height 10
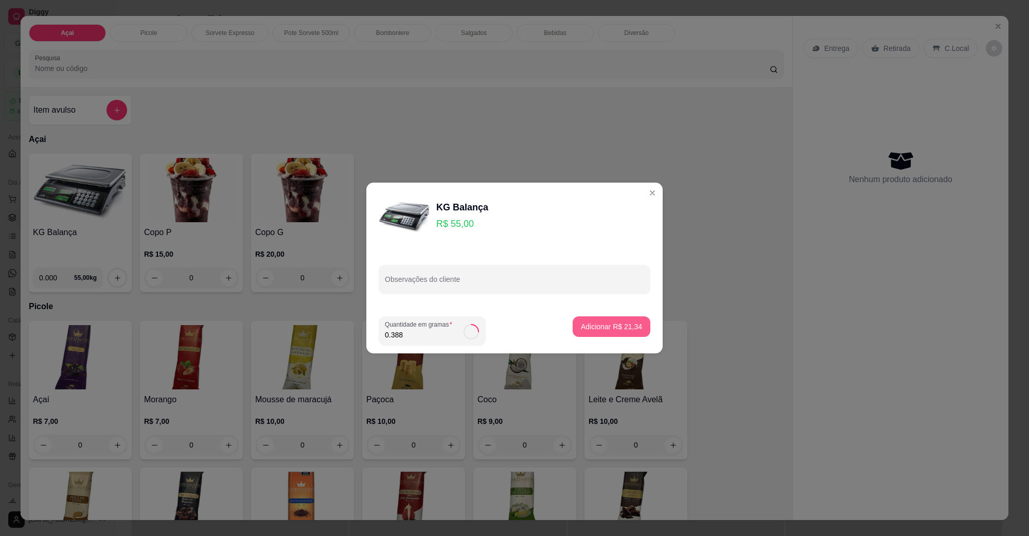
type input "0.388"
click at [607, 341] on div "Adicionar R$ 21,34" at bounding box center [612, 330] width 78 height 29
click at [592, 323] on p "Adicionar R$ 21,34" at bounding box center [611, 327] width 61 height 10
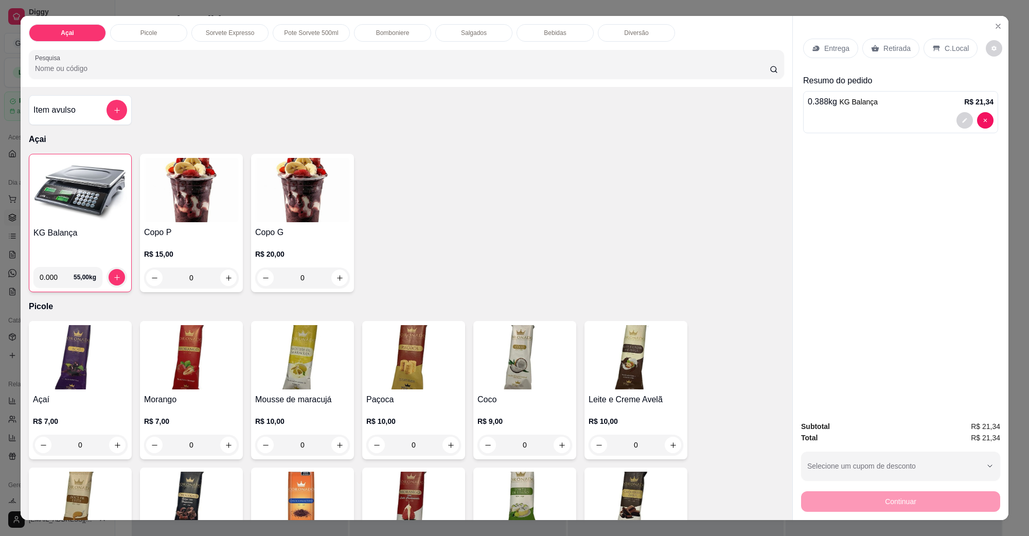
click at [50, 230] on h4 "KG Balança" at bounding box center [80, 233] width 94 height 12
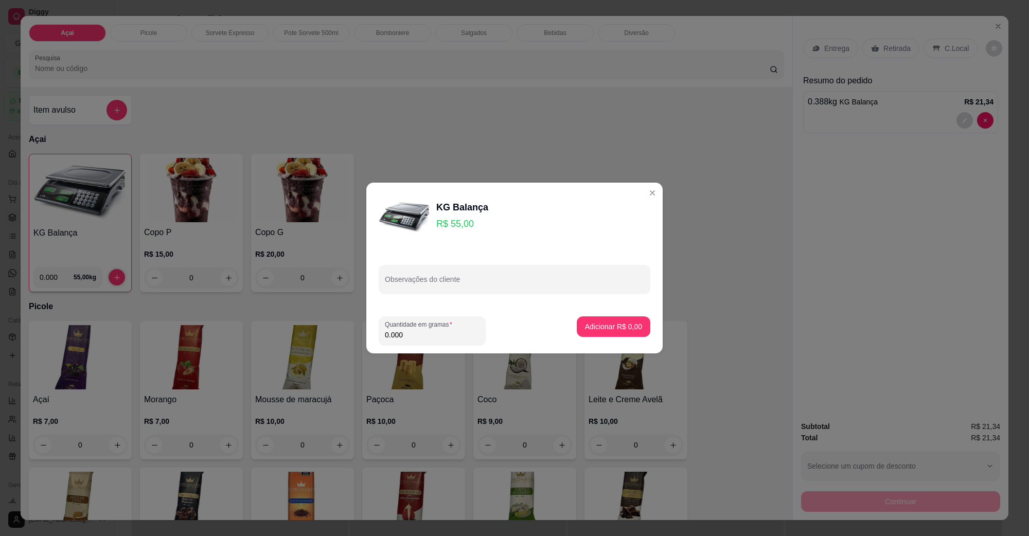
click at [453, 337] on input "0.000" at bounding box center [432, 335] width 95 height 10
type input "0.340"
click at [629, 332] on button "Adicionar R$ 18,70" at bounding box center [612, 326] width 78 height 21
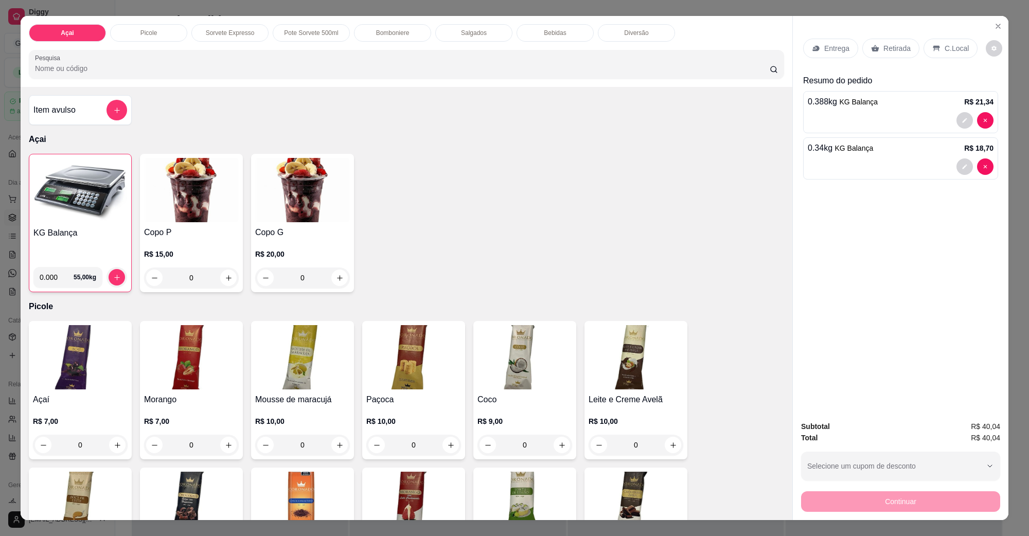
click at [815, 41] on div "C.Local" at bounding box center [951, 49] width 54 height 20
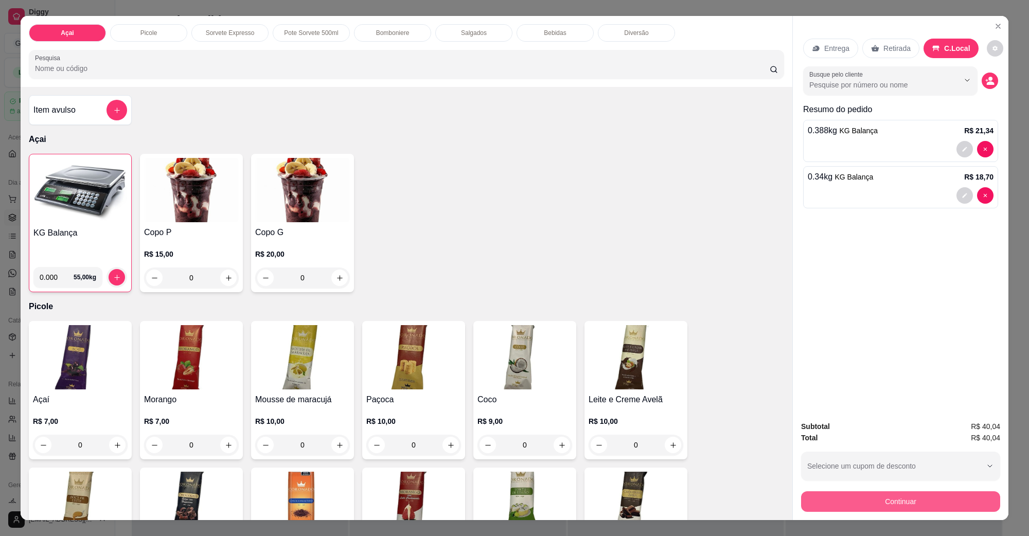
click at [815, 429] on button "Continuar" at bounding box center [900, 501] width 199 height 21
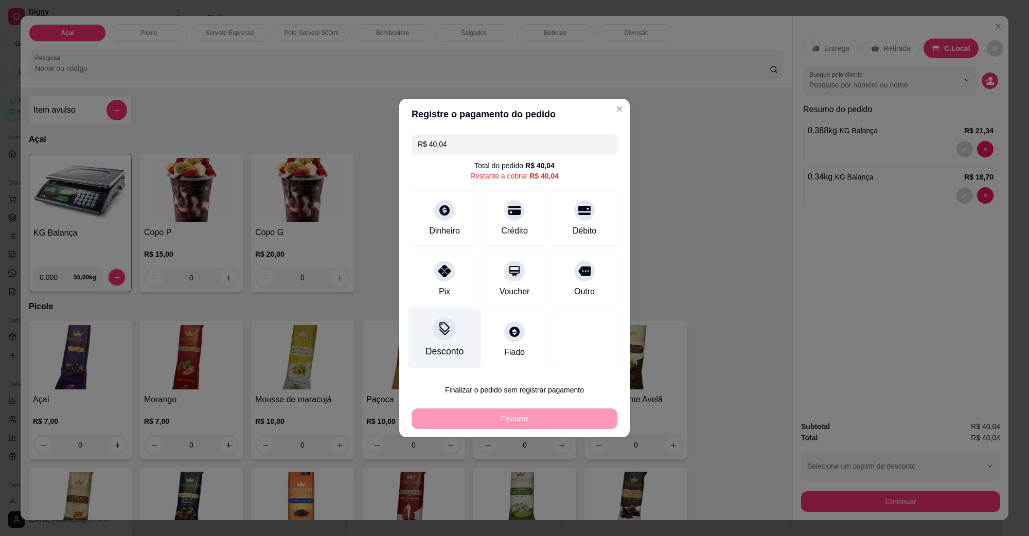
click at [445, 332] on icon at bounding box center [444, 327] width 10 height 10
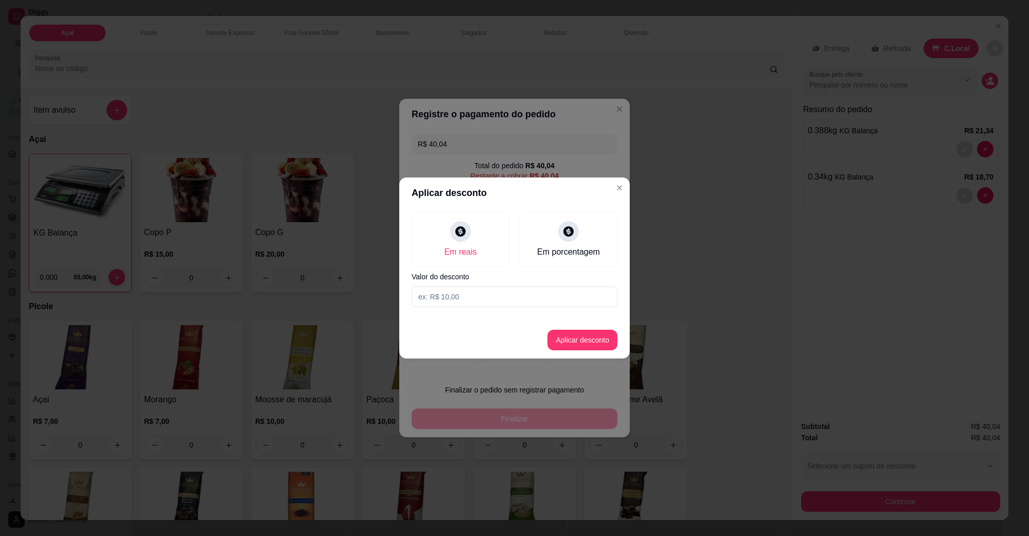
click at [482, 280] on label "Valor do desconto" at bounding box center [515, 276] width 206 height 7
click at [479, 302] on input at bounding box center [515, 297] width 206 height 21
type input "0,04"
click at [590, 346] on button "Aplicar desconto" at bounding box center [582, 340] width 67 height 20
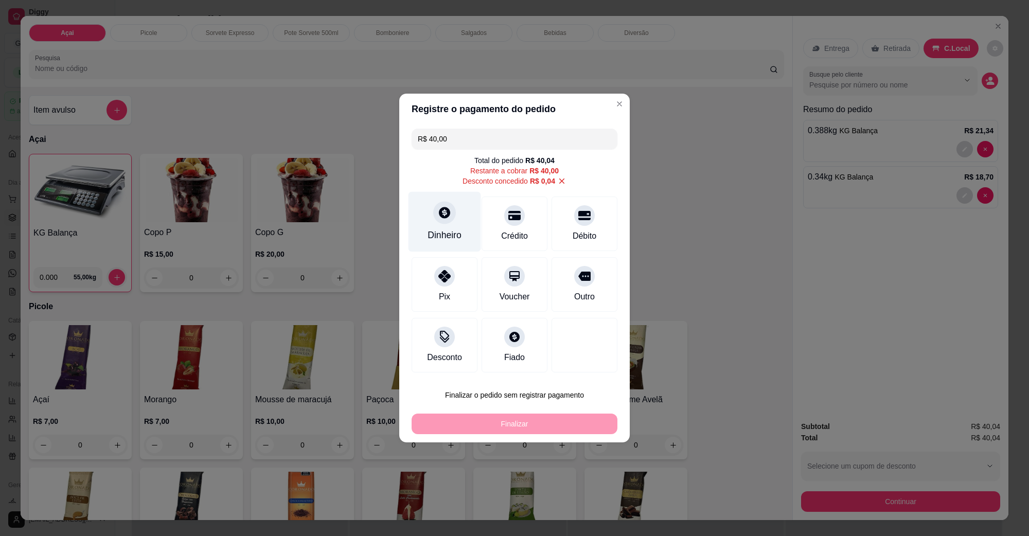
click at [442, 223] on div at bounding box center [444, 212] width 23 height 23
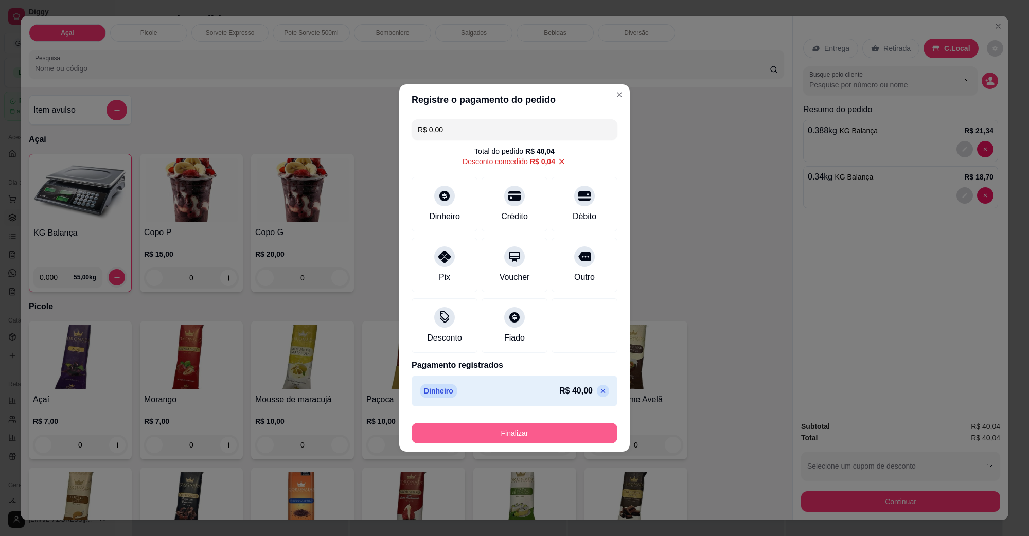
click at [523, 429] on button "Finalizar" at bounding box center [515, 433] width 206 height 21
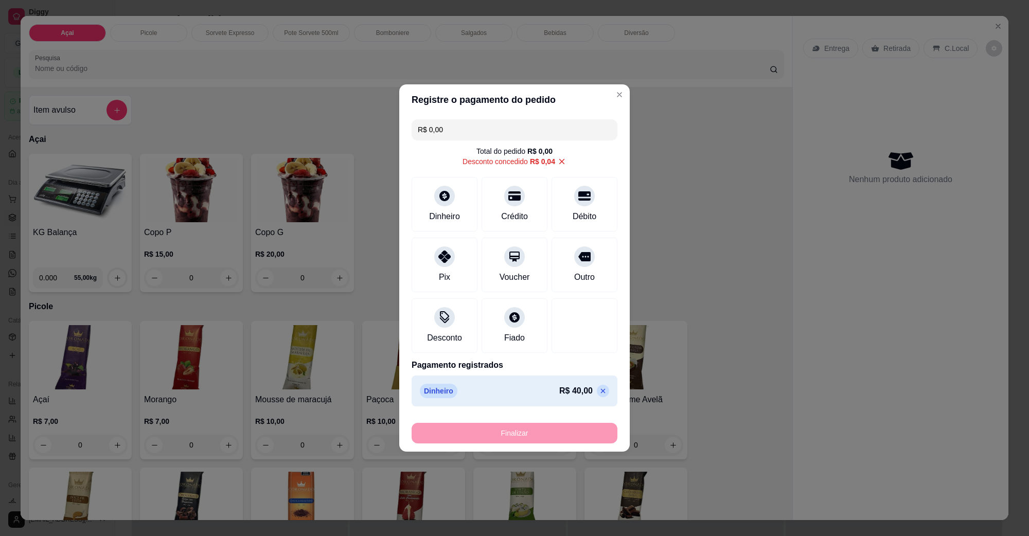
type input "-R$ 40,04"
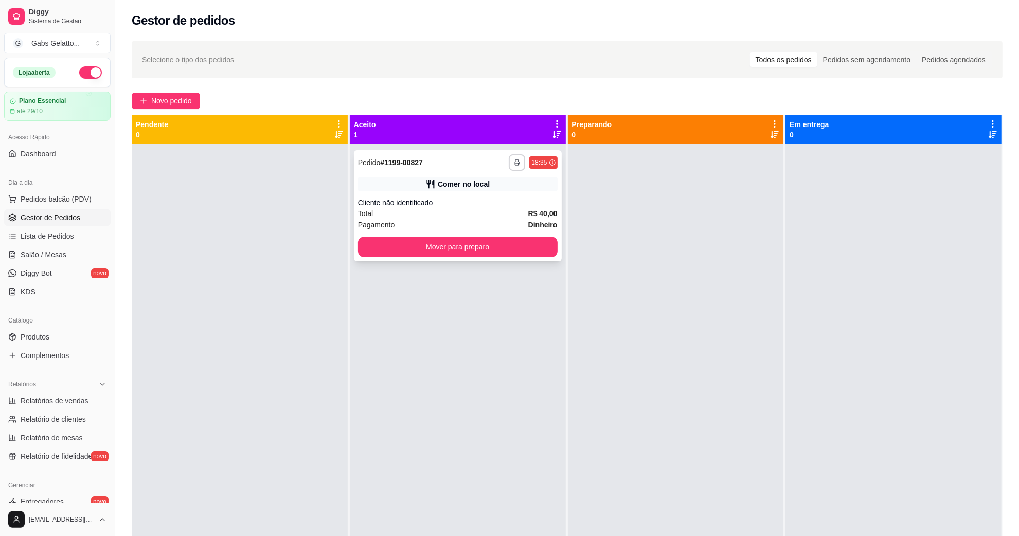
click at [502, 227] on div "Pagamento Dinheiro" at bounding box center [458, 224] width 200 height 11
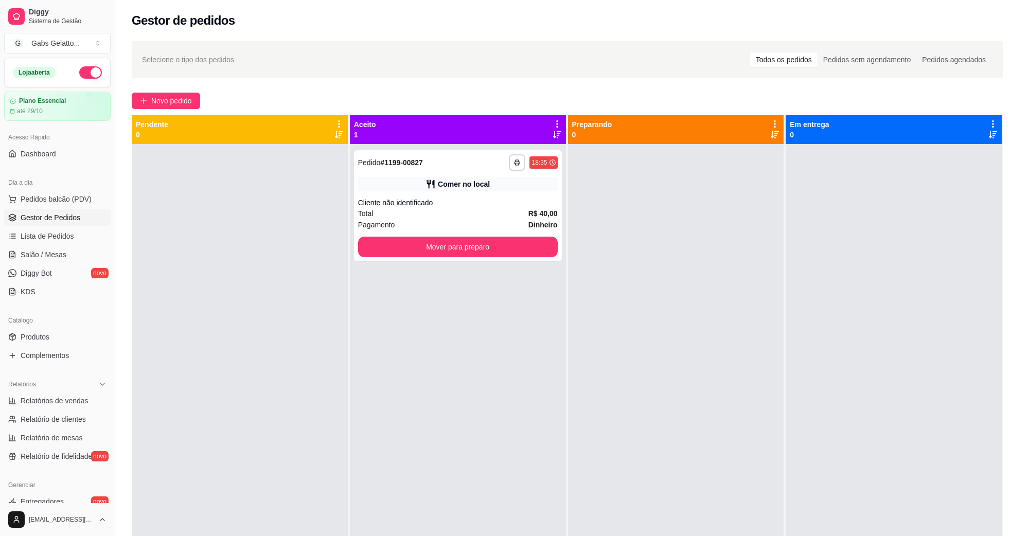
click at [500, 239] on div "feito há 0 minutos Horário do pedido [DATE] 18:35 Status do pedido ACEITO Entra…" at bounding box center [515, 266] width 278 height 316
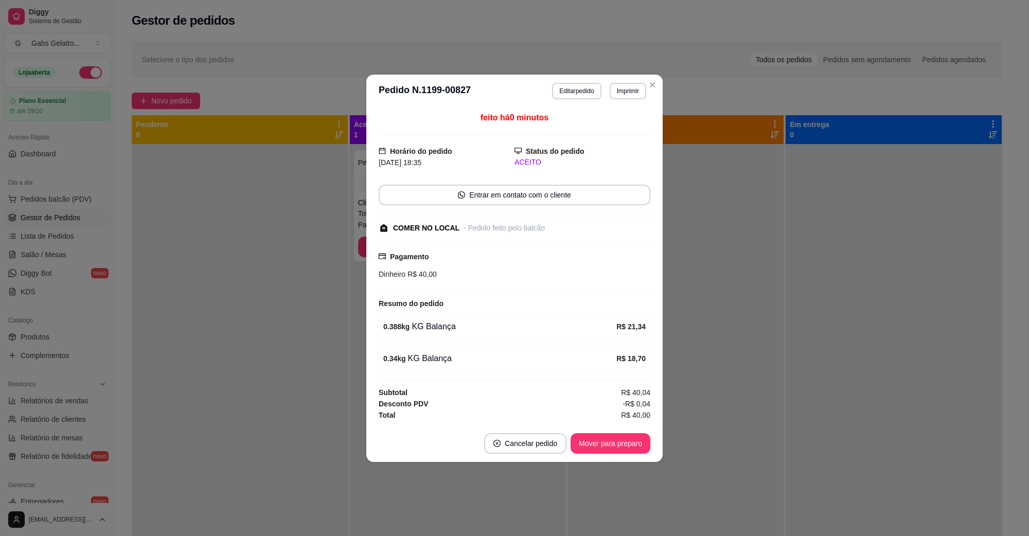
click at [376, 256] on div "feito há 0 minutos Horário do pedido [DATE] 18:35 Status do pedido ACEITO Entra…" at bounding box center [514, 266] width 296 height 317
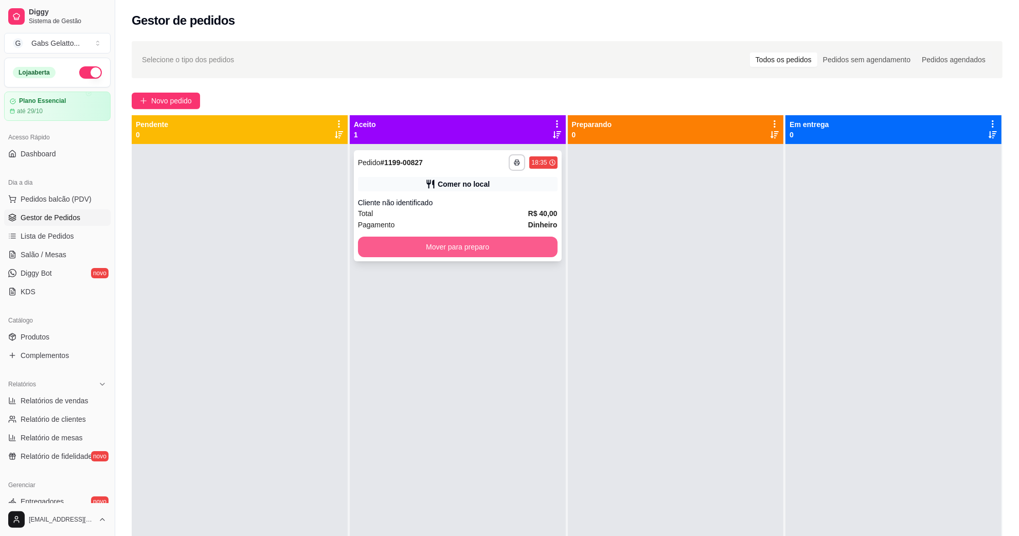
click at [374, 245] on button "Mover para preparo" at bounding box center [458, 247] width 200 height 21
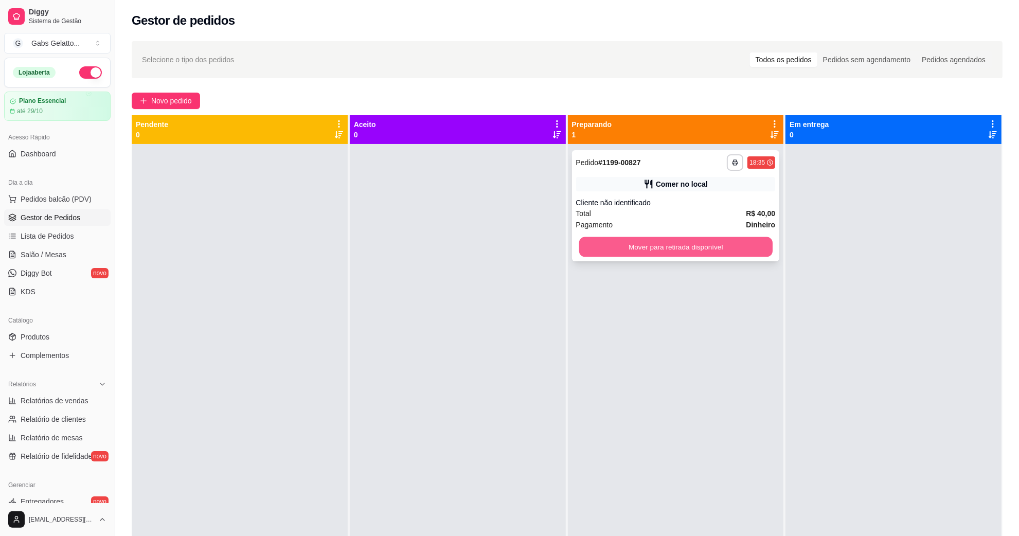
click at [603, 240] on button "Mover para retirada disponível" at bounding box center [675, 247] width 193 height 20
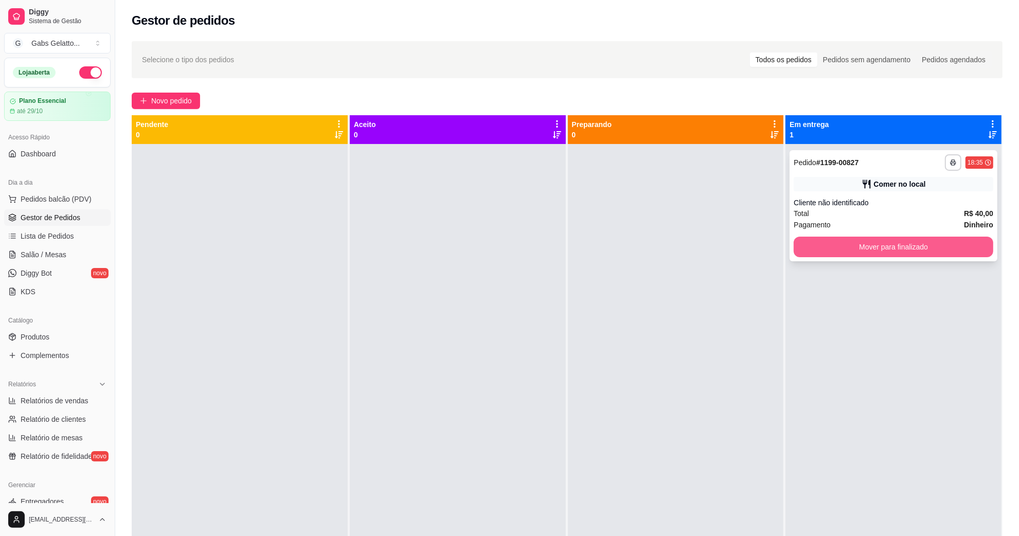
click at [815, 248] on button "Mover para finalizado" at bounding box center [894, 247] width 200 height 21
